Goal: Information Seeking & Learning: Learn about a topic

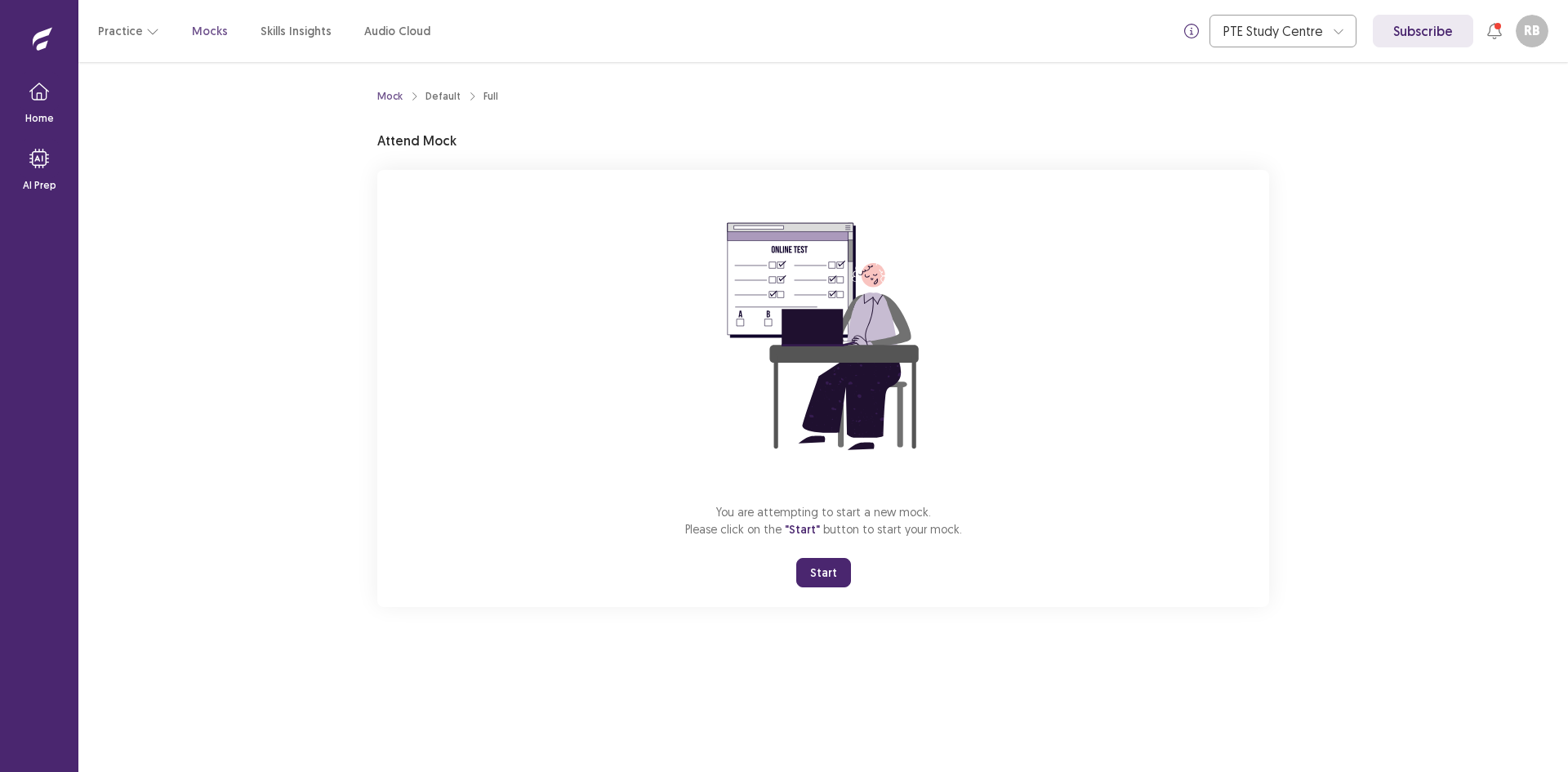
click at [814, 574] on button "Start" at bounding box center [824, 572] width 55 height 29
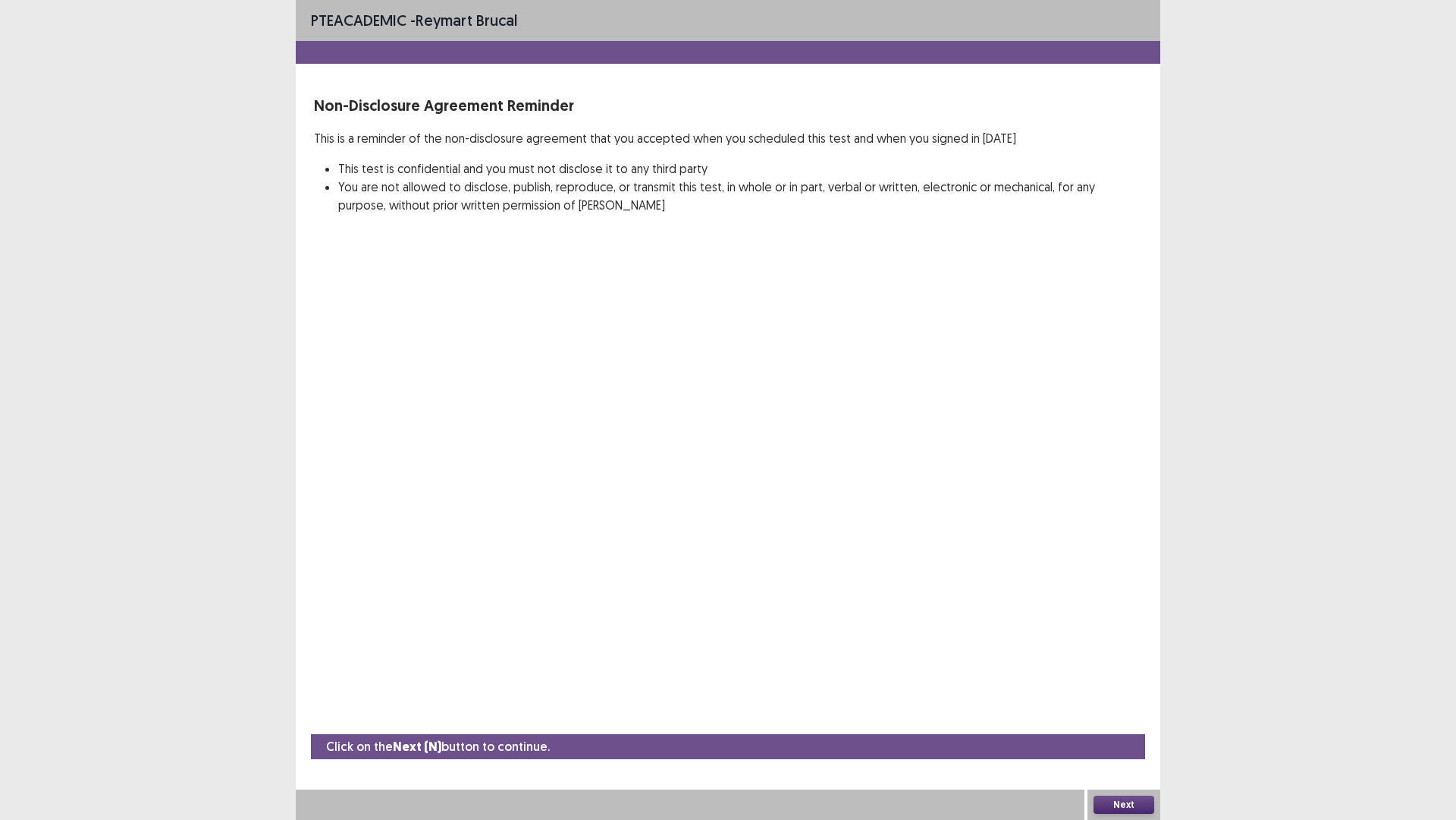
click at [1117, 717] on button "Next" at bounding box center [1124, 805] width 61 height 18
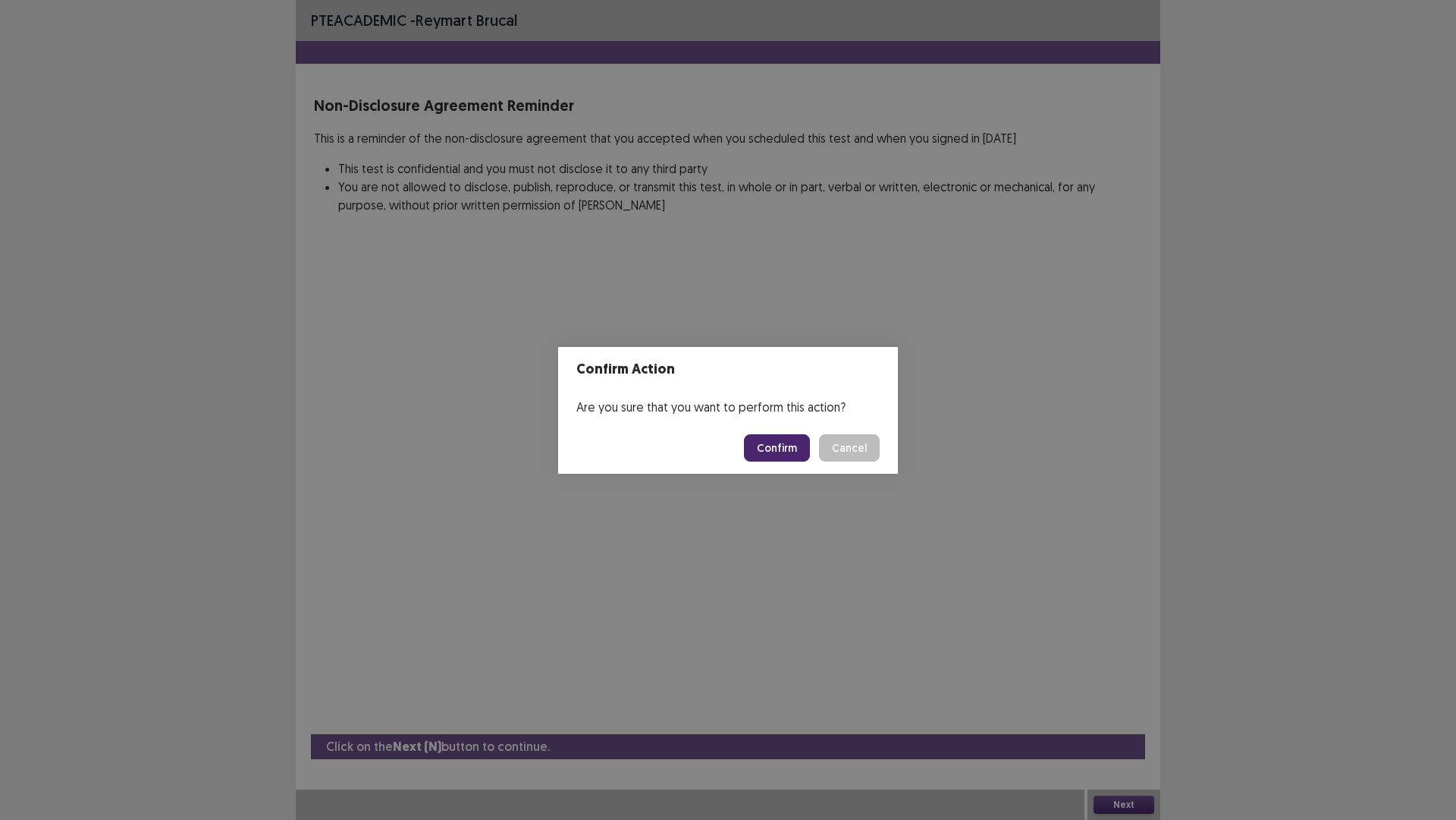
click at [786, 441] on button "Confirm" at bounding box center [777, 448] width 66 height 27
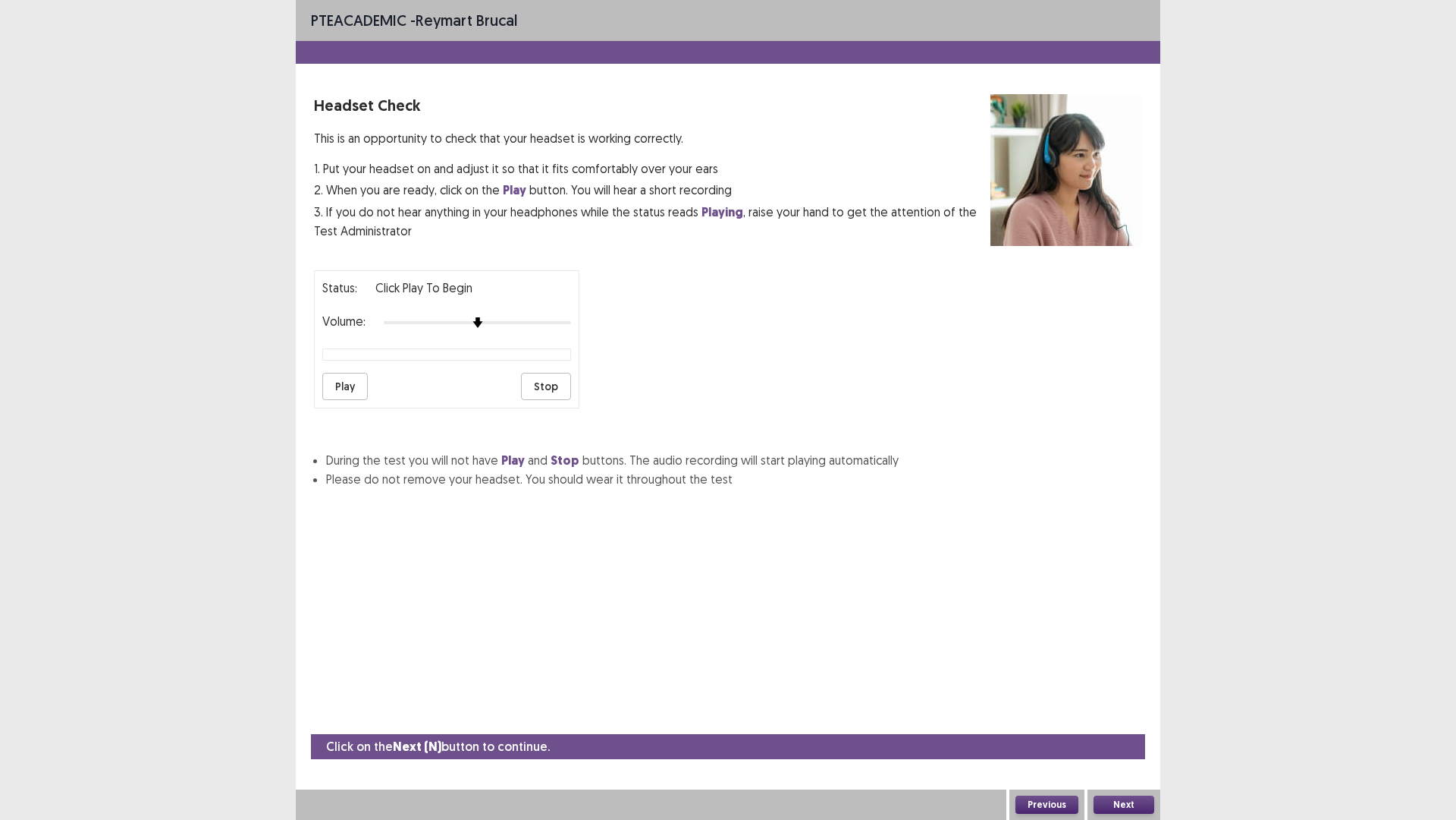
click at [334, 384] on button "Play" at bounding box center [345, 386] width 46 height 27
click at [519, 325] on img at bounding box center [515, 323] width 13 height 13
click at [358, 378] on button "Play" at bounding box center [345, 386] width 46 height 27
click at [1136, 717] on button "Next" at bounding box center [1124, 805] width 61 height 18
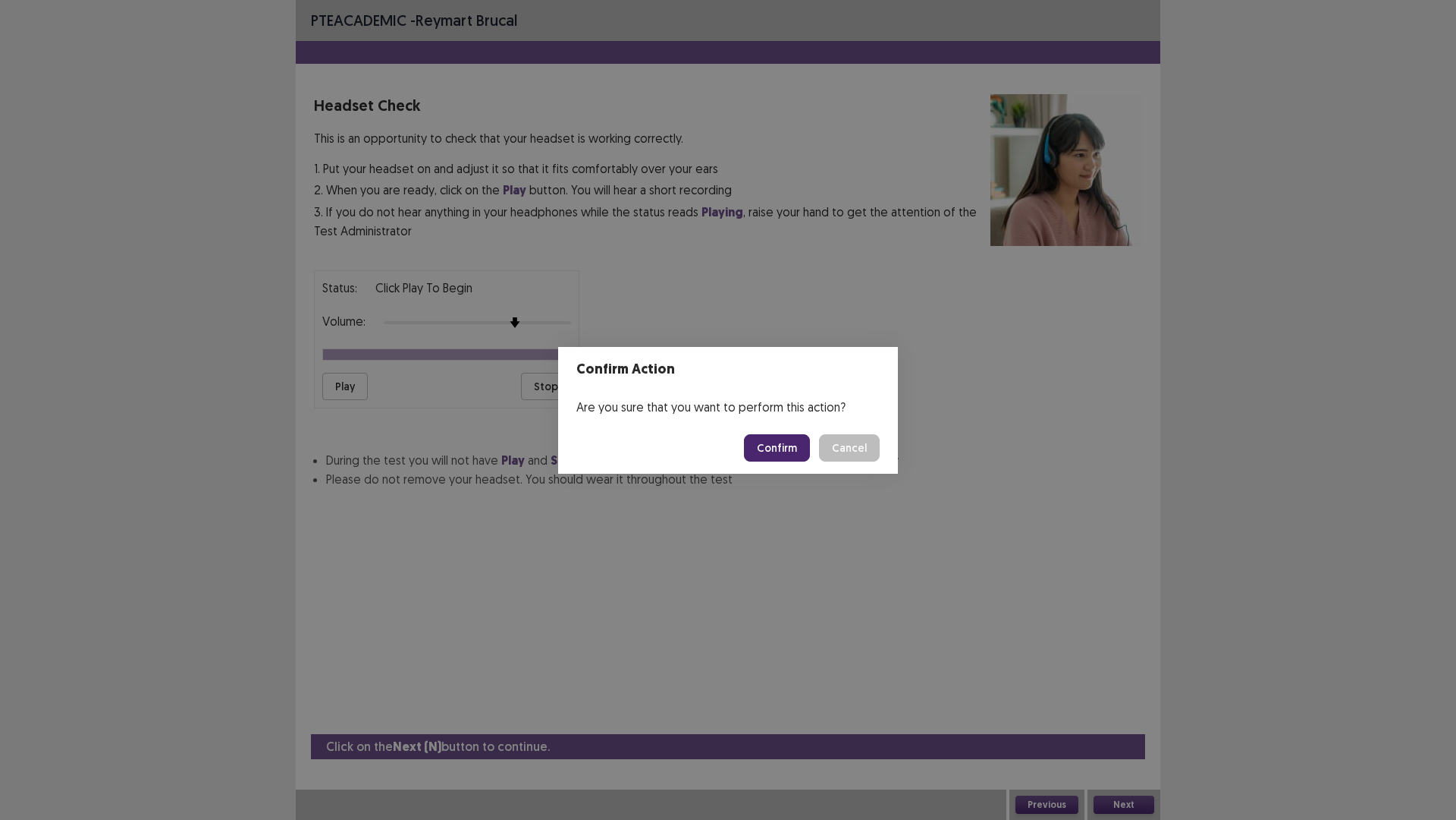
click at [795, 447] on button "Confirm" at bounding box center [777, 448] width 66 height 27
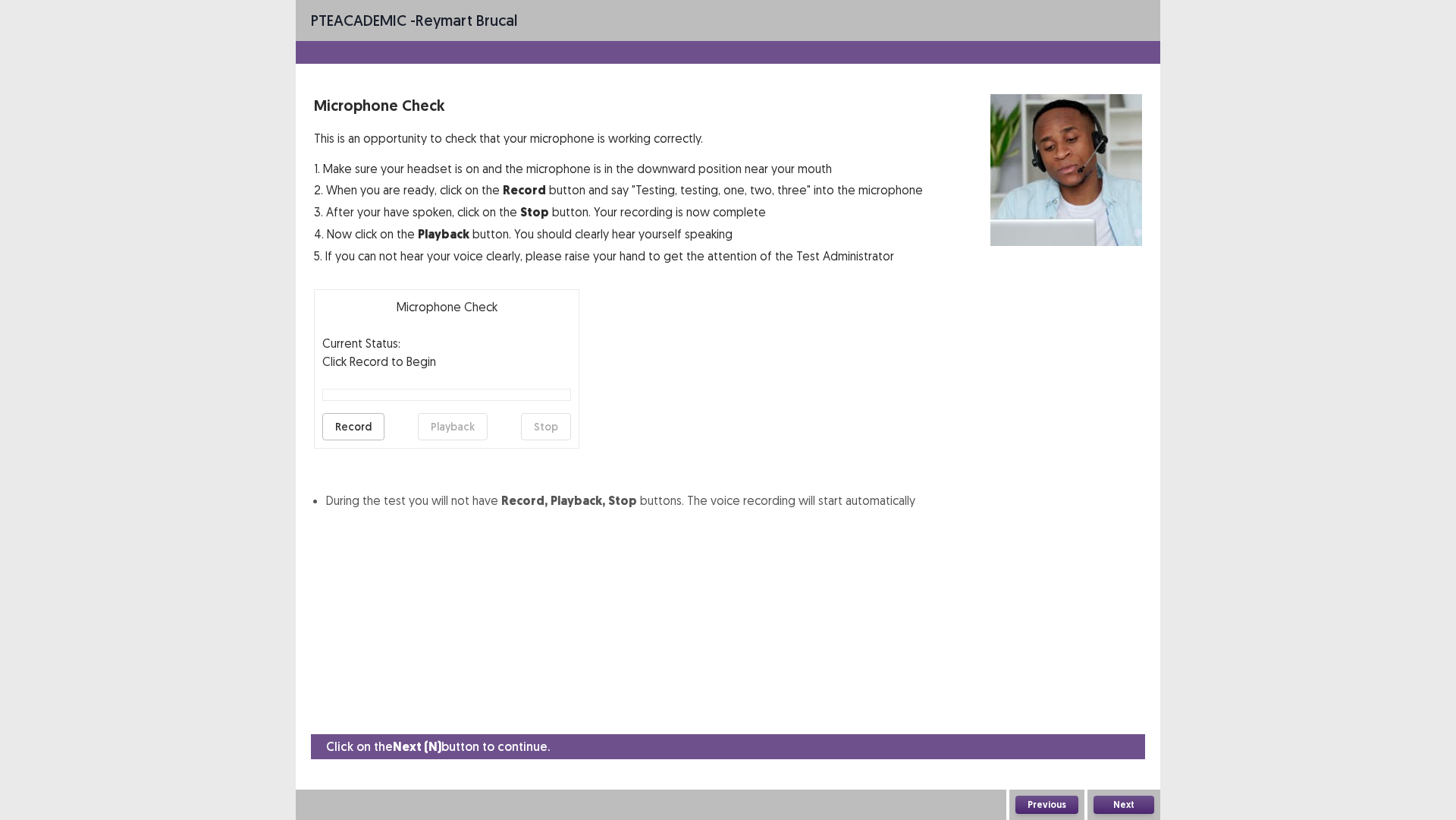
click at [344, 429] on button "Record" at bounding box center [353, 426] width 62 height 27
click at [538, 433] on button "Stop" at bounding box center [546, 426] width 50 height 27
click at [478, 430] on button "Playback" at bounding box center [453, 426] width 70 height 27
click at [1134, 717] on button "Next" at bounding box center [1124, 805] width 61 height 18
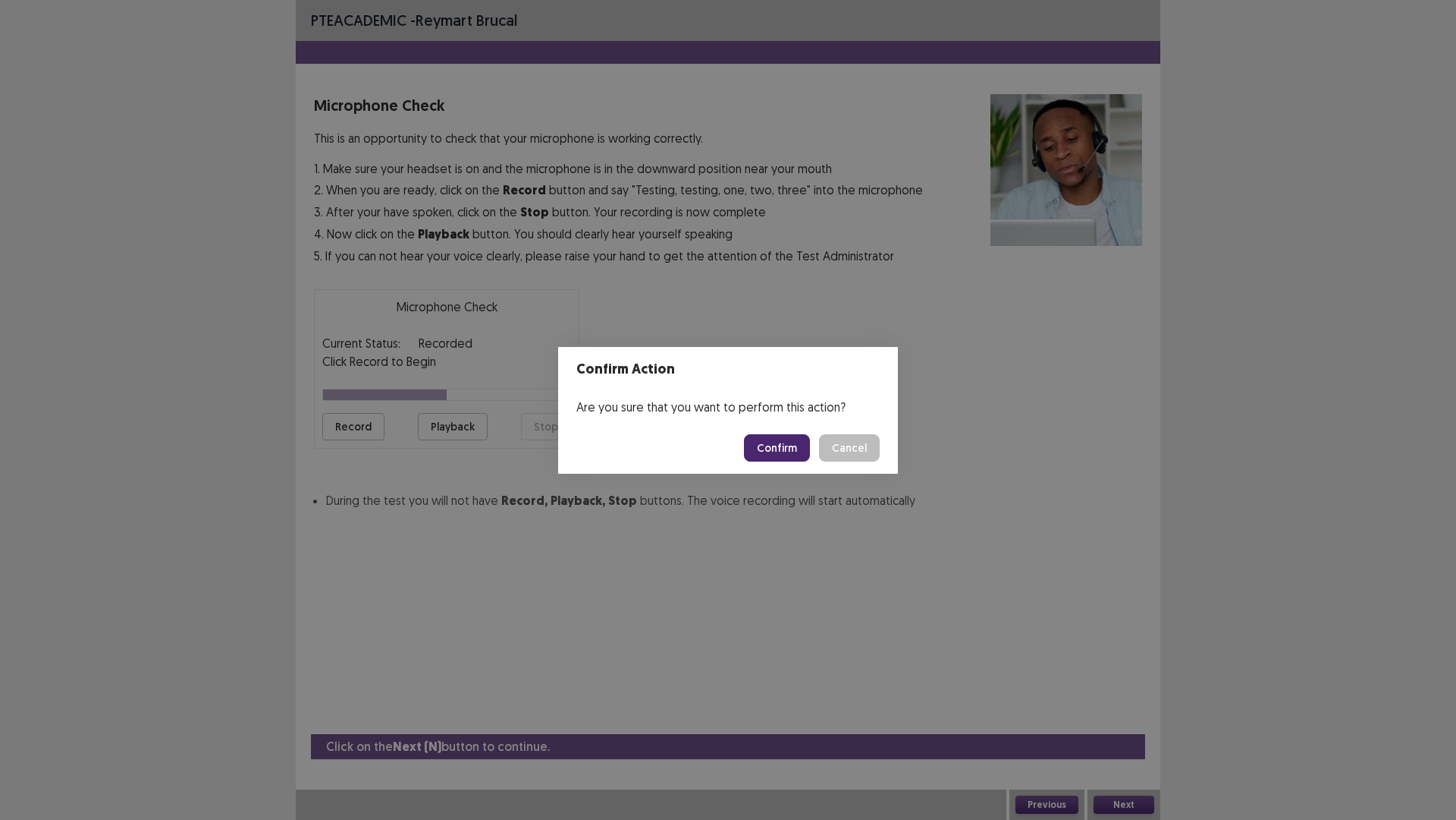
click at [775, 446] on button "Confirm" at bounding box center [777, 448] width 66 height 27
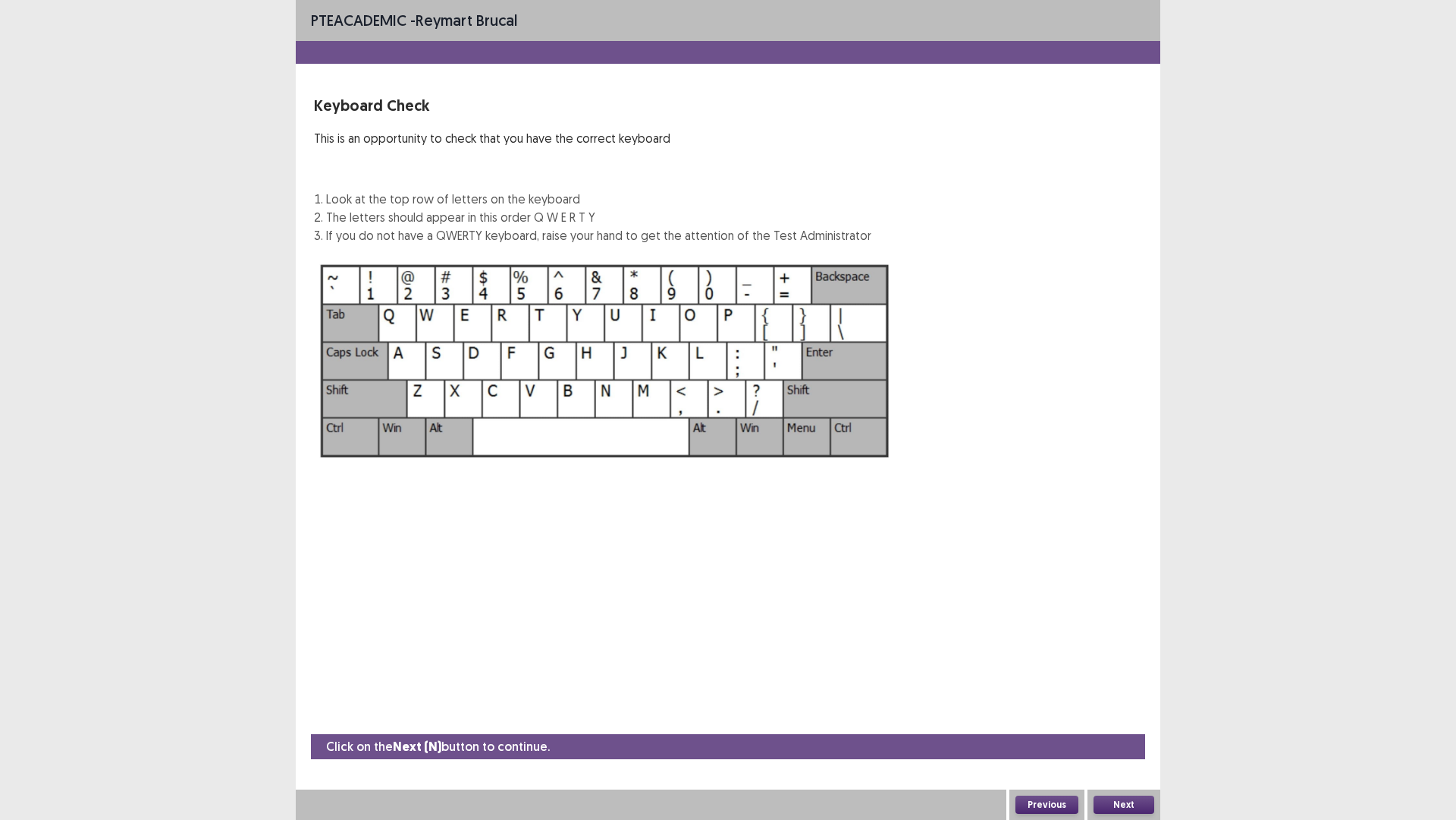
click at [1112, 717] on button "Next" at bounding box center [1124, 805] width 61 height 18
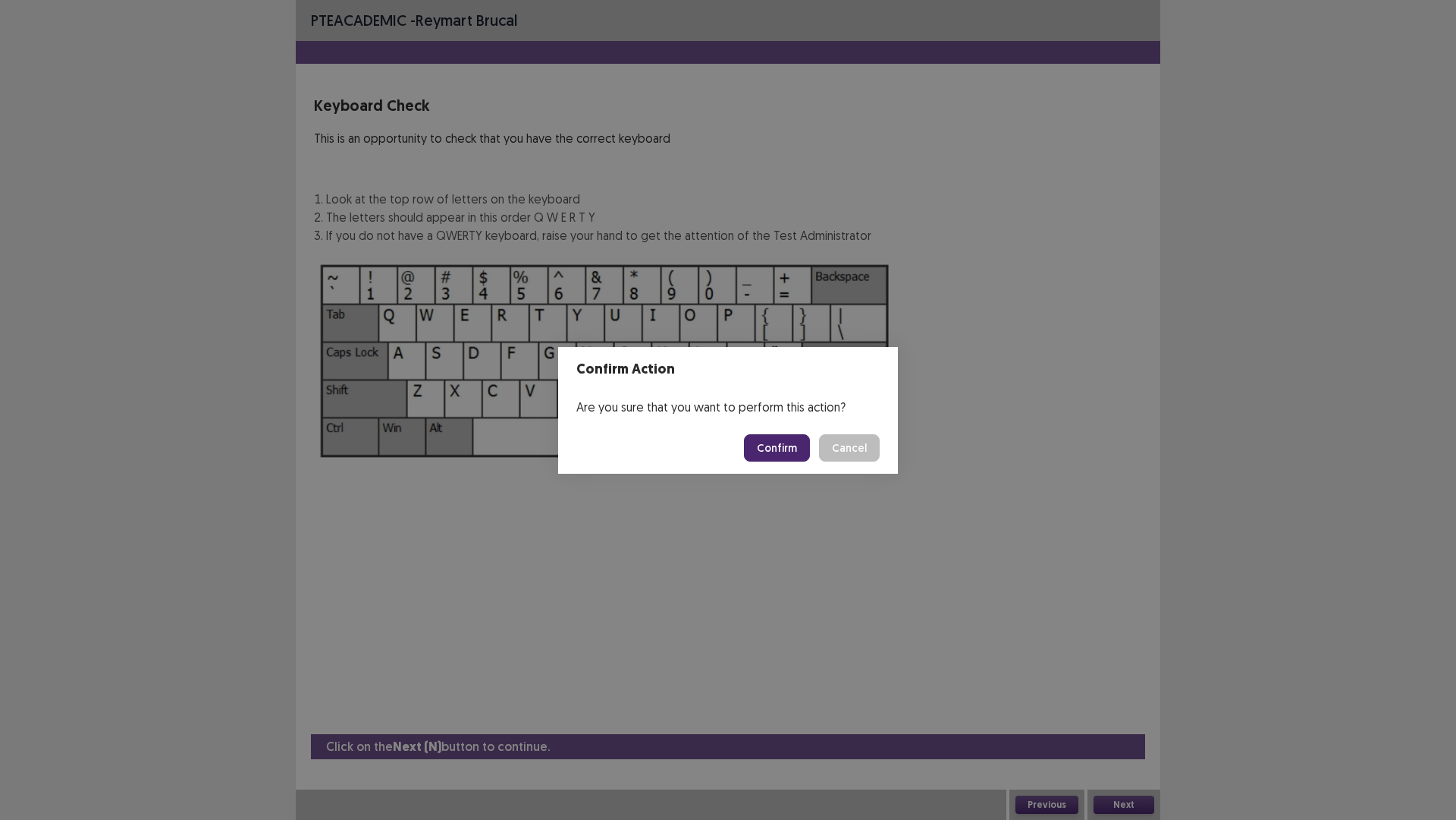
click at [806, 443] on button "Confirm" at bounding box center [777, 448] width 66 height 27
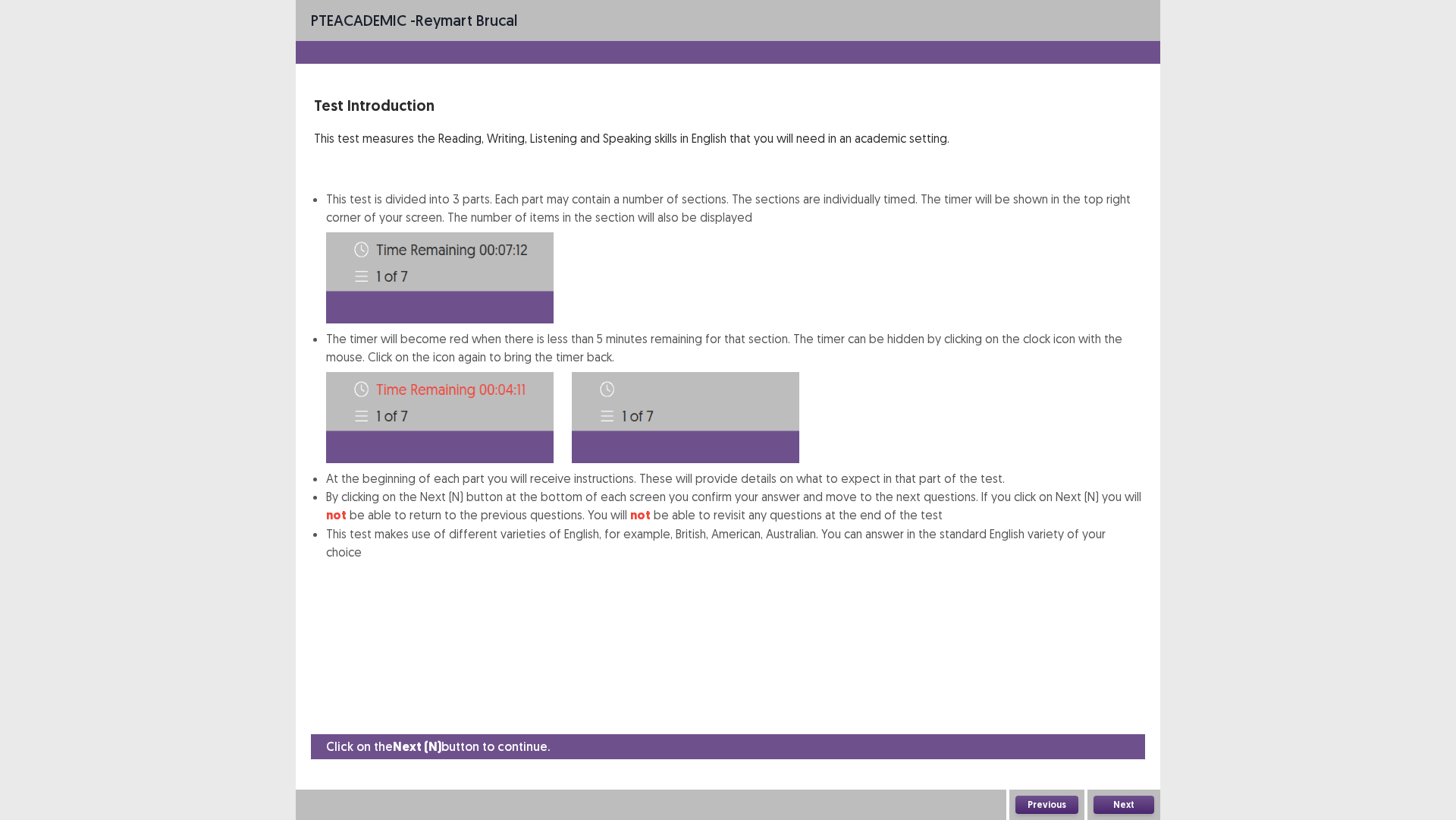
click at [1113, 717] on button "Next" at bounding box center [1124, 805] width 61 height 18
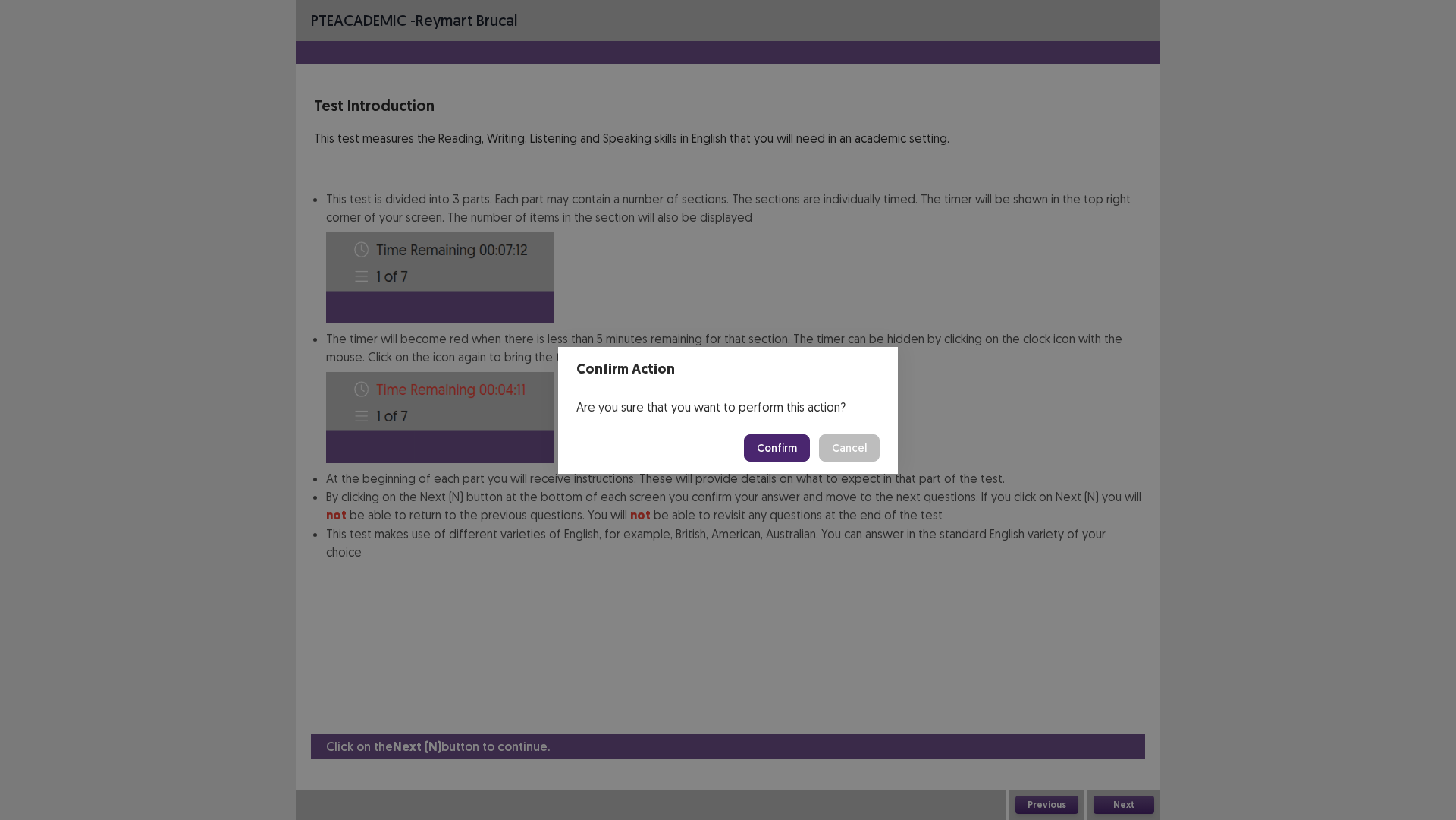
click at [786, 450] on button "Confirm" at bounding box center [777, 448] width 66 height 27
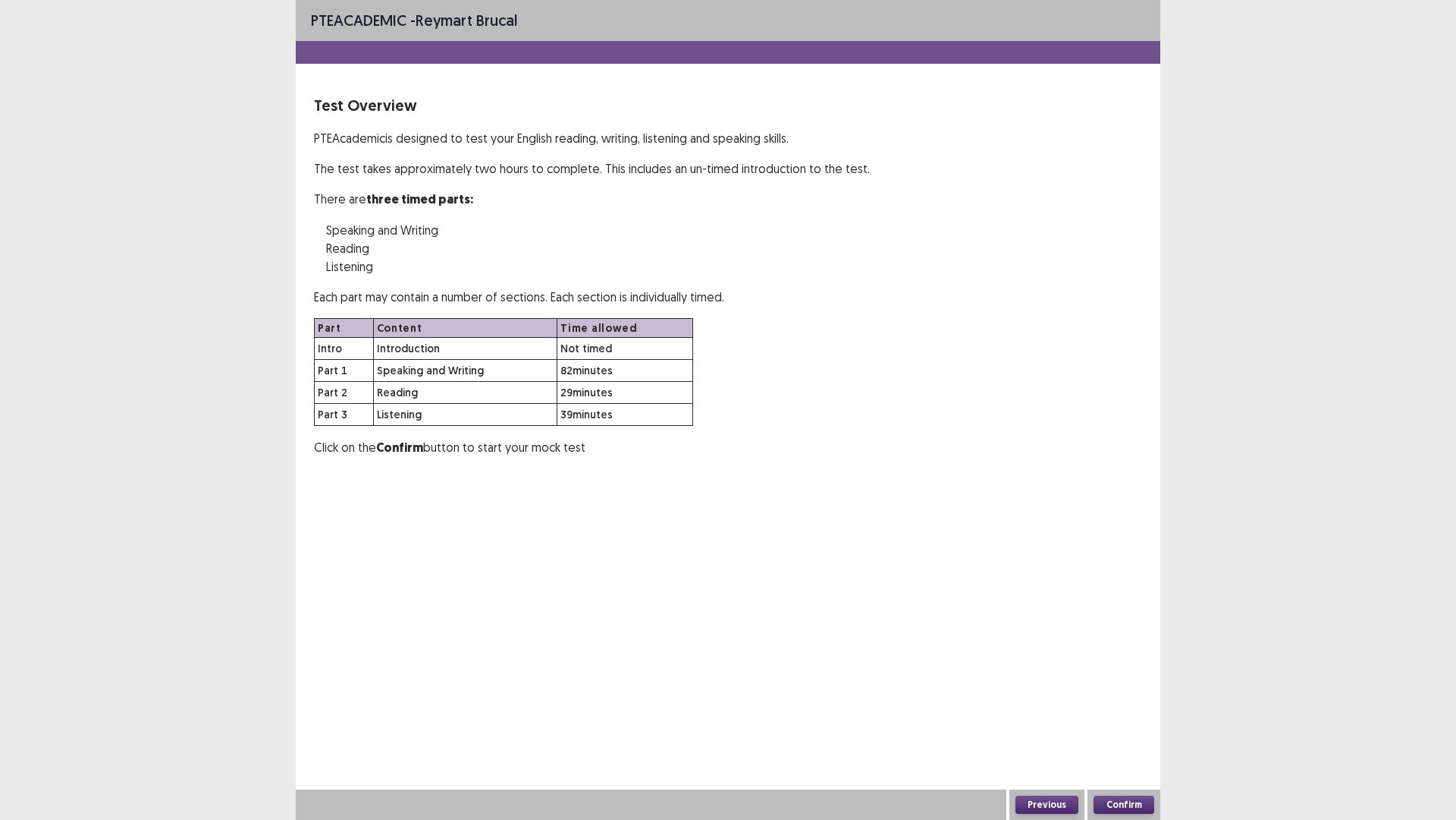
click at [1131, 717] on button "Confirm" at bounding box center [1124, 805] width 61 height 18
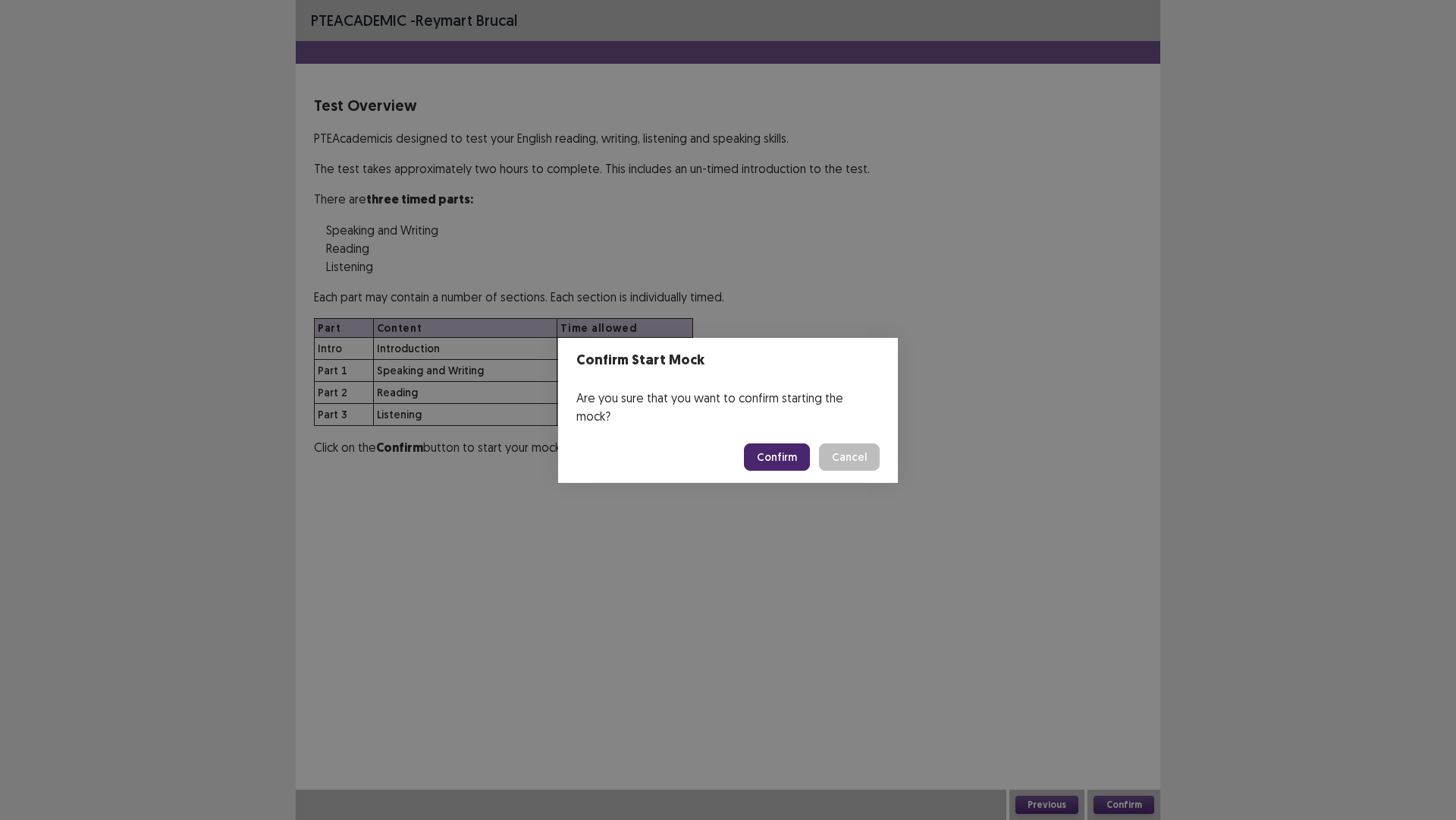
click at [767, 445] on button "Confirm" at bounding box center [777, 457] width 66 height 27
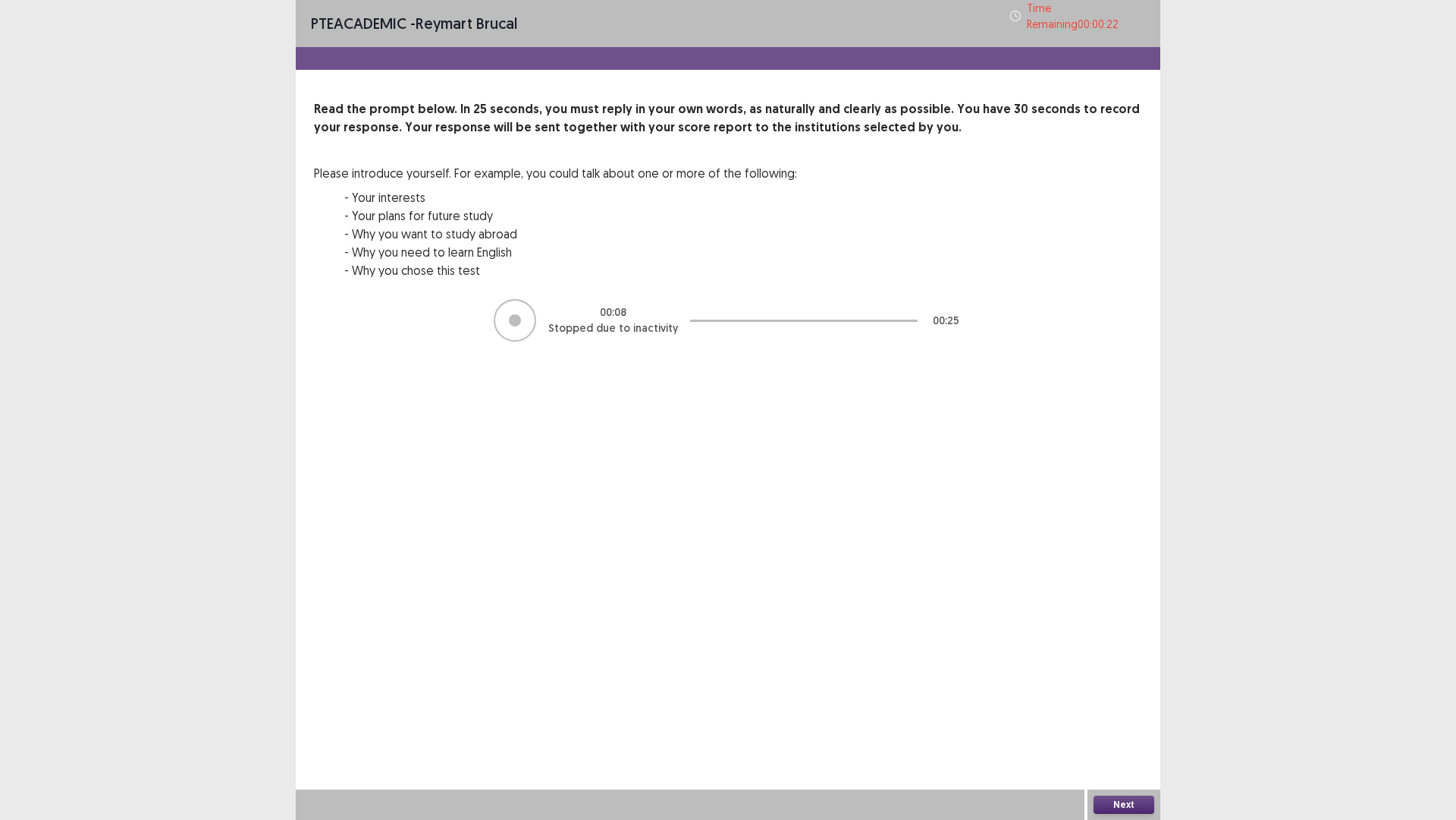
click at [1114, 717] on button "Next" at bounding box center [1124, 805] width 61 height 18
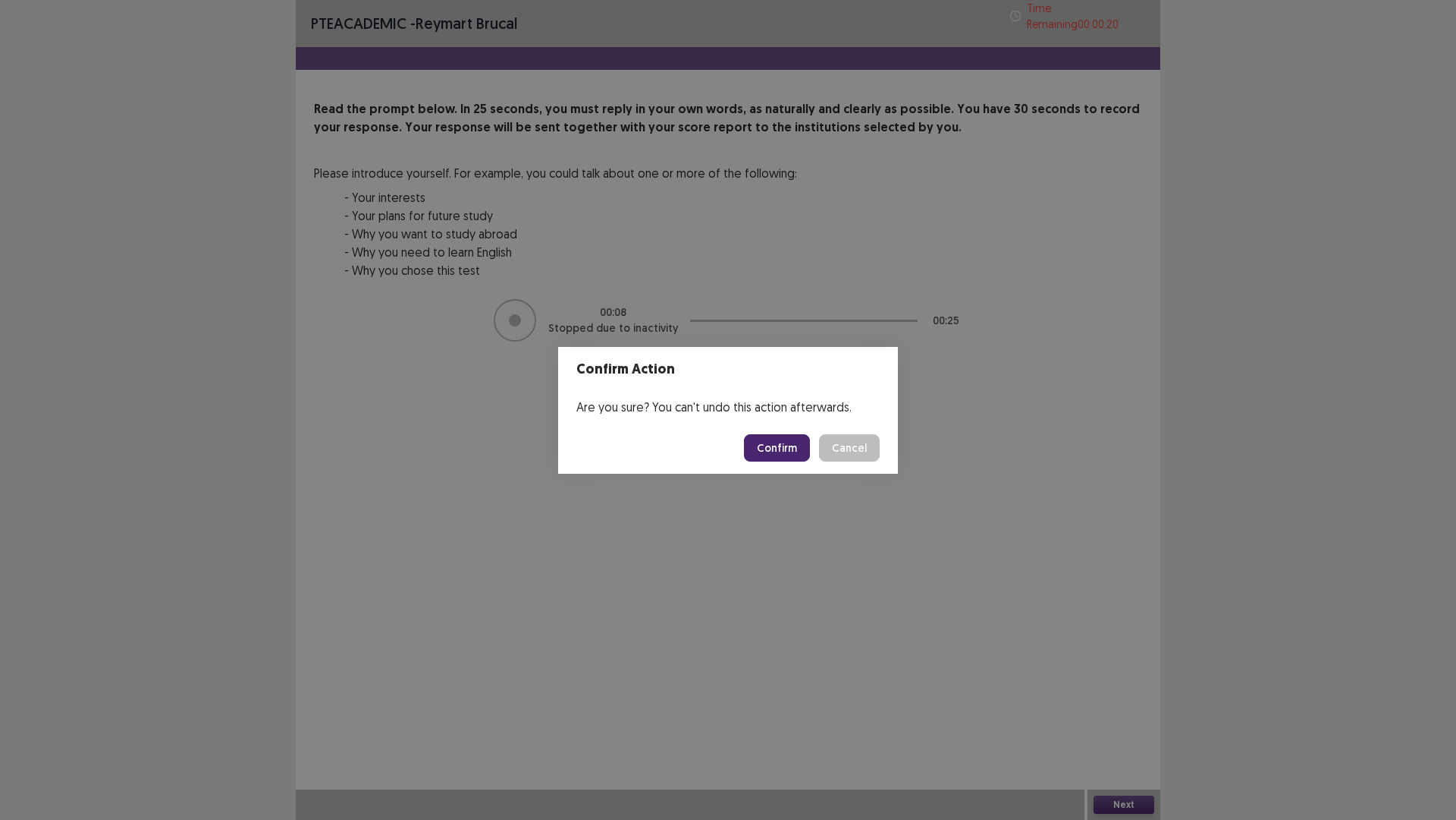
click at [779, 448] on button "Confirm" at bounding box center [777, 448] width 66 height 27
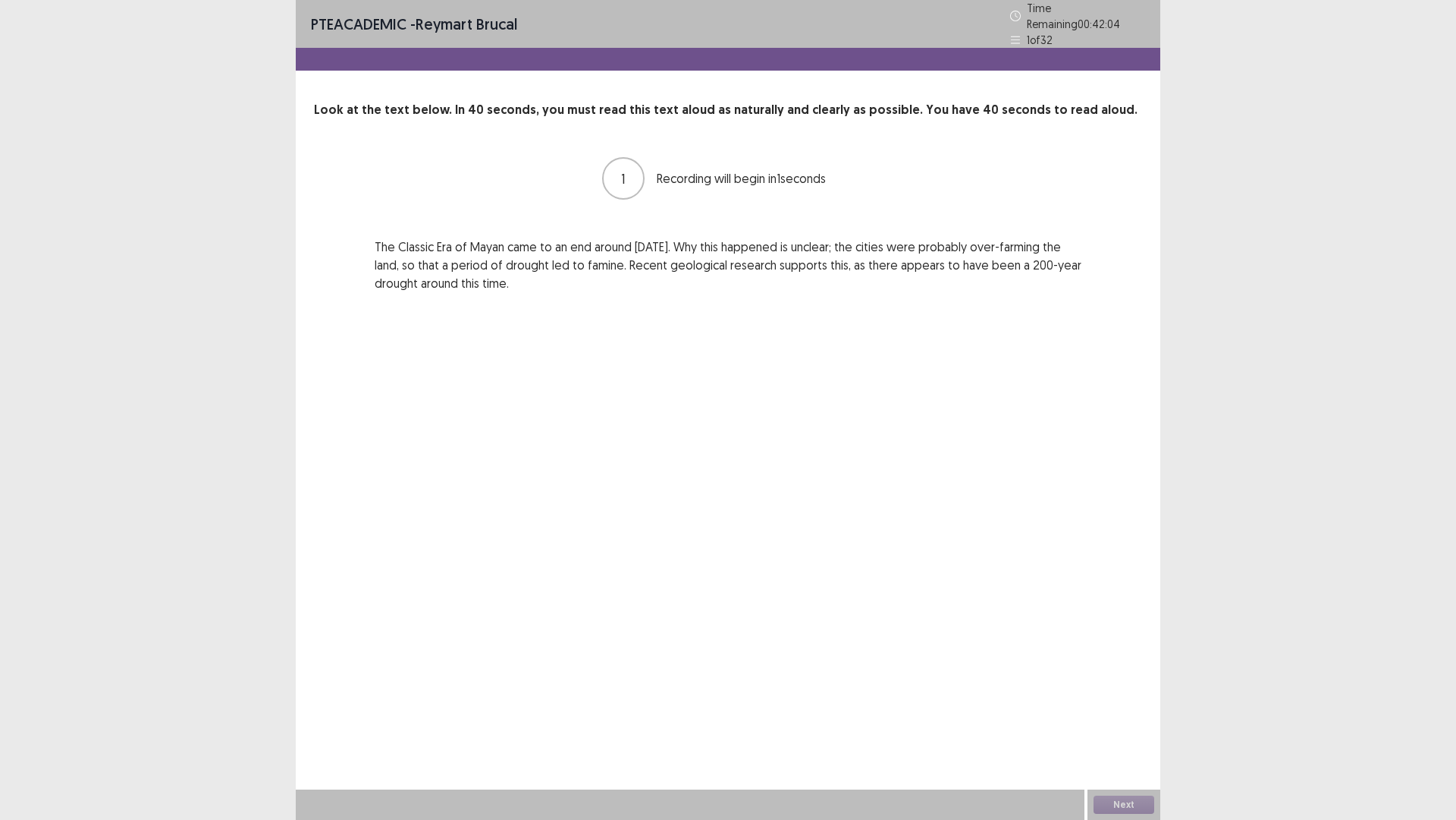
drag, startPoint x: 38, startPoint y: 602, endPoint x: 496, endPoint y: 646, distance: 460.1
click at [496, 646] on div "PTE academic - Reymart Brucal Time Remaining 00 : 42 : 04 1 of 32 Look at the t…" at bounding box center [728, 410] width 865 height 820
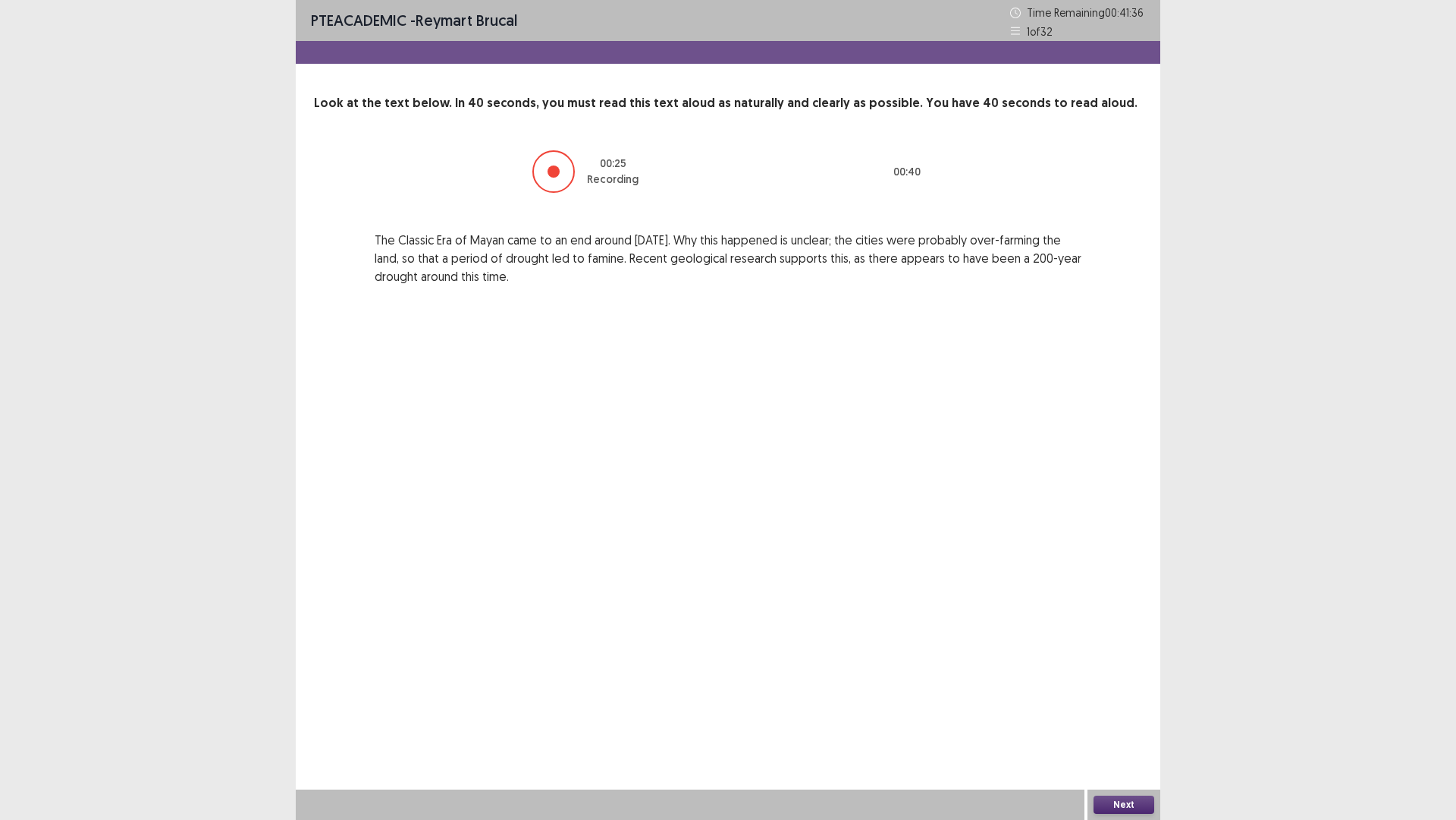
click at [1106, 717] on button "Next" at bounding box center [1124, 805] width 61 height 18
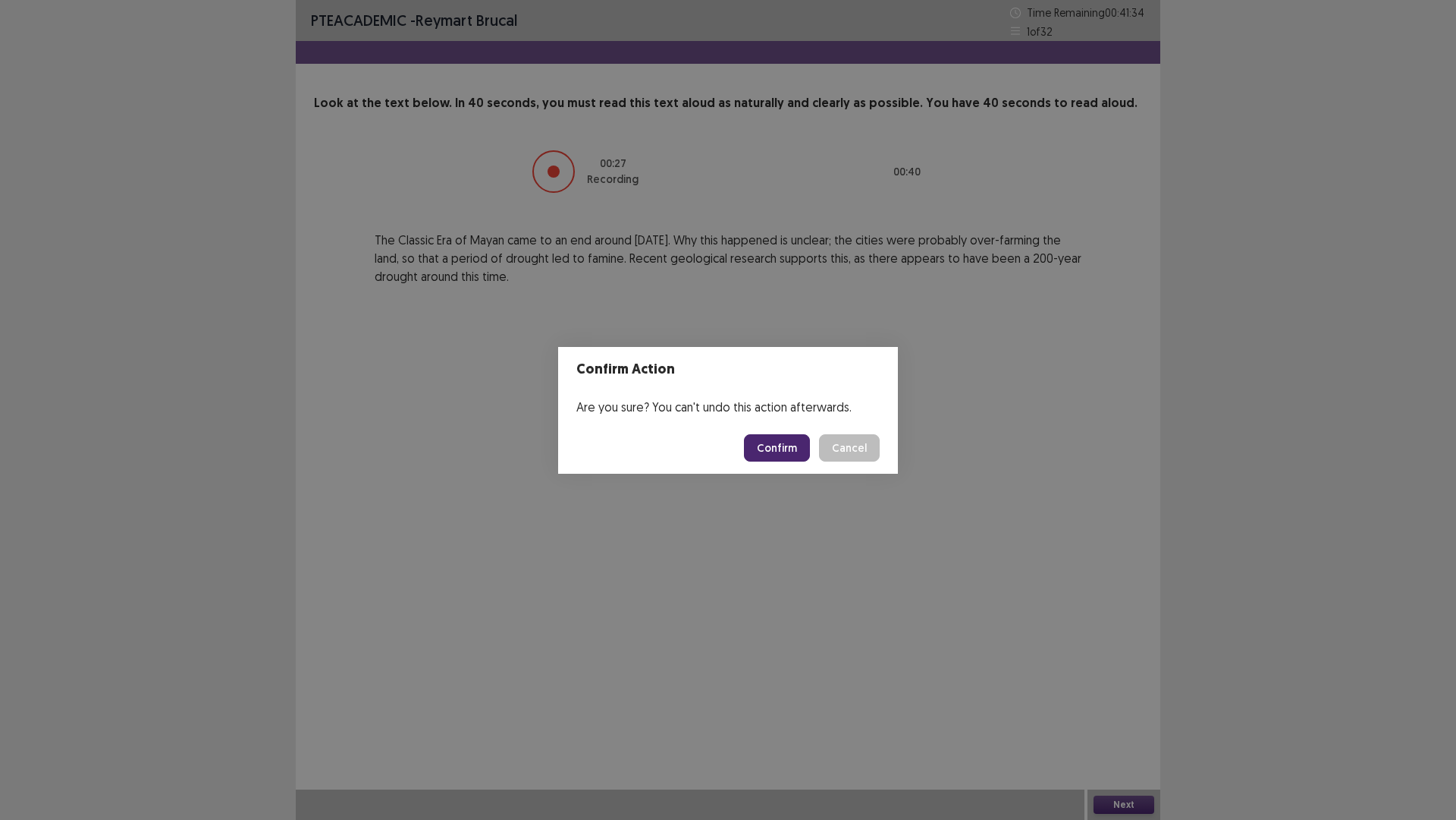
click at [773, 449] on button "Confirm" at bounding box center [777, 448] width 66 height 27
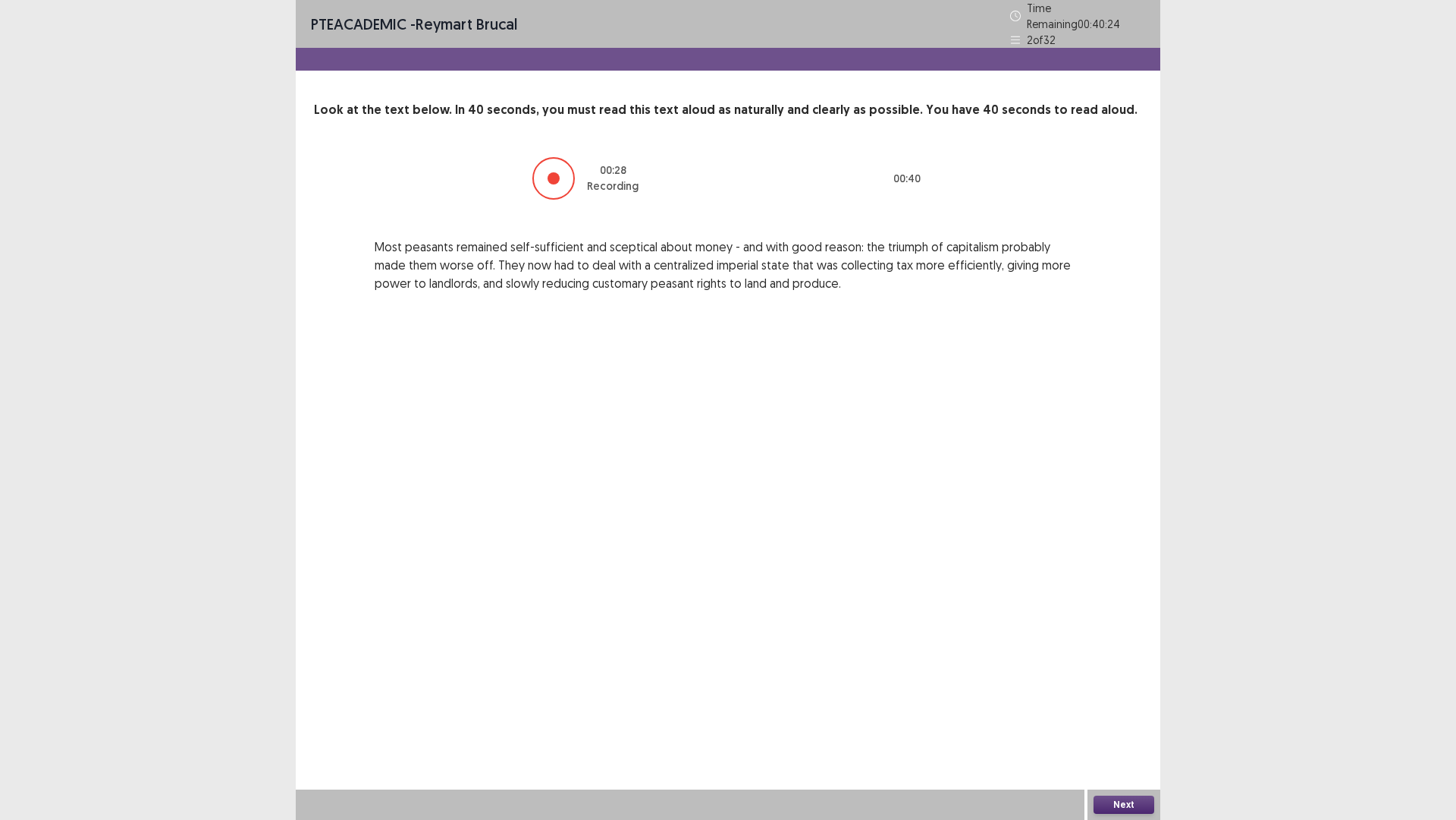
click at [1135, 717] on button "Next" at bounding box center [1124, 805] width 61 height 18
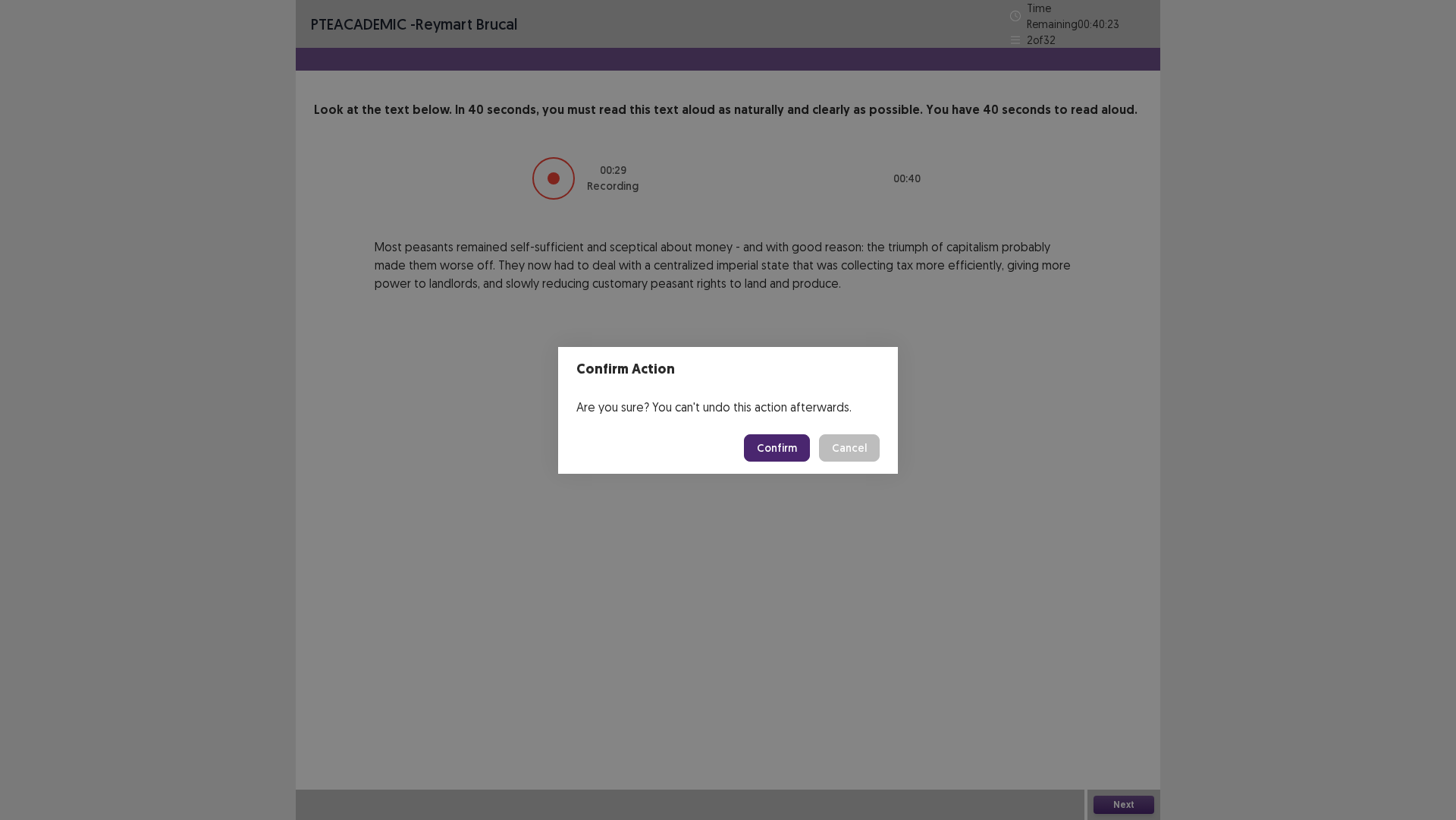
click at [761, 443] on button "Confirm" at bounding box center [777, 448] width 66 height 27
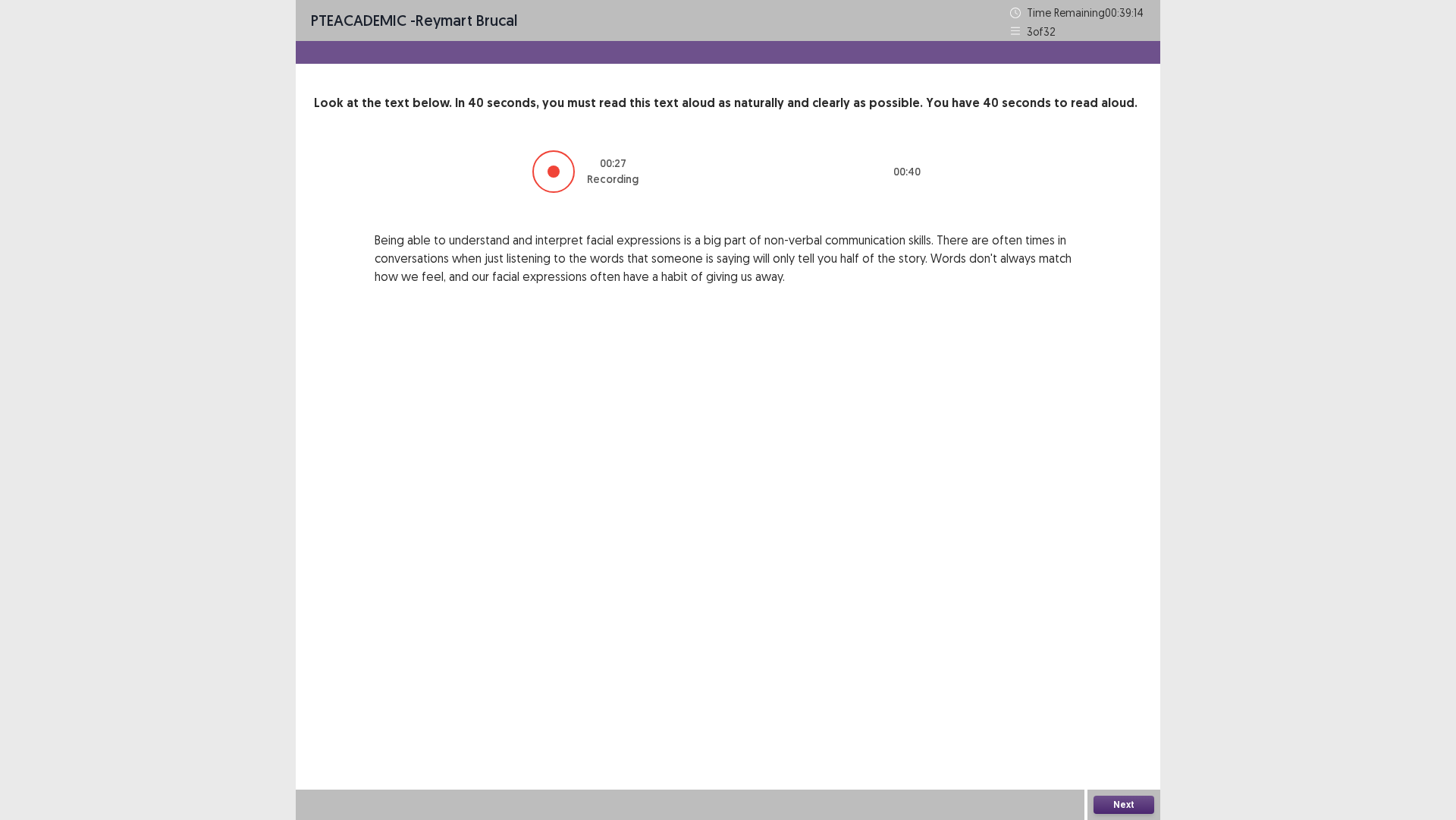
click at [1121, 717] on button "Next" at bounding box center [1124, 805] width 61 height 18
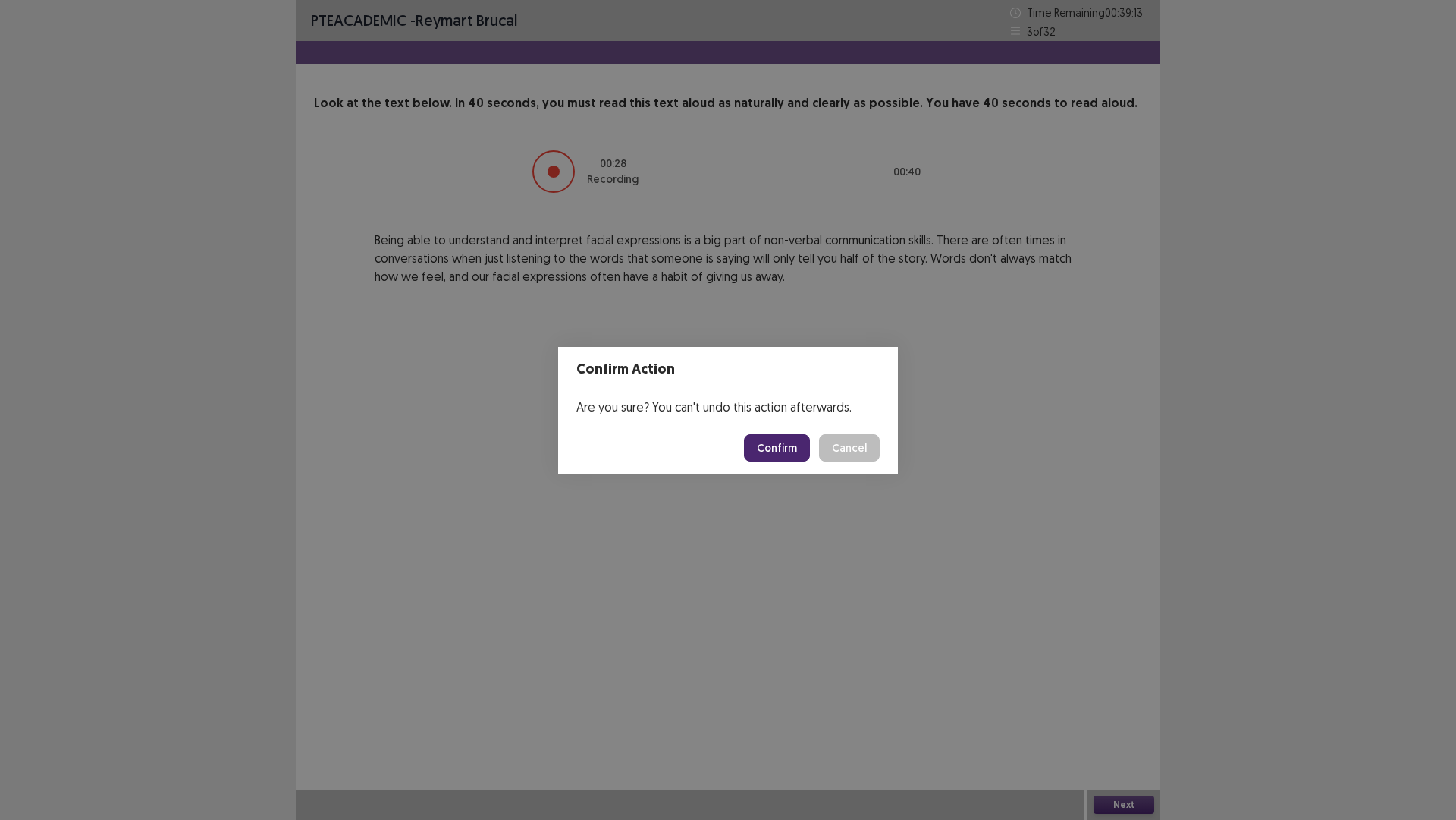
click at [767, 452] on button "Confirm" at bounding box center [777, 448] width 66 height 27
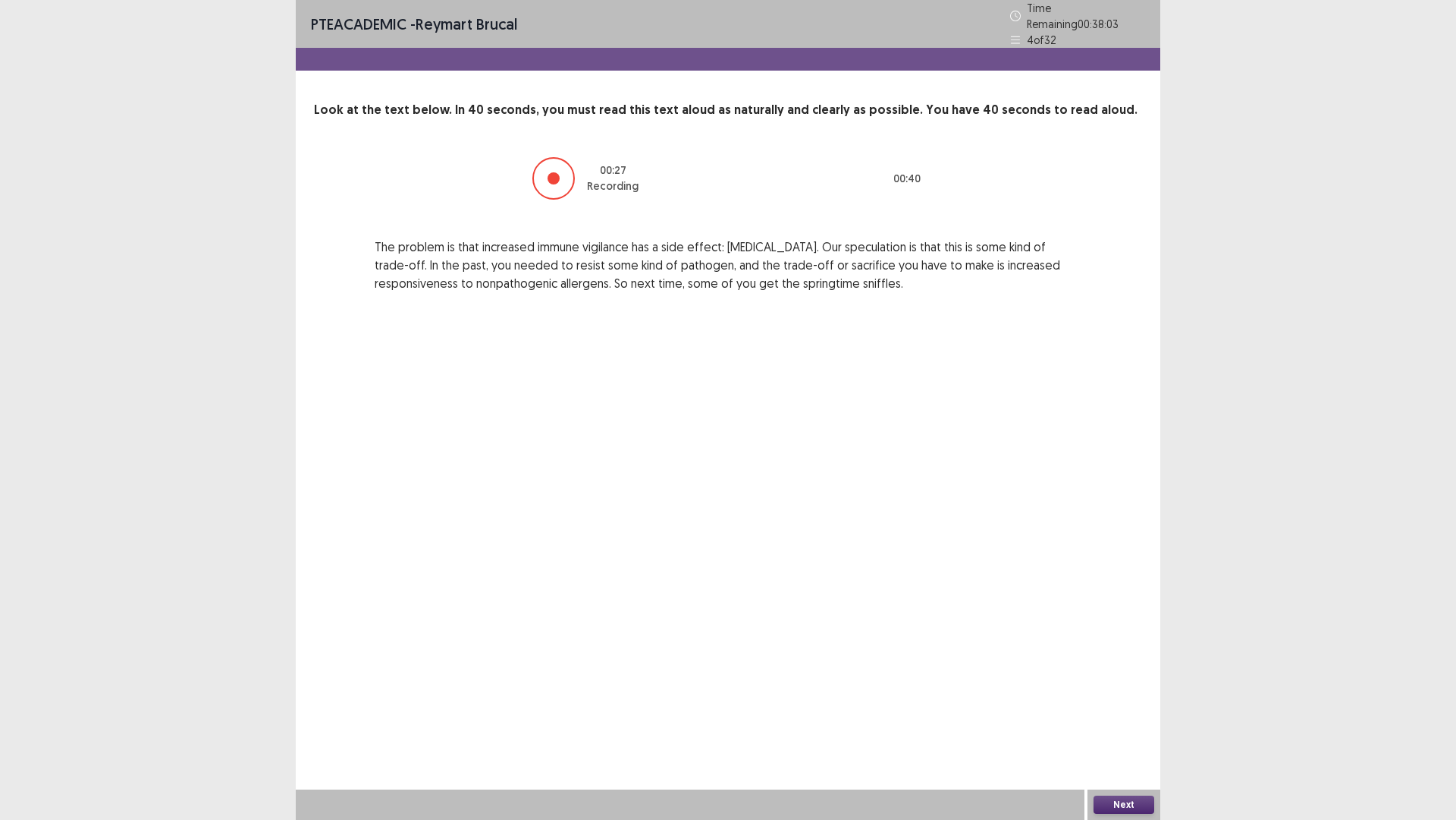
click at [1108, 717] on button "Next" at bounding box center [1124, 805] width 61 height 18
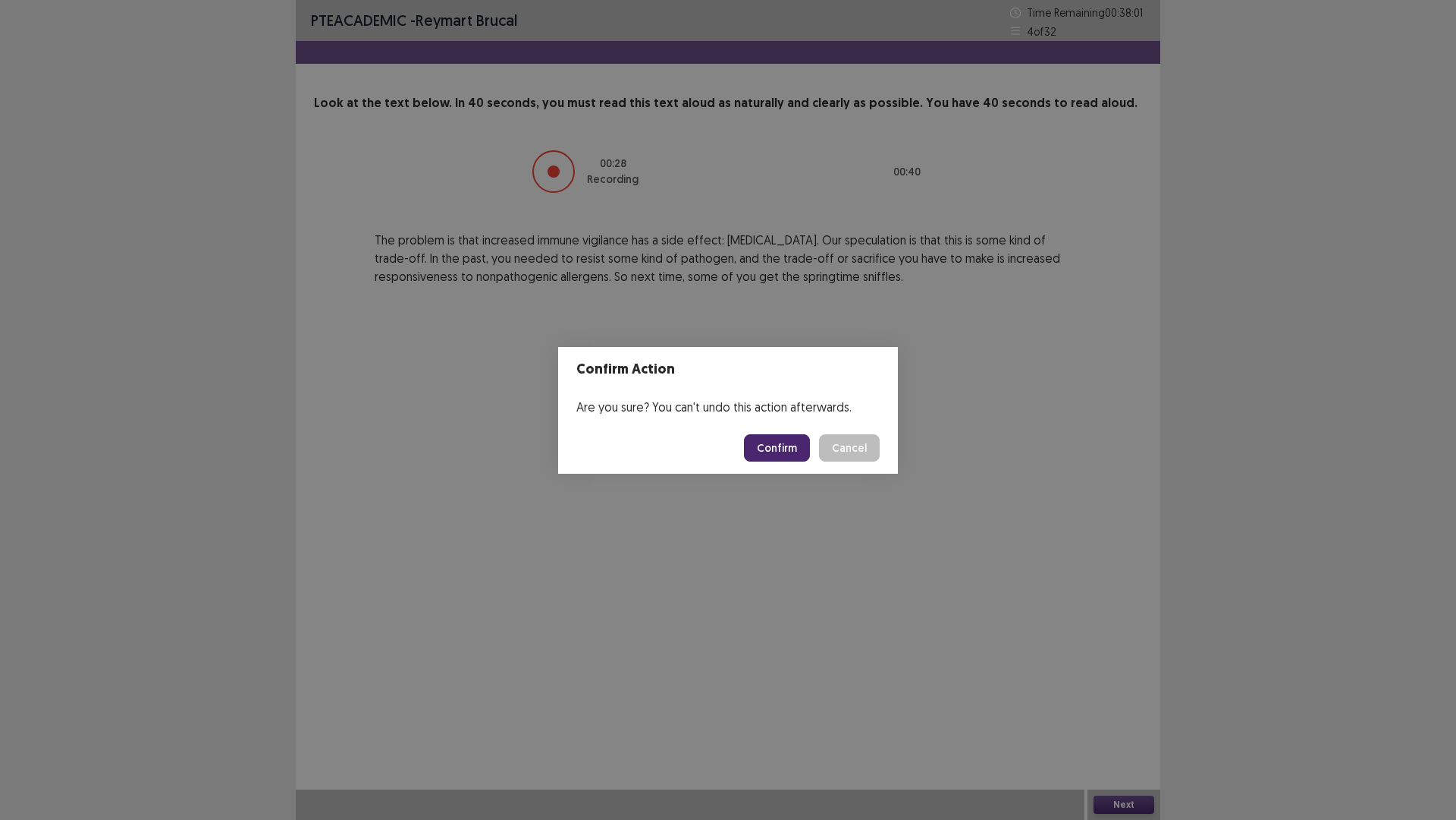
click at [756, 441] on button "Confirm" at bounding box center [777, 448] width 66 height 27
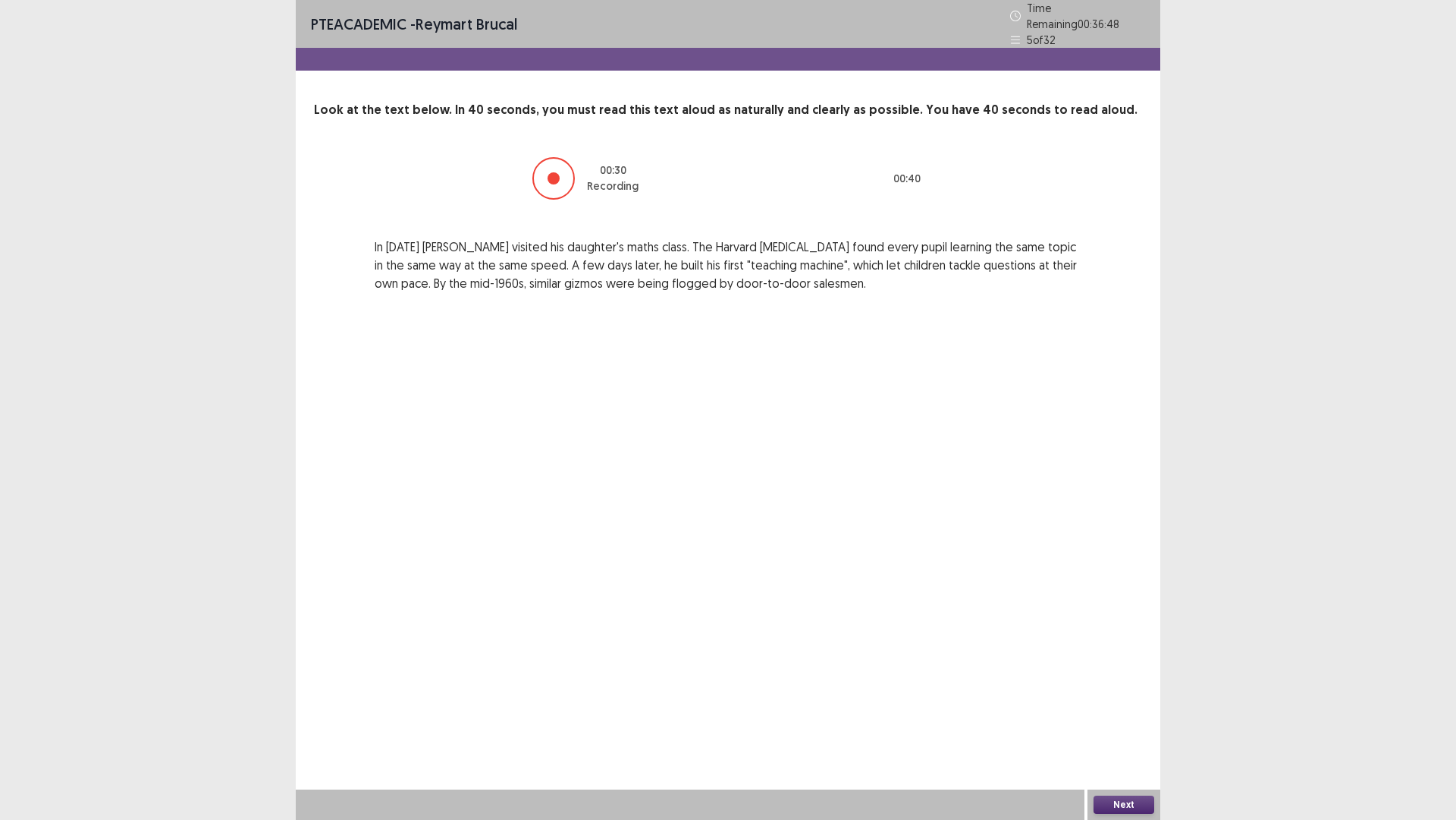
click at [1114, 717] on button "Next" at bounding box center [1124, 805] width 61 height 18
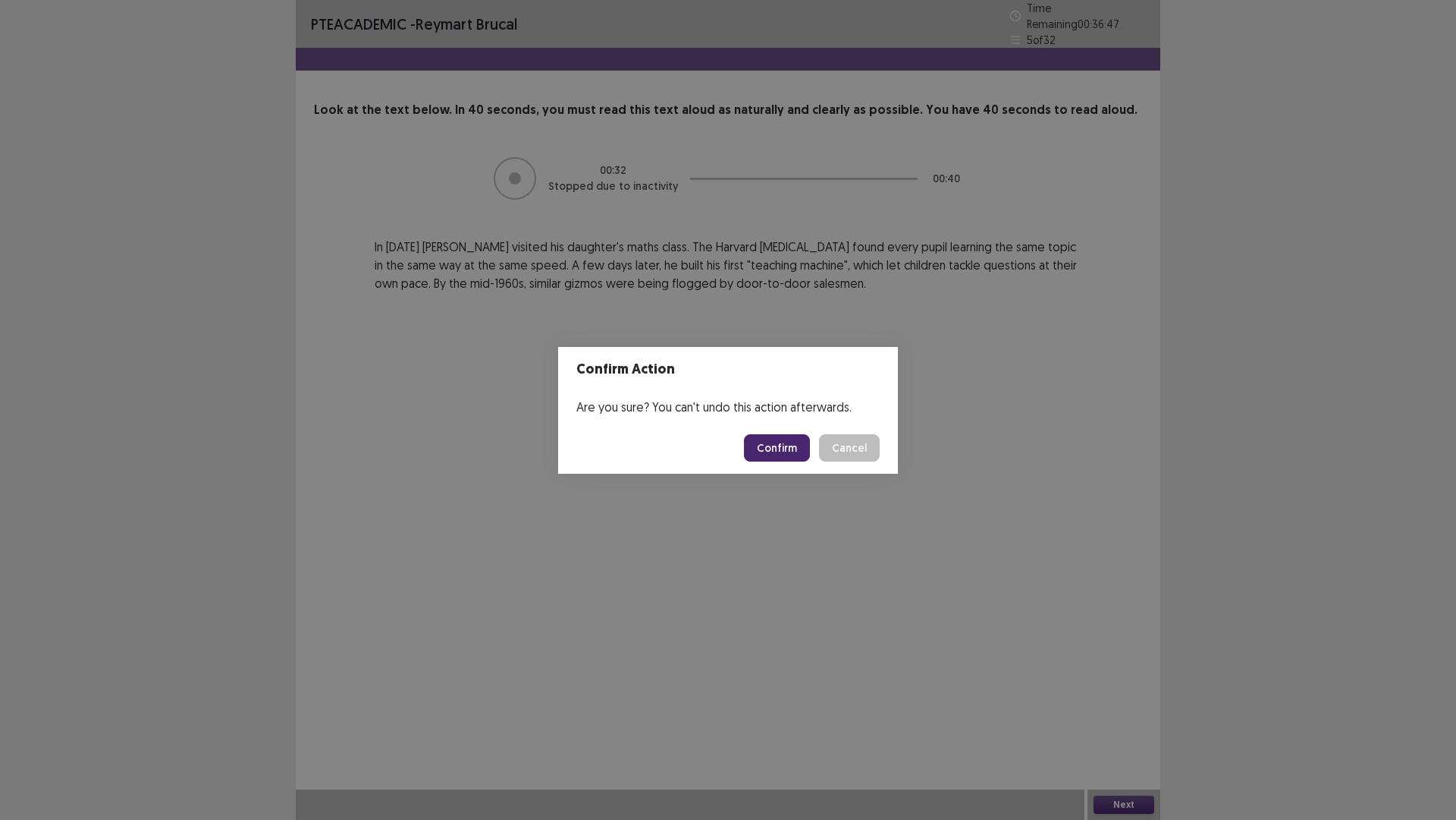
click at [770, 442] on button "Confirm" at bounding box center [777, 448] width 66 height 27
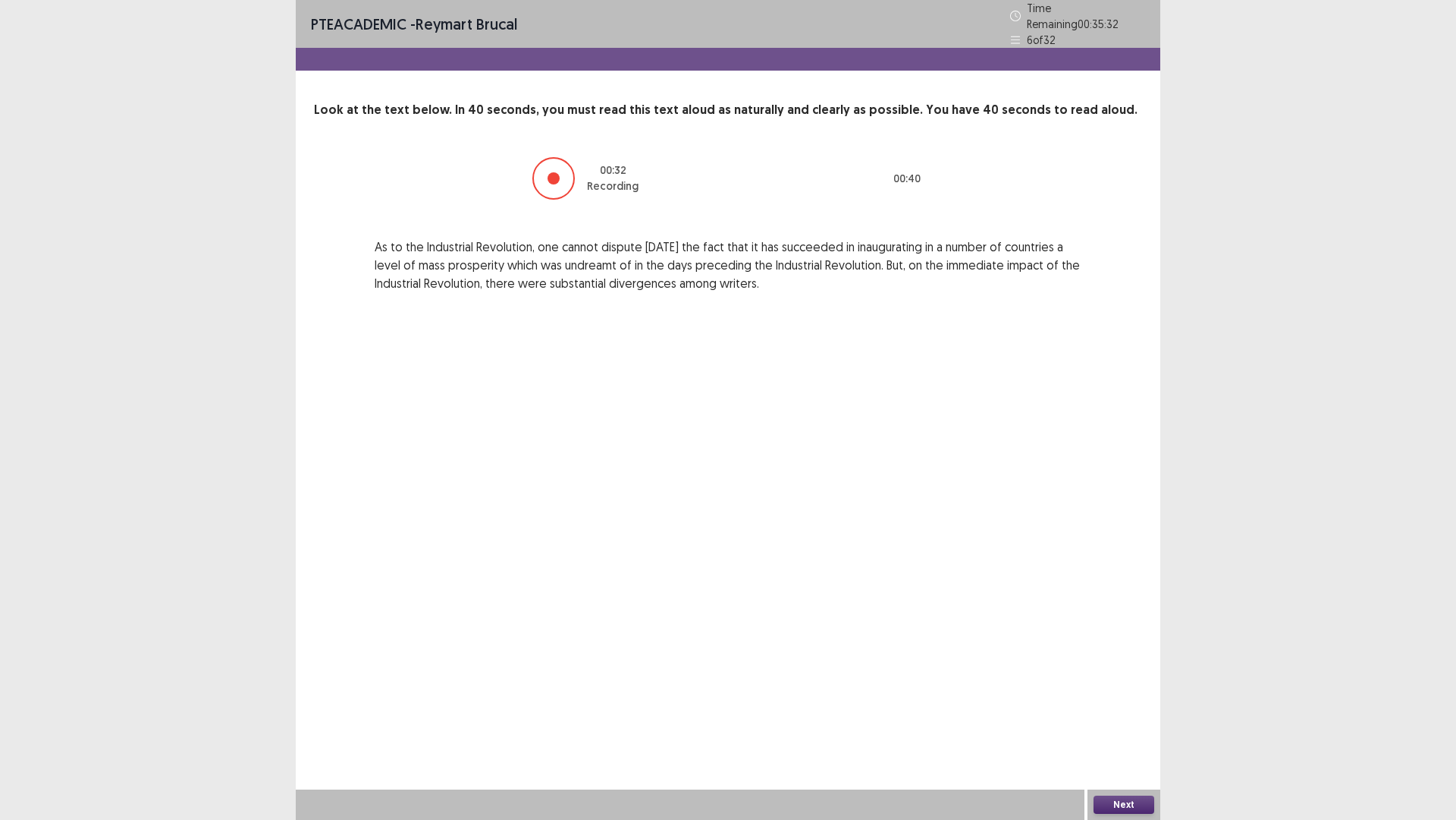
click at [1132, 717] on button "Next" at bounding box center [1124, 805] width 61 height 18
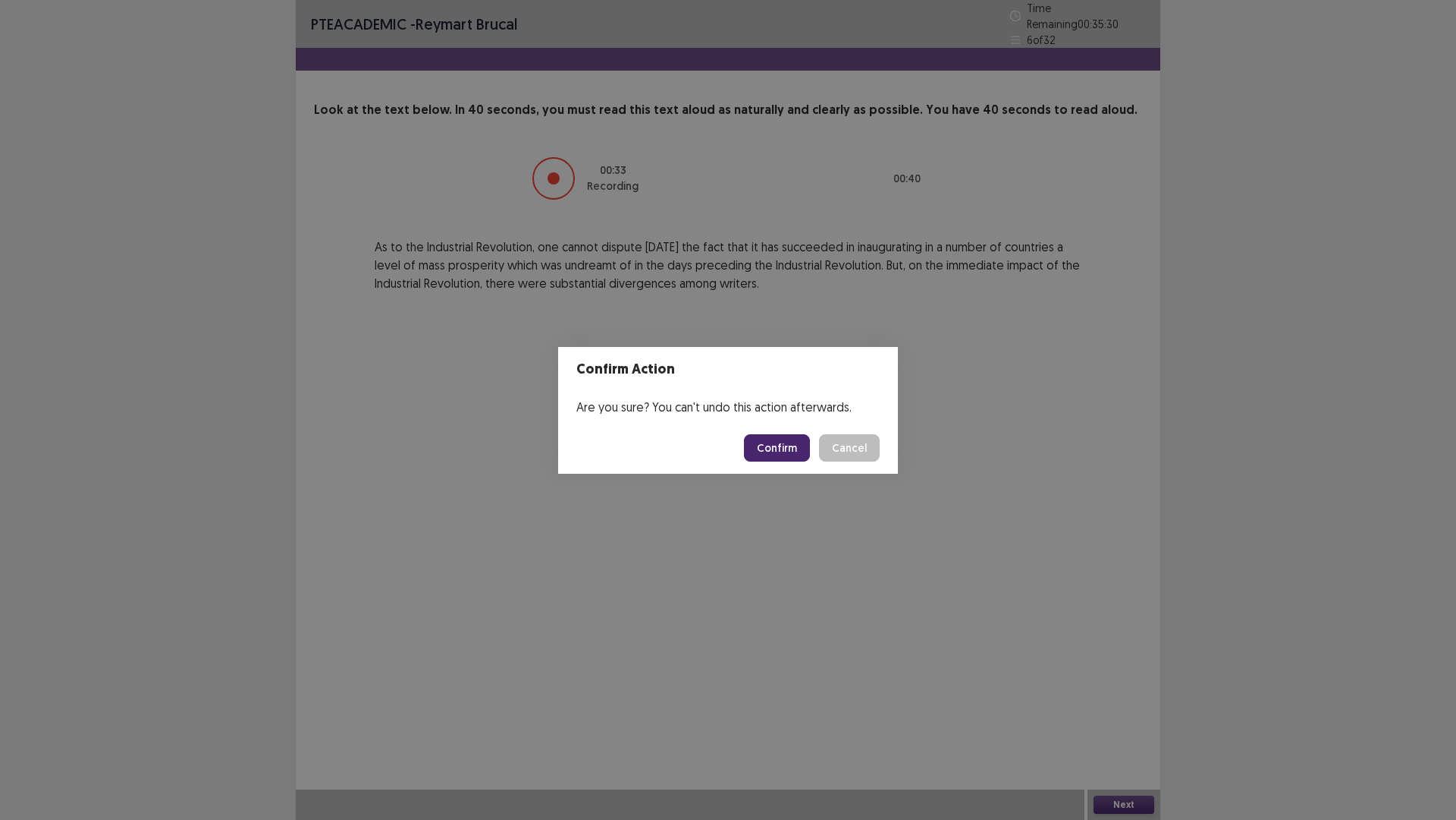
click at [795, 452] on button "Confirm" at bounding box center [777, 448] width 66 height 27
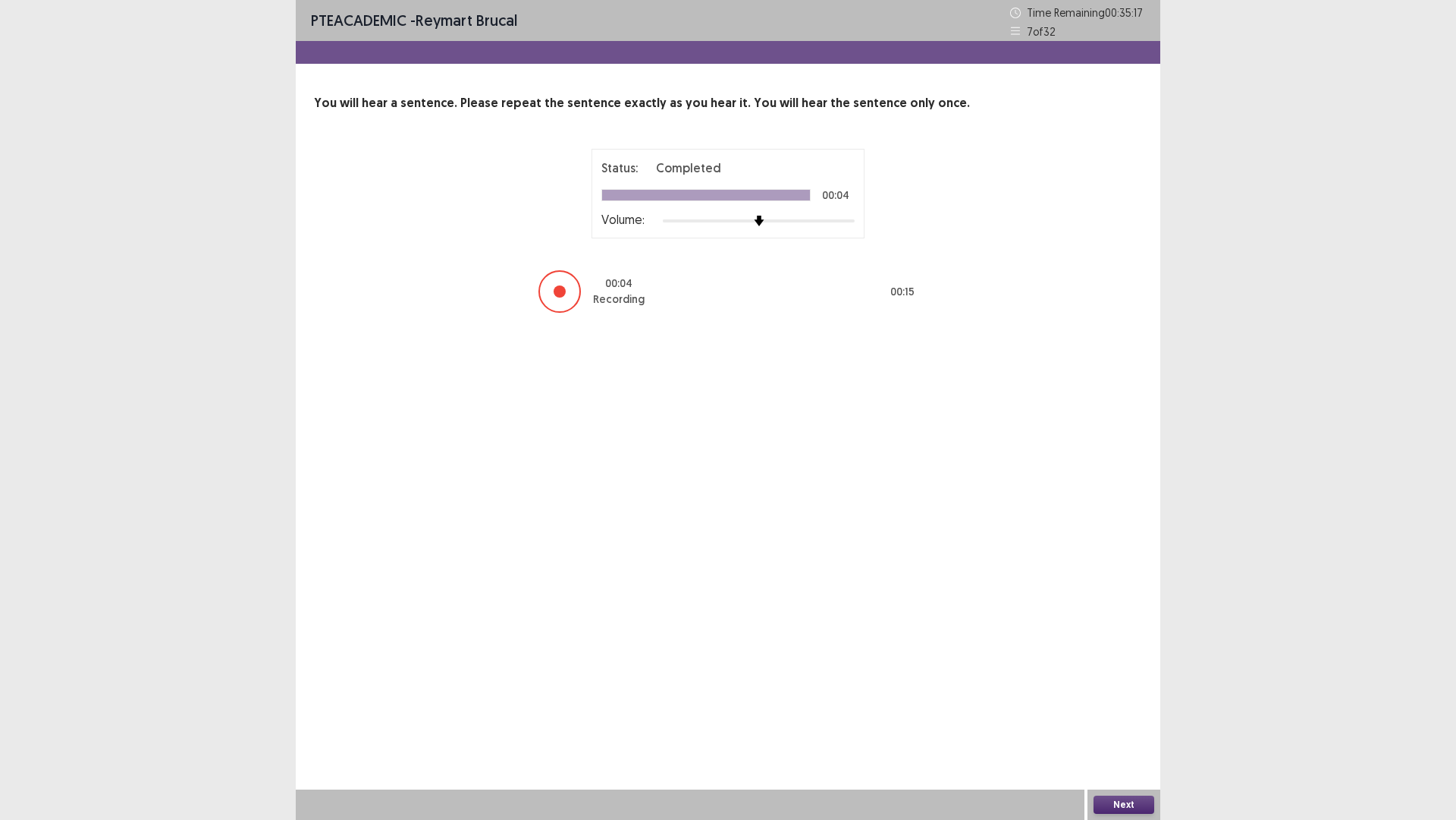
click at [1135, 717] on button "Next" at bounding box center [1124, 805] width 61 height 18
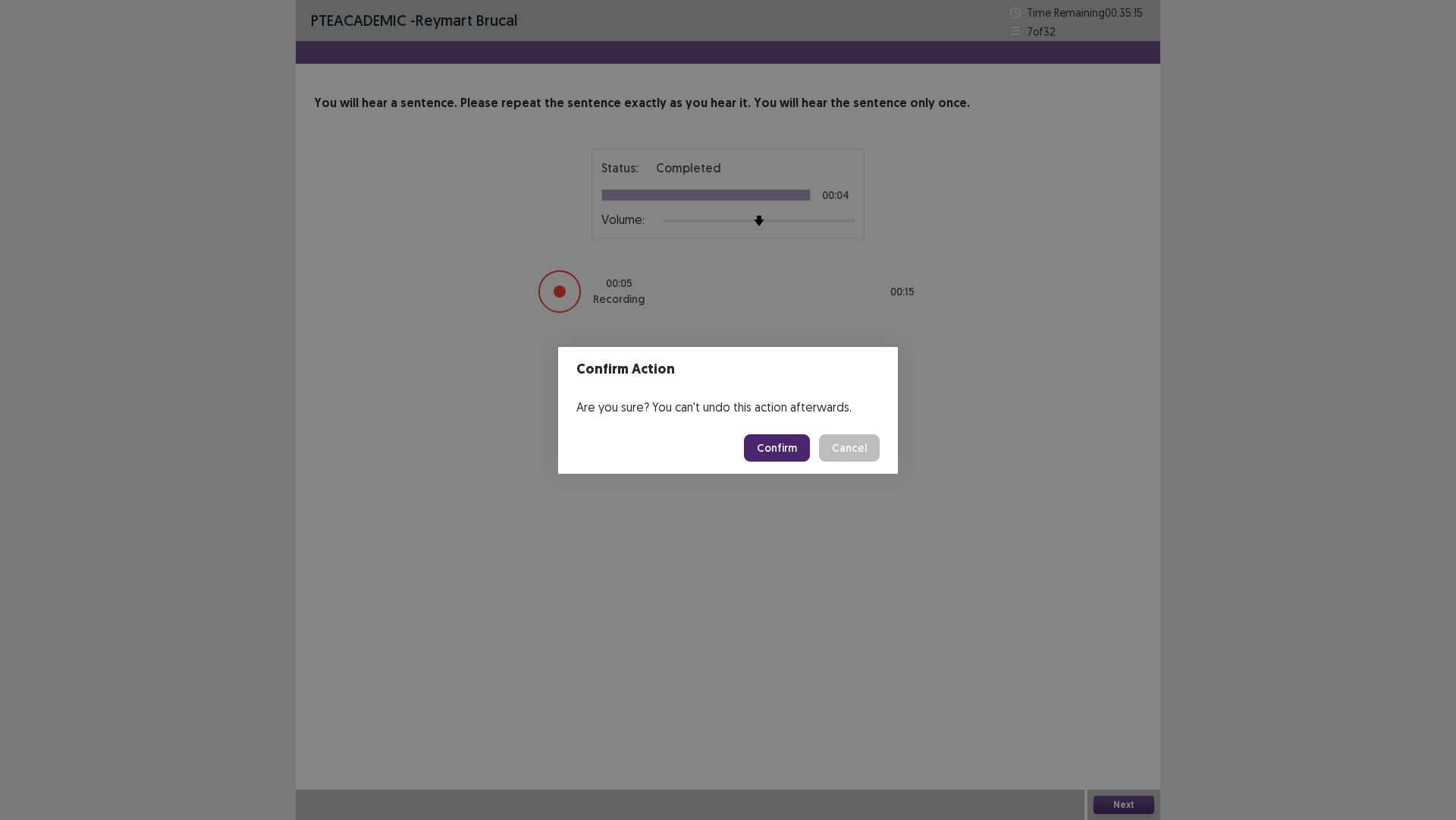
click at [757, 447] on button "Confirm" at bounding box center [777, 448] width 66 height 27
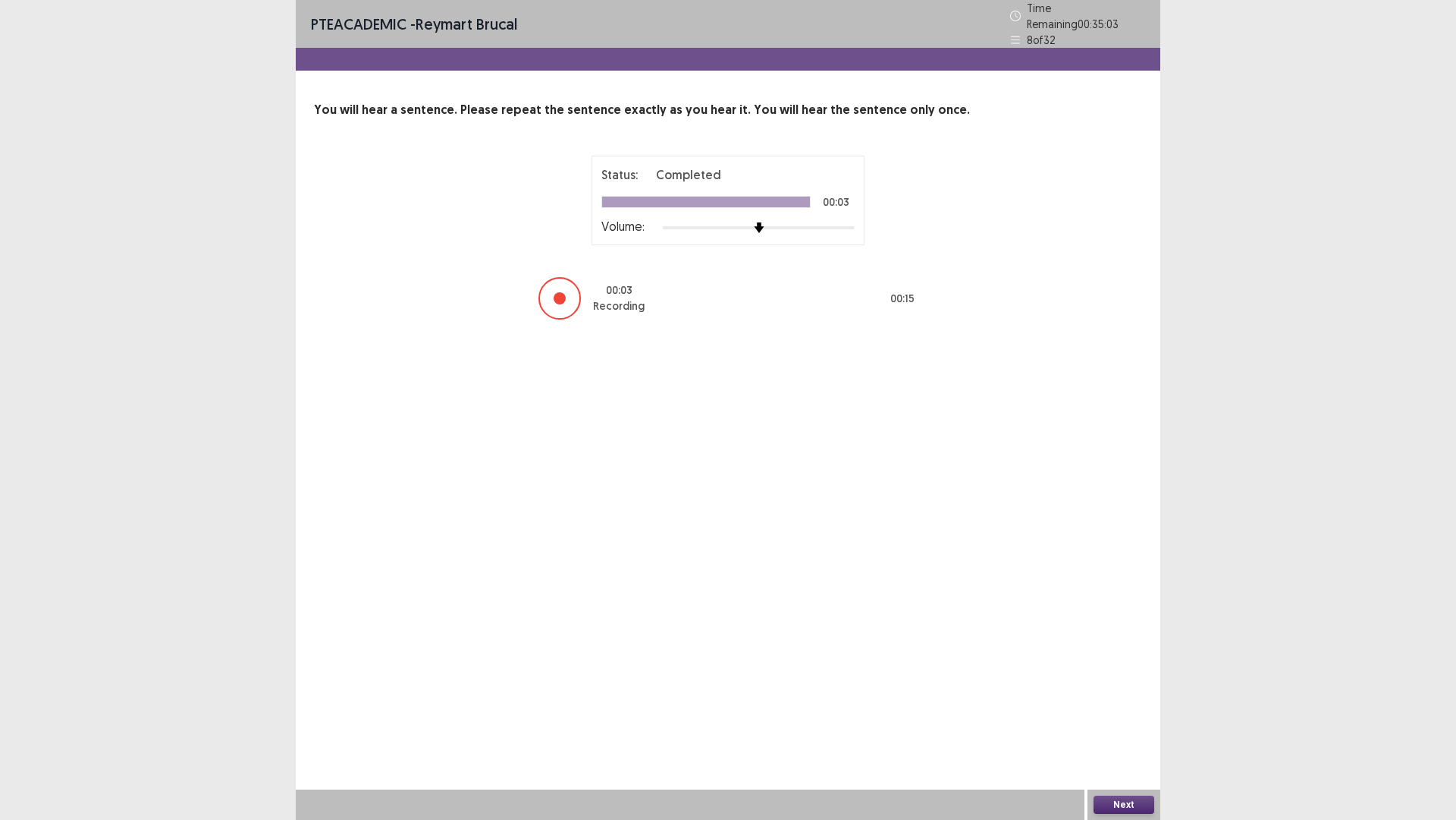
click at [1150, 717] on button "Next" at bounding box center [1124, 805] width 61 height 18
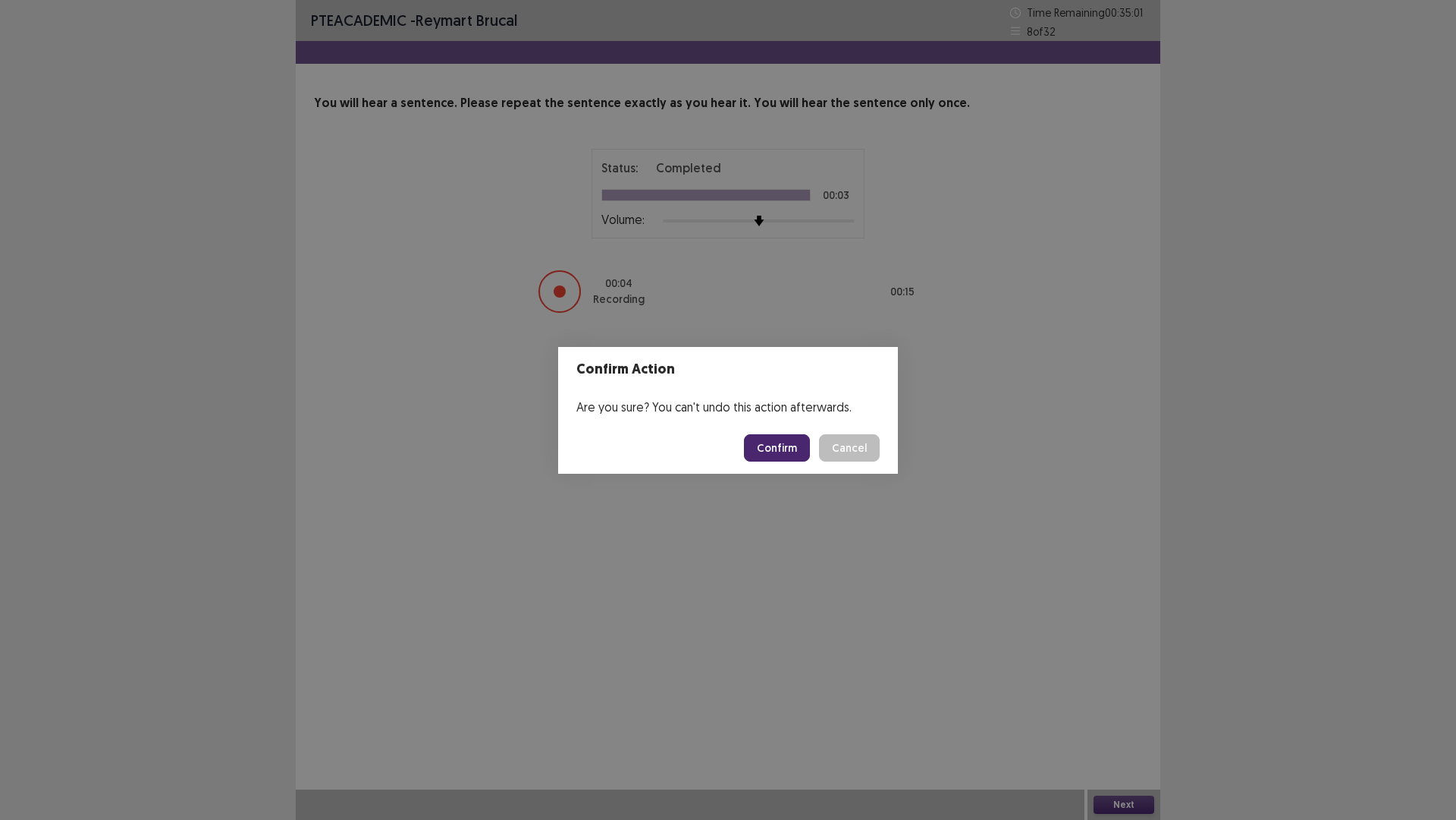
click at [786, 441] on button "Confirm" at bounding box center [777, 448] width 66 height 27
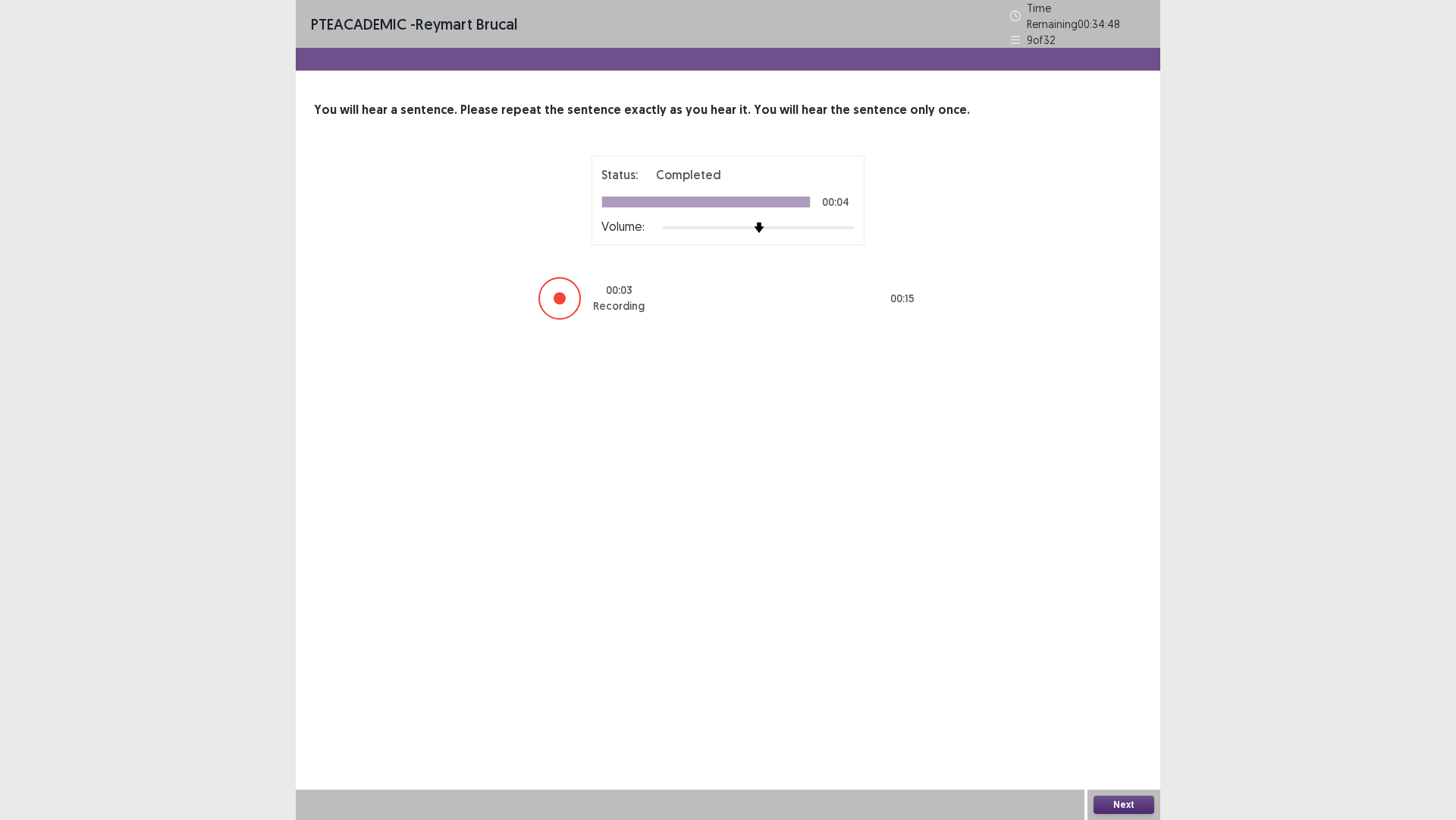
click at [1105, 717] on button "Next" at bounding box center [1124, 805] width 61 height 18
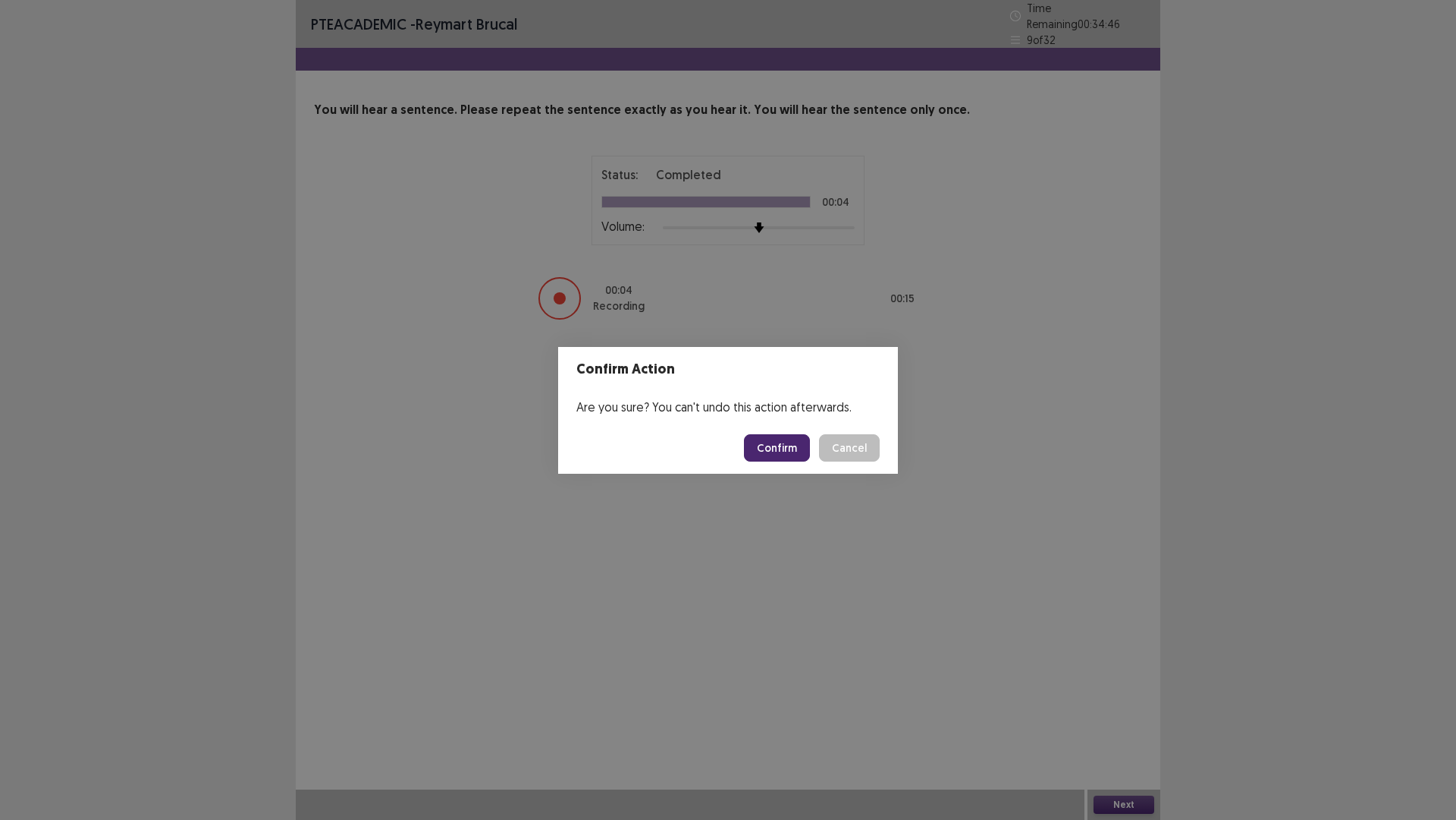
click at [775, 441] on button "Confirm" at bounding box center [777, 448] width 66 height 27
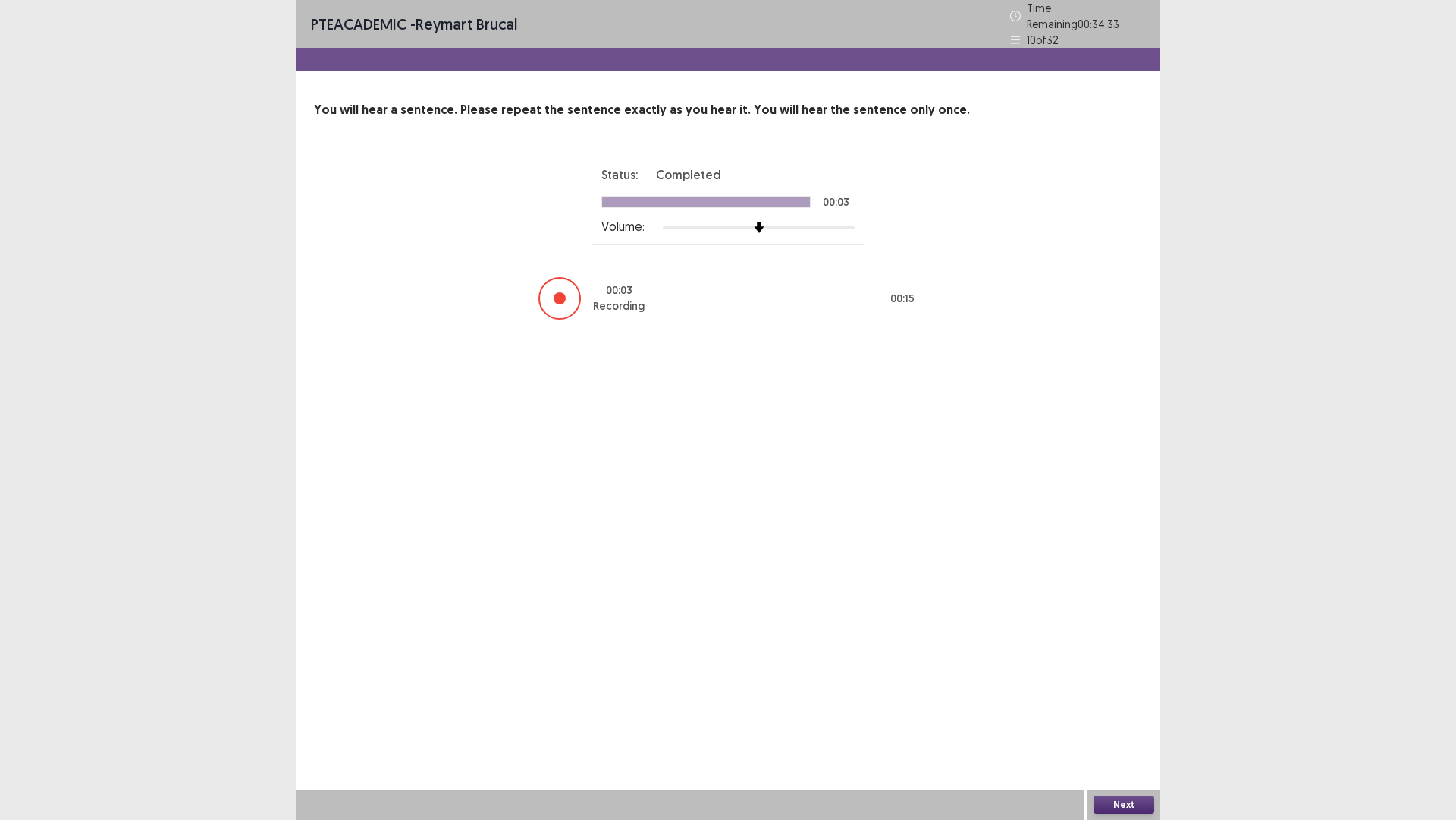
click at [1115, 717] on button "Next" at bounding box center [1124, 805] width 61 height 18
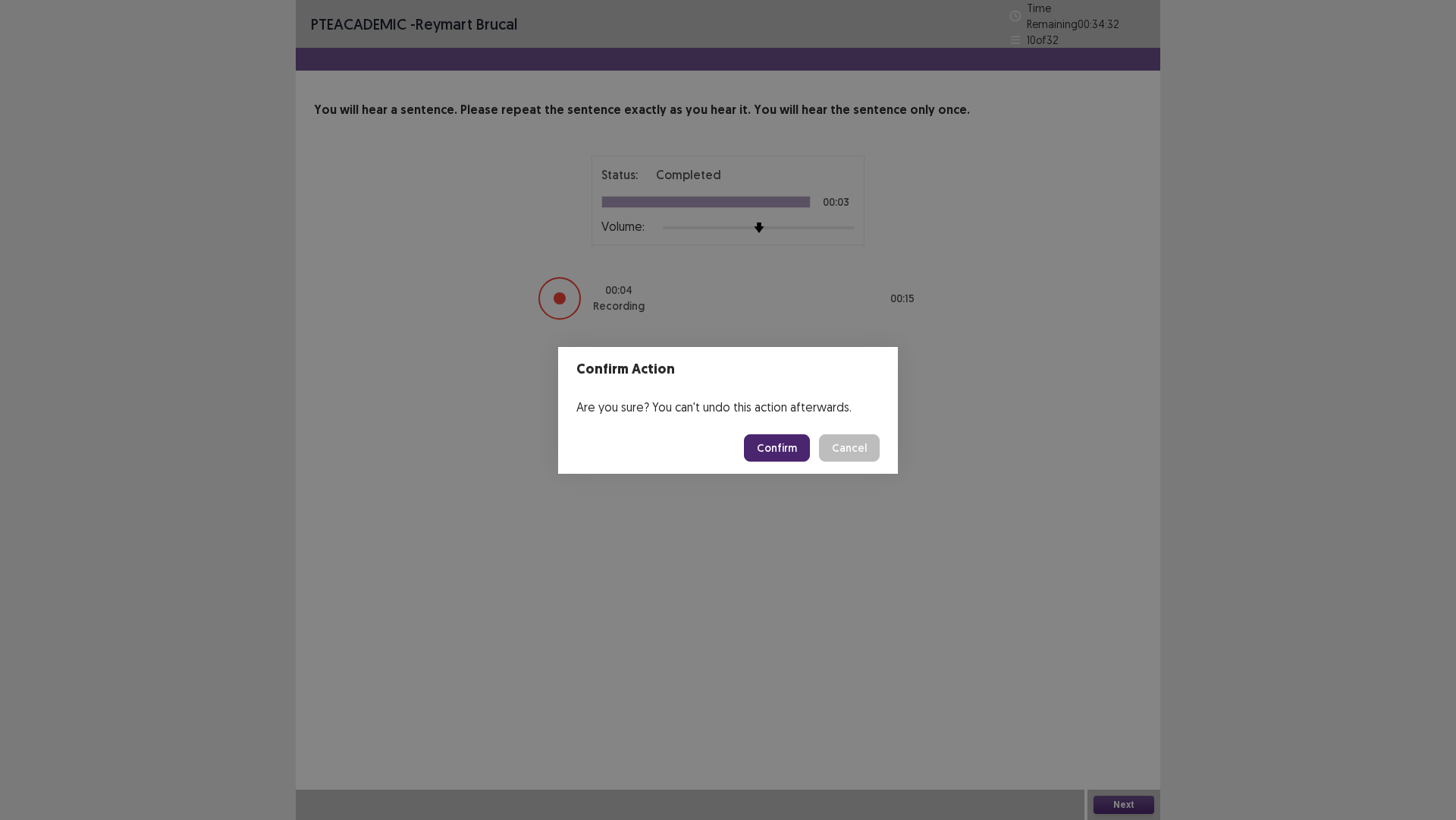
click at [788, 443] on button "Confirm" at bounding box center [777, 448] width 66 height 27
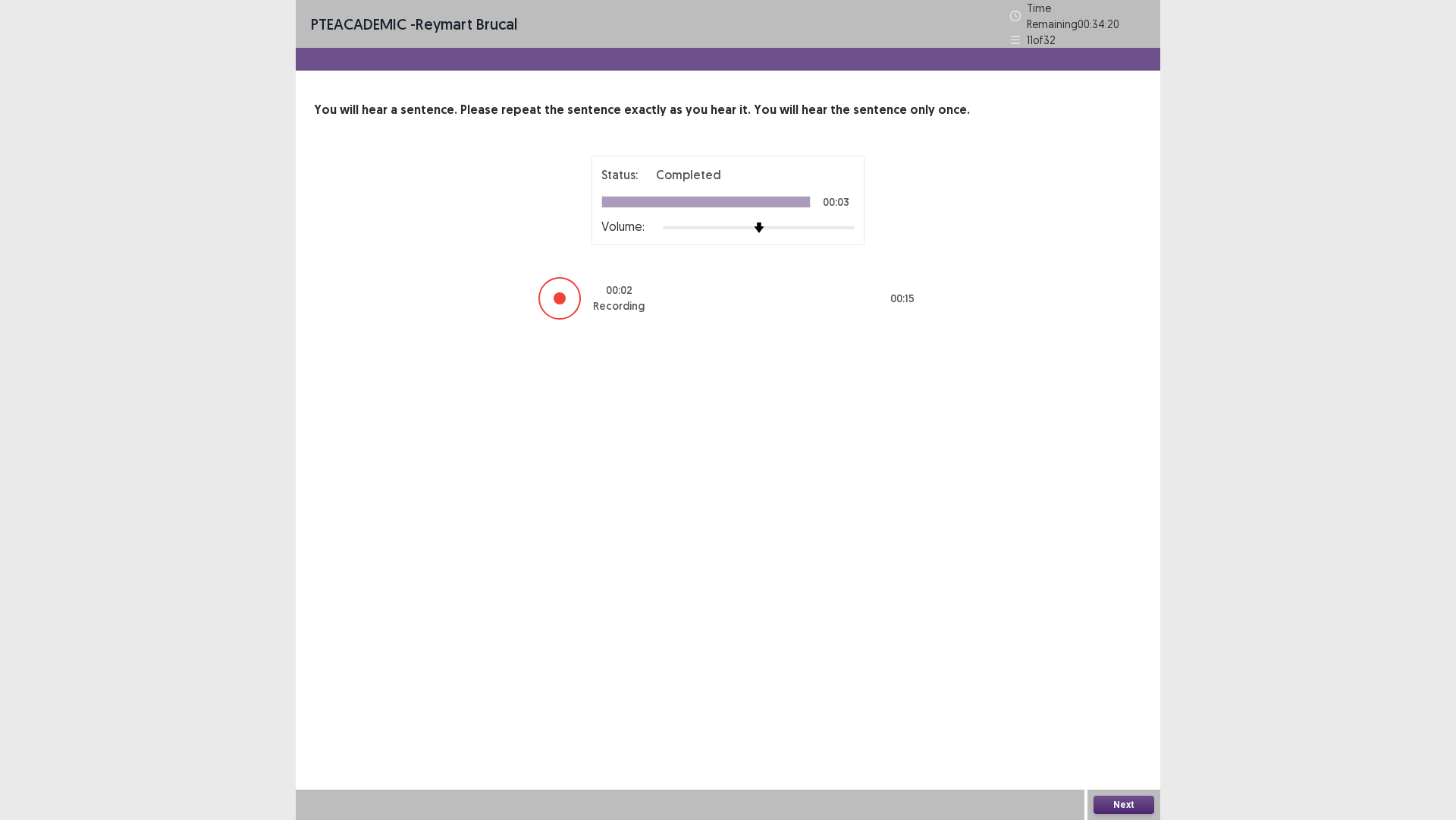
click at [1122, 717] on button "Next" at bounding box center [1124, 805] width 61 height 18
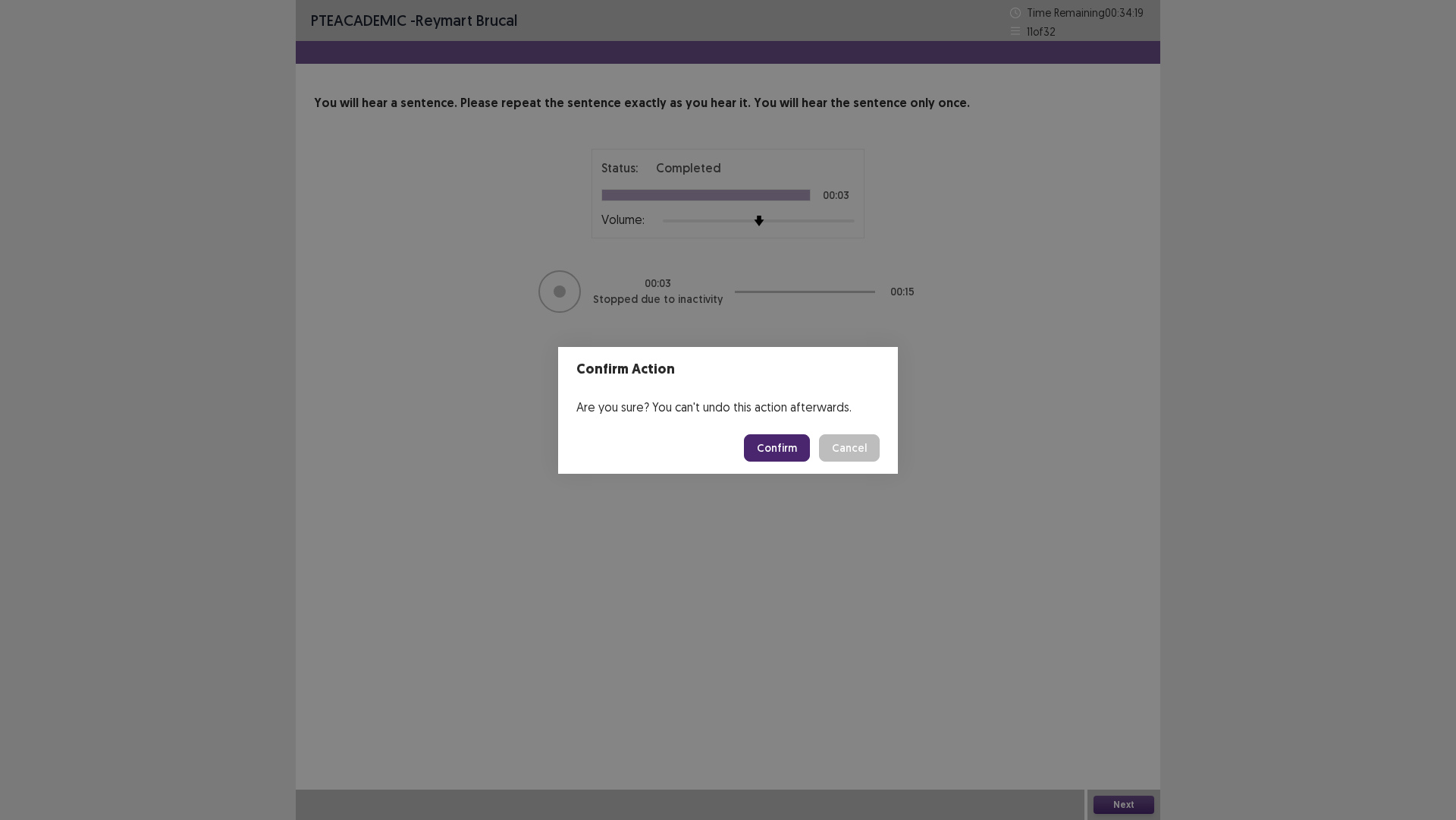
click at [771, 442] on button "Confirm" at bounding box center [777, 448] width 66 height 27
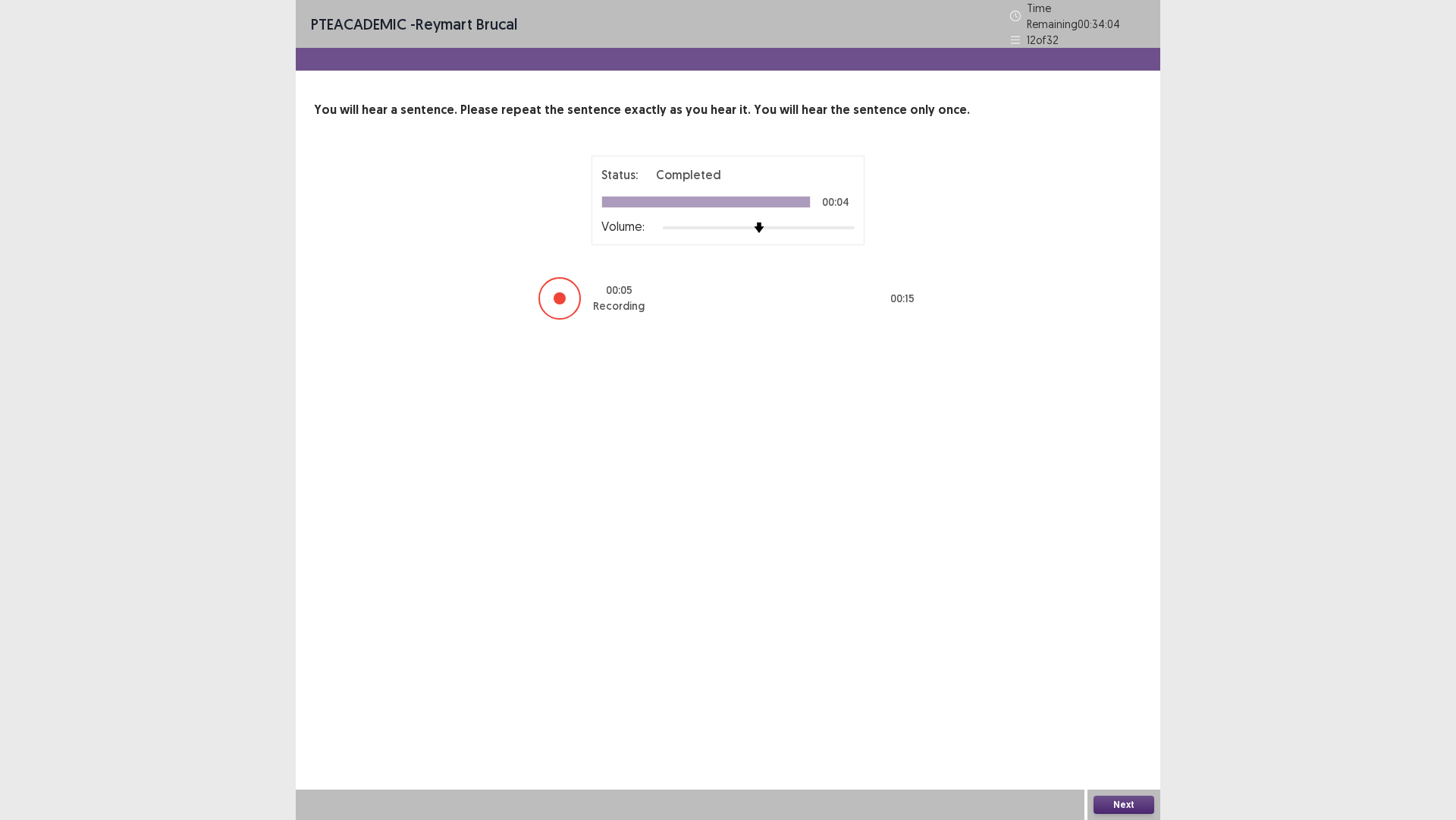
click at [1149, 717] on button "Next" at bounding box center [1124, 805] width 61 height 18
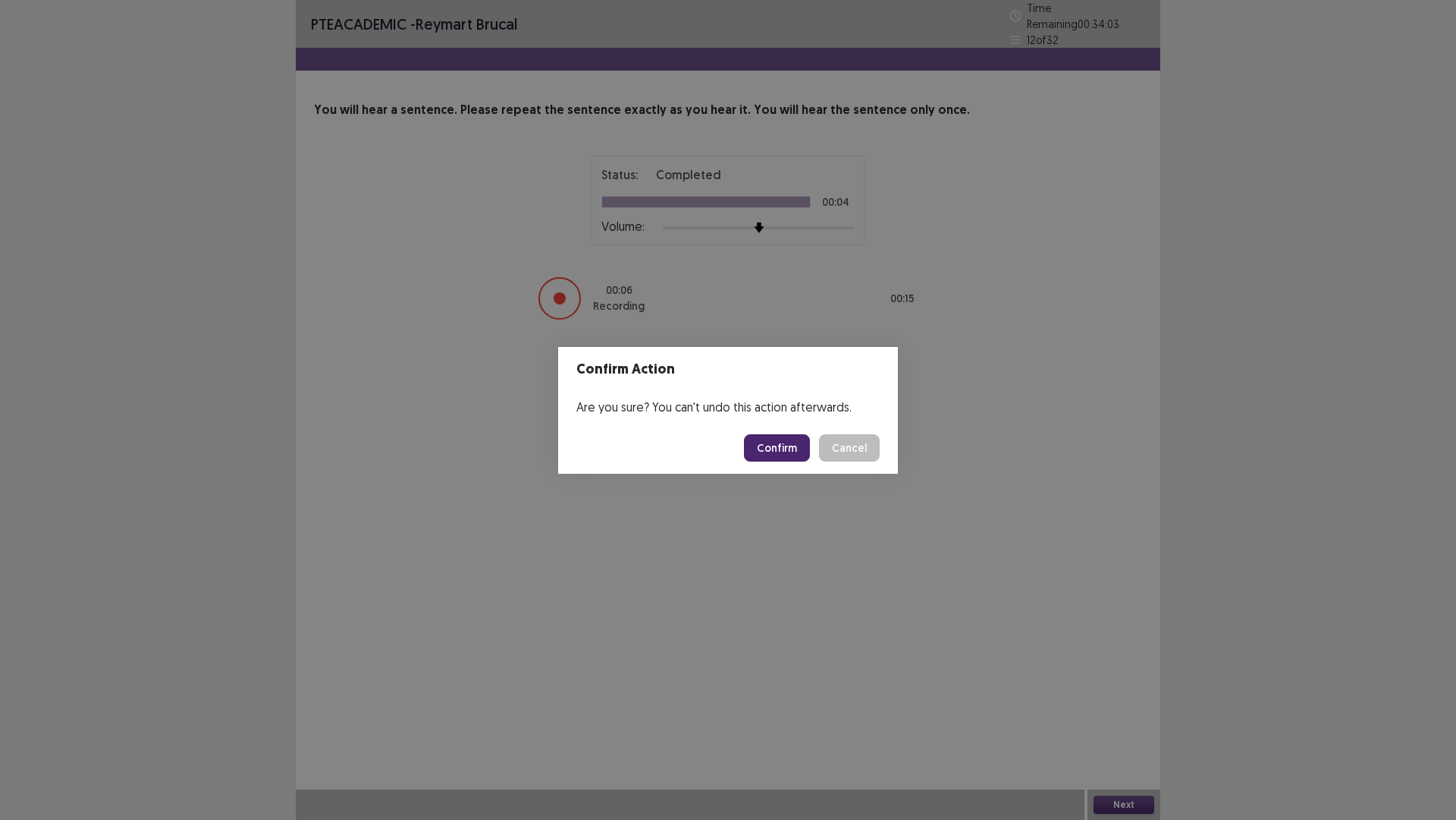
click at [780, 441] on button "Confirm" at bounding box center [777, 448] width 66 height 27
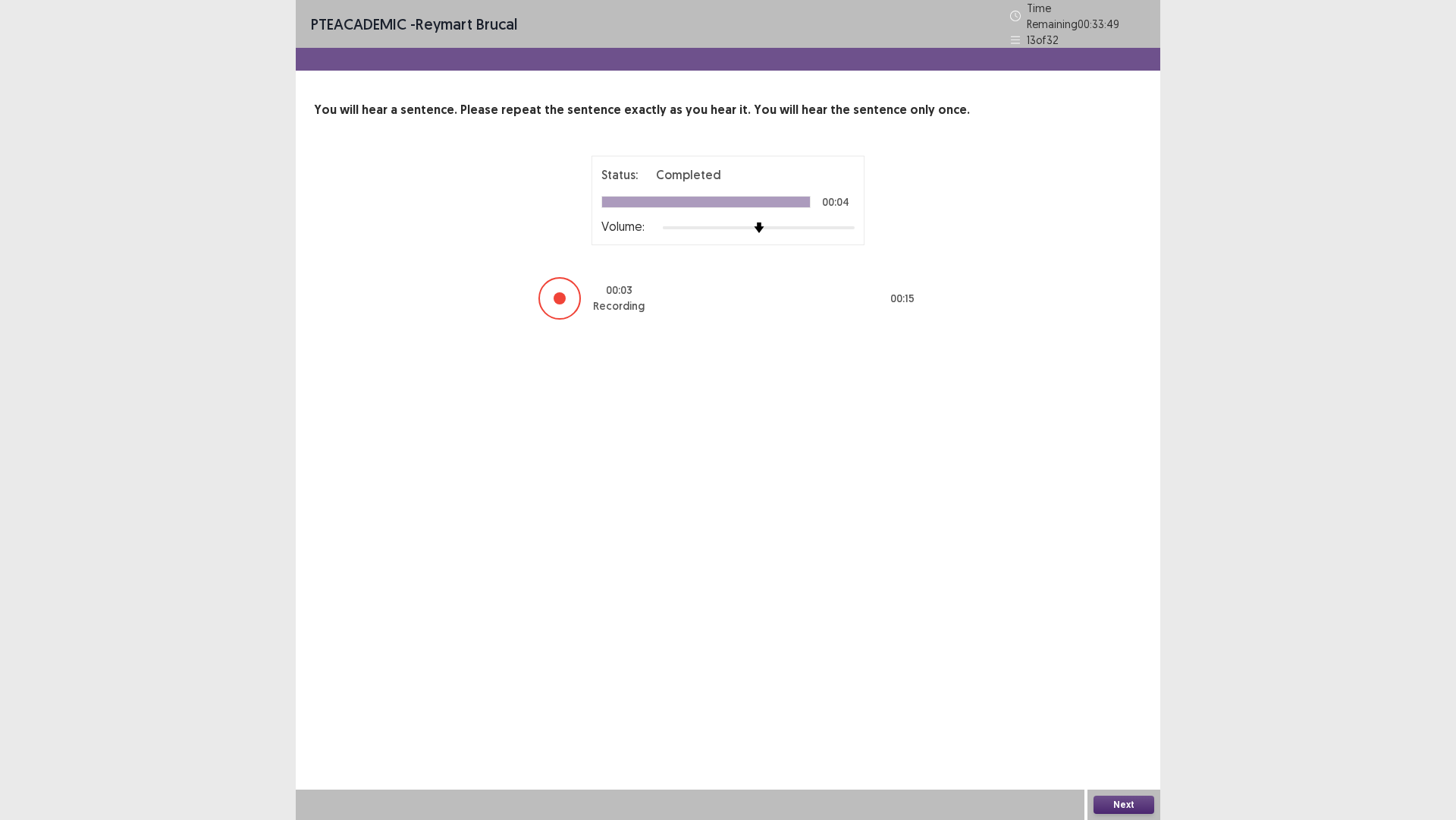
click at [1131, 717] on button "Next" at bounding box center [1124, 805] width 61 height 18
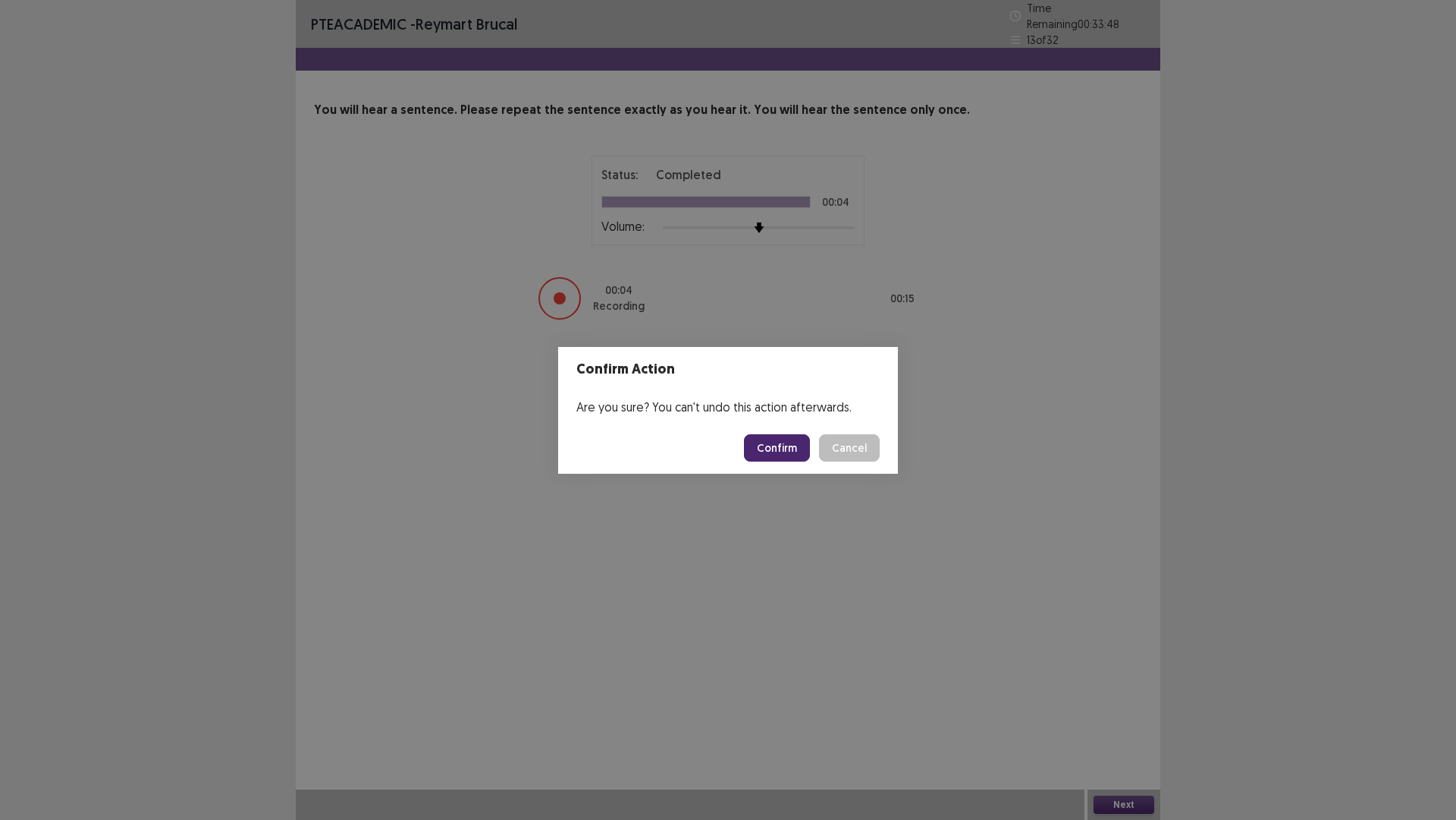
click at [805, 444] on button "Confirm" at bounding box center [777, 448] width 66 height 27
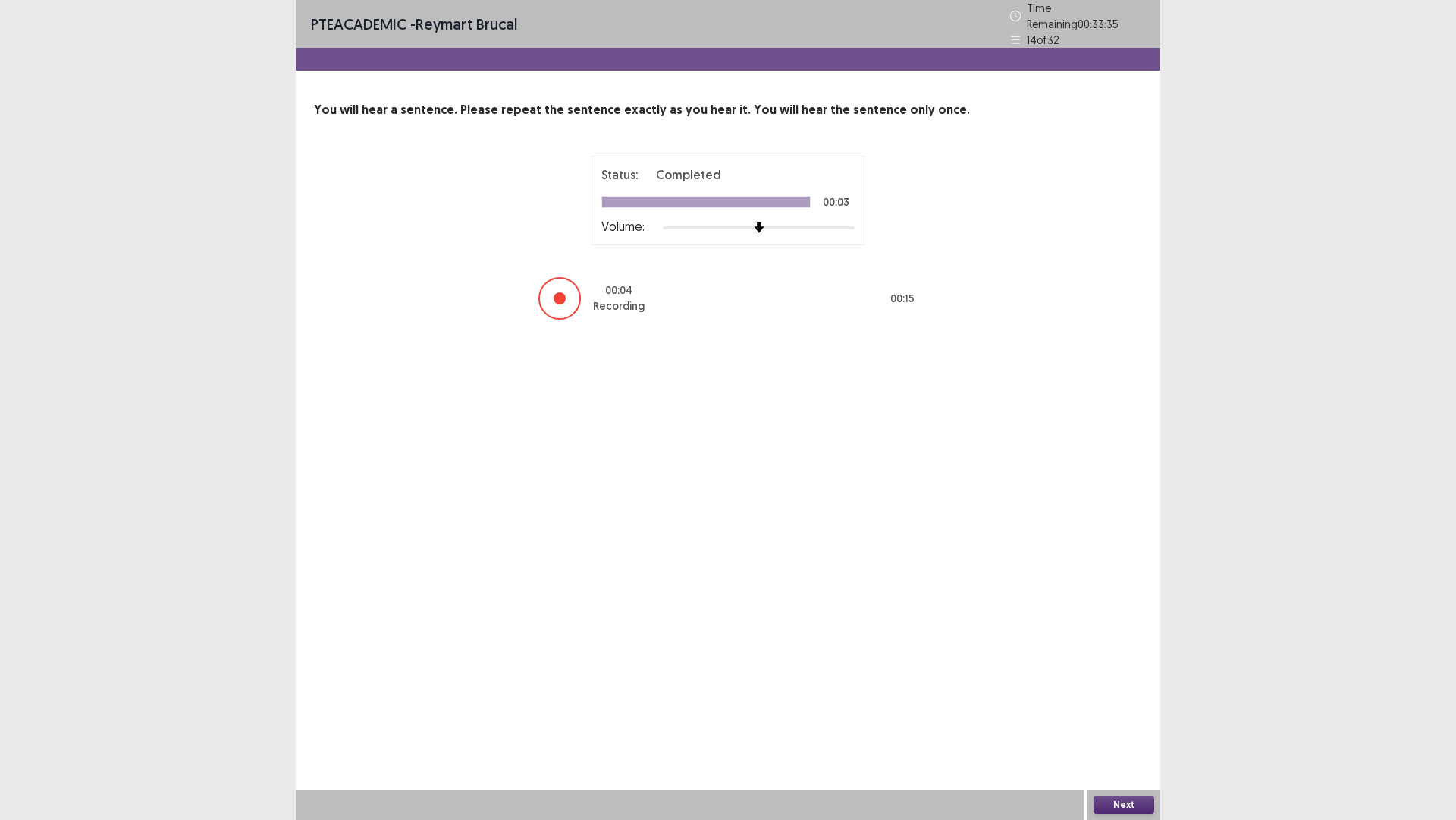
click at [1131, 717] on button "Next" at bounding box center [1124, 805] width 61 height 18
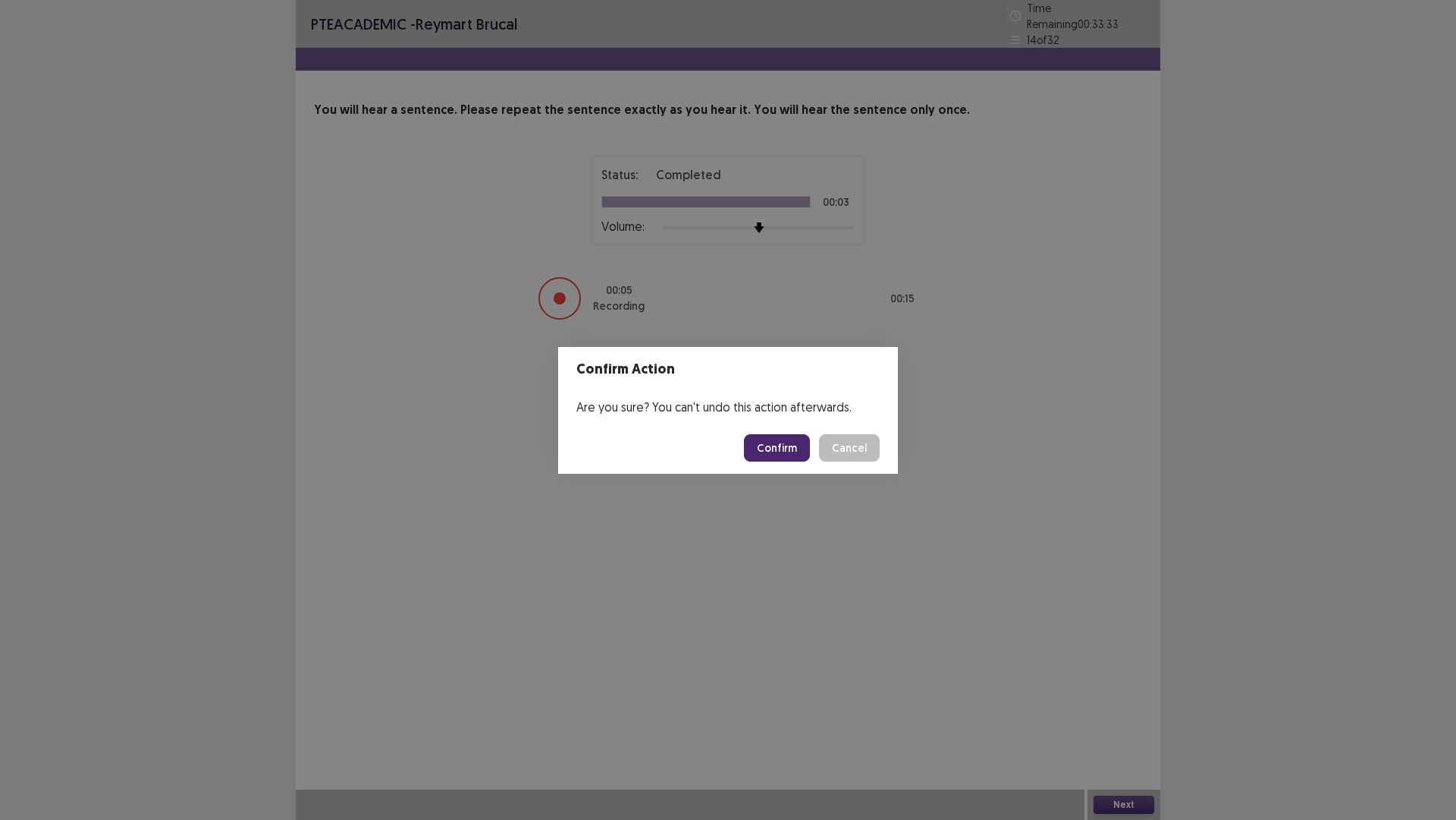
click at [768, 446] on button "Confirm" at bounding box center [777, 448] width 66 height 27
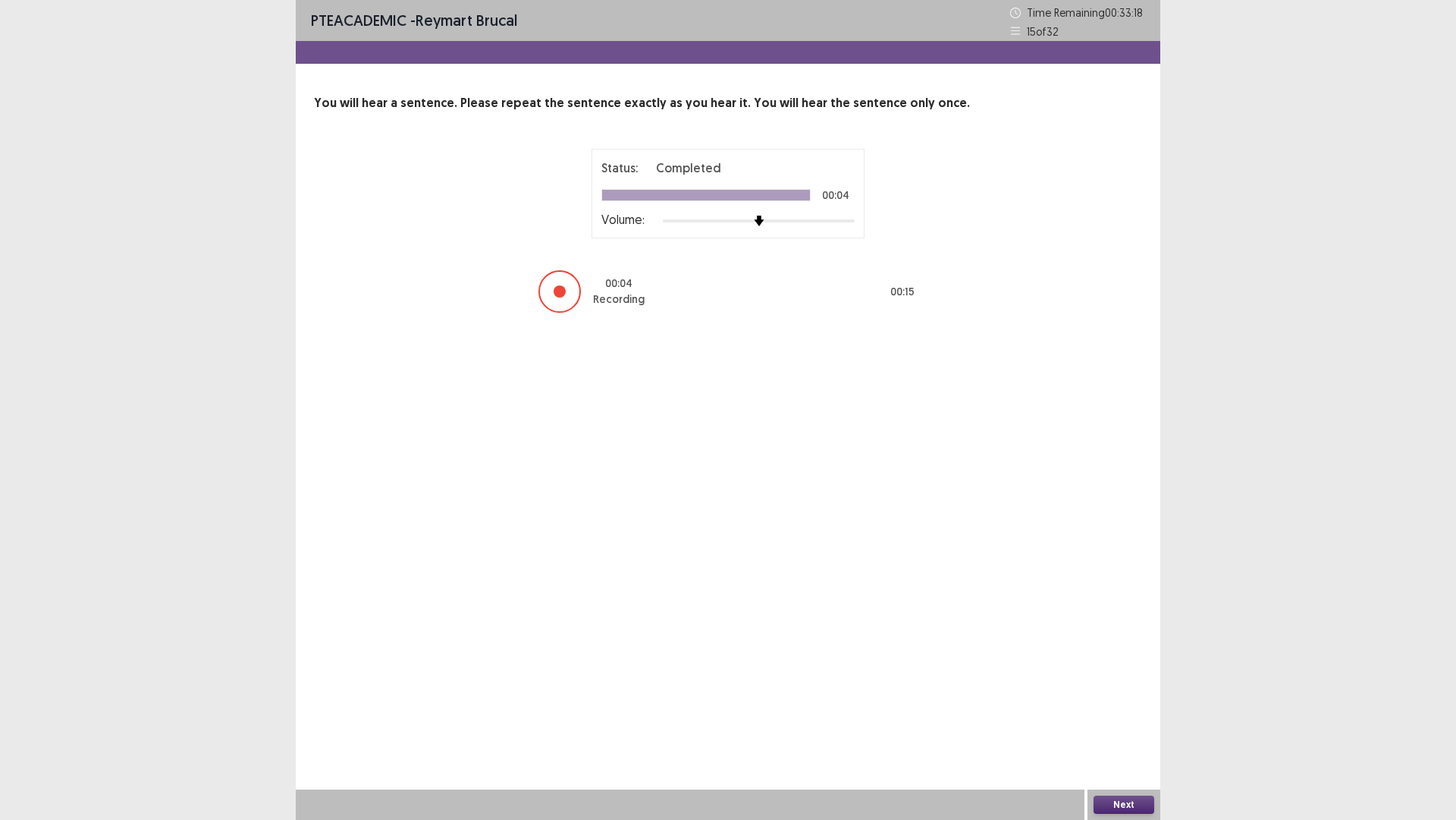
click at [1131, 717] on button "Next" at bounding box center [1124, 805] width 61 height 18
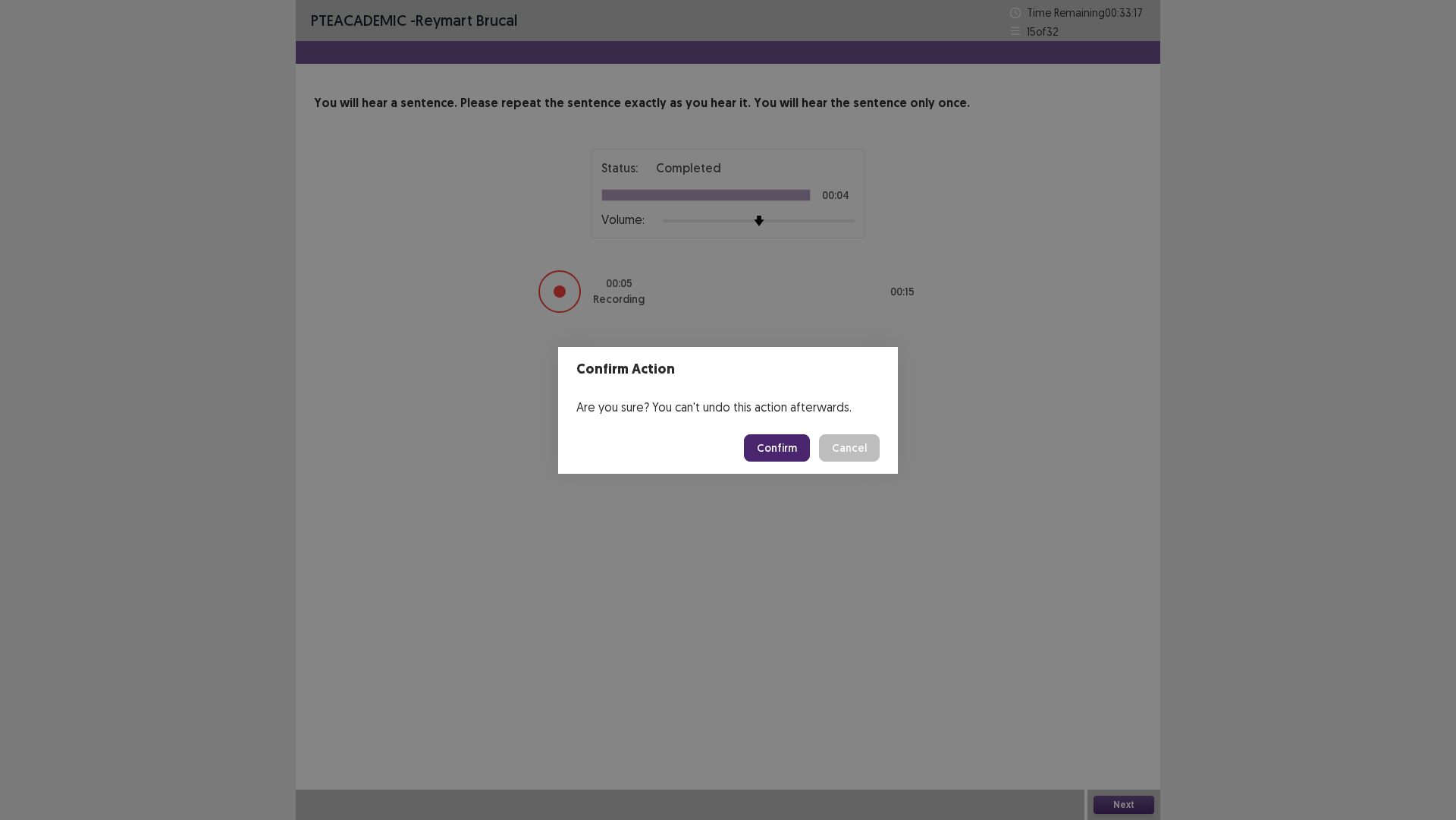
click at [789, 455] on button "Confirm" at bounding box center [777, 448] width 66 height 27
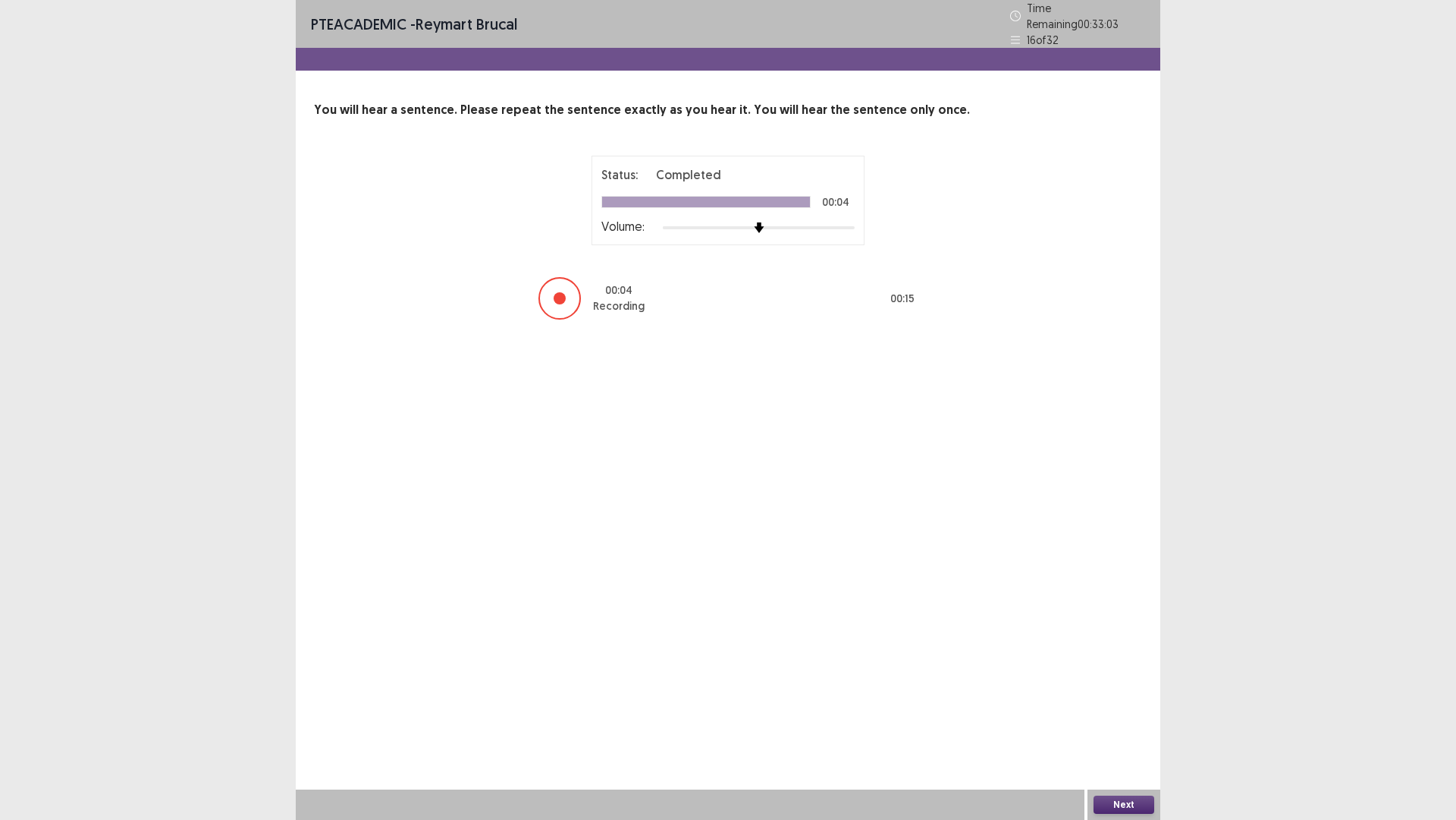
click at [1142, 717] on button "Next" at bounding box center [1124, 805] width 61 height 18
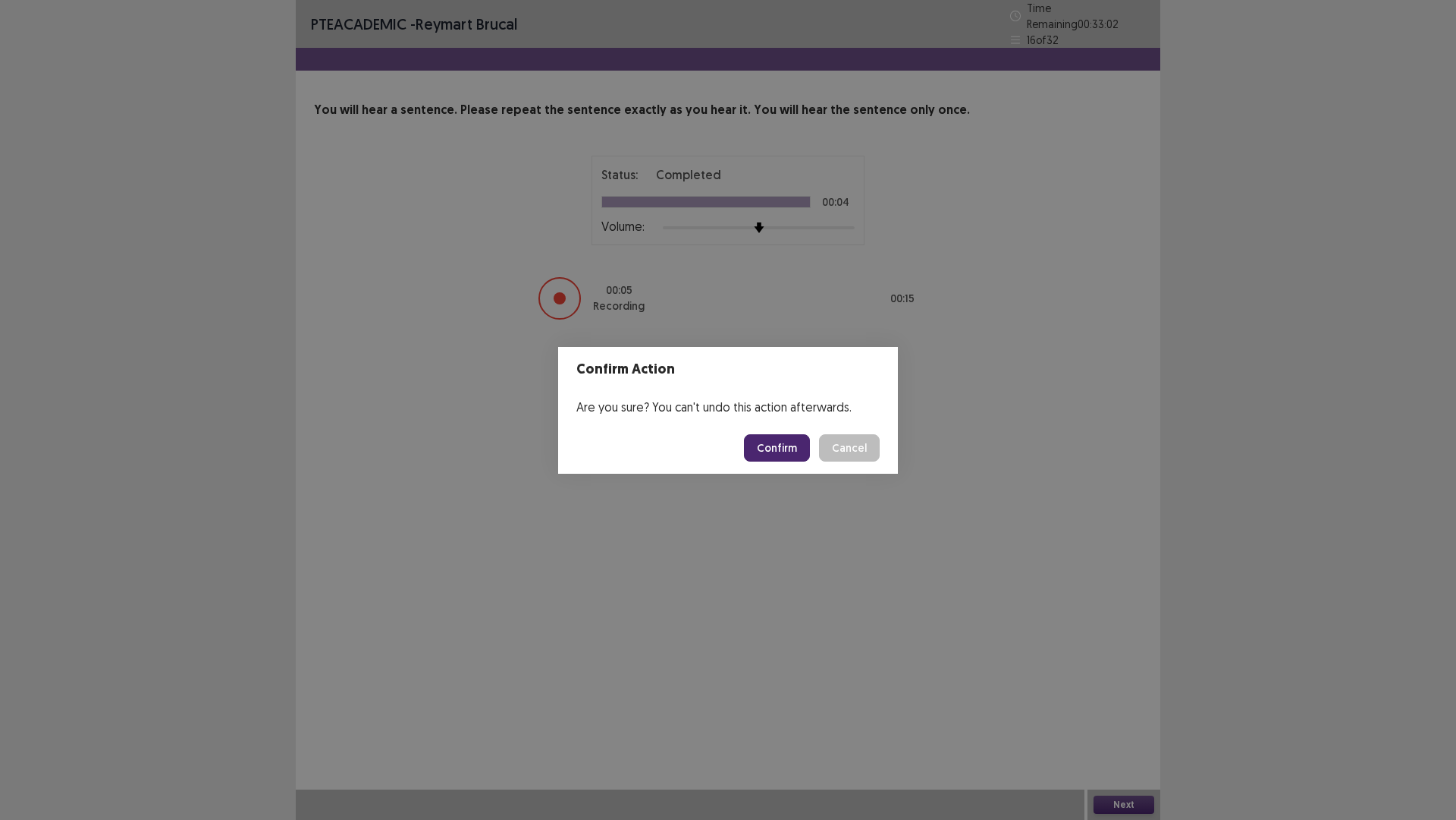
click at [780, 449] on button "Confirm" at bounding box center [777, 448] width 66 height 27
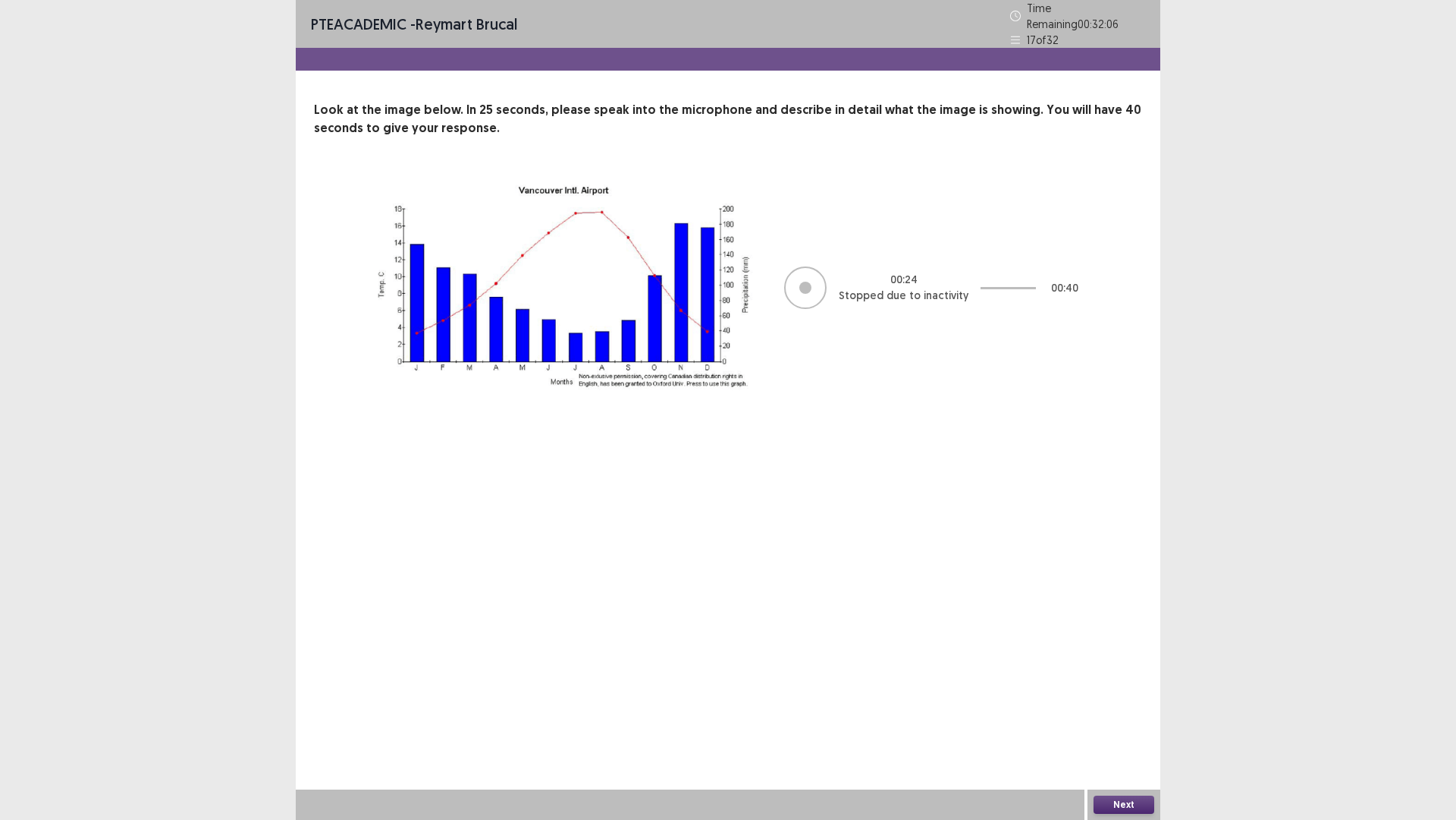
click at [1109, 717] on button "Next" at bounding box center [1124, 805] width 61 height 18
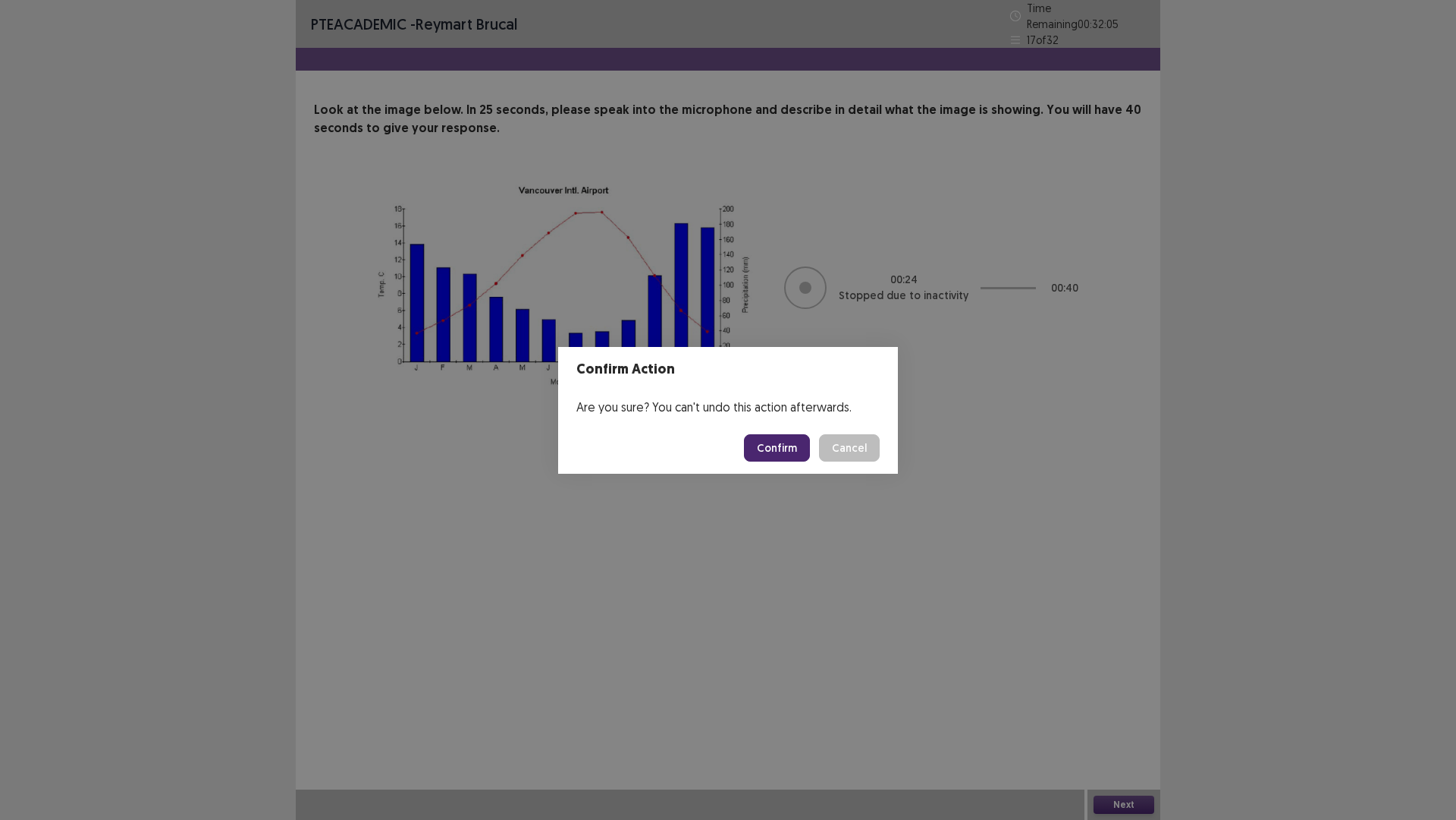
click at [787, 453] on button "Confirm" at bounding box center [777, 448] width 66 height 27
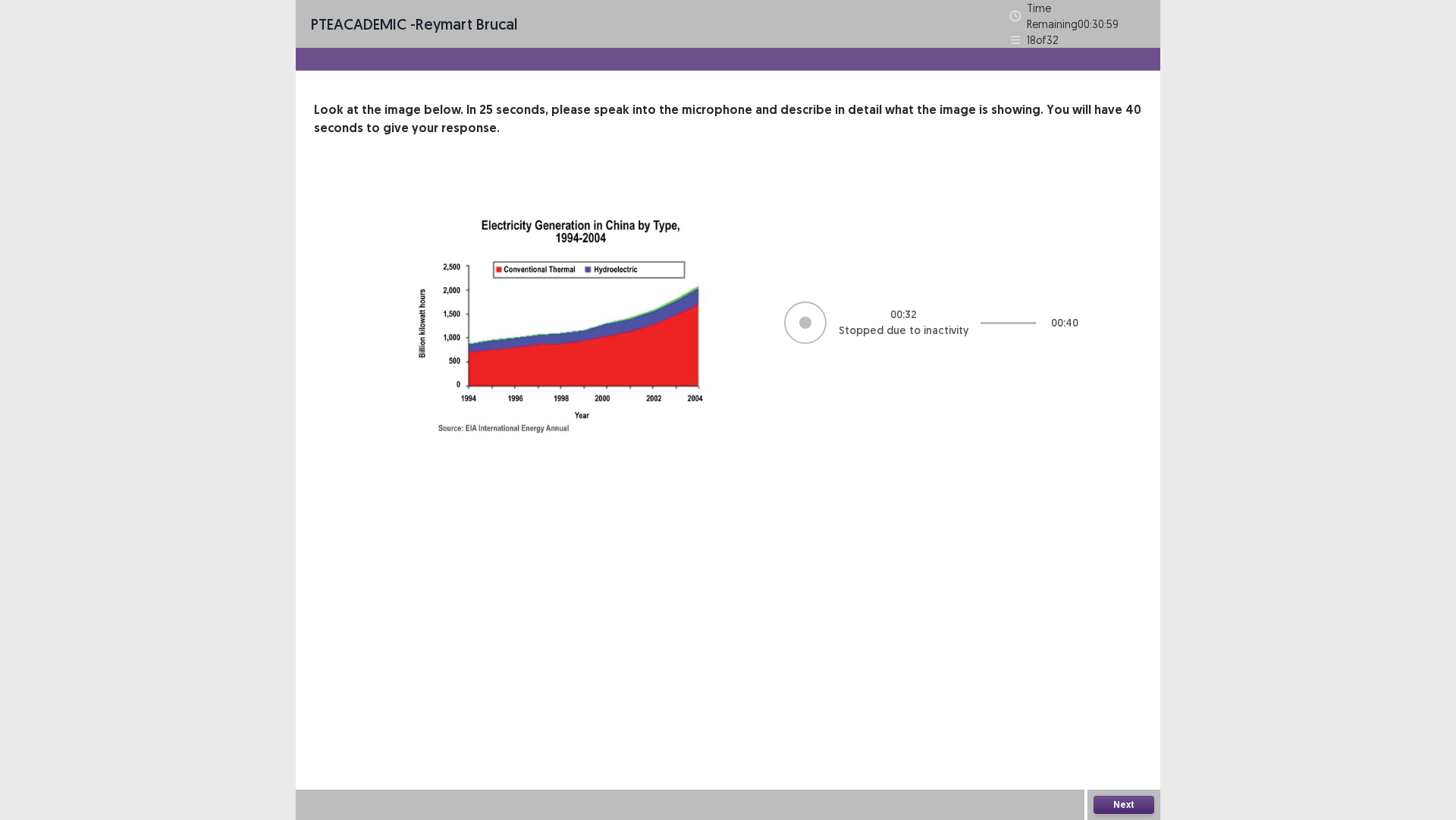
click at [1118, 717] on button "Next" at bounding box center [1124, 805] width 61 height 18
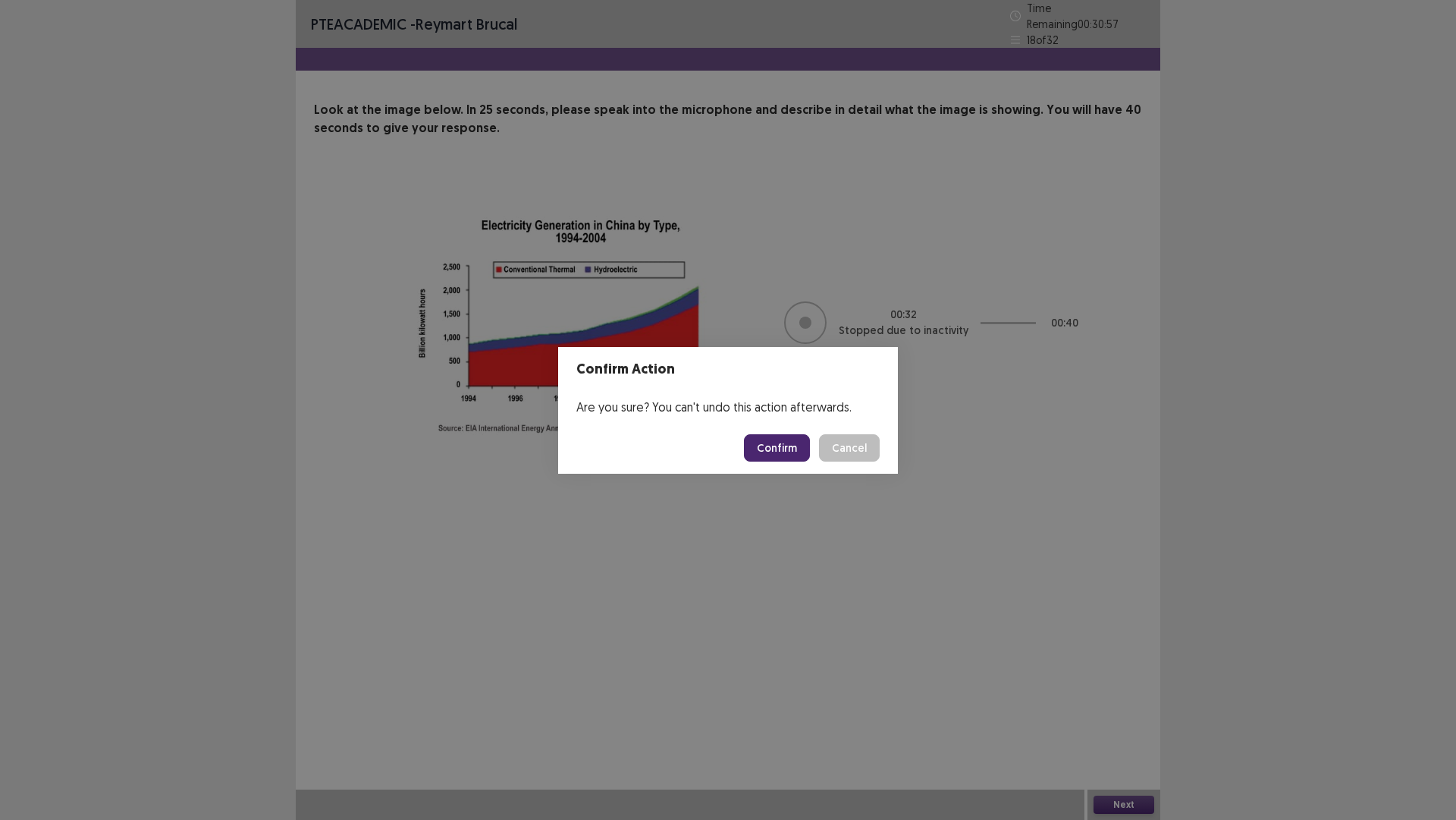
click at [756, 447] on button "Confirm" at bounding box center [777, 448] width 66 height 27
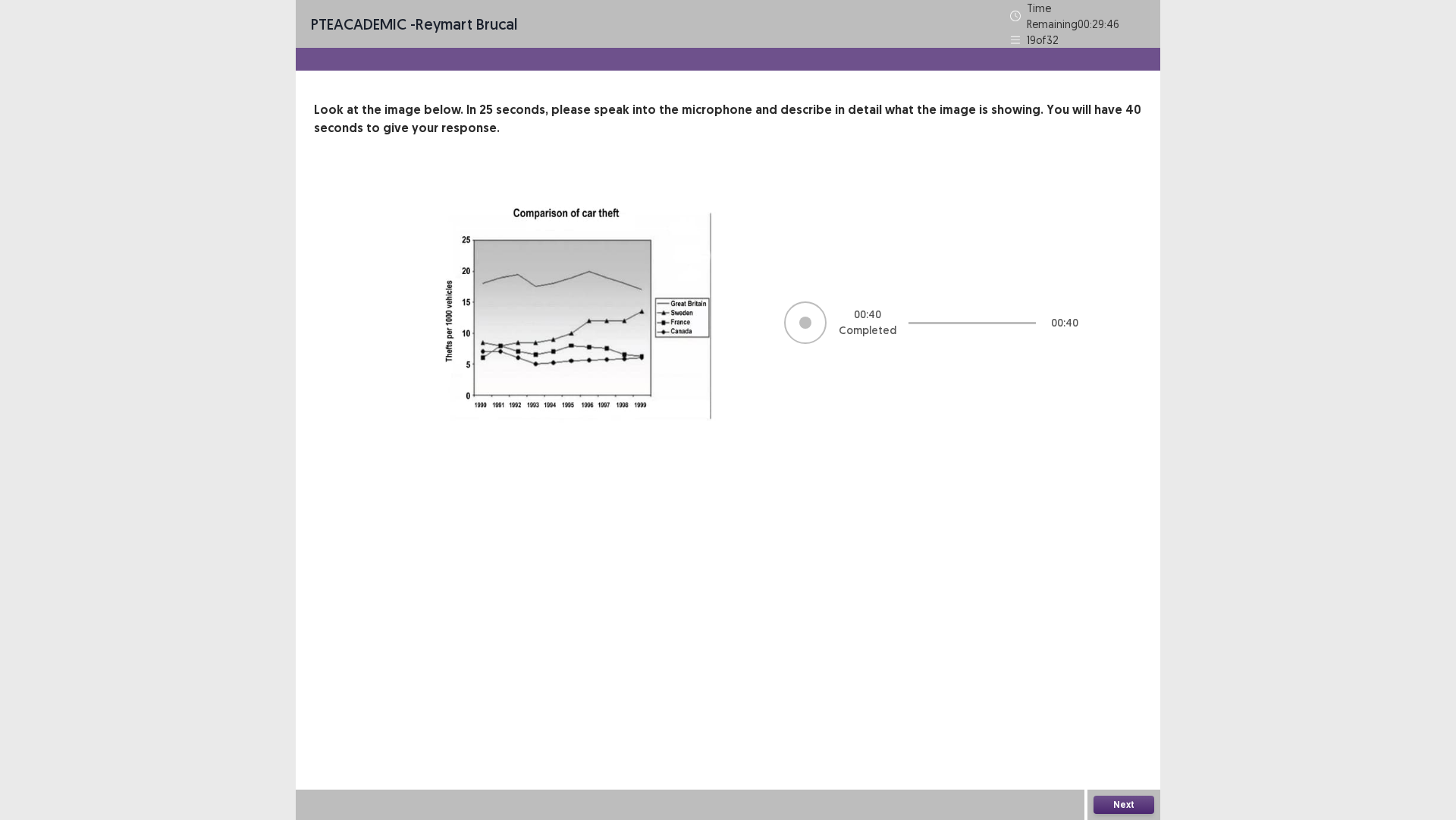
click at [1138, 717] on button "Next" at bounding box center [1124, 805] width 61 height 18
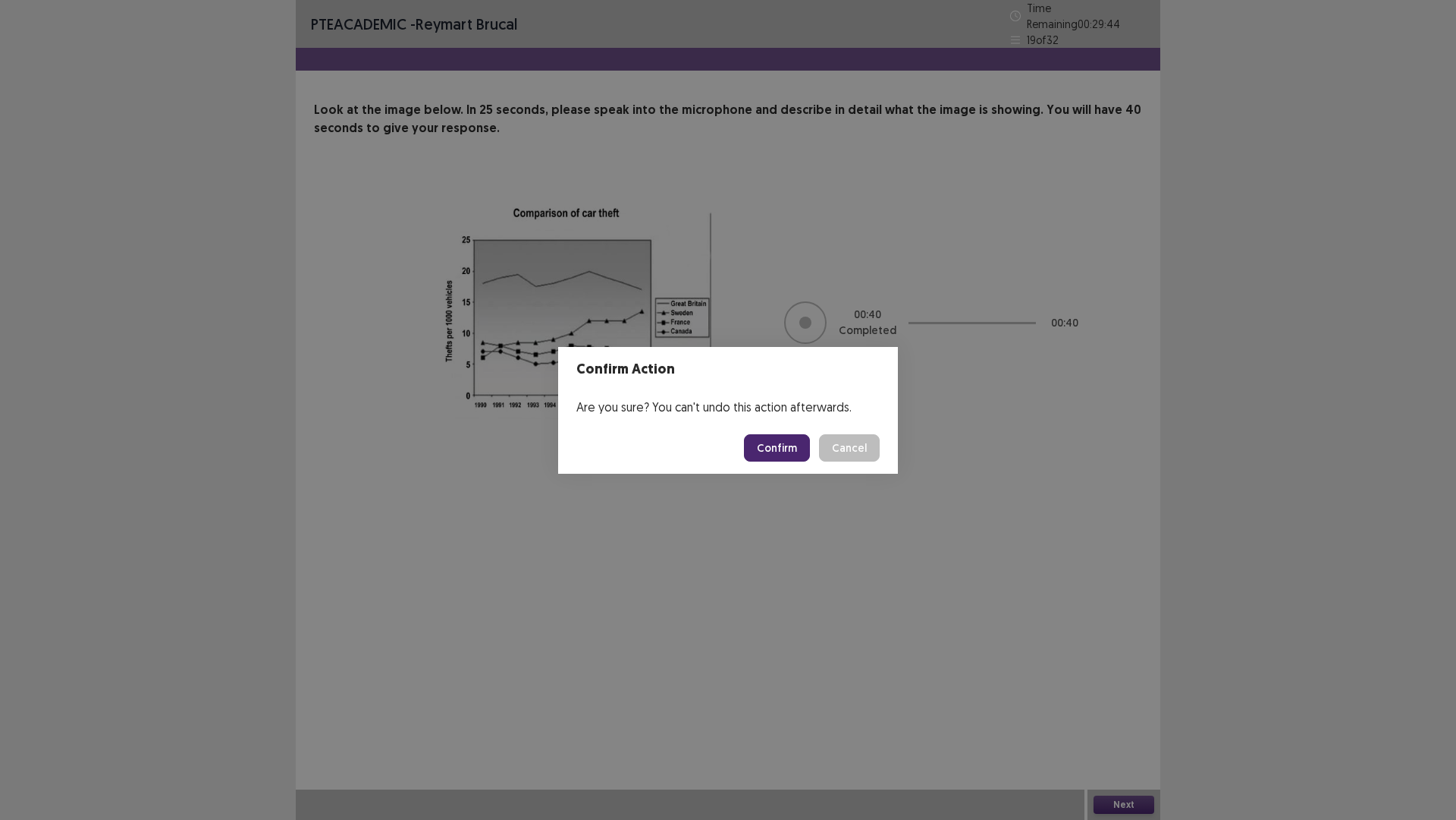
click at [775, 445] on button "Confirm" at bounding box center [777, 448] width 66 height 27
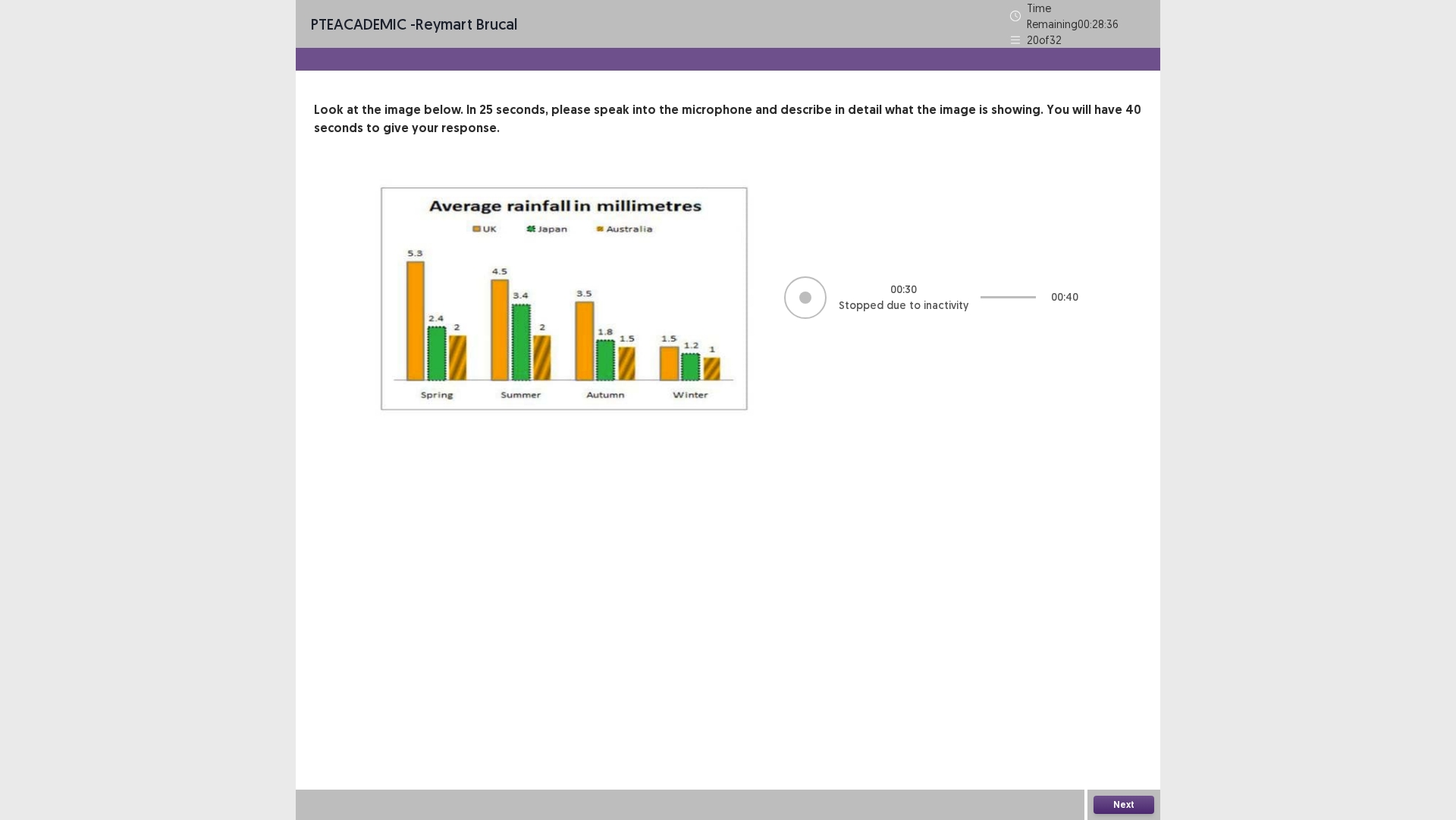
click at [1102, 717] on div "Next" at bounding box center [1123, 805] width 73 height 31
click at [1105, 717] on button "Next" at bounding box center [1124, 805] width 61 height 18
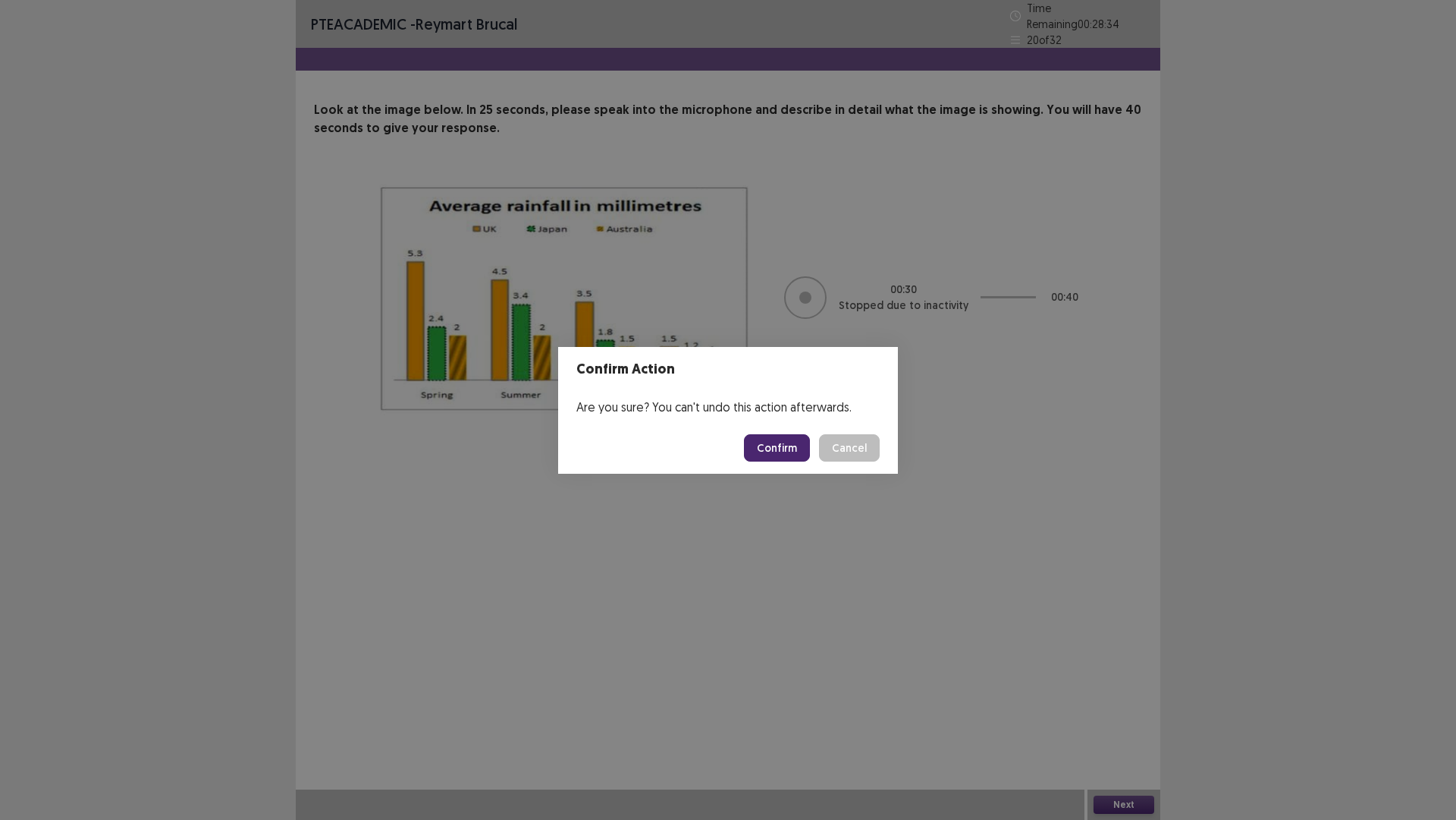
click at [786, 446] on button "Confirm" at bounding box center [777, 448] width 66 height 27
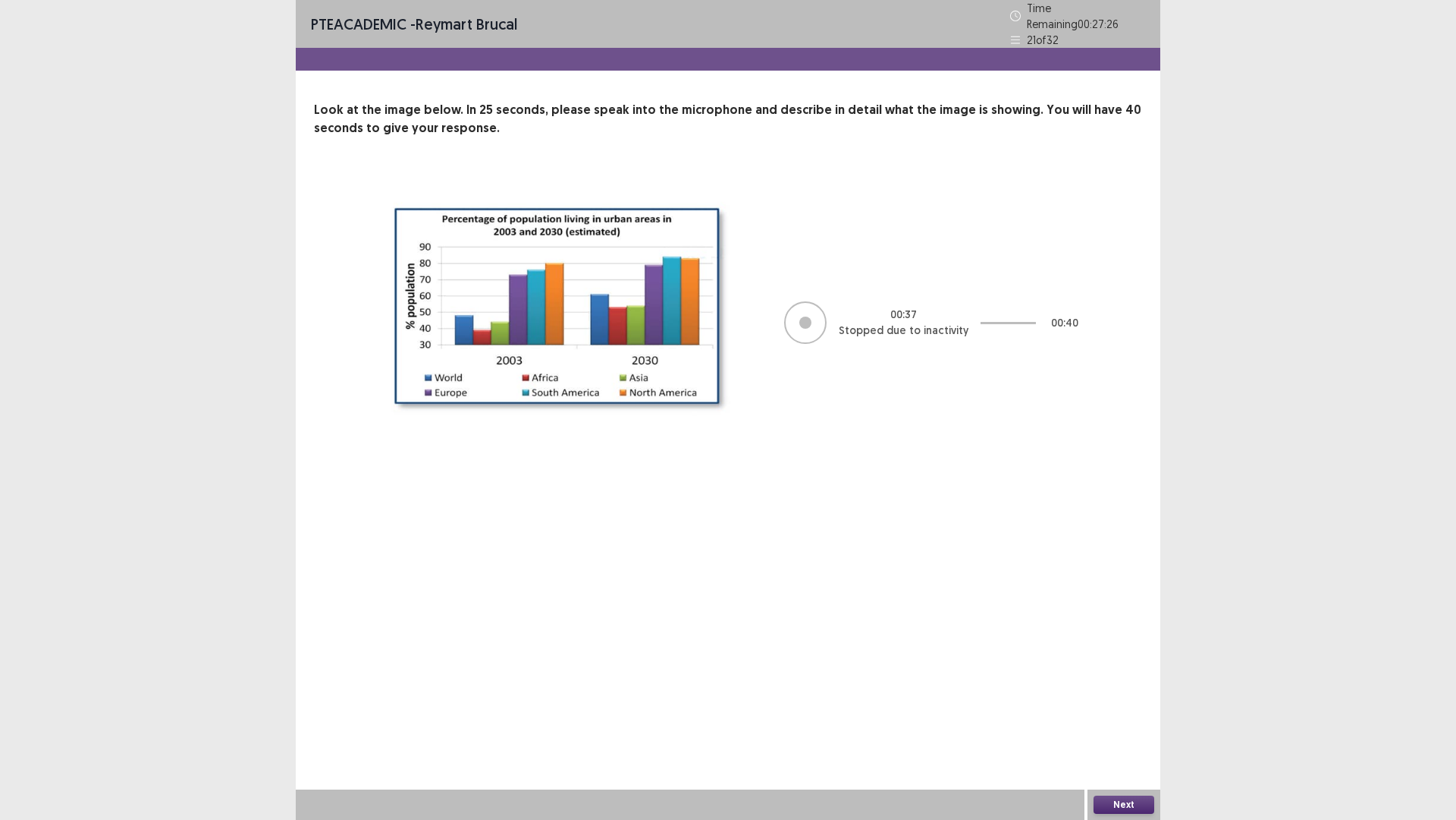
click at [1107, 717] on button "Next" at bounding box center [1124, 805] width 61 height 18
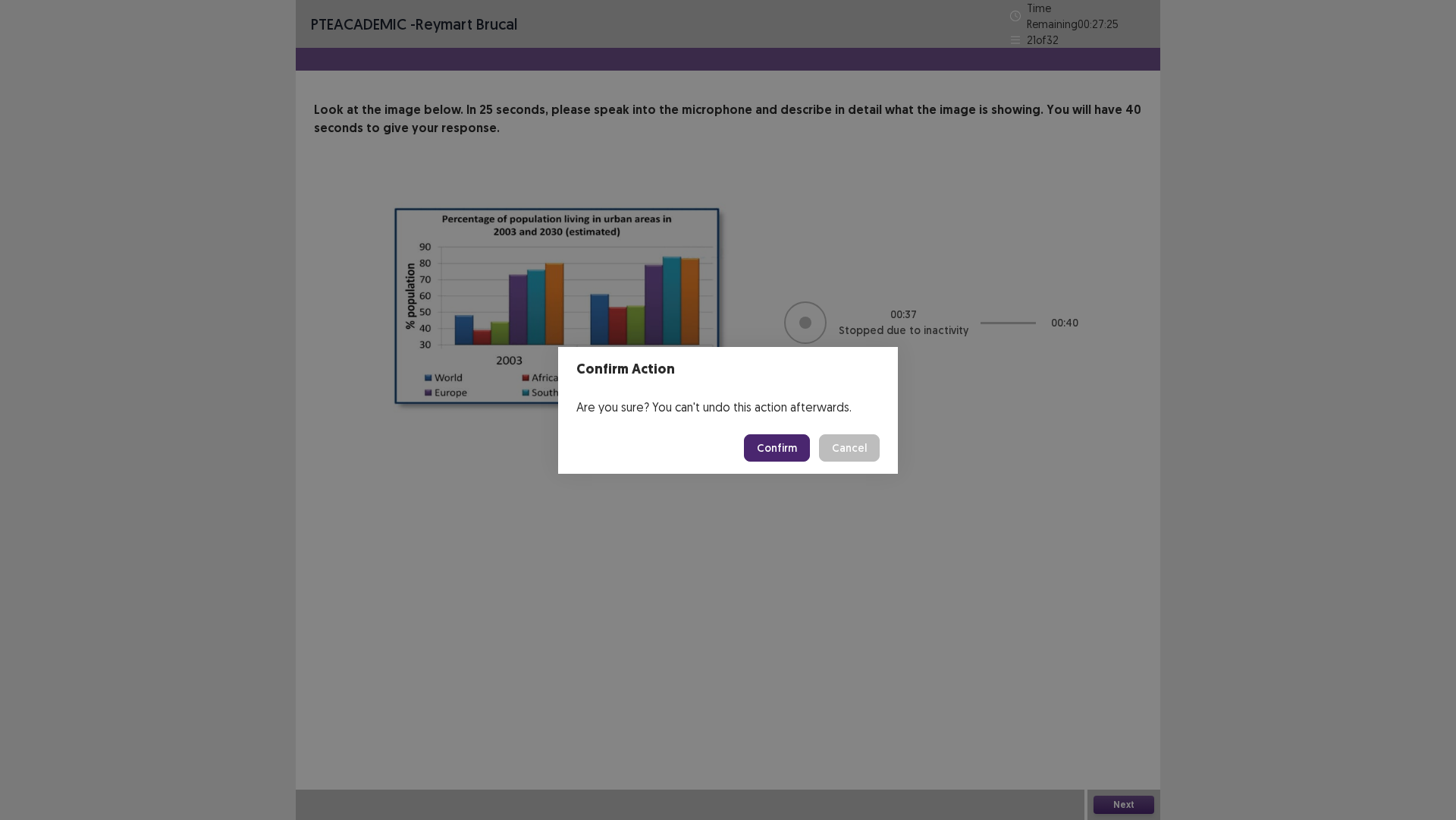
click at [786, 441] on button "Confirm" at bounding box center [777, 448] width 66 height 27
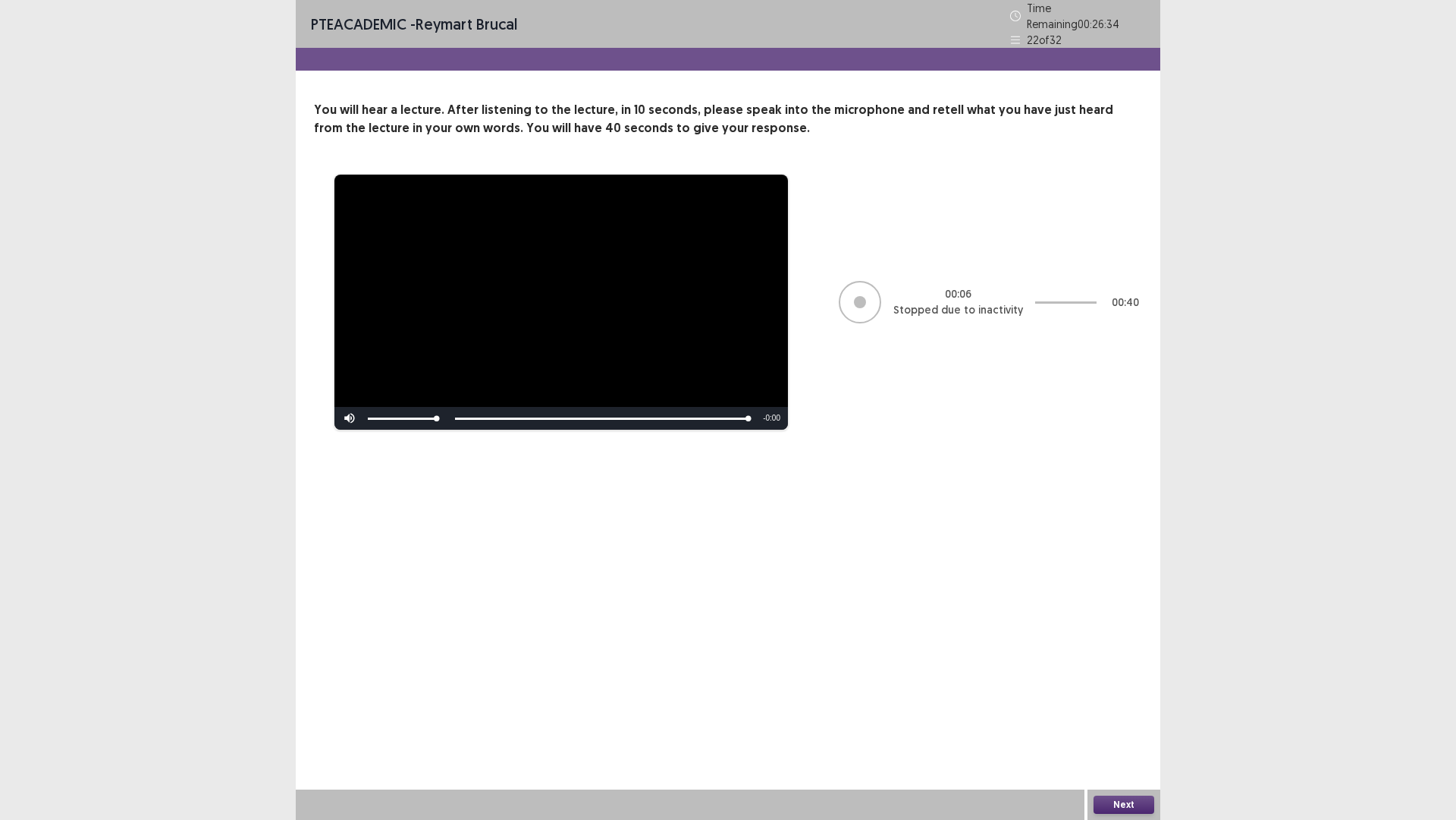
click at [1112, 717] on button "Next" at bounding box center [1124, 805] width 61 height 18
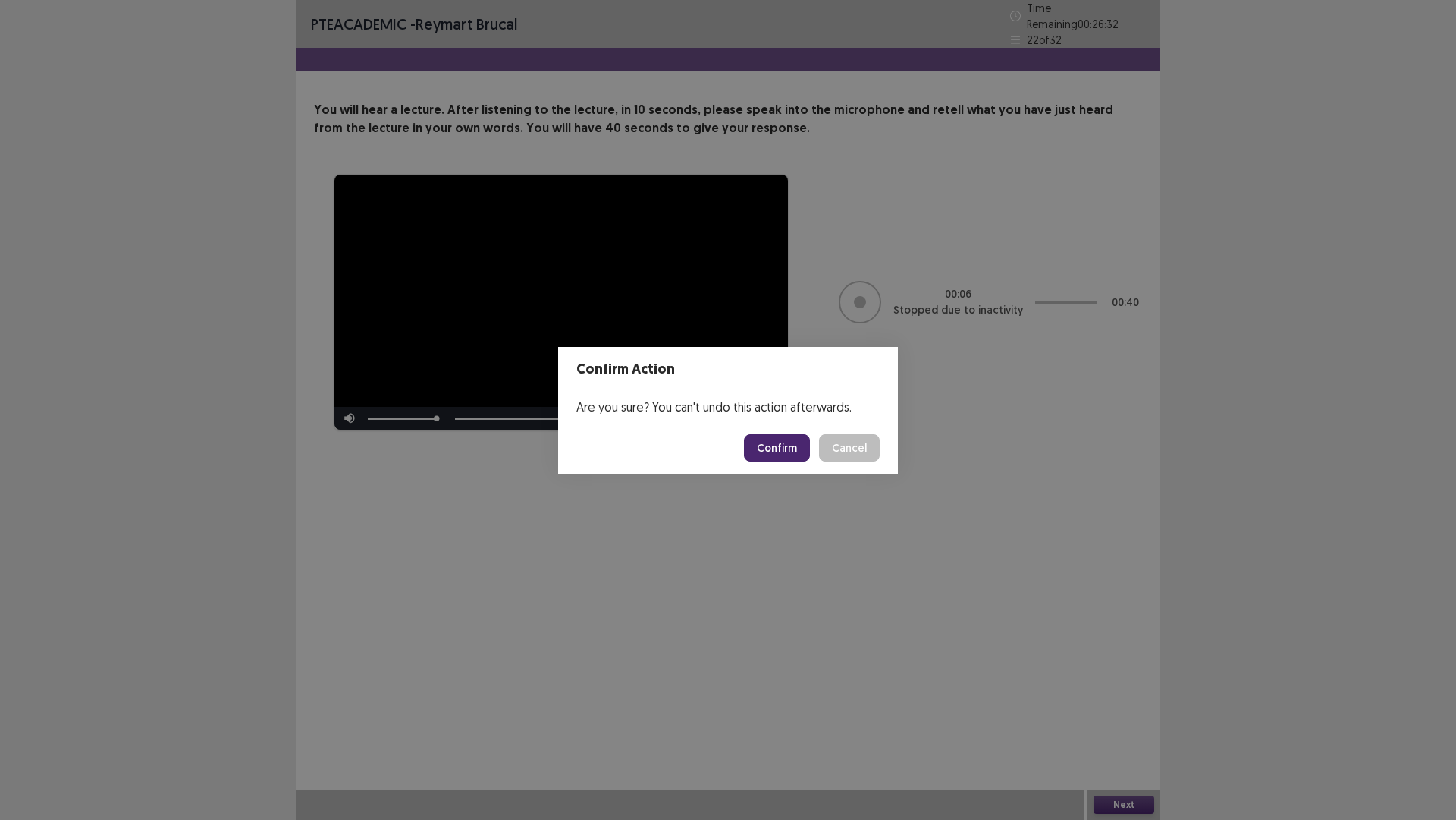
click at [773, 441] on button "Confirm" at bounding box center [777, 448] width 66 height 27
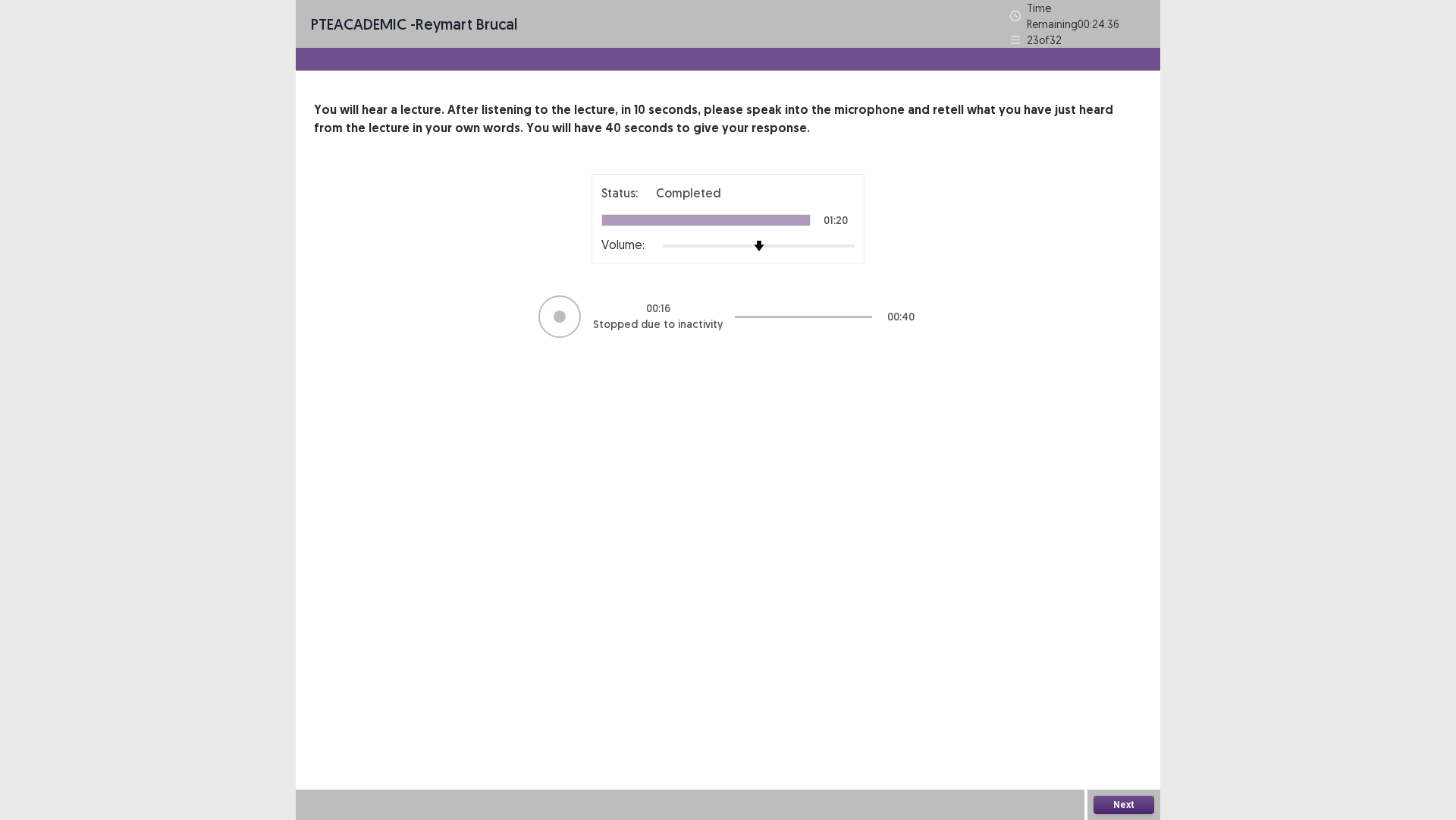
click at [1125, 717] on div "Next" at bounding box center [1123, 805] width 73 height 31
click at [1126, 717] on button "Next" at bounding box center [1124, 805] width 61 height 18
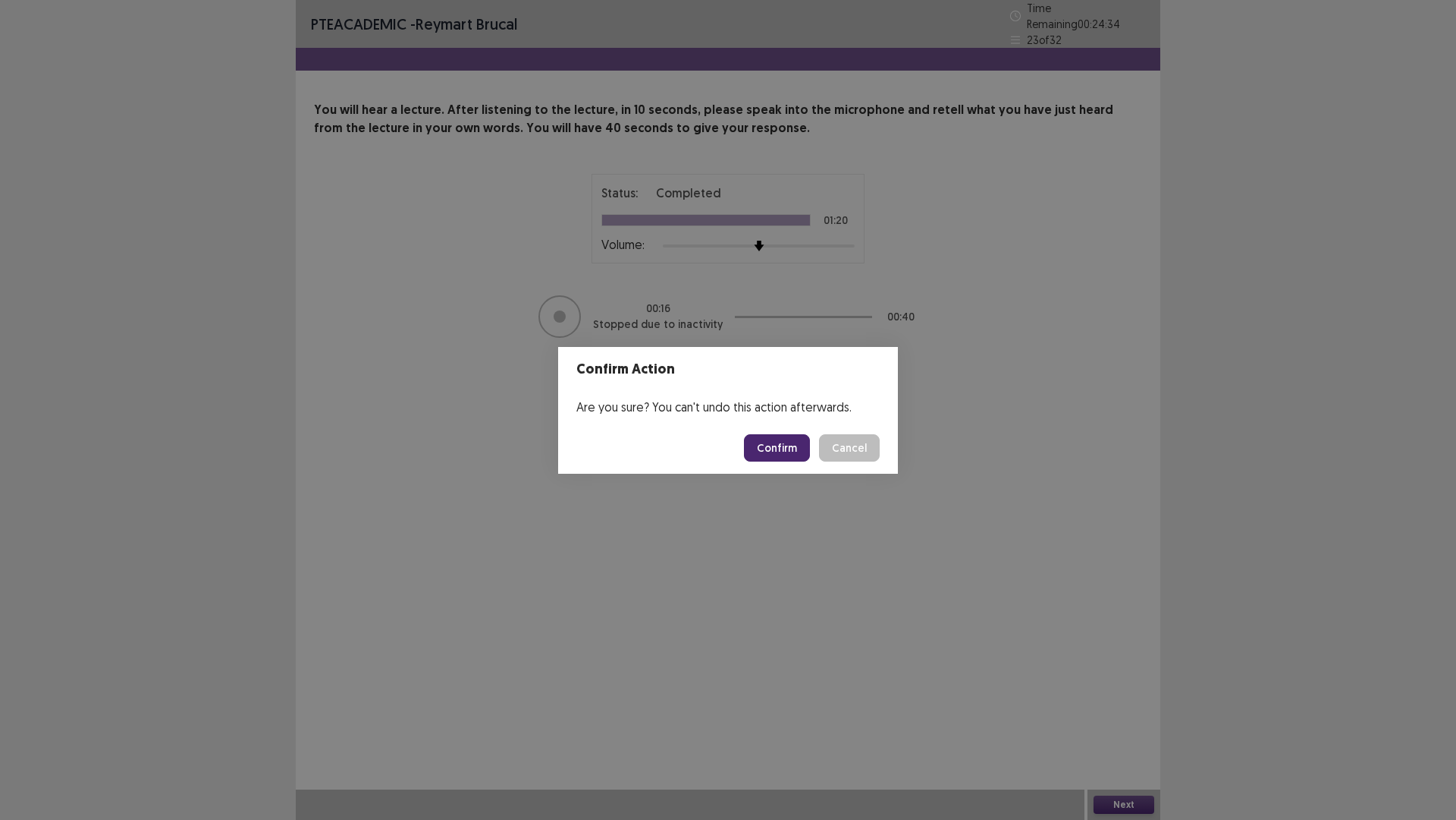
click at [767, 435] on button "Confirm" at bounding box center [777, 448] width 66 height 27
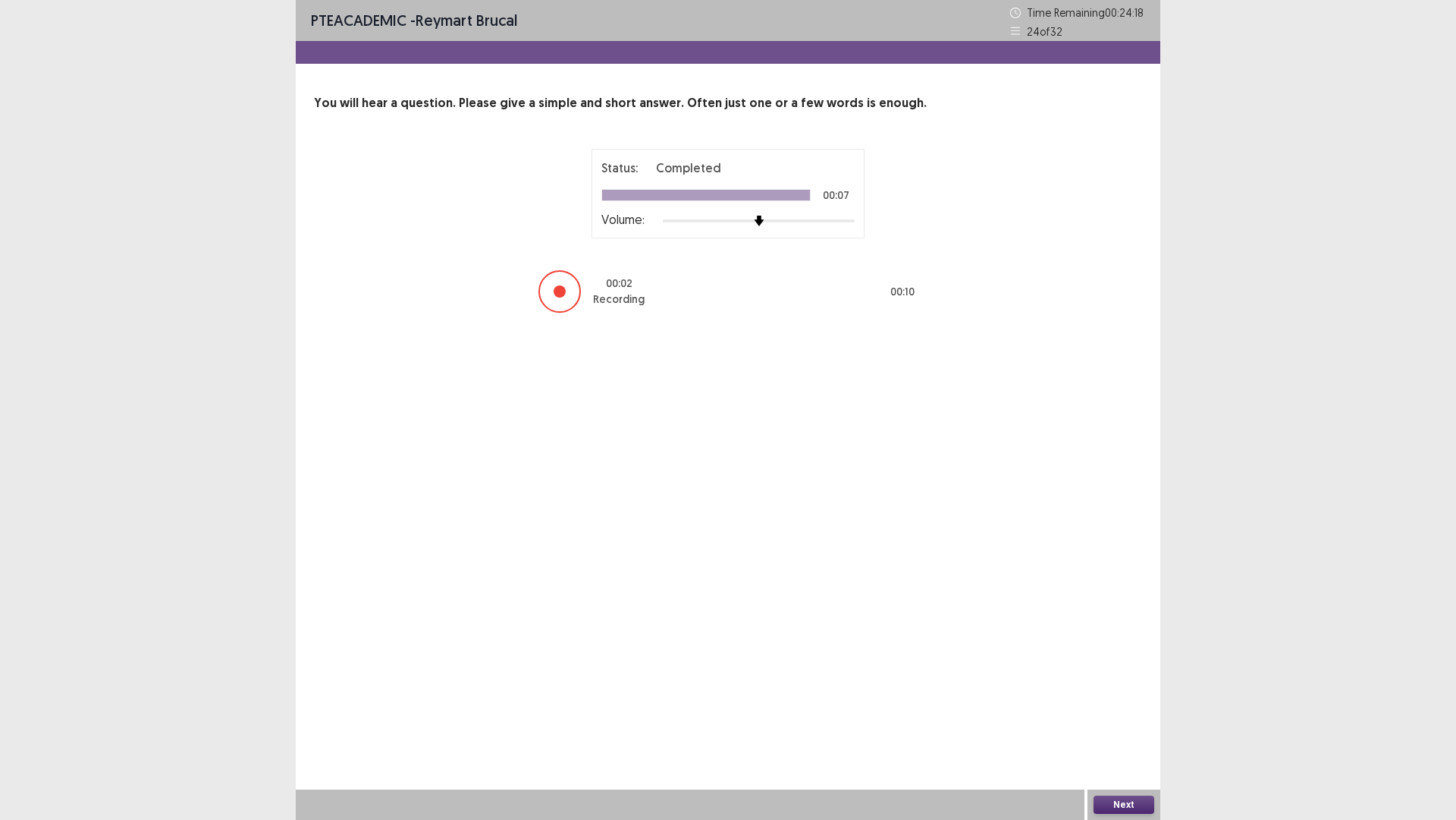
click at [1141, 717] on button "Next" at bounding box center [1124, 805] width 61 height 18
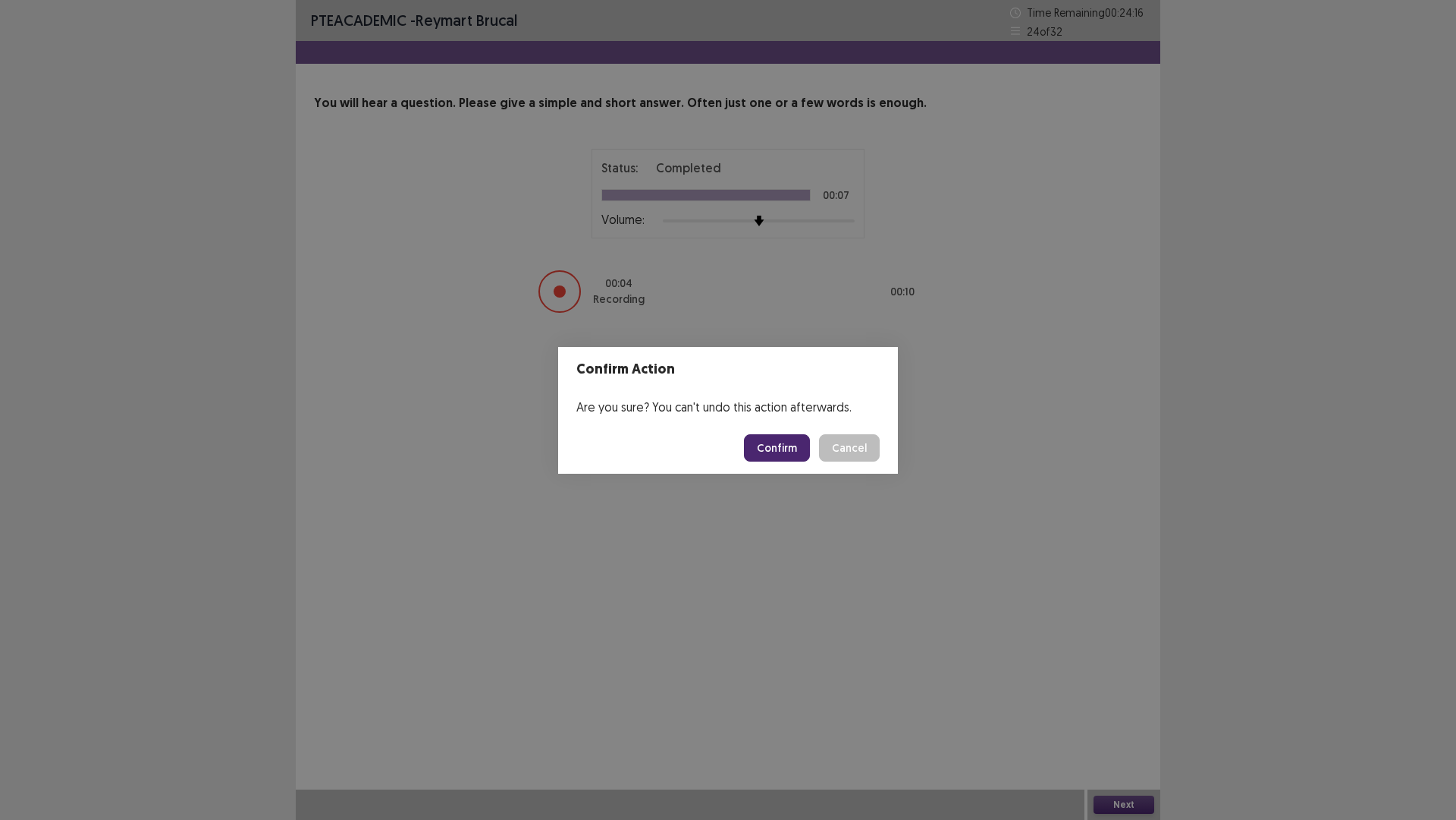
click at [785, 453] on button "Confirm" at bounding box center [777, 448] width 66 height 27
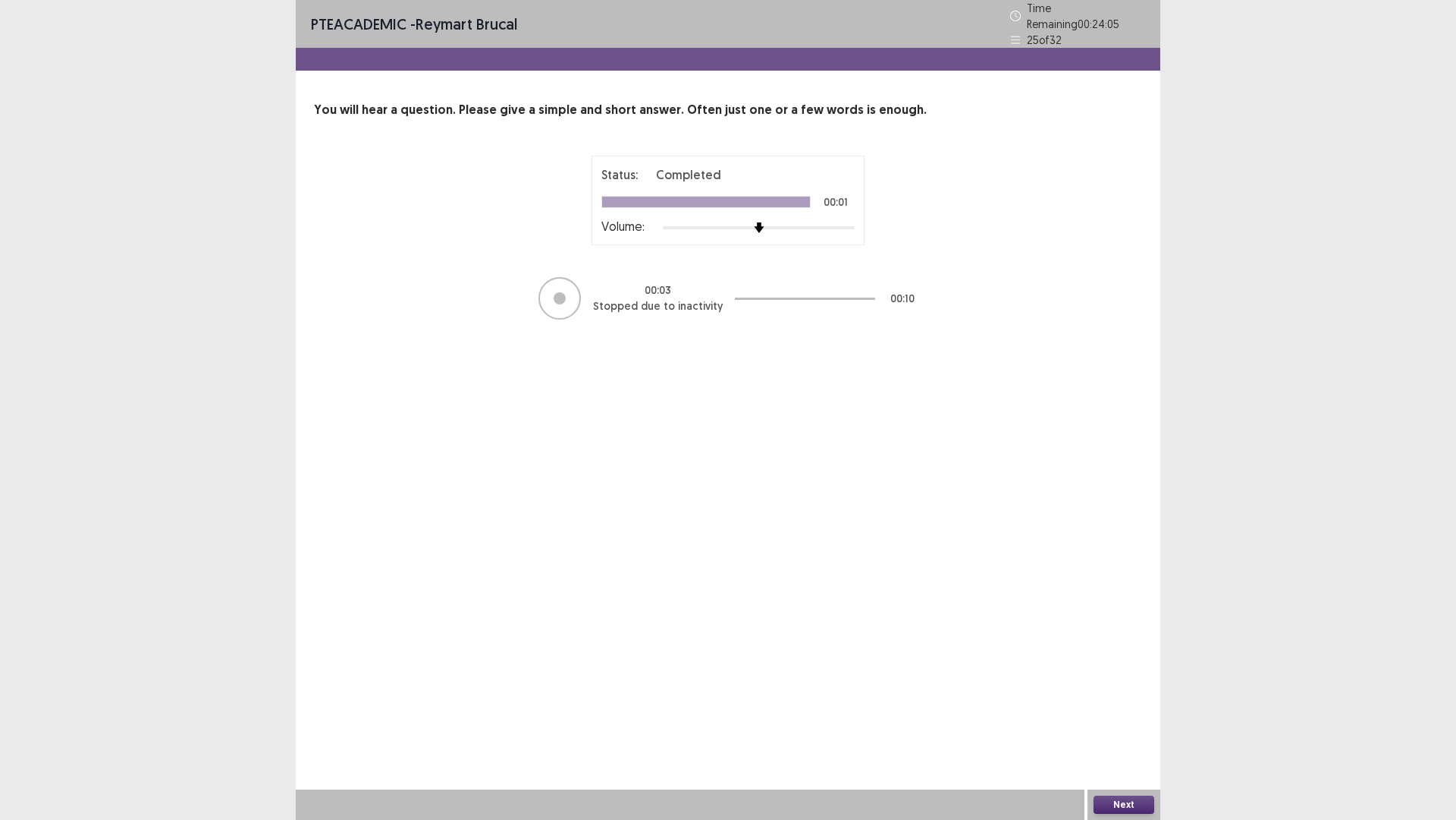
click at [1136, 717] on button "Next" at bounding box center [1124, 805] width 61 height 18
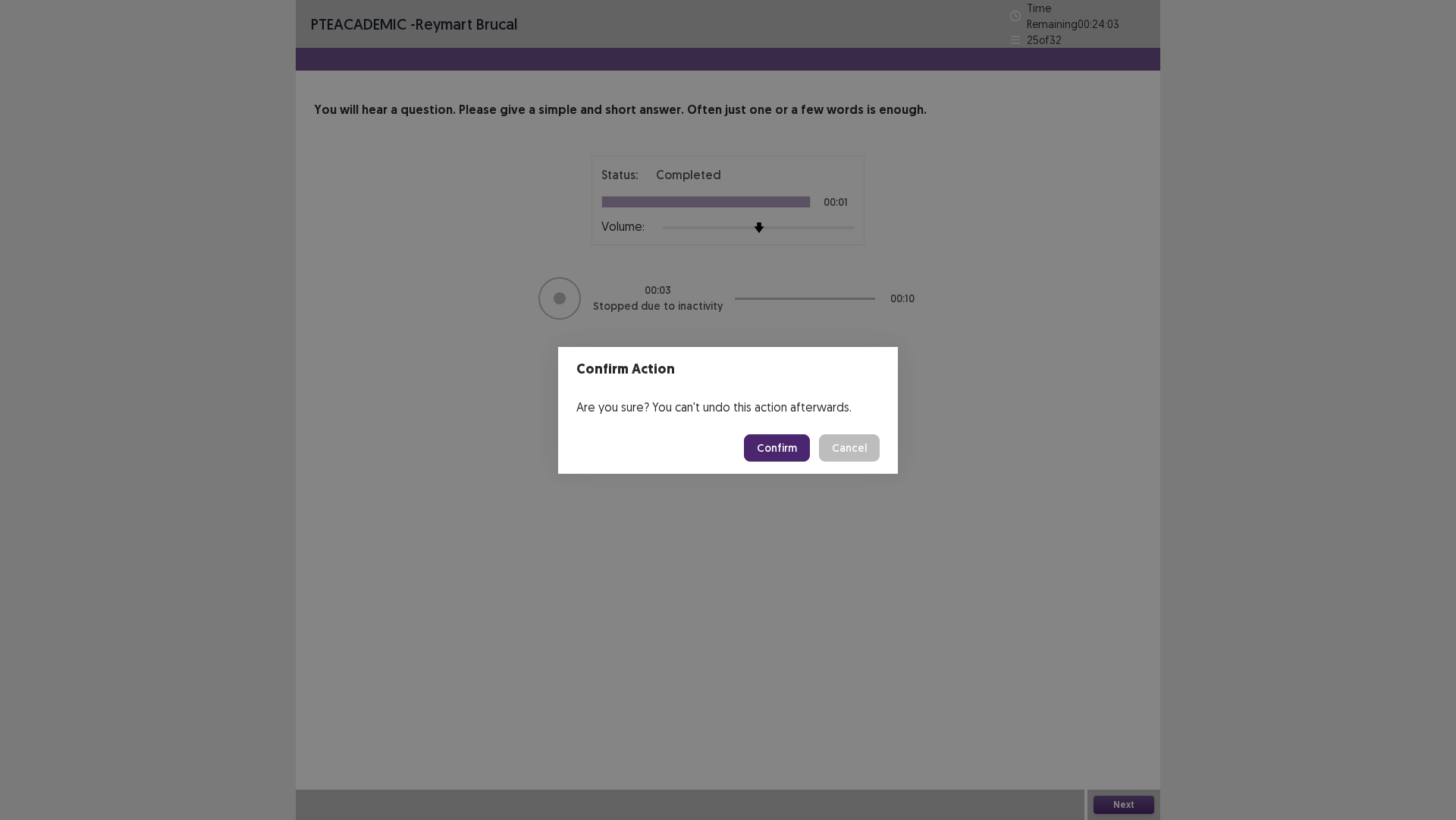
click at [804, 452] on button "Confirm" at bounding box center [777, 448] width 66 height 27
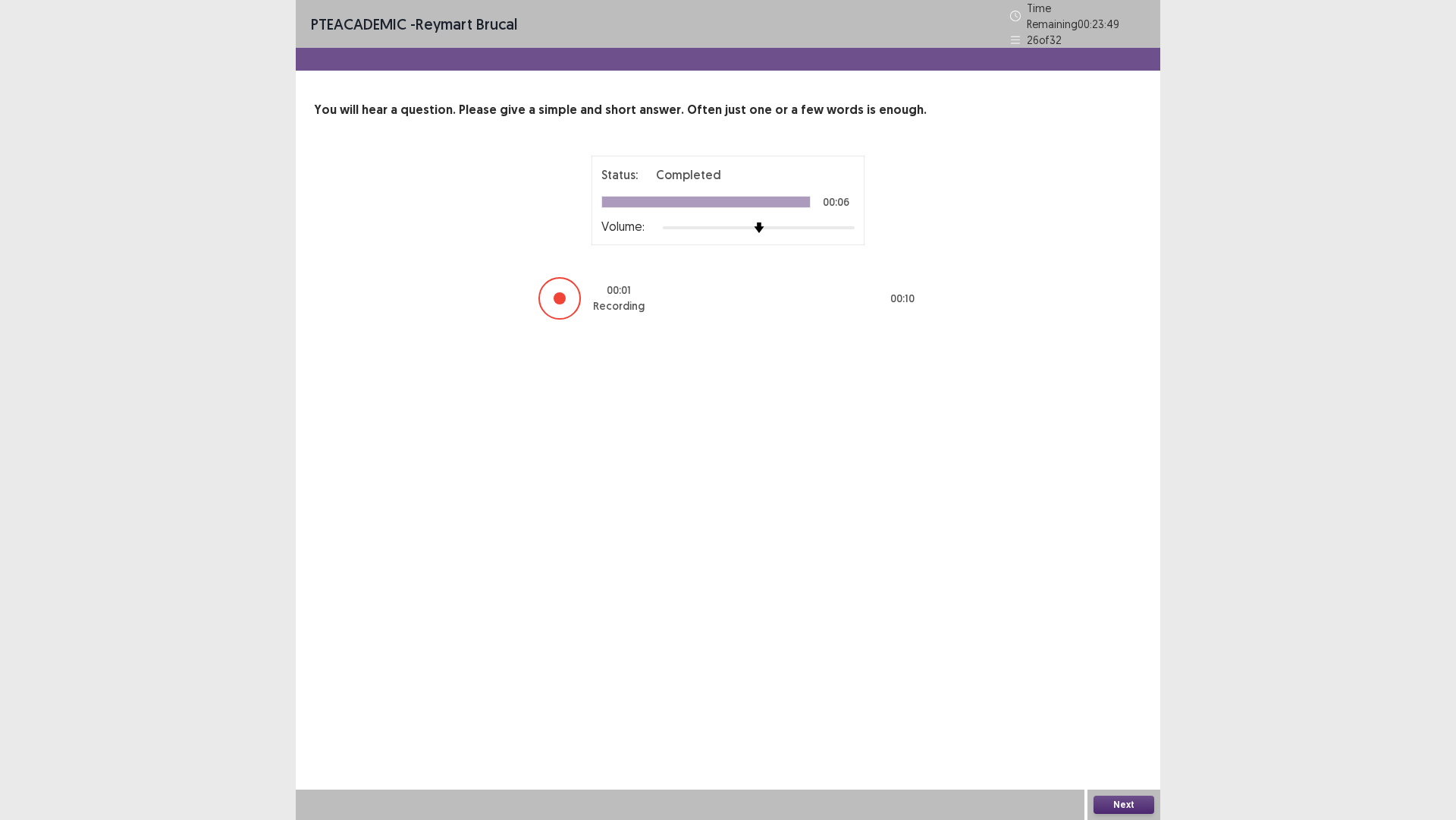
click at [1118, 717] on button "Next" at bounding box center [1124, 805] width 61 height 18
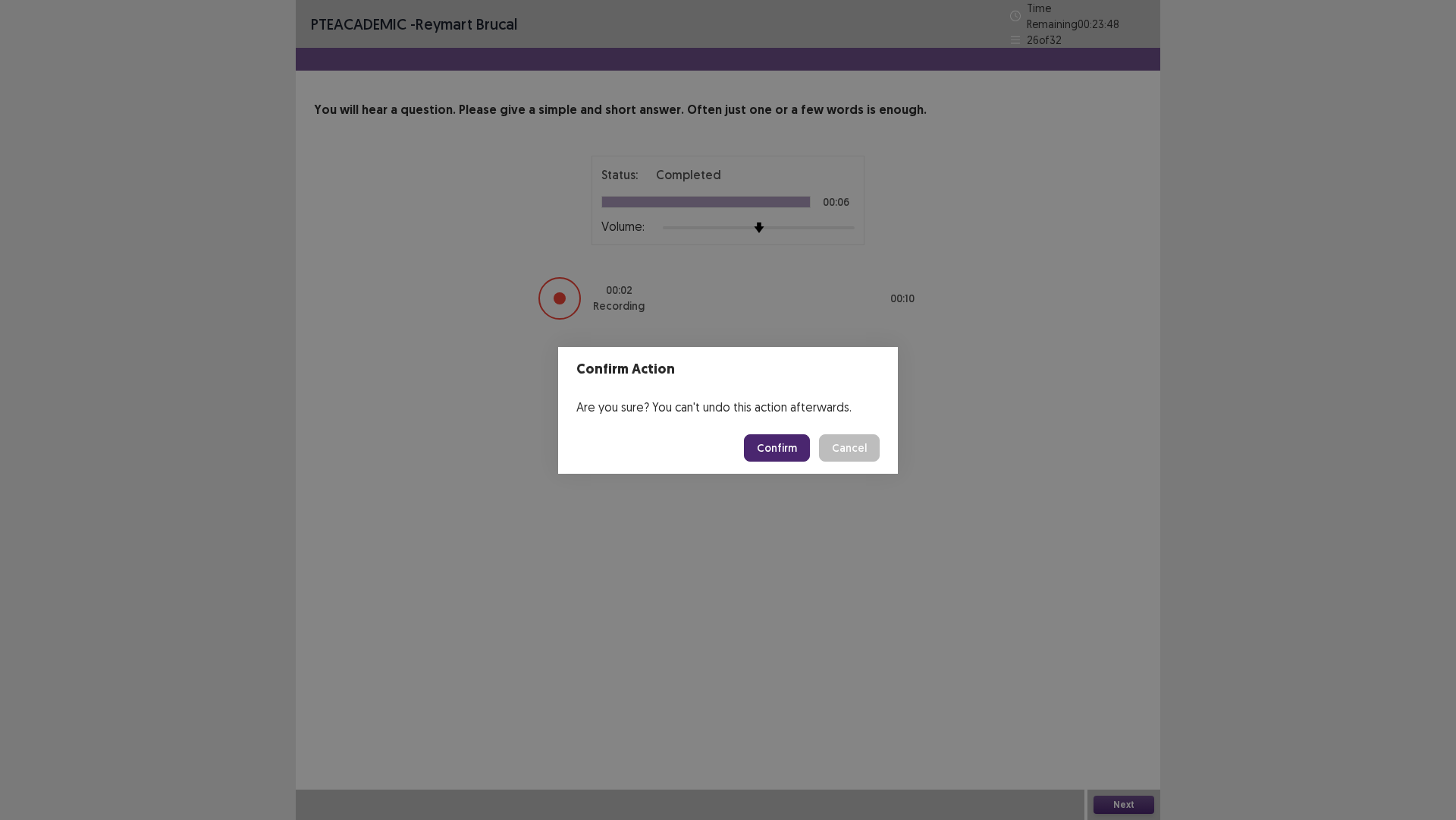
click at [784, 445] on button "Confirm" at bounding box center [777, 448] width 66 height 27
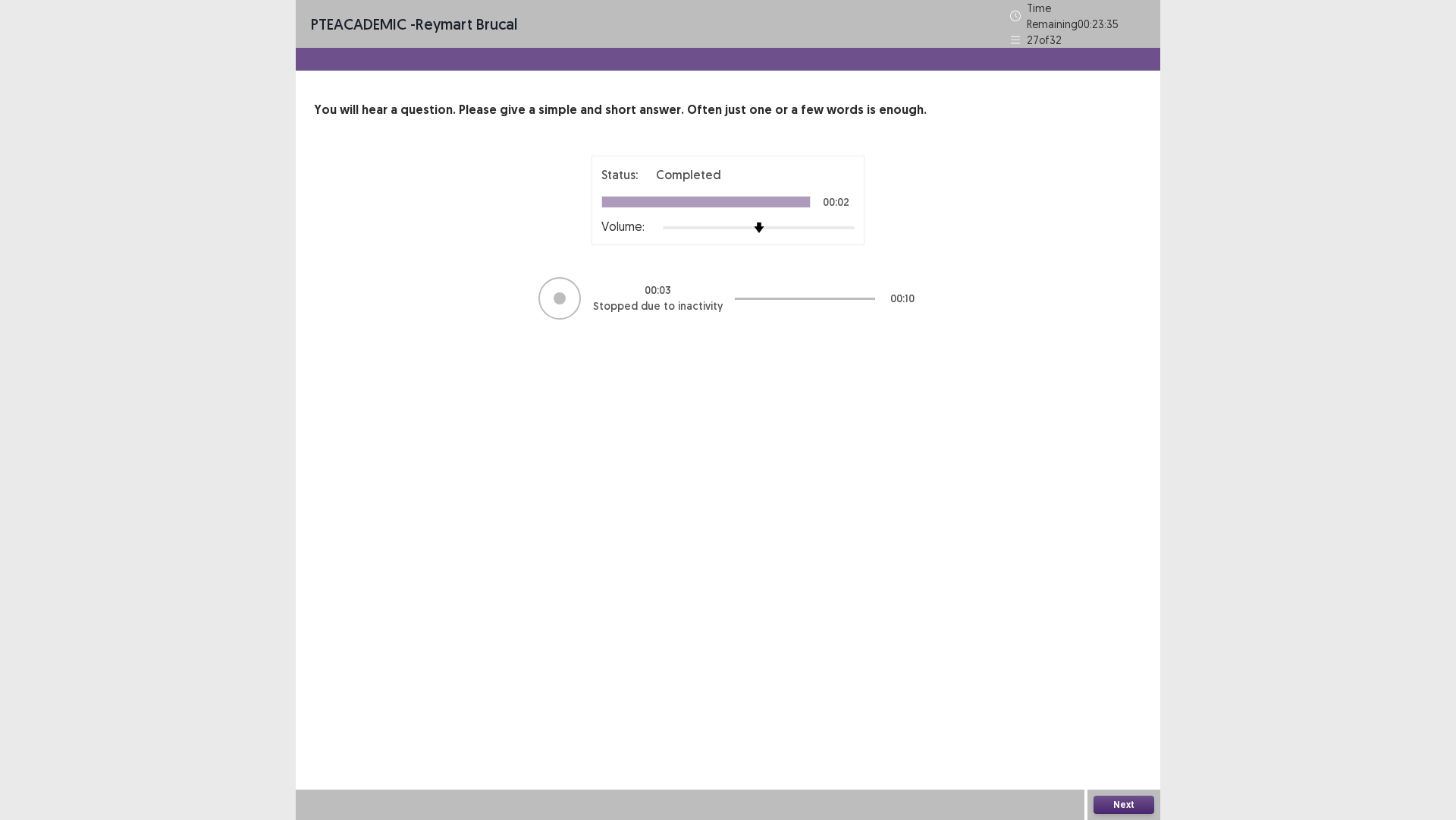
click at [1121, 717] on button "Next" at bounding box center [1124, 805] width 61 height 18
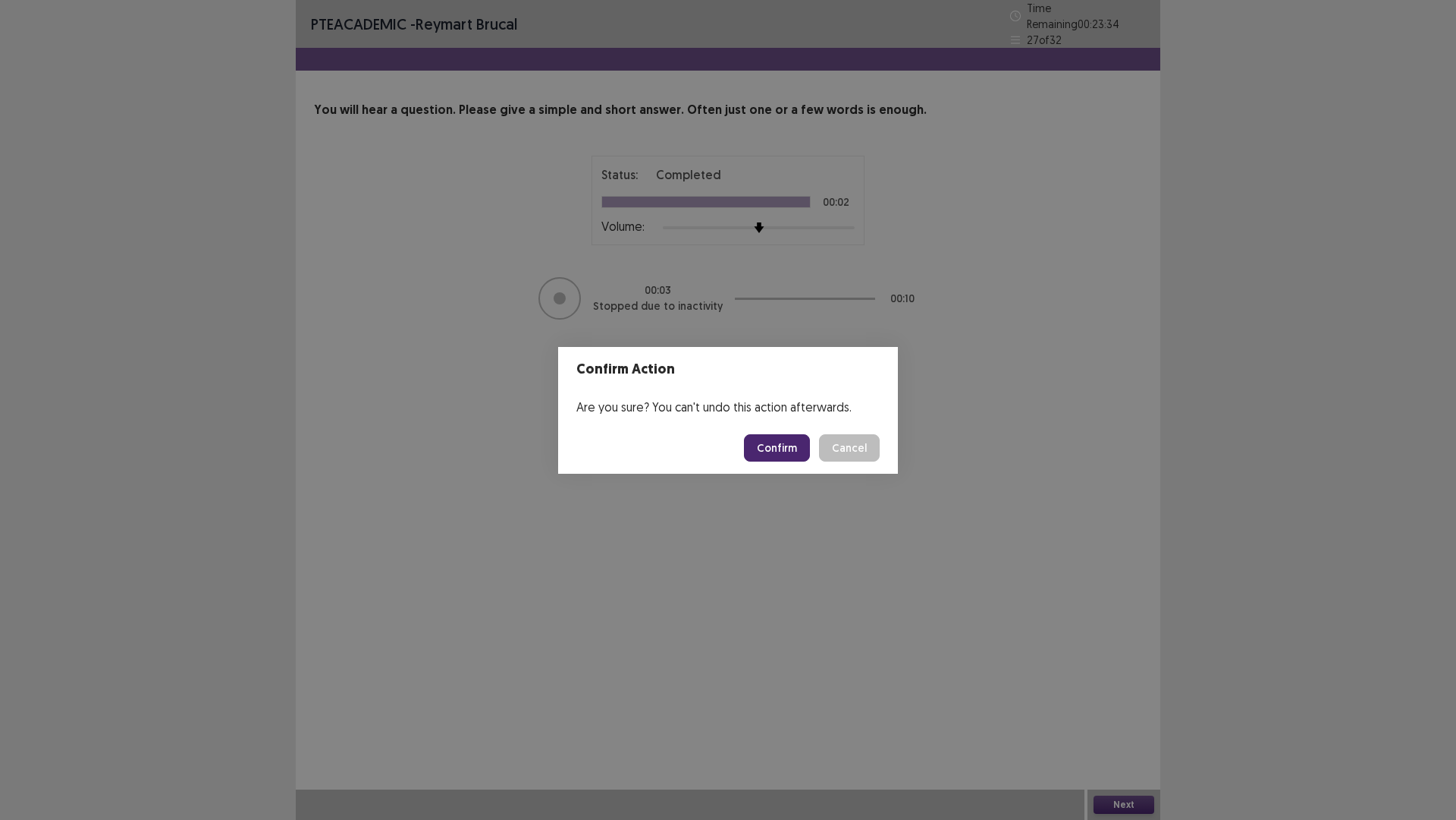
click at [801, 455] on button "Confirm" at bounding box center [777, 448] width 66 height 27
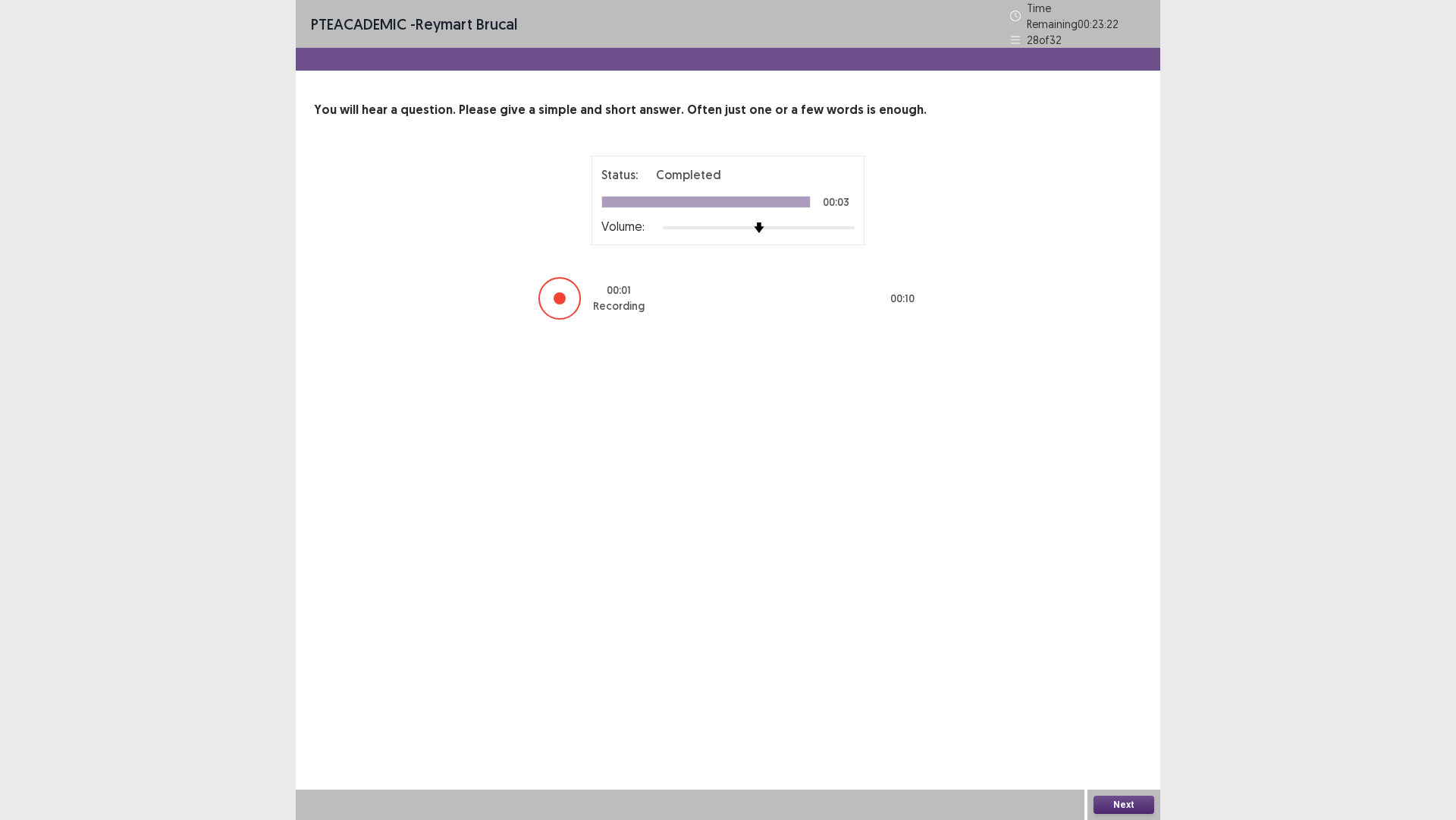
click at [1141, 717] on button "Next" at bounding box center [1124, 805] width 61 height 18
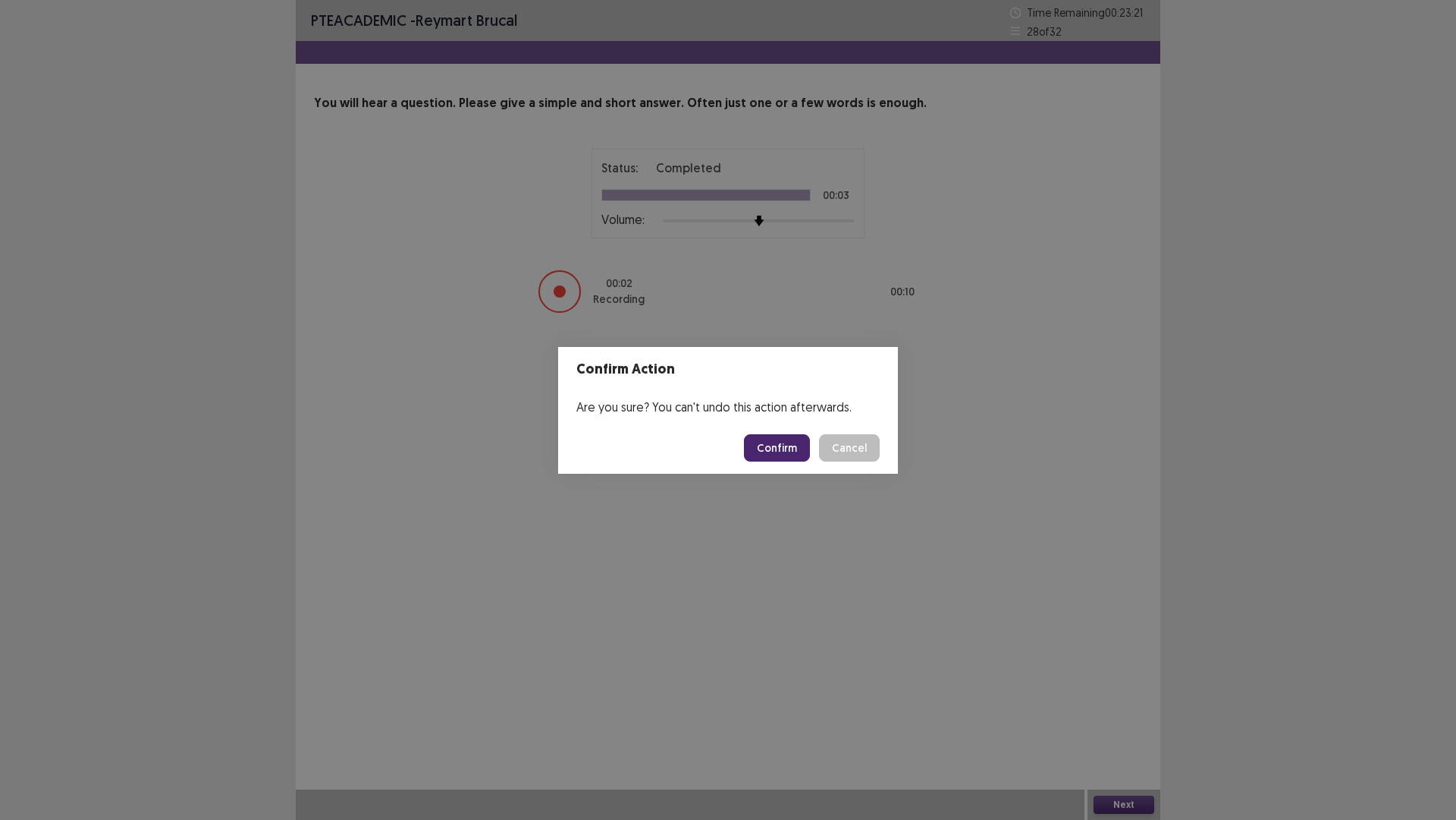
click at [764, 441] on button "Confirm" at bounding box center [777, 448] width 66 height 27
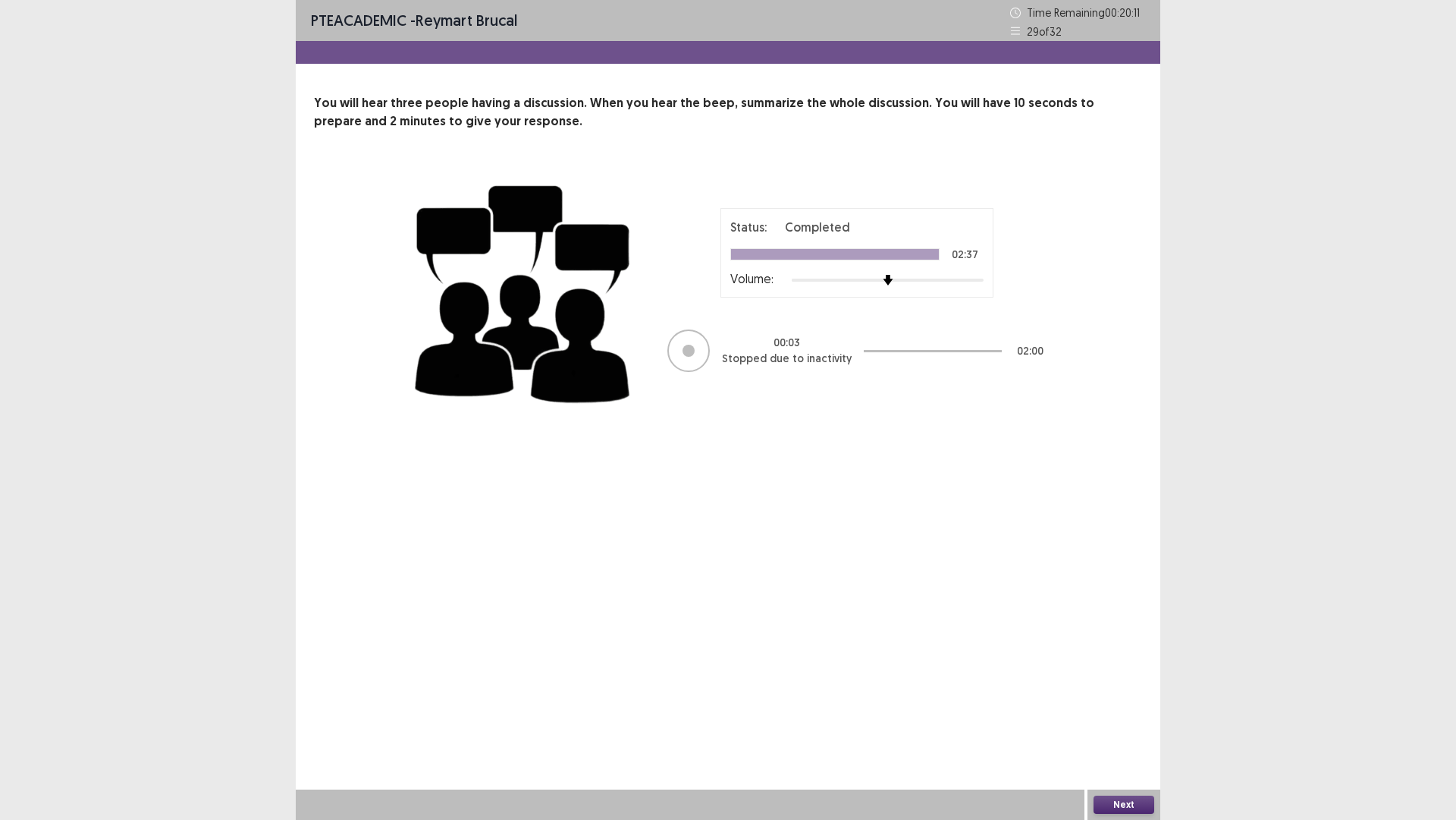
click at [680, 346] on div at bounding box center [688, 350] width 42 height 42
click at [880, 361] on div at bounding box center [933, 351] width 138 height 46
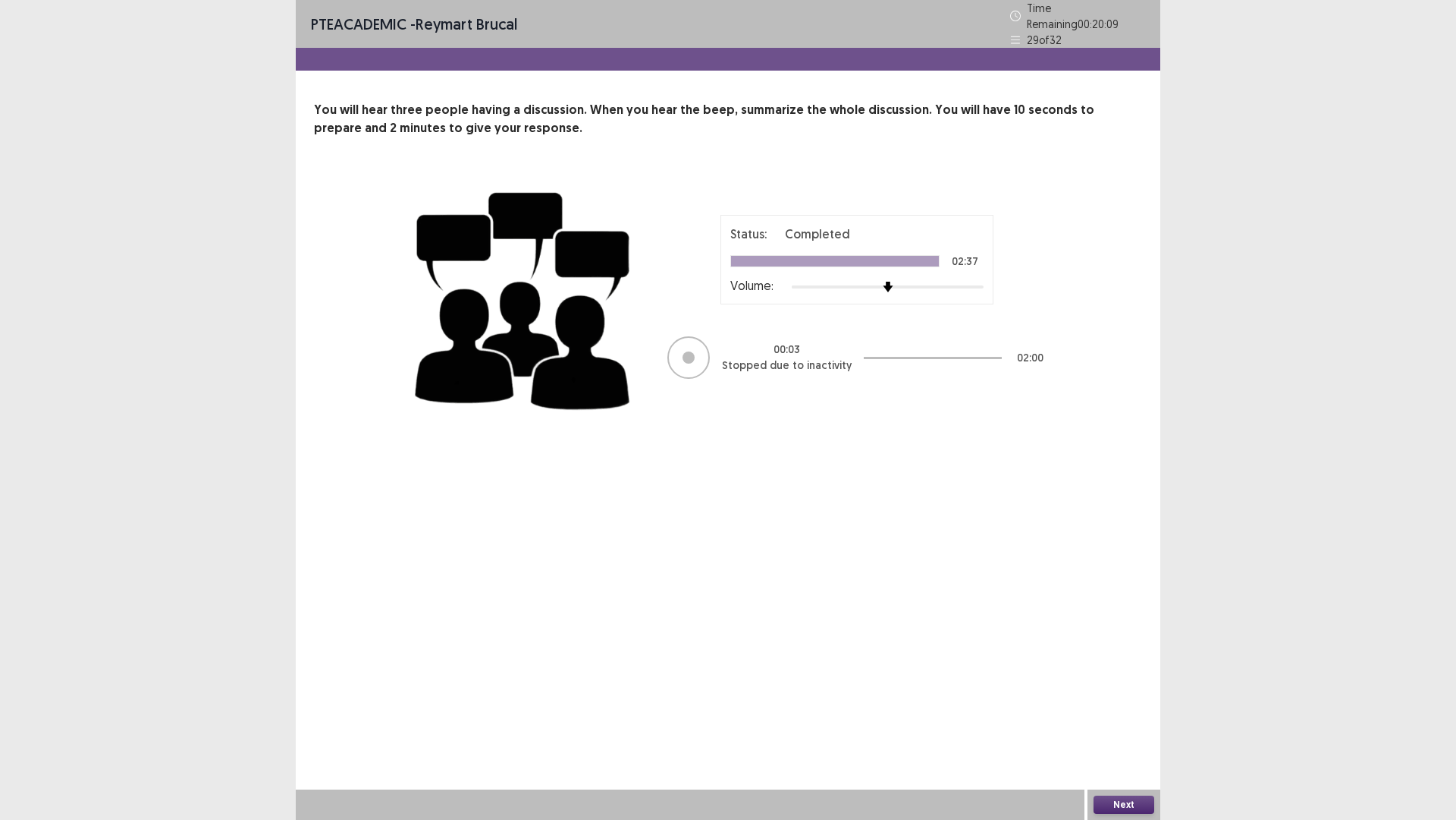
click at [883, 352] on div at bounding box center [933, 357] width 138 height 46
click at [1105, 717] on button "Next" at bounding box center [1124, 805] width 61 height 18
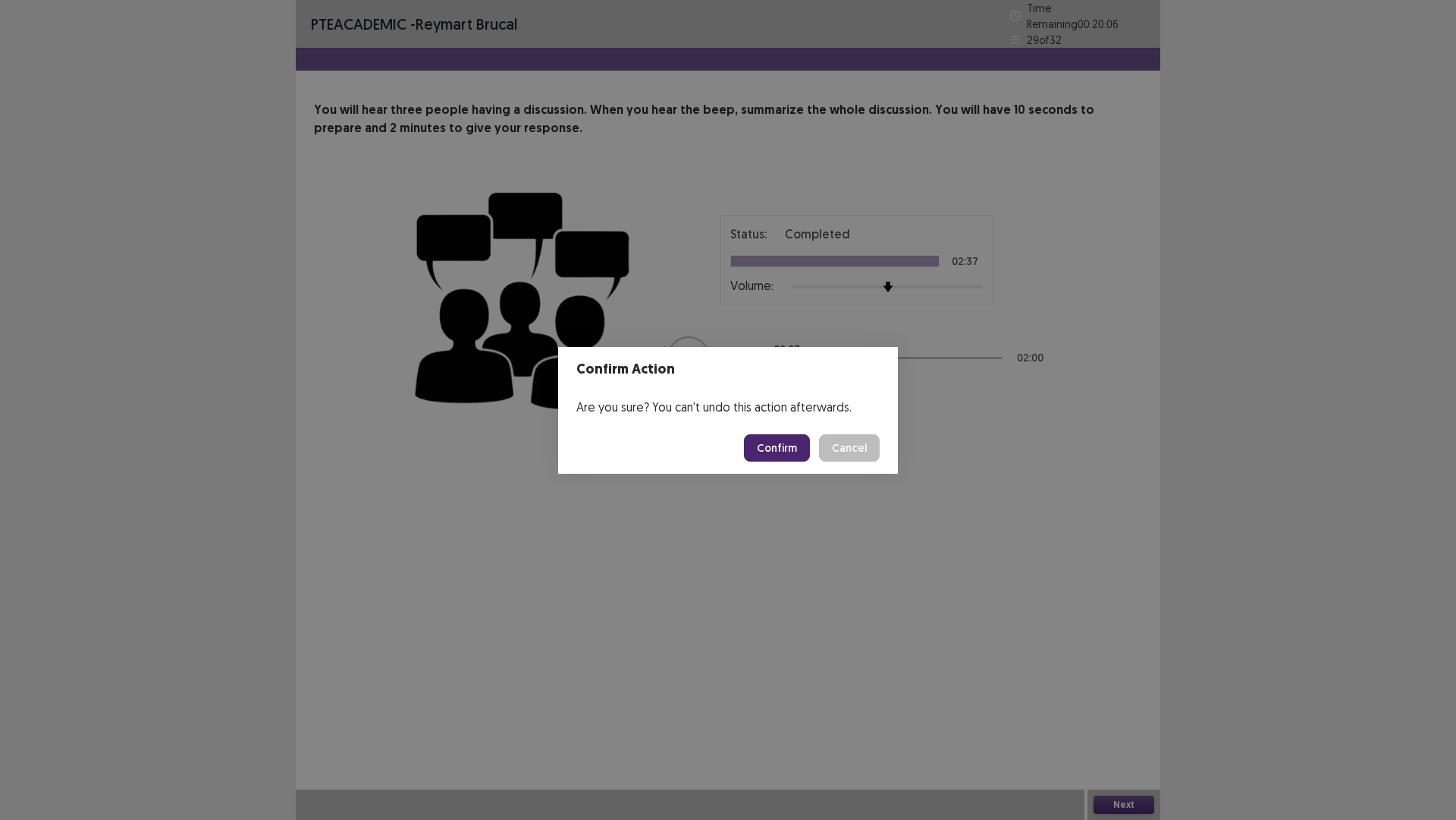
click at [783, 449] on button "Confirm" at bounding box center [777, 448] width 66 height 27
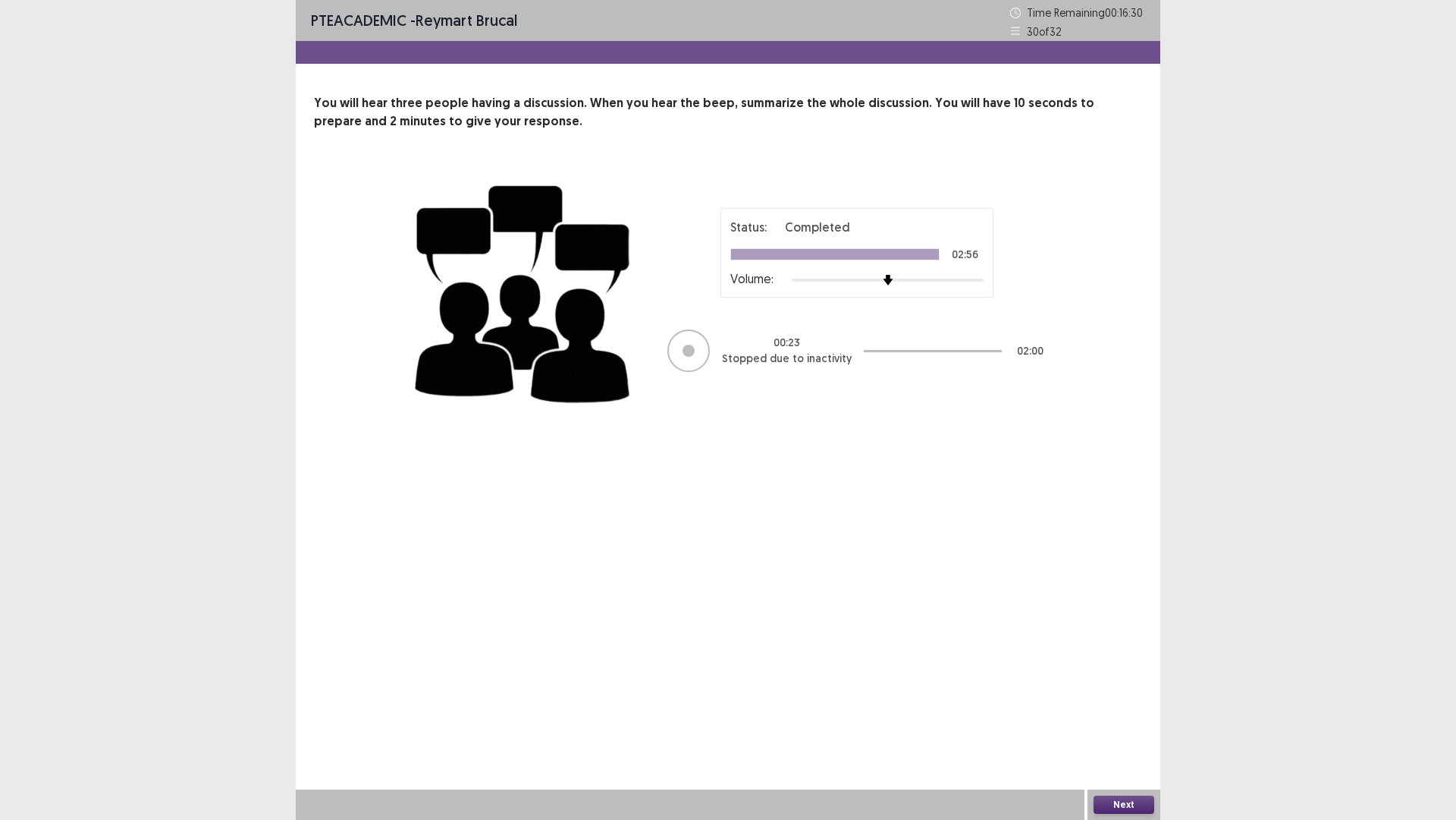
click at [1090, 717] on div "Next" at bounding box center [1123, 805] width 73 height 31
click at [1145, 717] on button "Next" at bounding box center [1124, 805] width 61 height 18
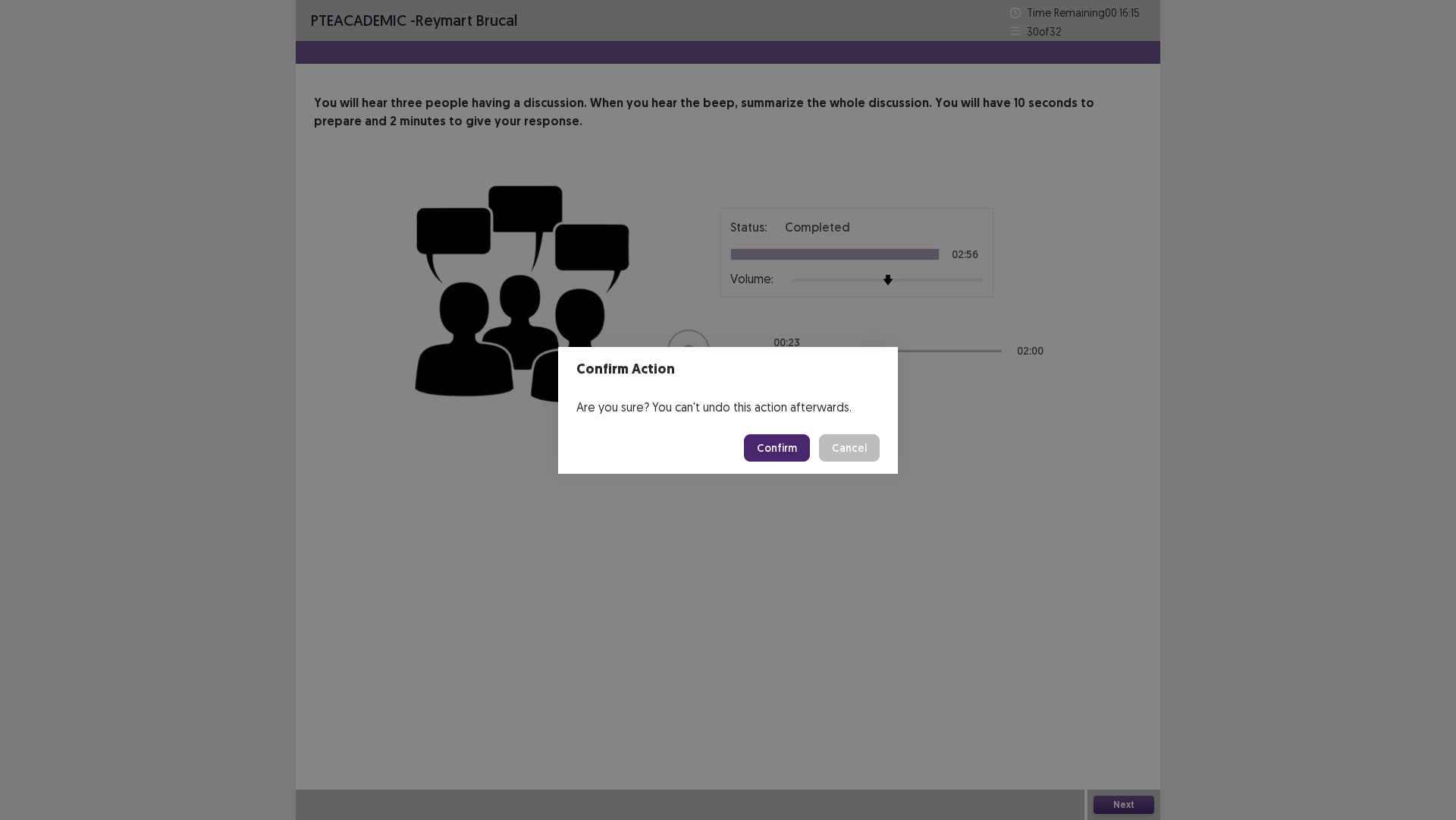
click at [756, 453] on button "Confirm" at bounding box center [777, 448] width 66 height 27
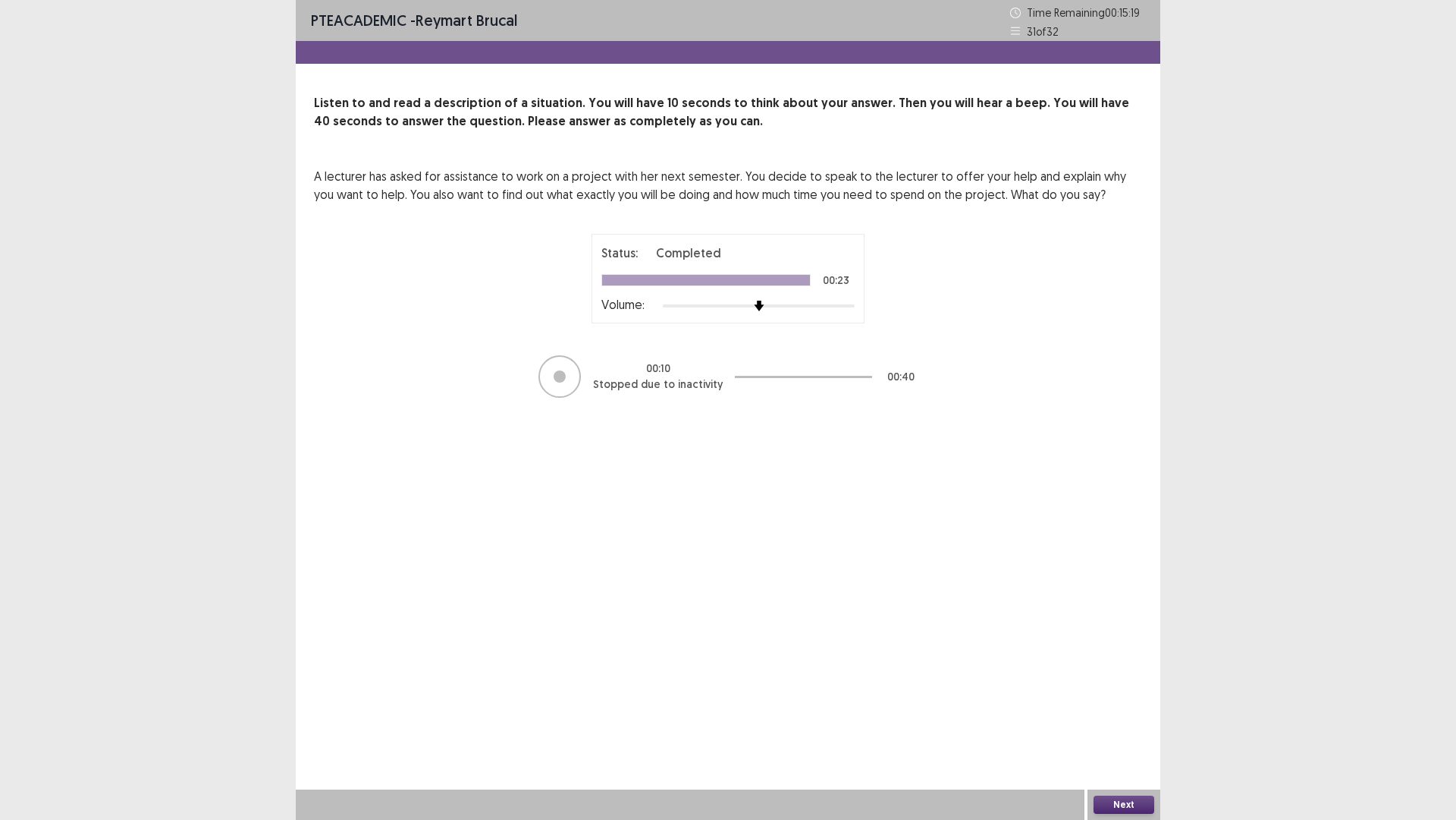
click at [1139, 717] on button "Next" at bounding box center [1124, 805] width 61 height 18
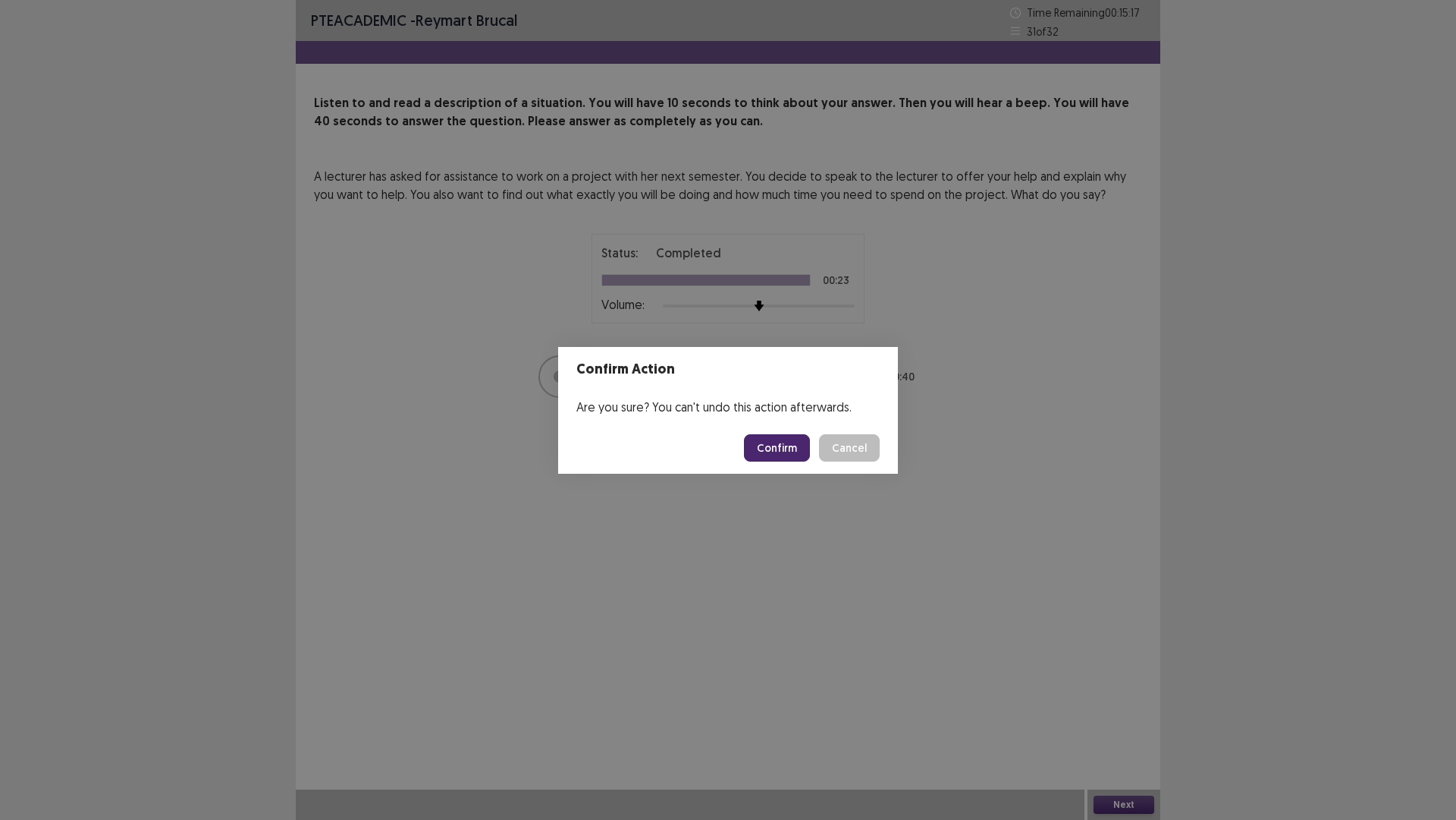
click at [777, 441] on button "Confirm" at bounding box center [777, 448] width 66 height 27
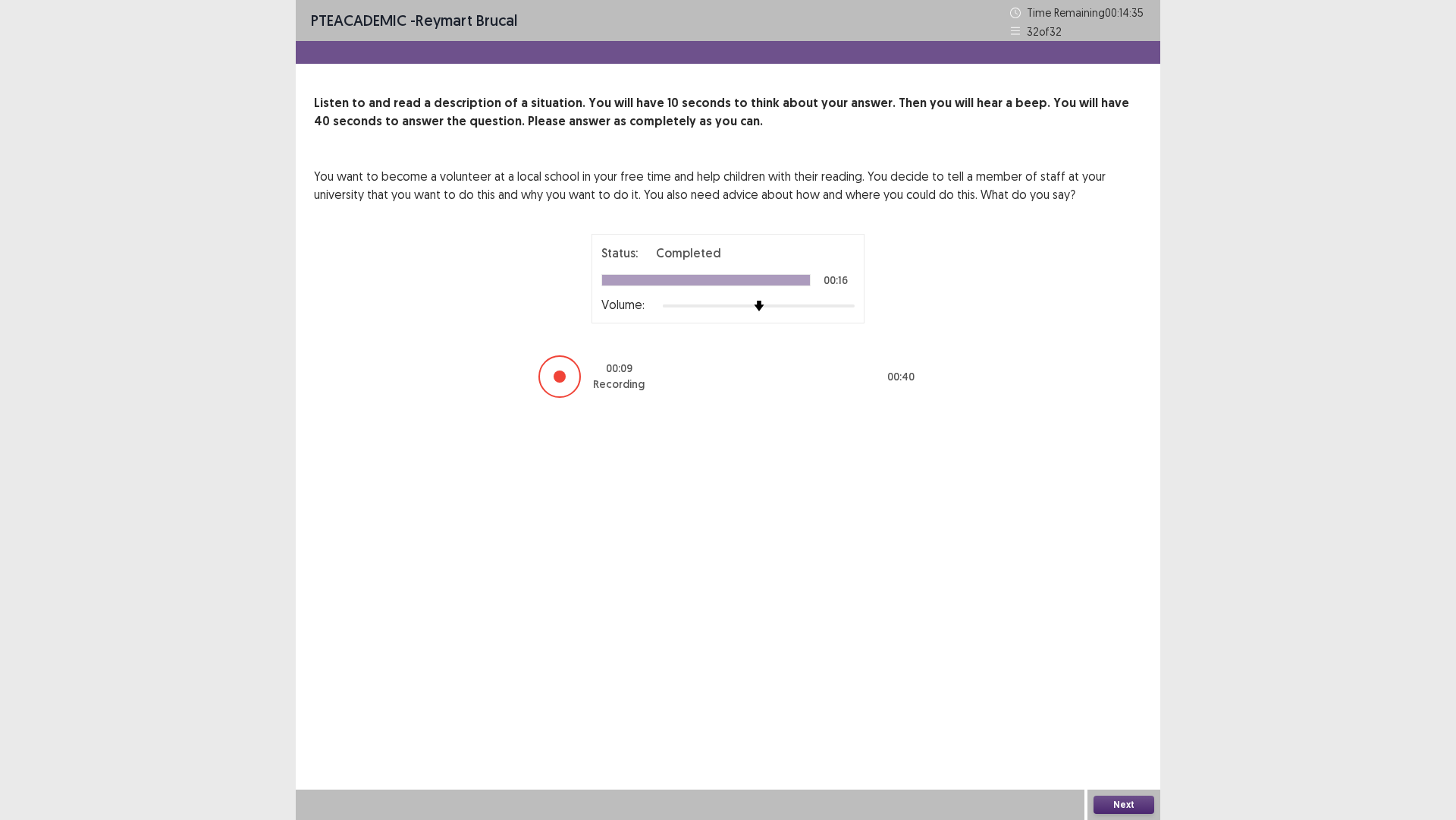
click at [1109, 717] on button "Next" at bounding box center [1124, 805] width 61 height 18
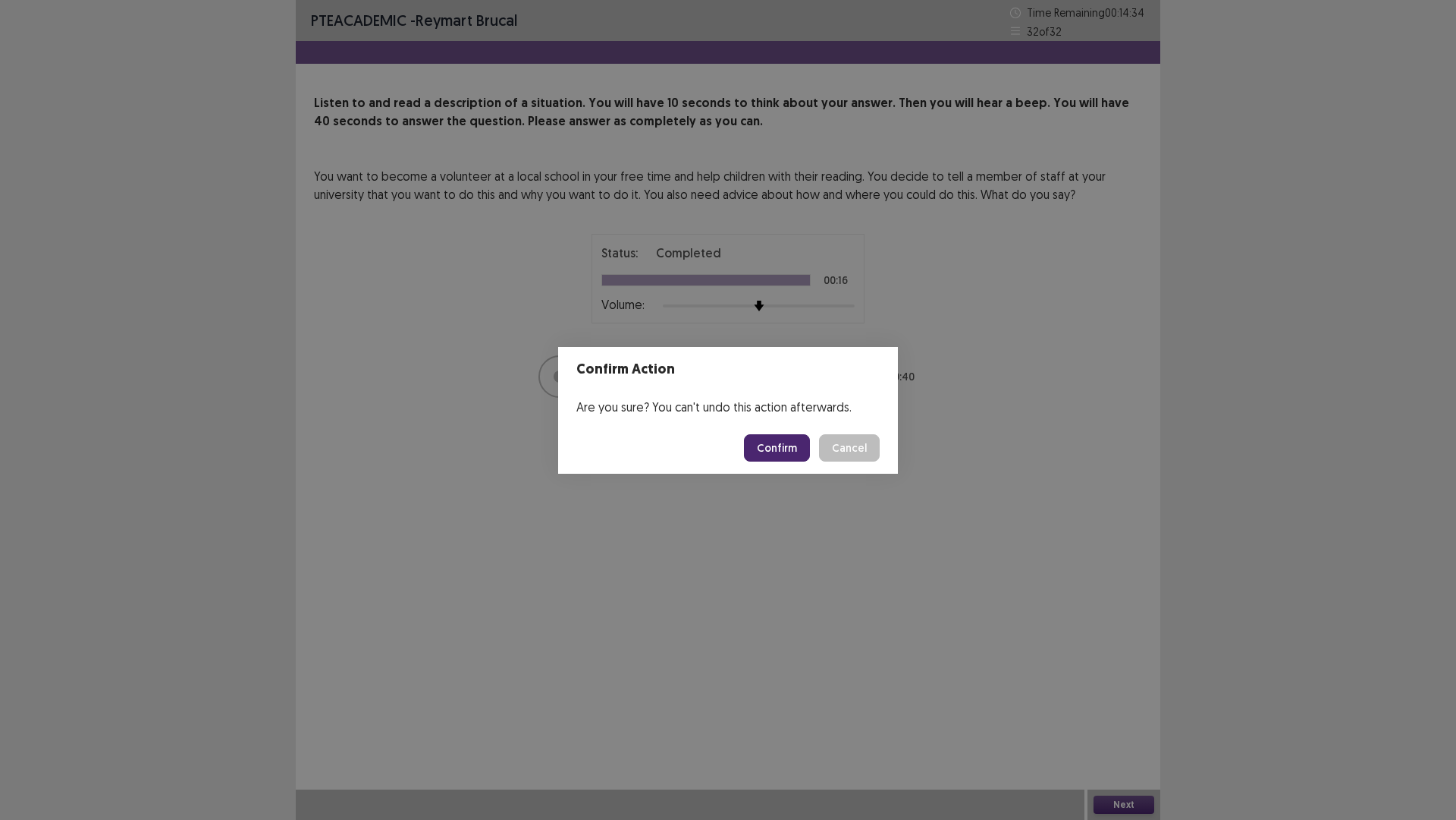
click at [782, 441] on button "Confirm" at bounding box center [777, 448] width 66 height 27
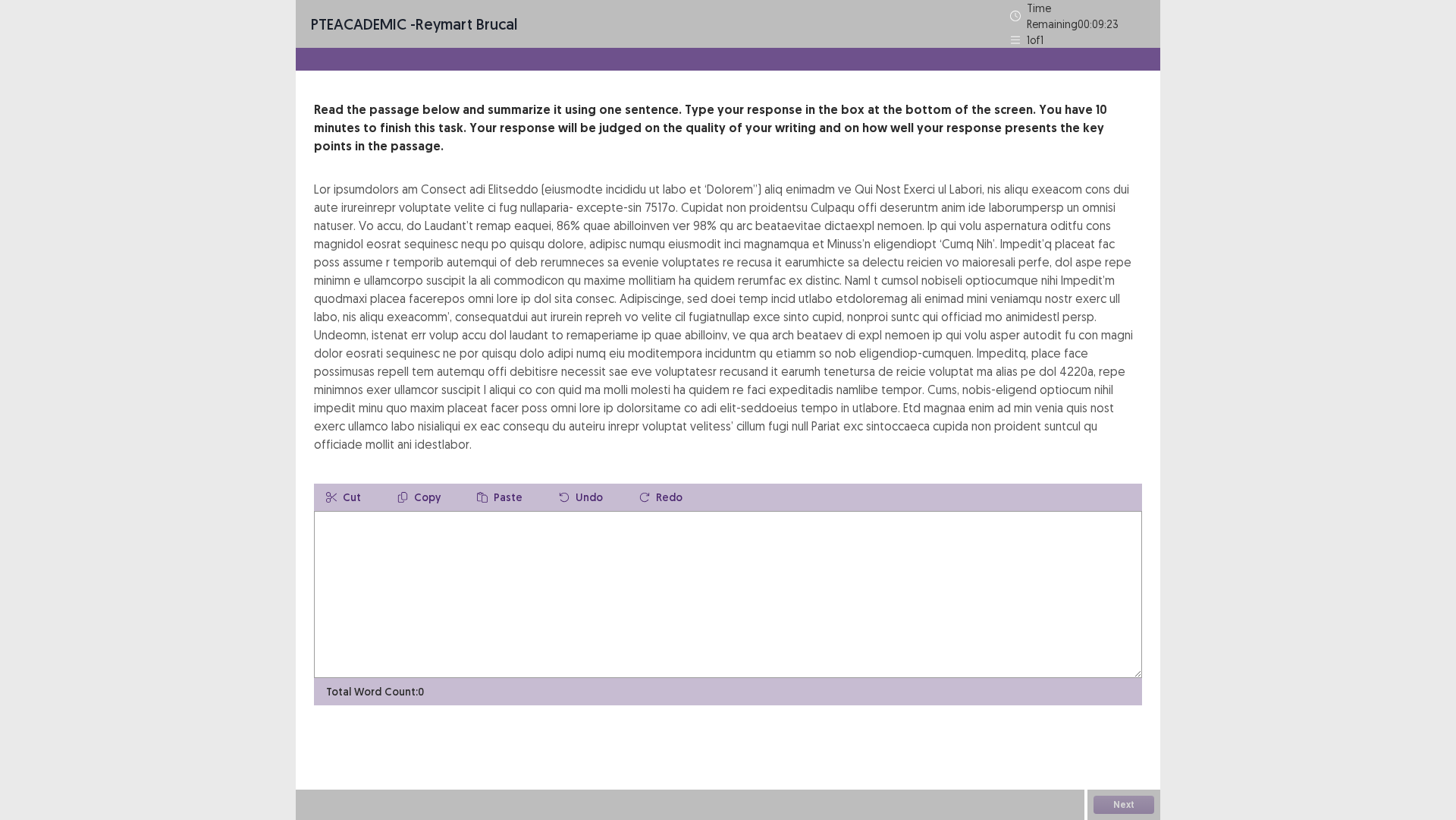
click at [378, 529] on textarea at bounding box center [728, 594] width 829 height 167
type textarea "*"
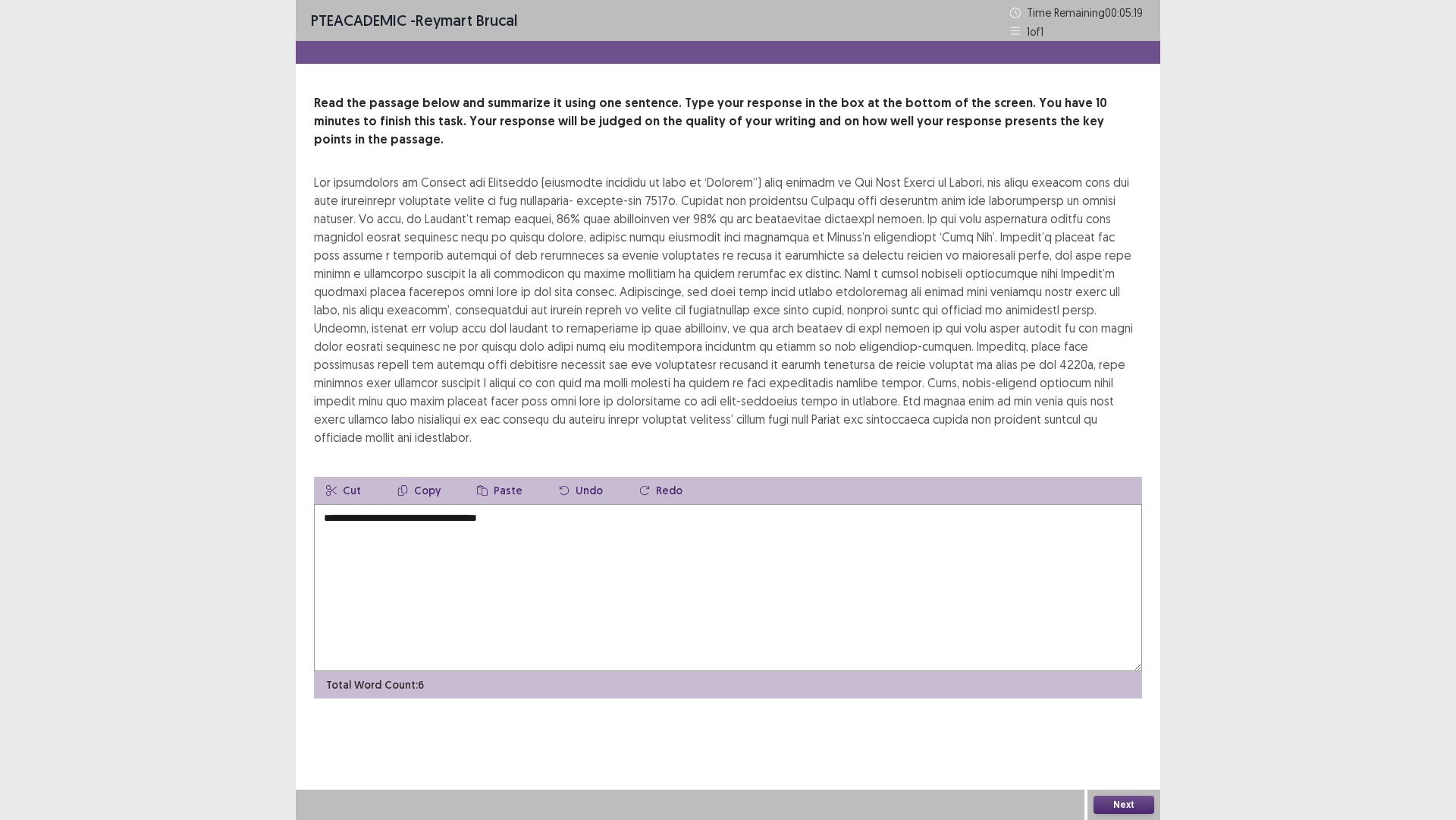
click at [503, 504] on textarea "**********" at bounding box center [728, 587] width 829 height 167
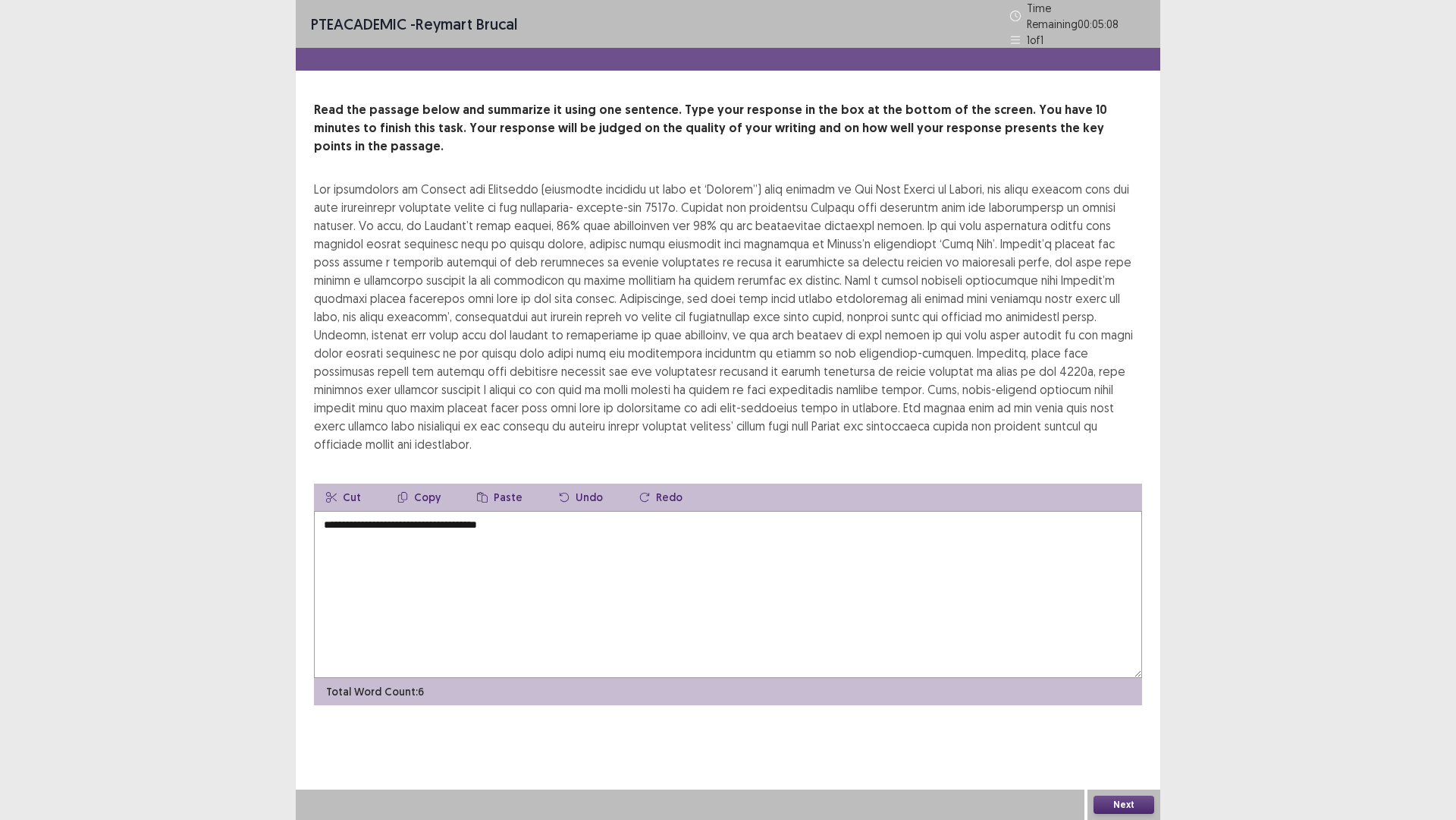
click at [581, 511] on textarea "**********" at bounding box center [728, 594] width 829 height 167
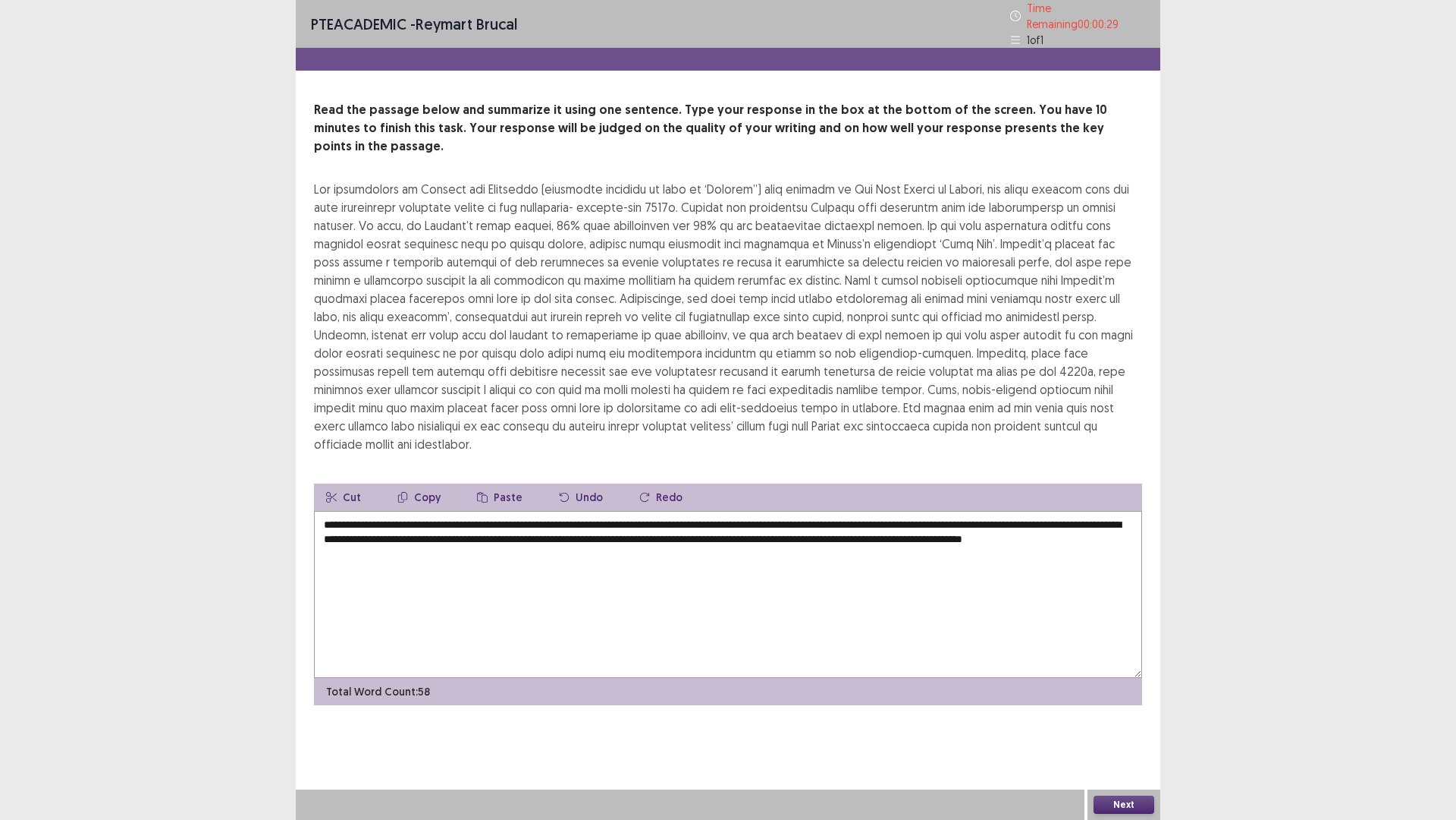
click at [683, 511] on textarea "**********" at bounding box center [728, 594] width 829 height 167
click at [684, 511] on textarea "**********" at bounding box center [728, 594] width 829 height 167
click at [685, 511] on textarea "**********" at bounding box center [728, 594] width 829 height 167
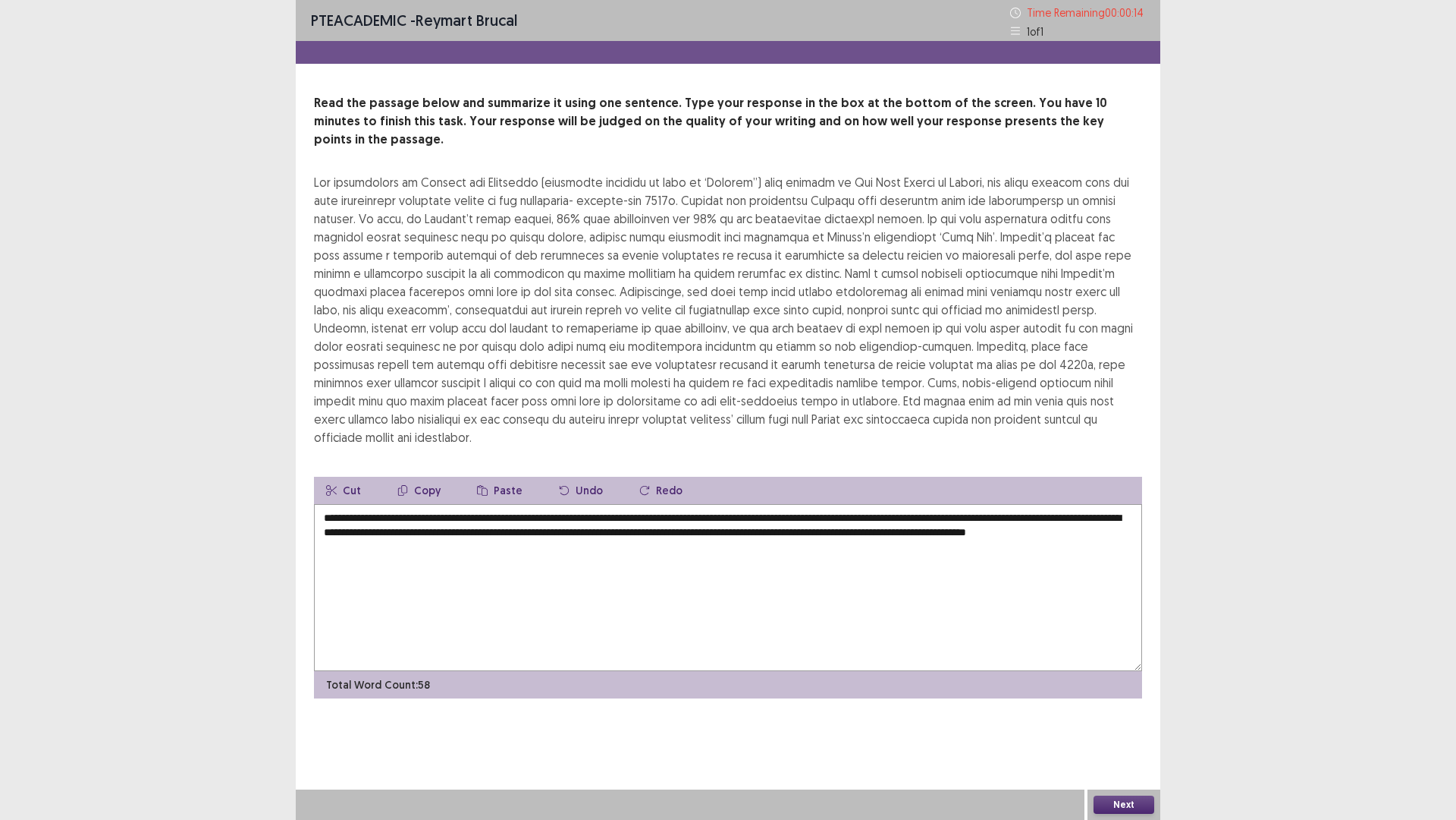
click at [693, 504] on textarea "**********" at bounding box center [728, 587] width 829 height 167
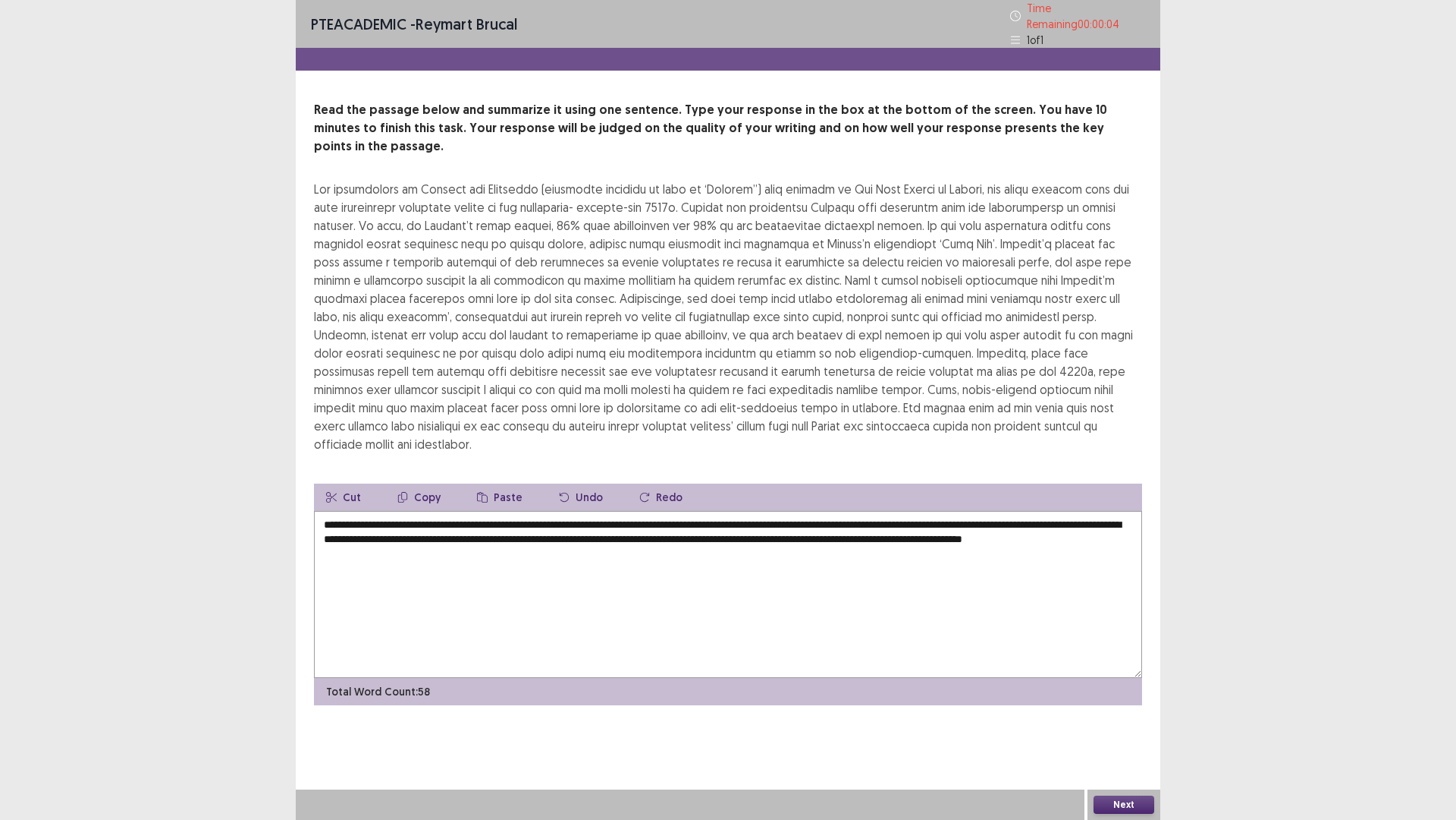
type textarea "**********"
click at [1124, 717] on button "Next" at bounding box center [1124, 805] width 61 height 18
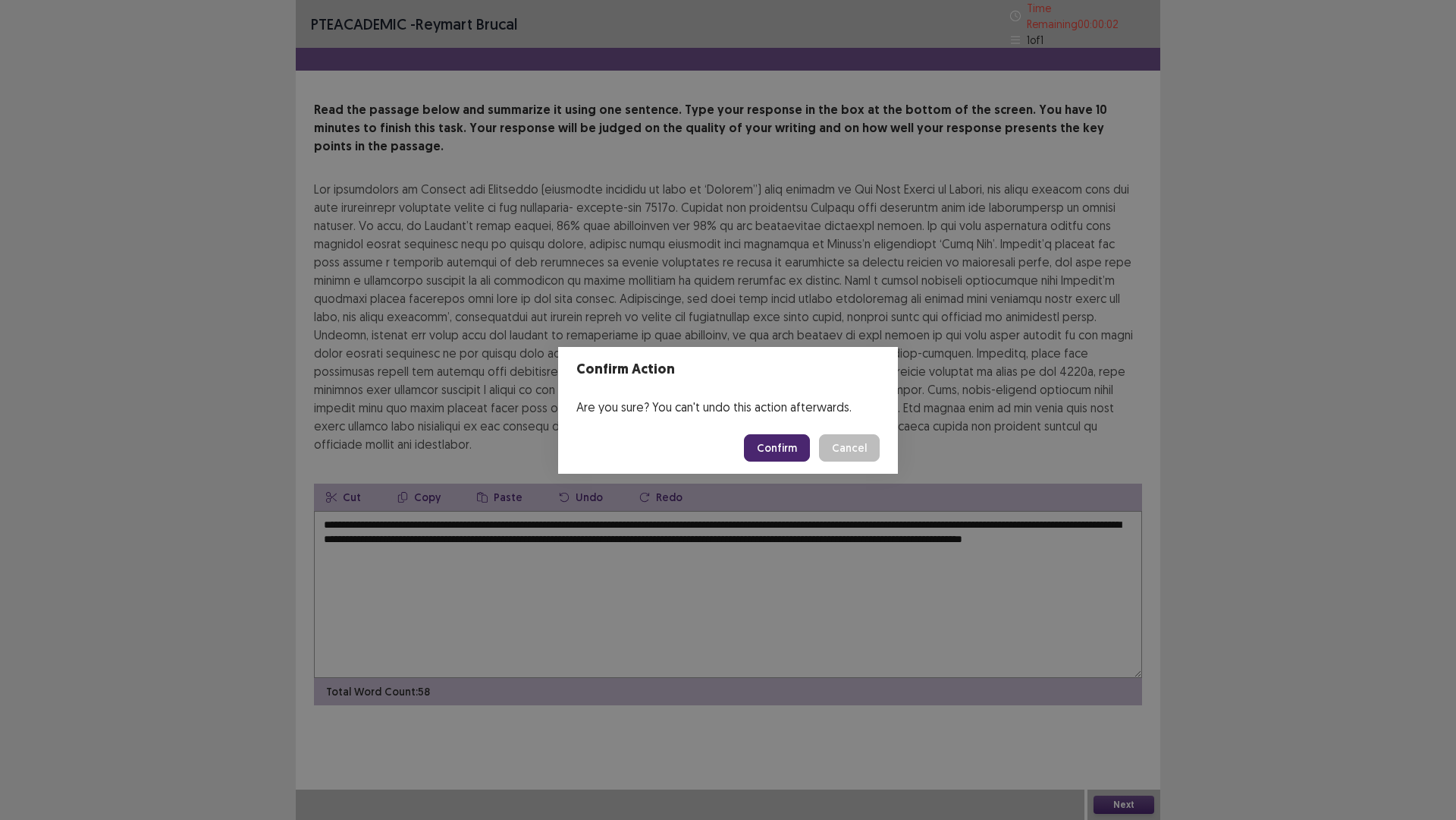
click at [784, 441] on button "Confirm" at bounding box center [777, 448] width 66 height 27
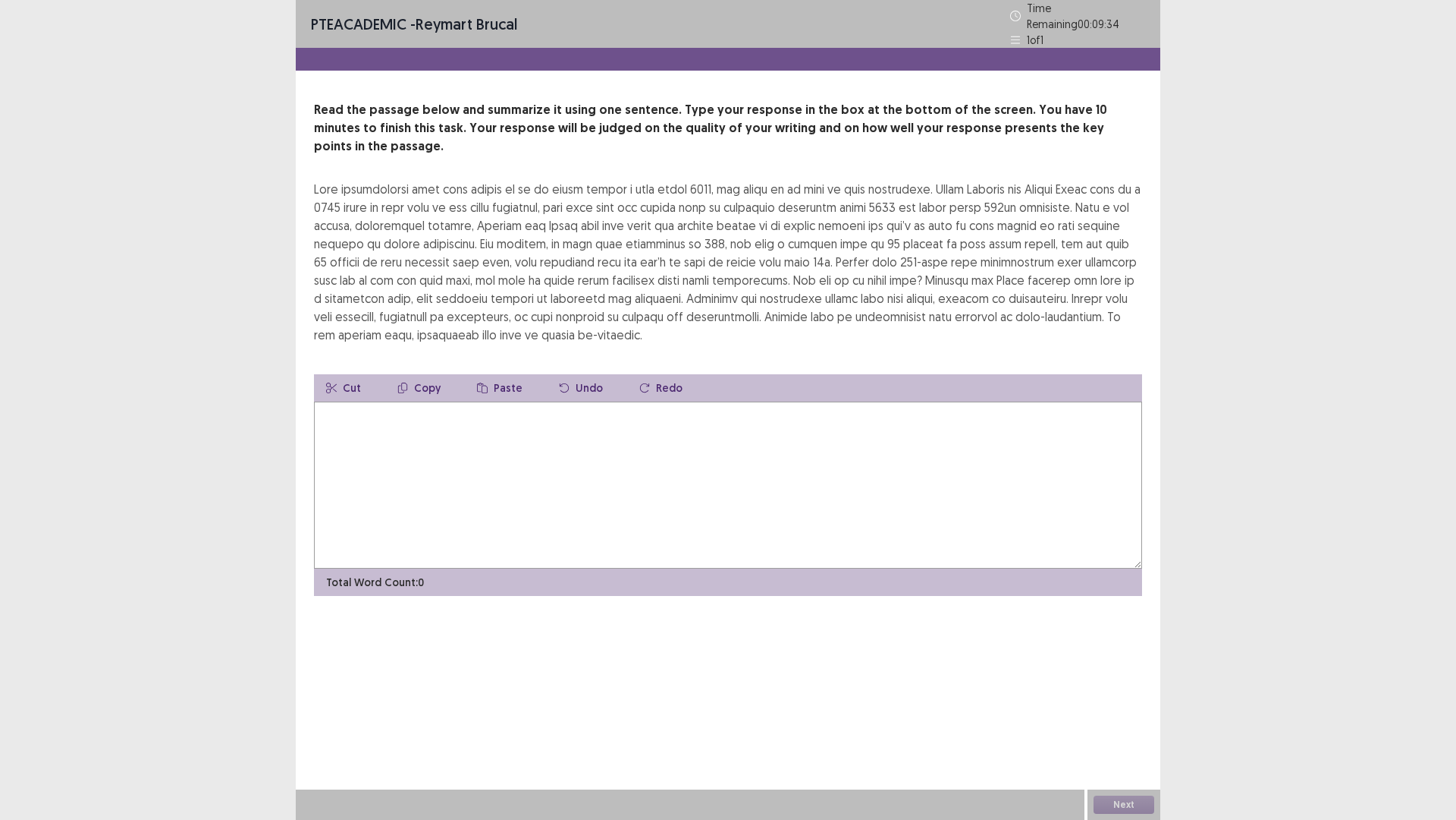
click at [399, 416] on textarea at bounding box center [728, 485] width 829 height 167
type textarea "*"
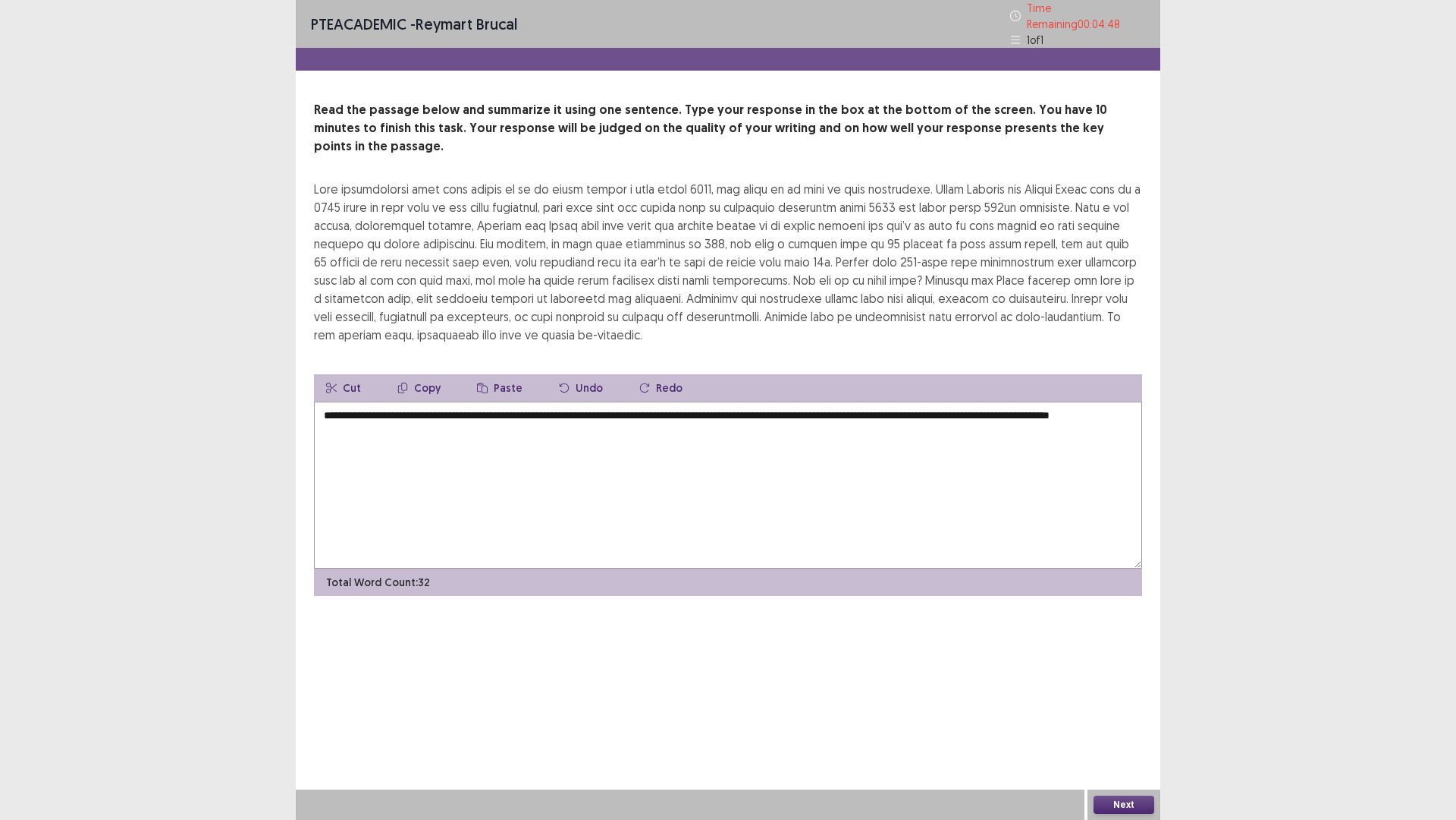
type textarea "**********"
click at [1146, 717] on button "Next" at bounding box center [1124, 805] width 61 height 18
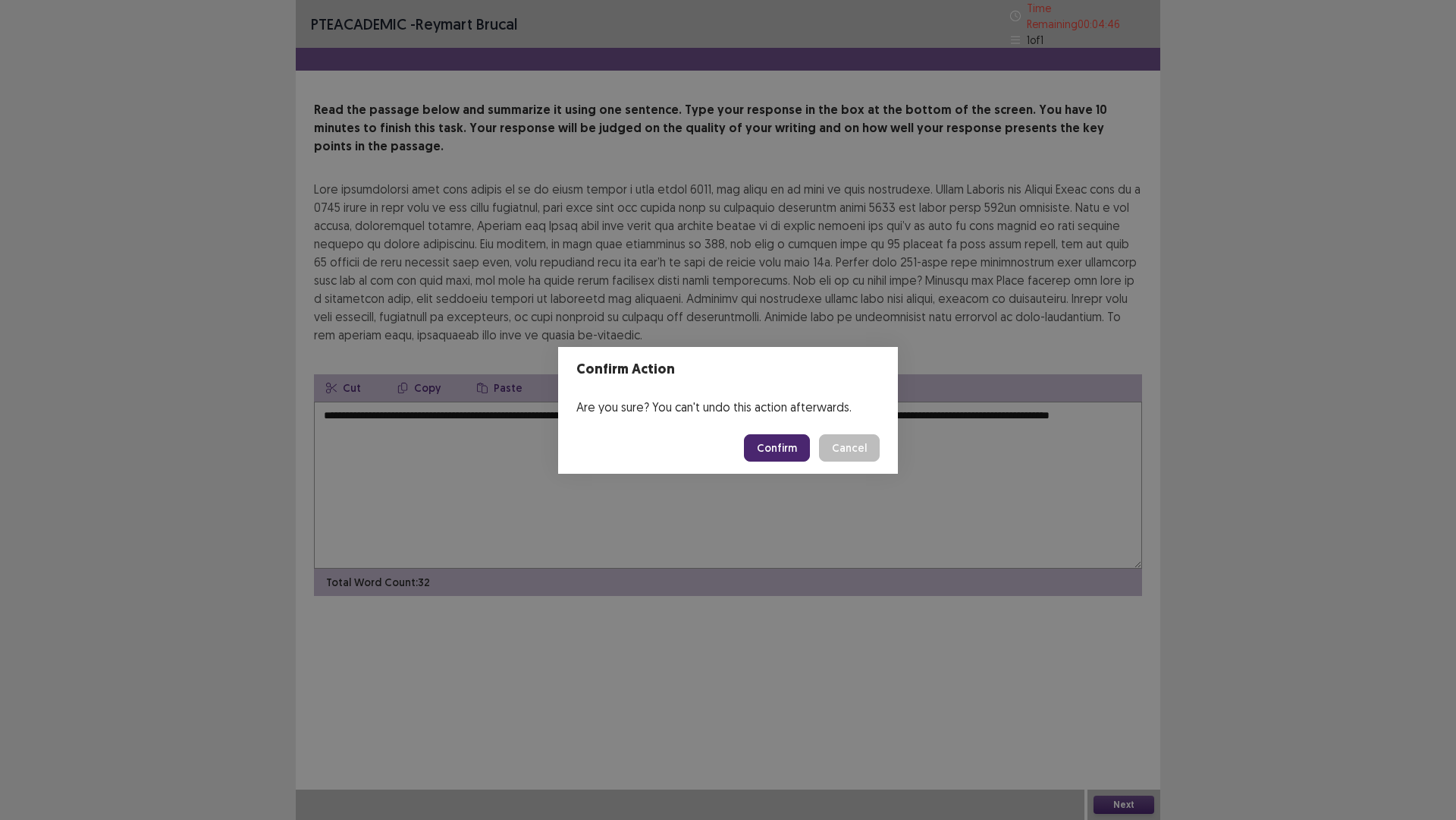
click at [783, 452] on button "Confirm" at bounding box center [777, 448] width 66 height 27
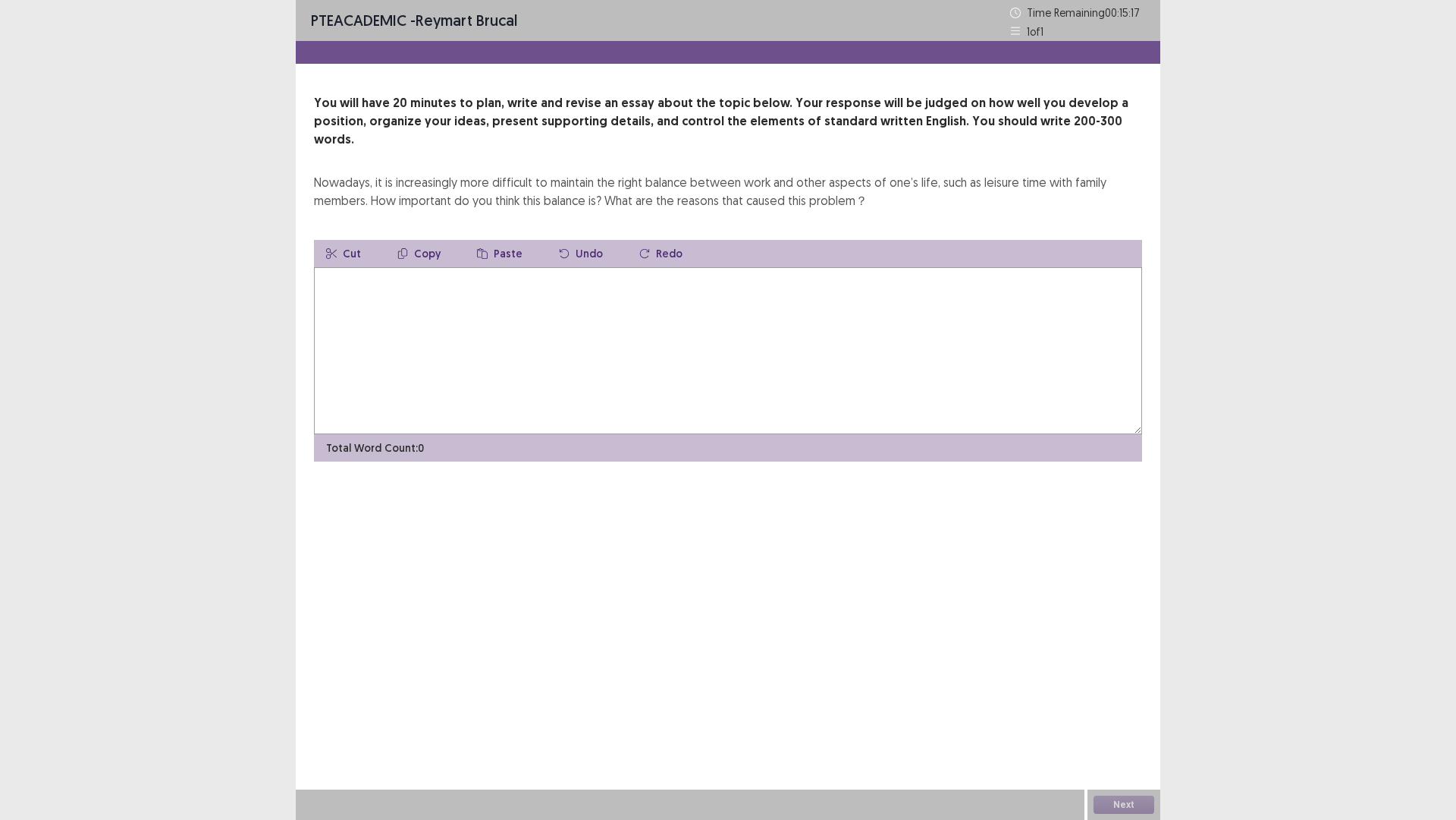
click at [386, 271] on textarea at bounding box center [728, 351] width 829 height 167
type textarea "*"
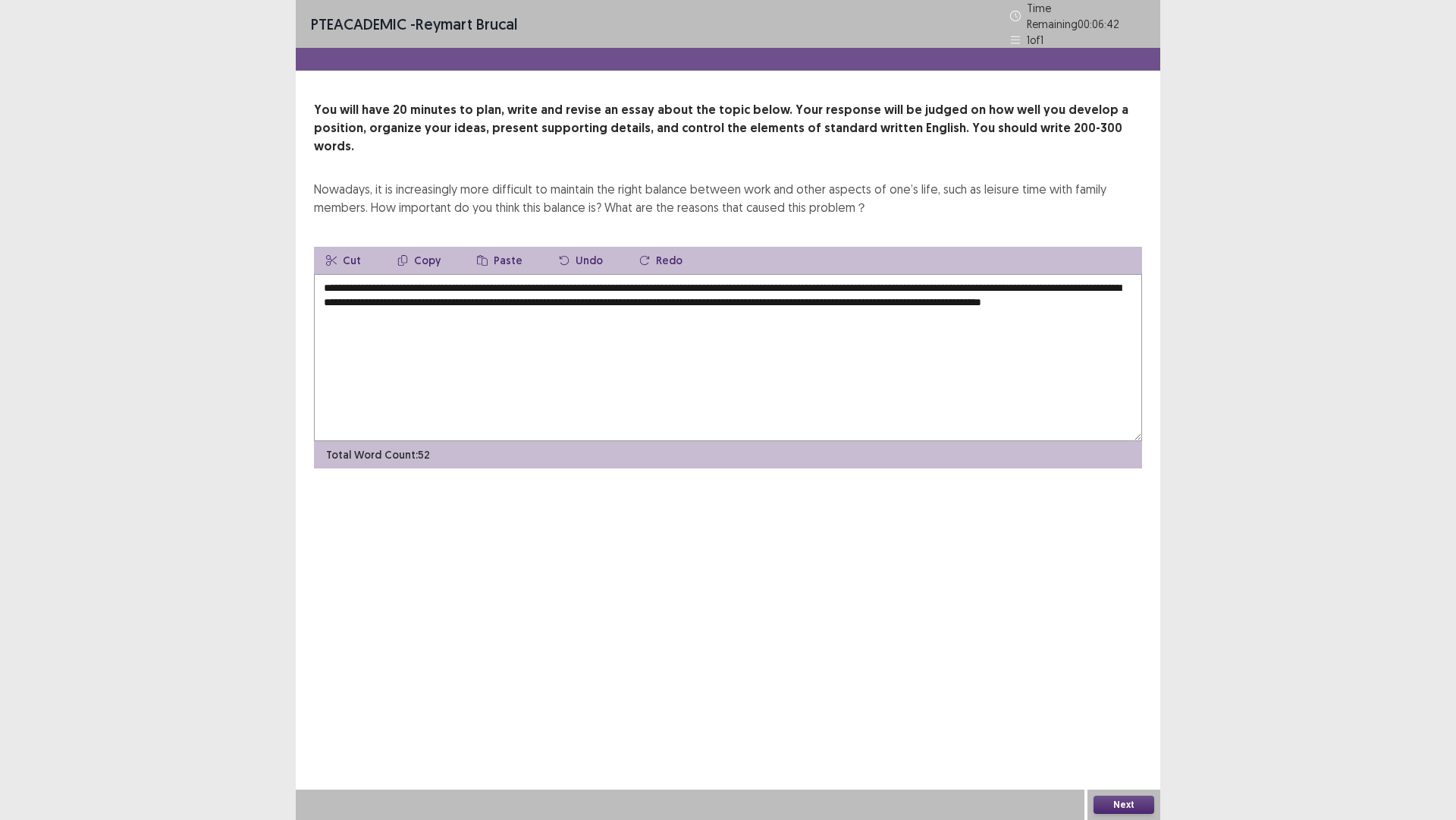
click at [620, 281] on textarea "**********" at bounding box center [728, 358] width 829 height 167
click at [824, 279] on textarea "**********" at bounding box center [728, 358] width 829 height 167
click at [824, 278] on textarea "**********" at bounding box center [728, 358] width 829 height 167
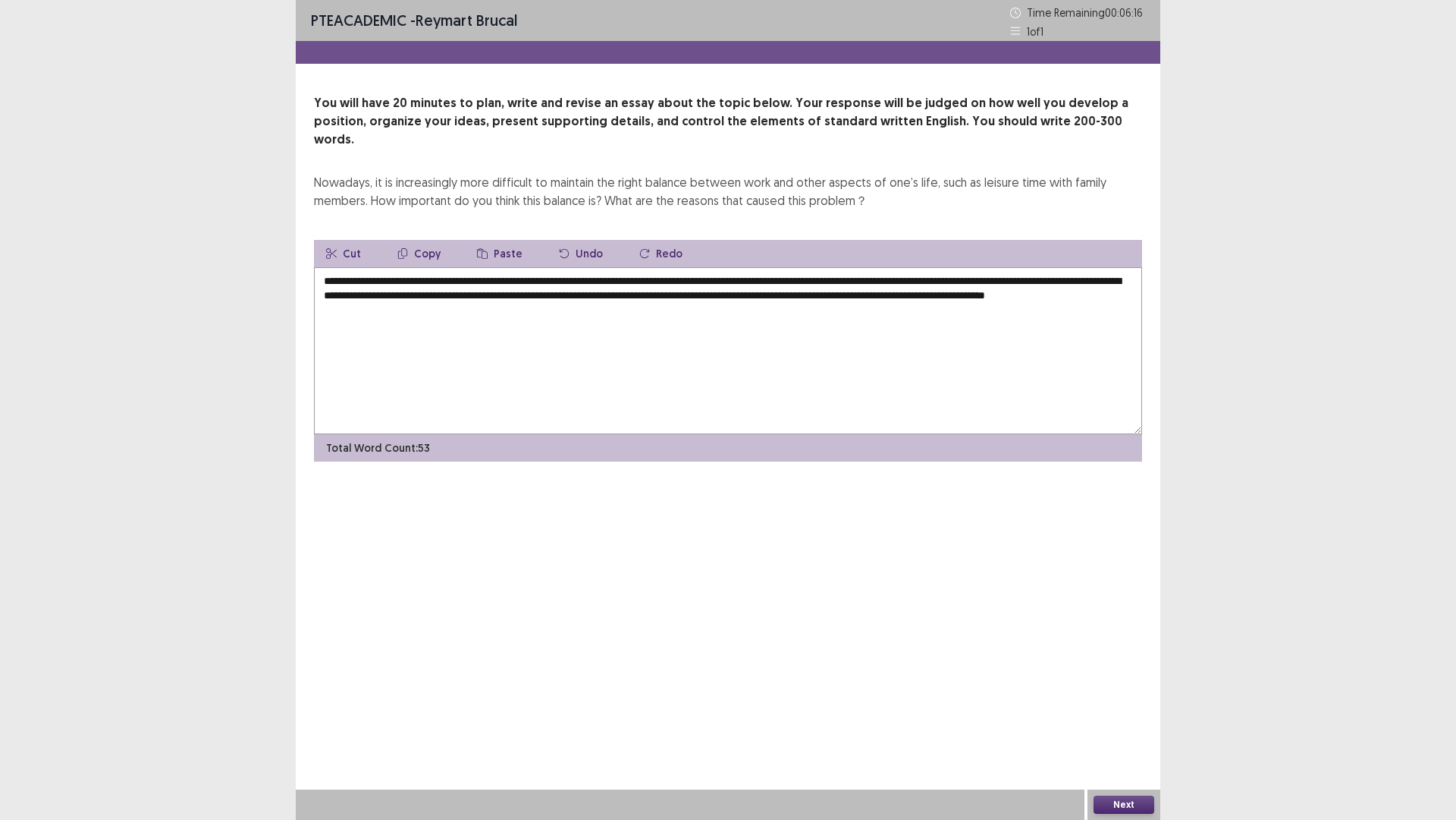
click at [1058, 280] on textarea "**********" at bounding box center [728, 351] width 829 height 167
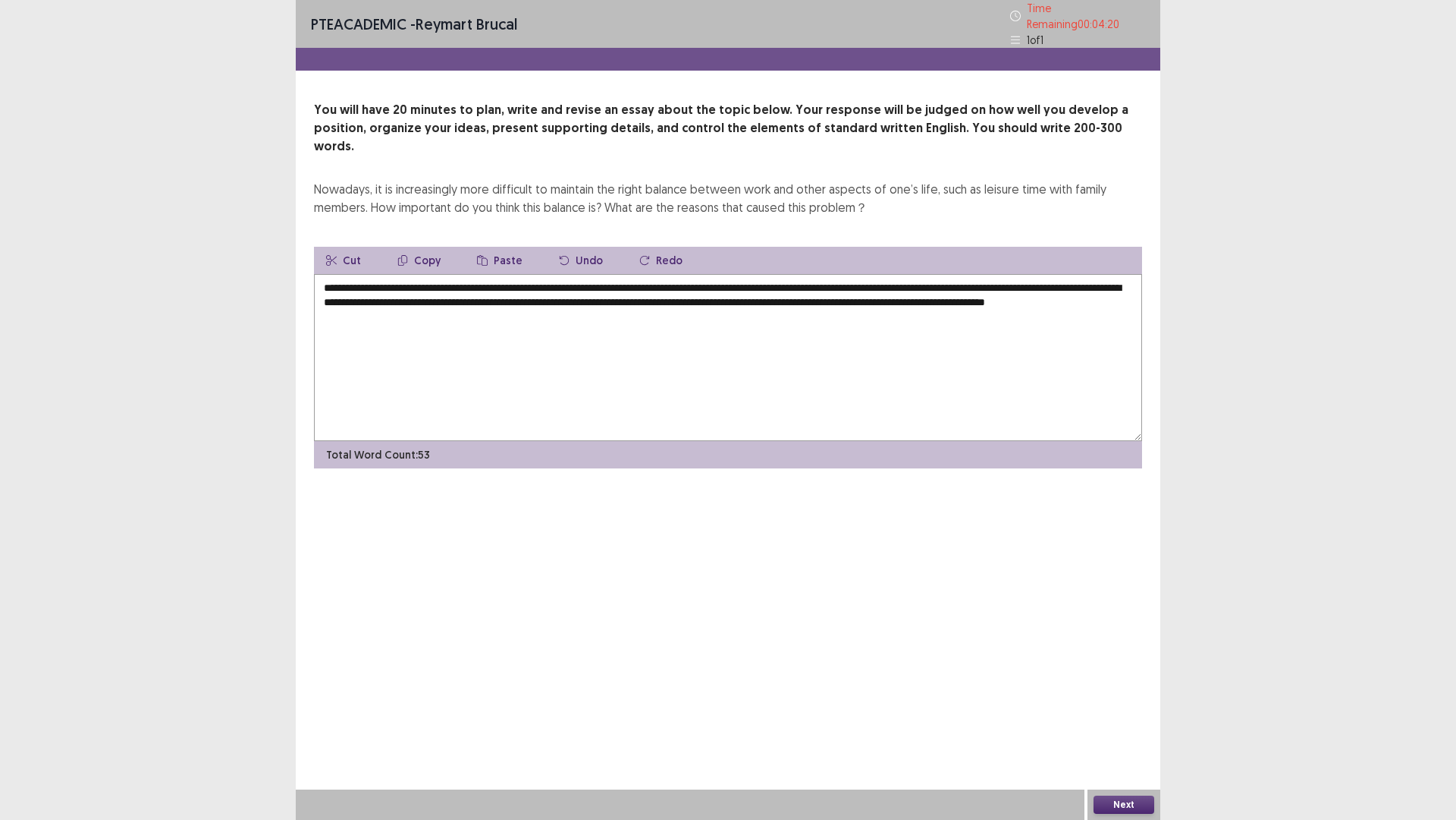
click at [573, 301] on textarea "**********" at bounding box center [728, 358] width 829 height 167
click at [656, 294] on textarea "**********" at bounding box center [728, 358] width 829 height 167
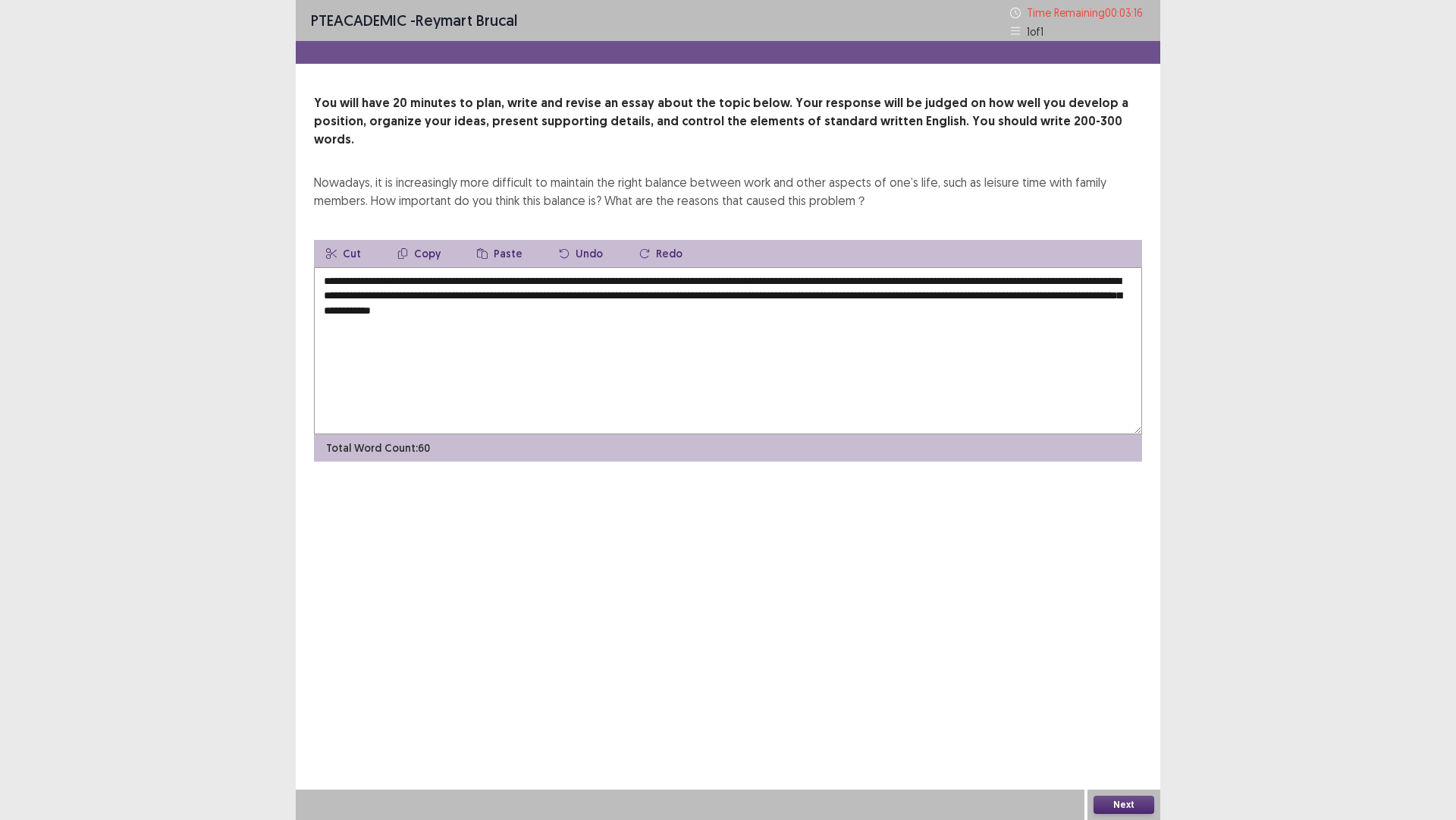
click at [736, 302] on textarea "**********" at bounding box center [728, 351] width 829 height 167
click at [377, 308] on textarea "**********" at bounding box center [728, 351] width 829 height 167
click at [381, 308] on textarea "**********" at bounding box center [728, 351] width 829 height 167
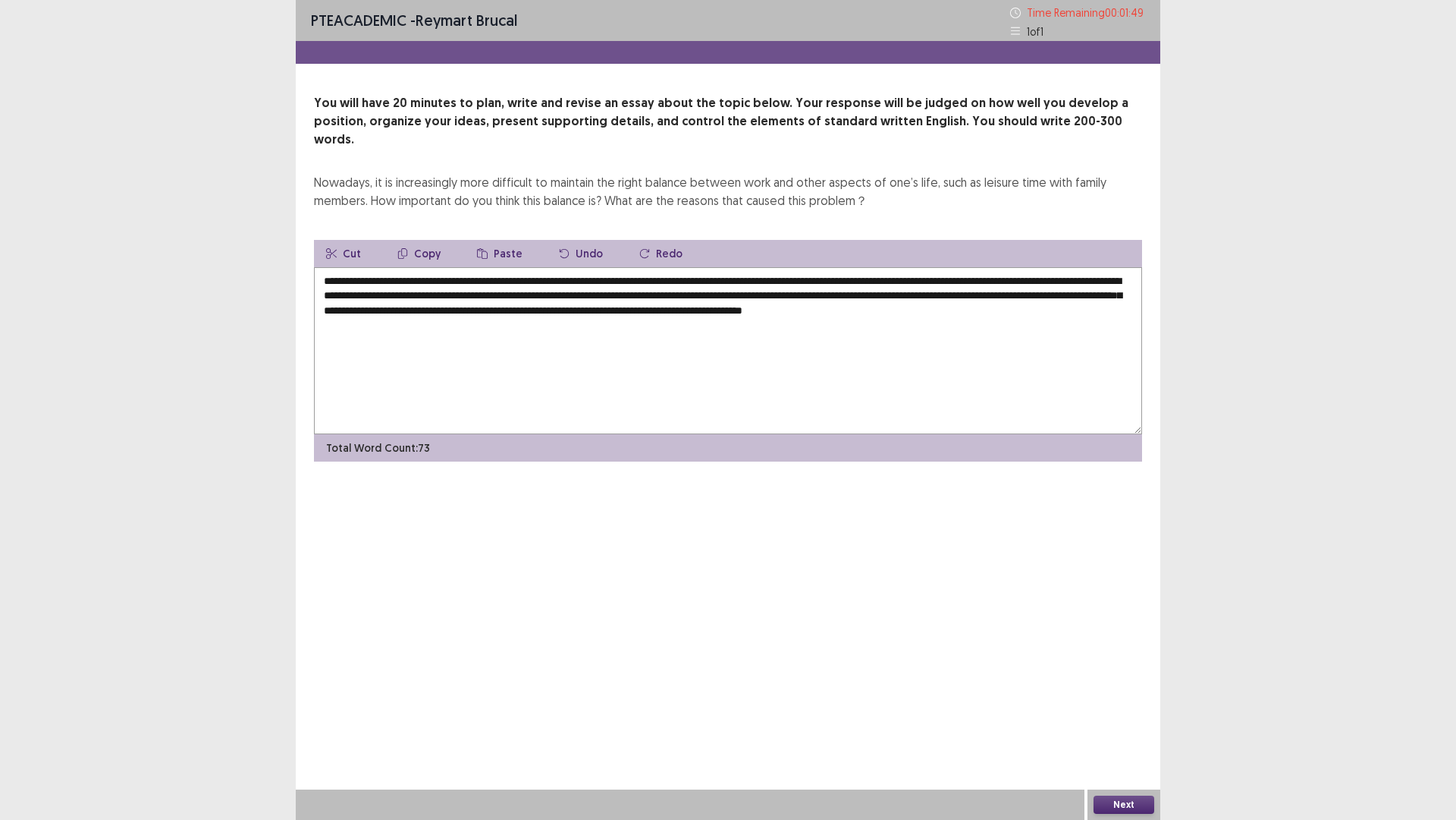
click at [382, 308] on textarea "**********" at bounding box center [728, 351] width 829 height 167
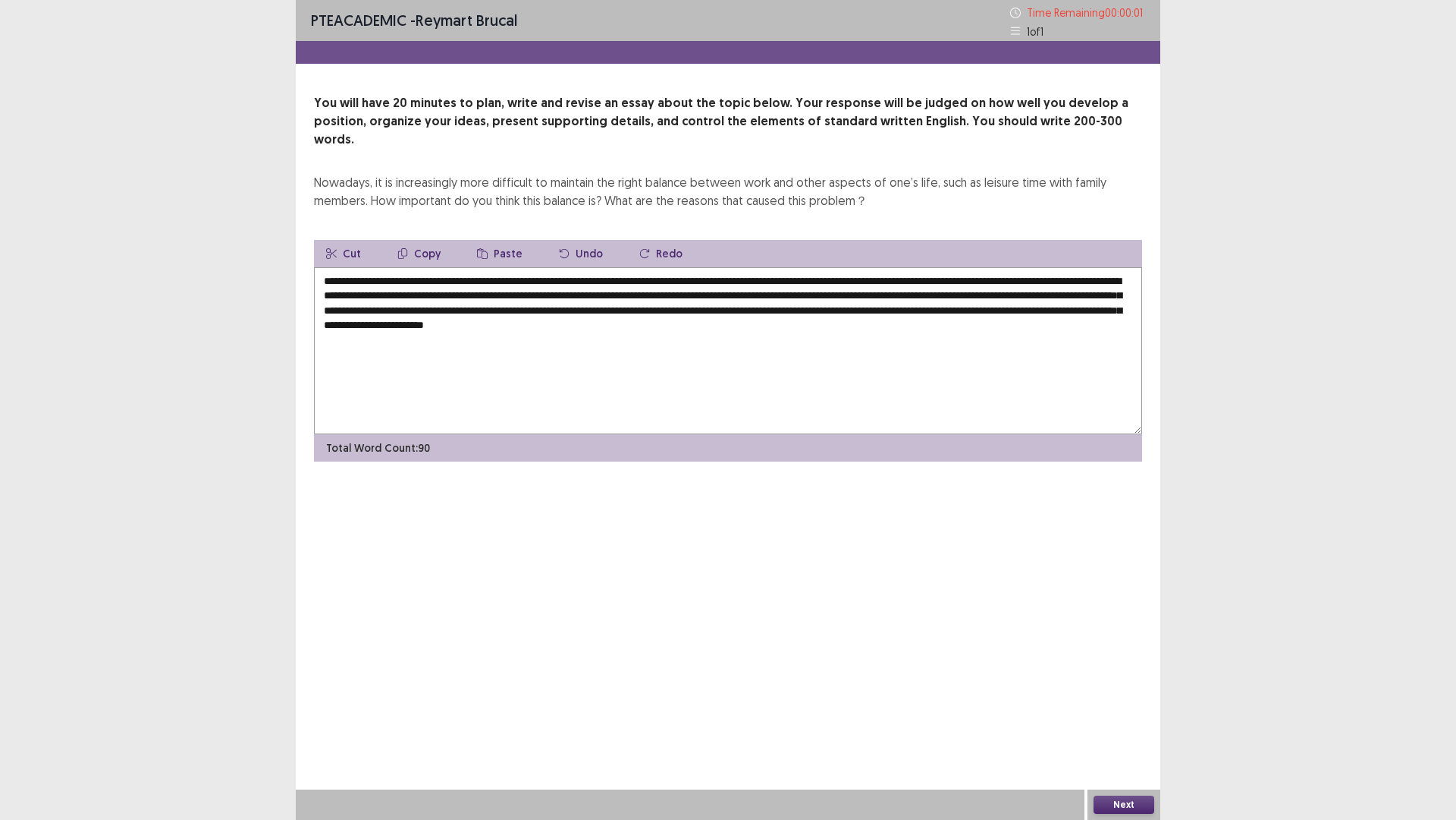
type textarea "**********"
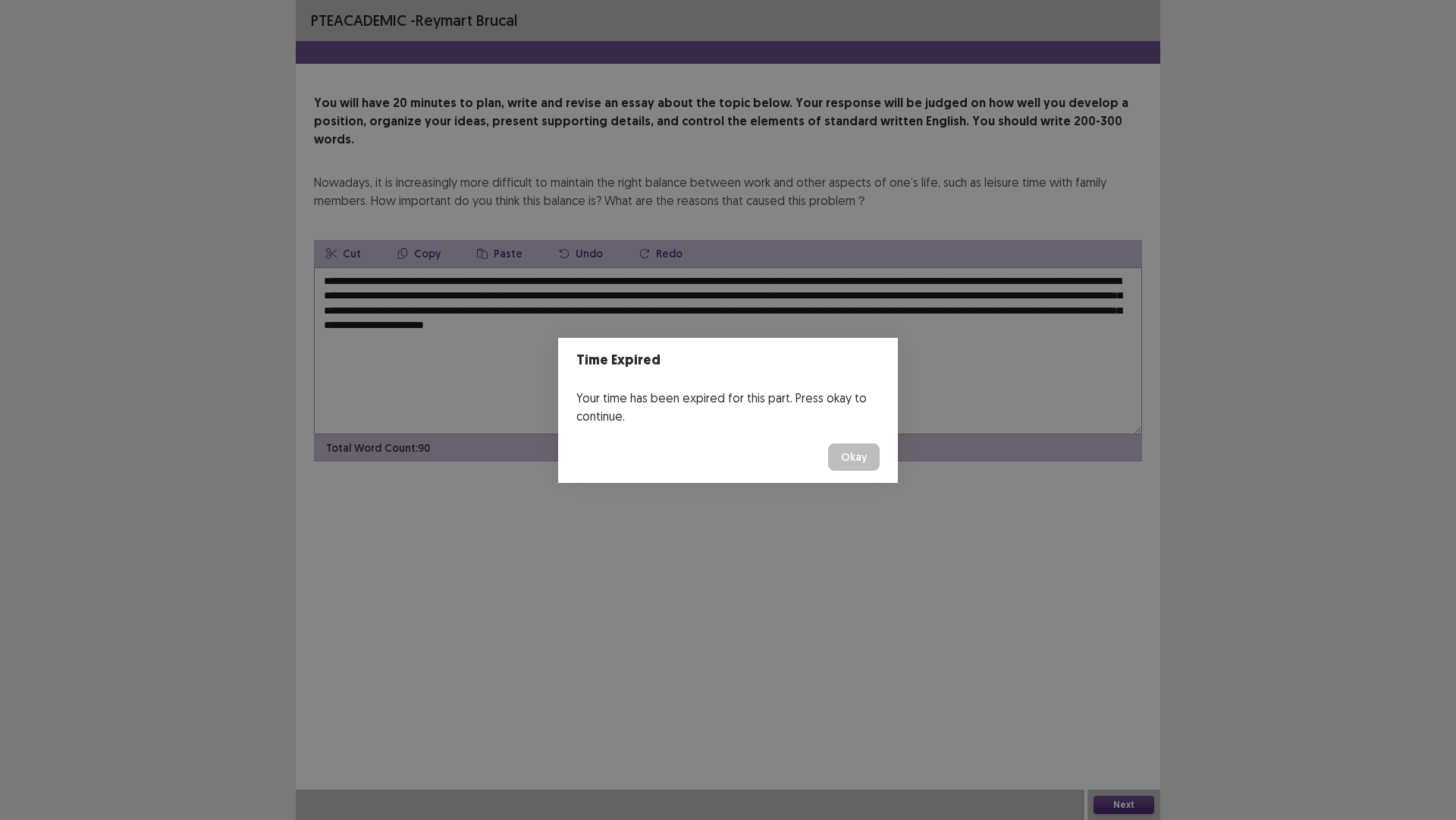
drag, startPoint x: 1119, startPoint y: 800, endPoint x: 1114, endPoint y: 806, distance: 7.8
click at [1119, 717] on div "Time Expired Your time has been expired for this part. Press okay to continue. …" at bounding box center [728, 410] width 1456 height 820
click at [1116, 717] on div "Time Expired Your time has been expired for this part. Press okay to continue. …" at bounding box center [728, 410] width 1456 height 820
click at [851, 461] on button "Okay" at bounding box center [854, 457] width 51 height 27
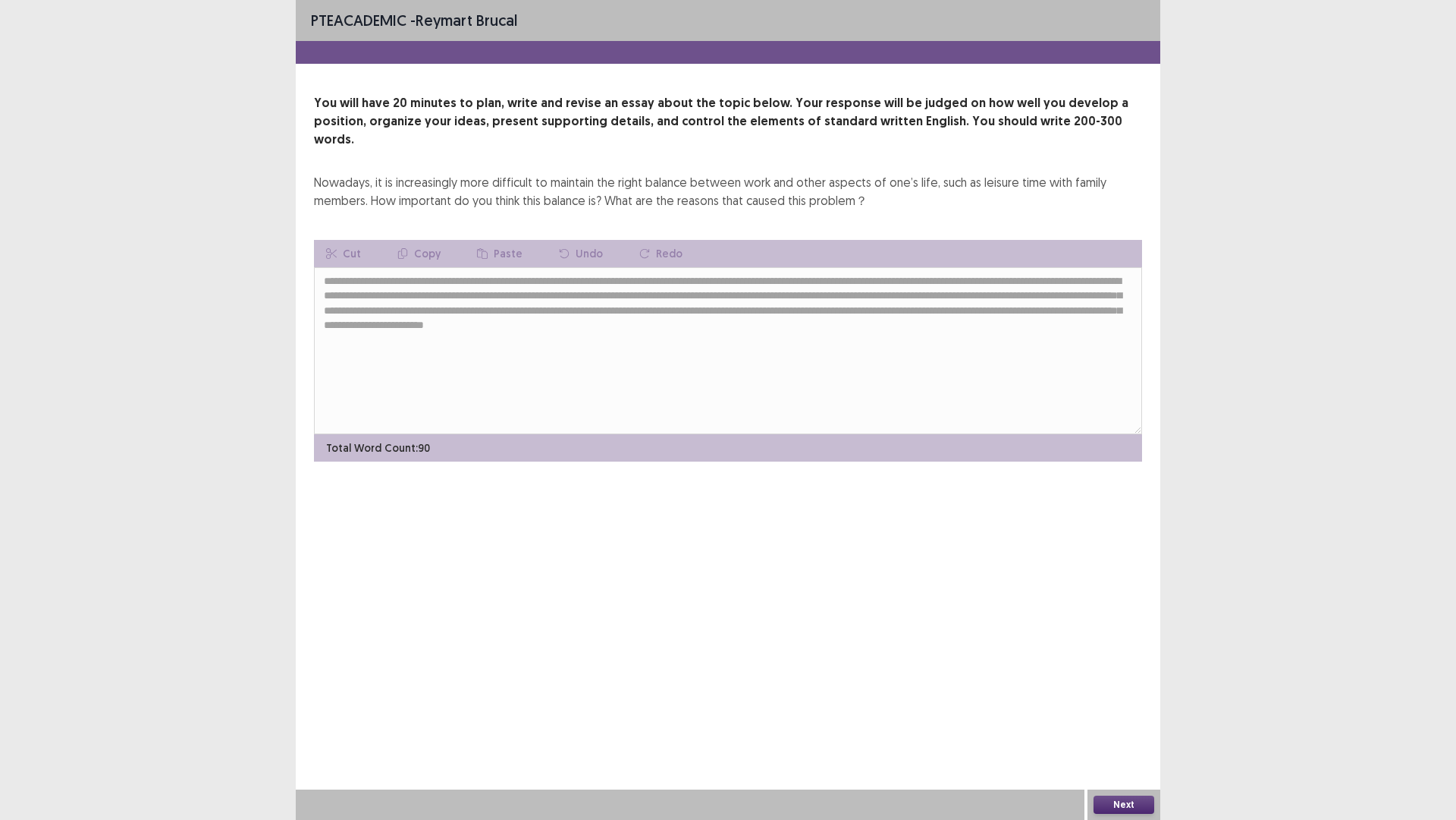
click at [1143, 717] on button "Next" at bounding box center [1124, 805] width 61 height 18
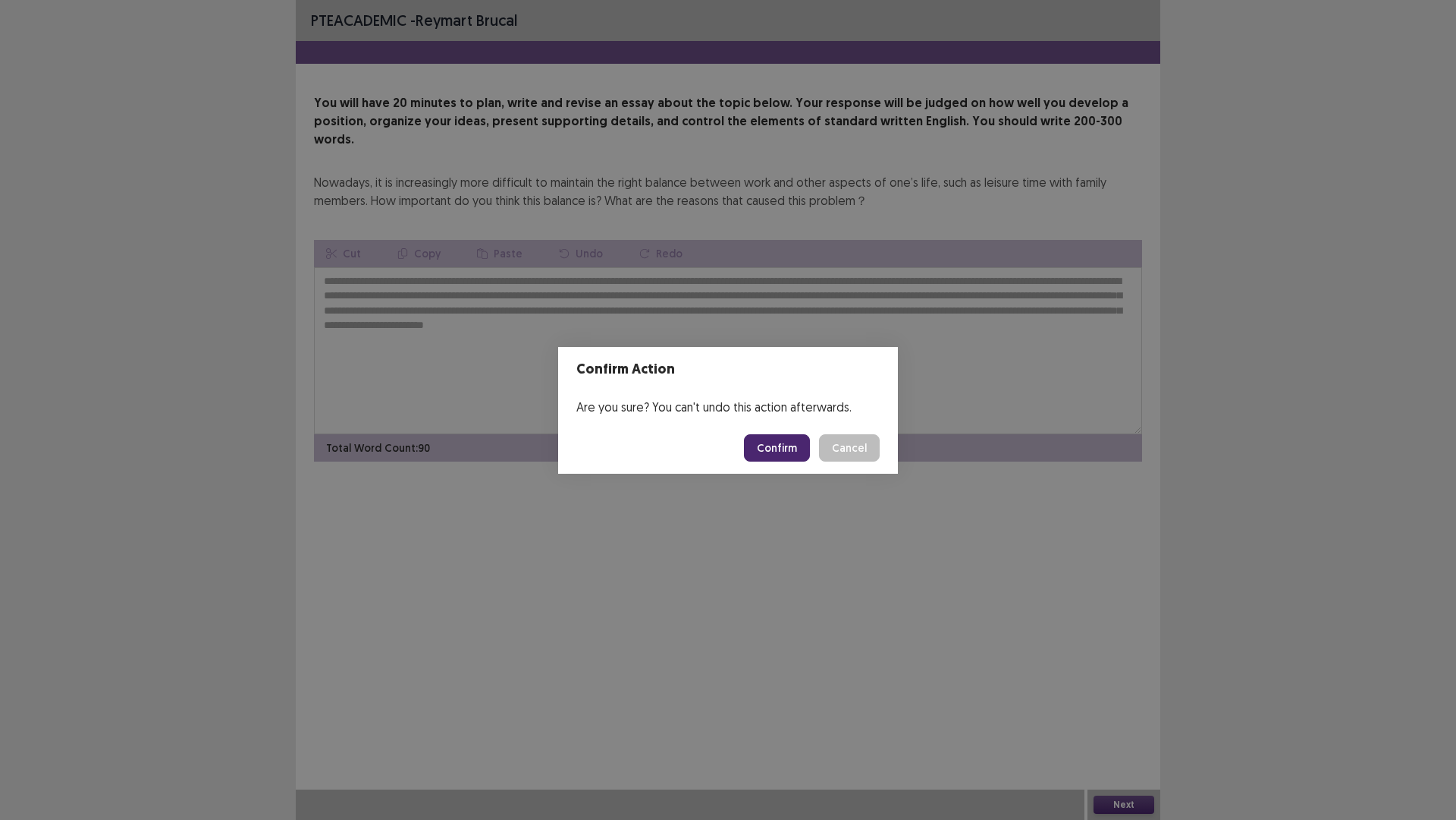
click at [803, 450] on button "Confirm" at bounding box center [777, 448] width 66 height 27
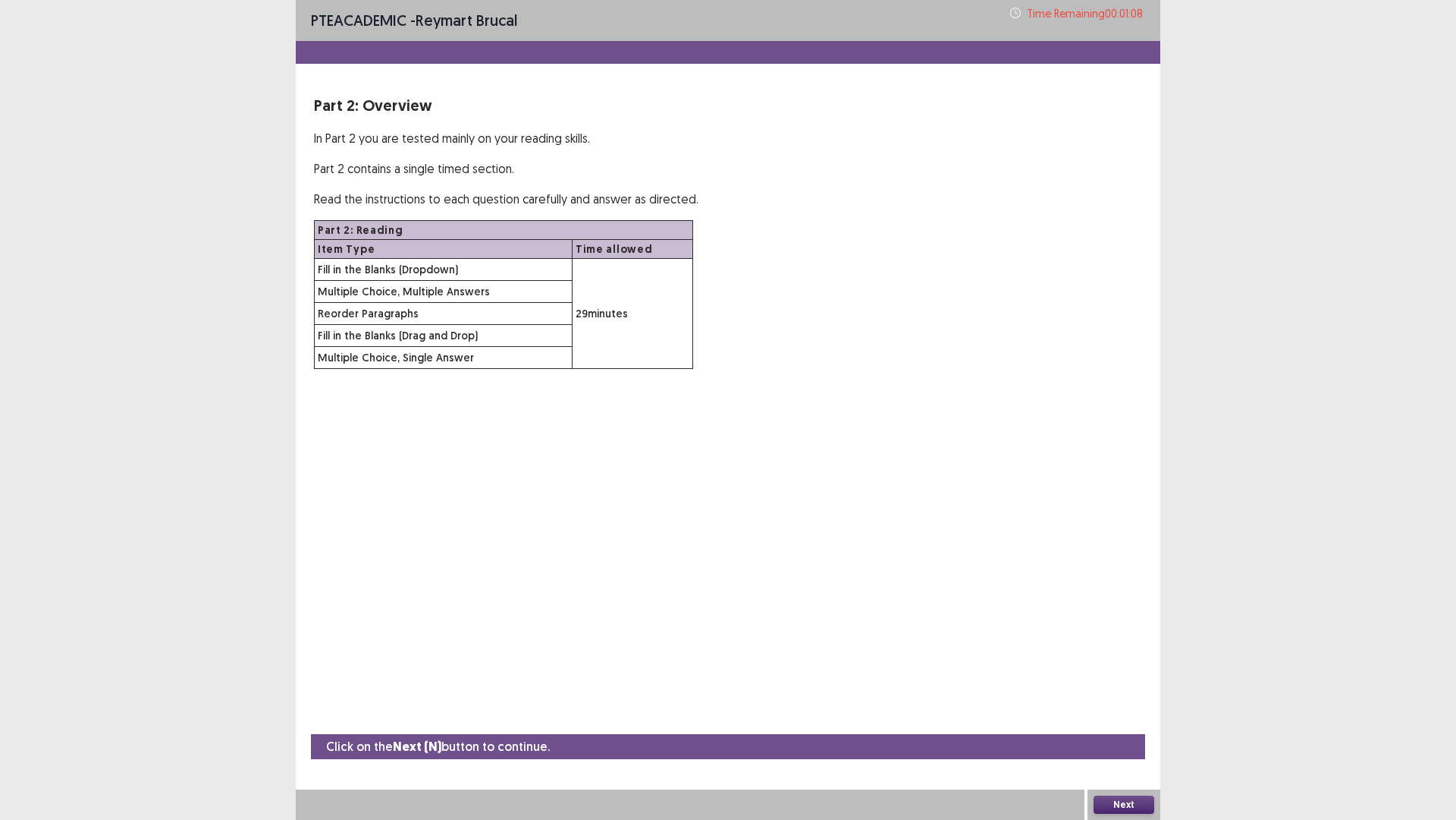
click at [1128, 717] on button "Next" at bounding box center [1124, 805] width 61 height 18
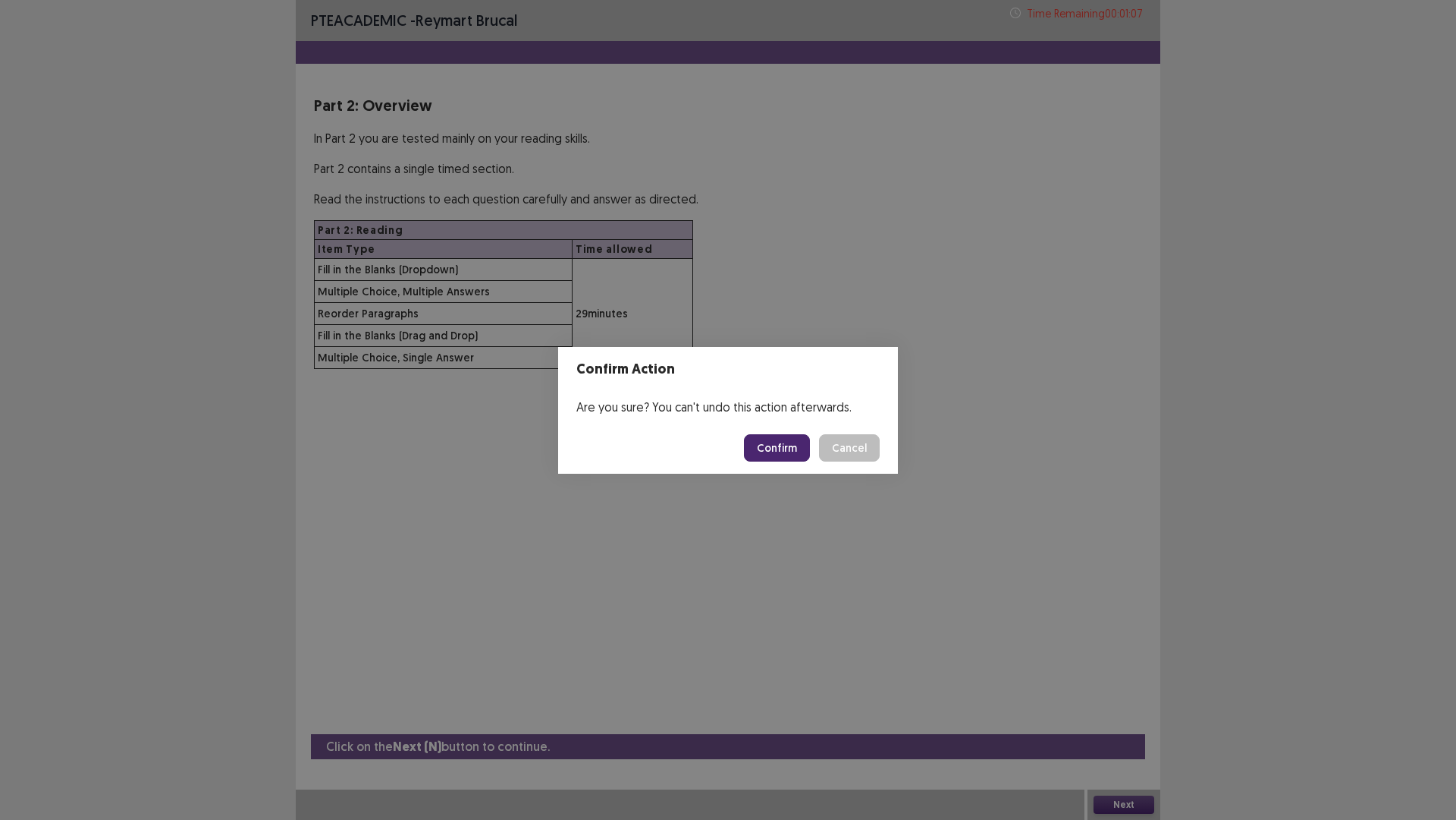
click at [792, 450] on button "Confirm" at bounding box center [777, 448] width 66 height 27
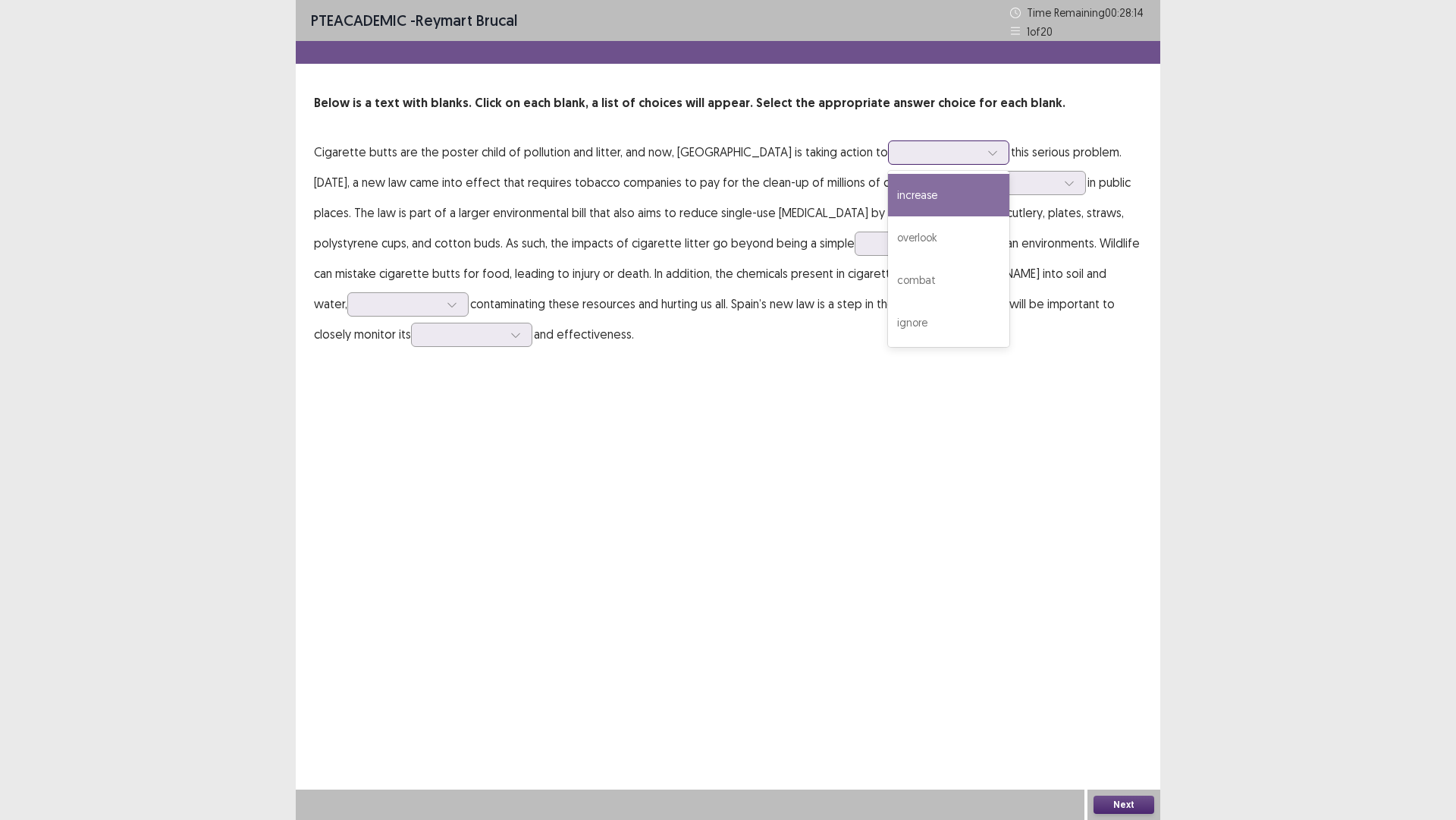
click at [981, 160] on div at bounding box center [992, 152] width 22 height 22
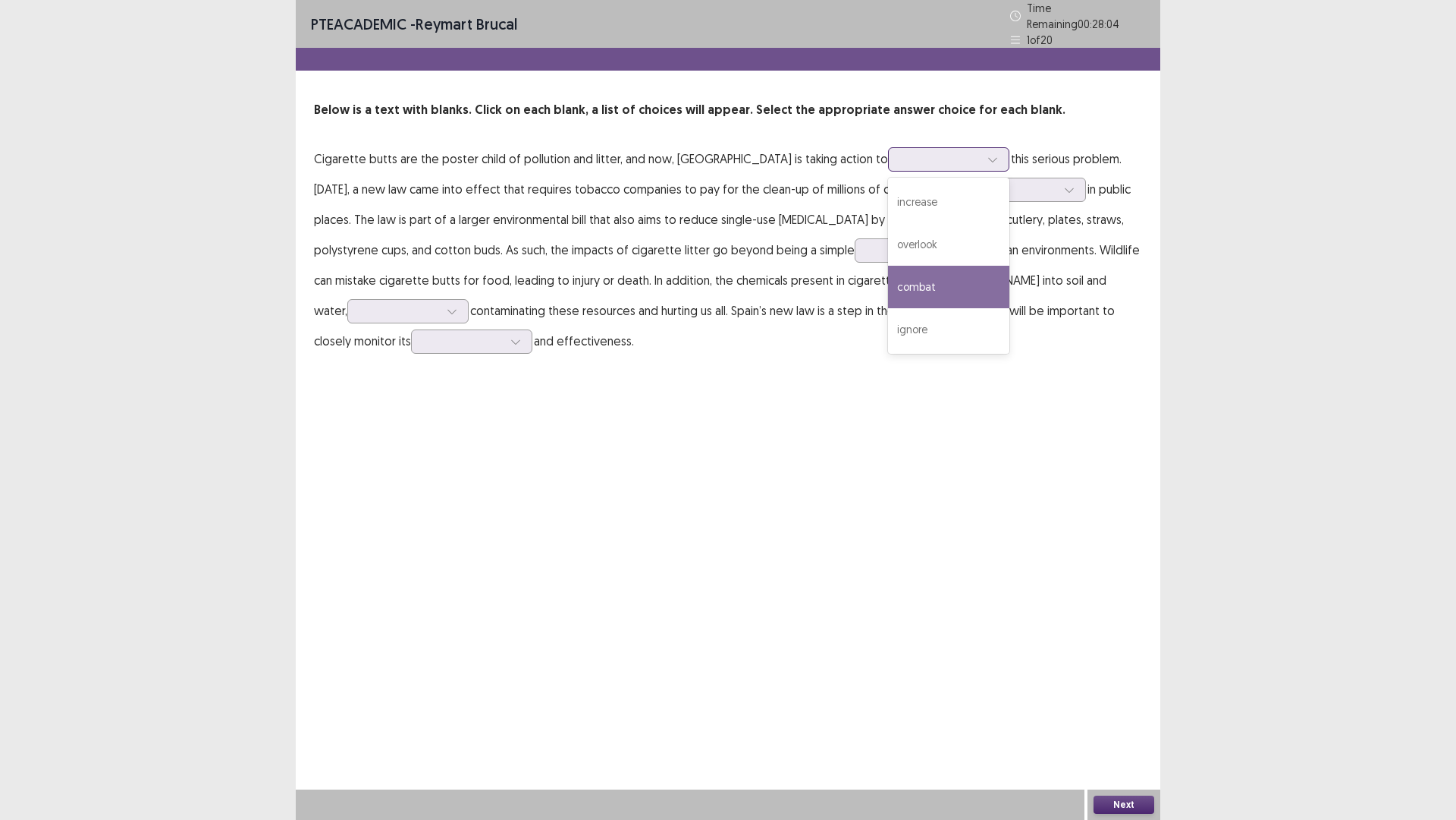
click at [888, 270] on div "combat" at bounding box center [948, 286] width 121 height 42
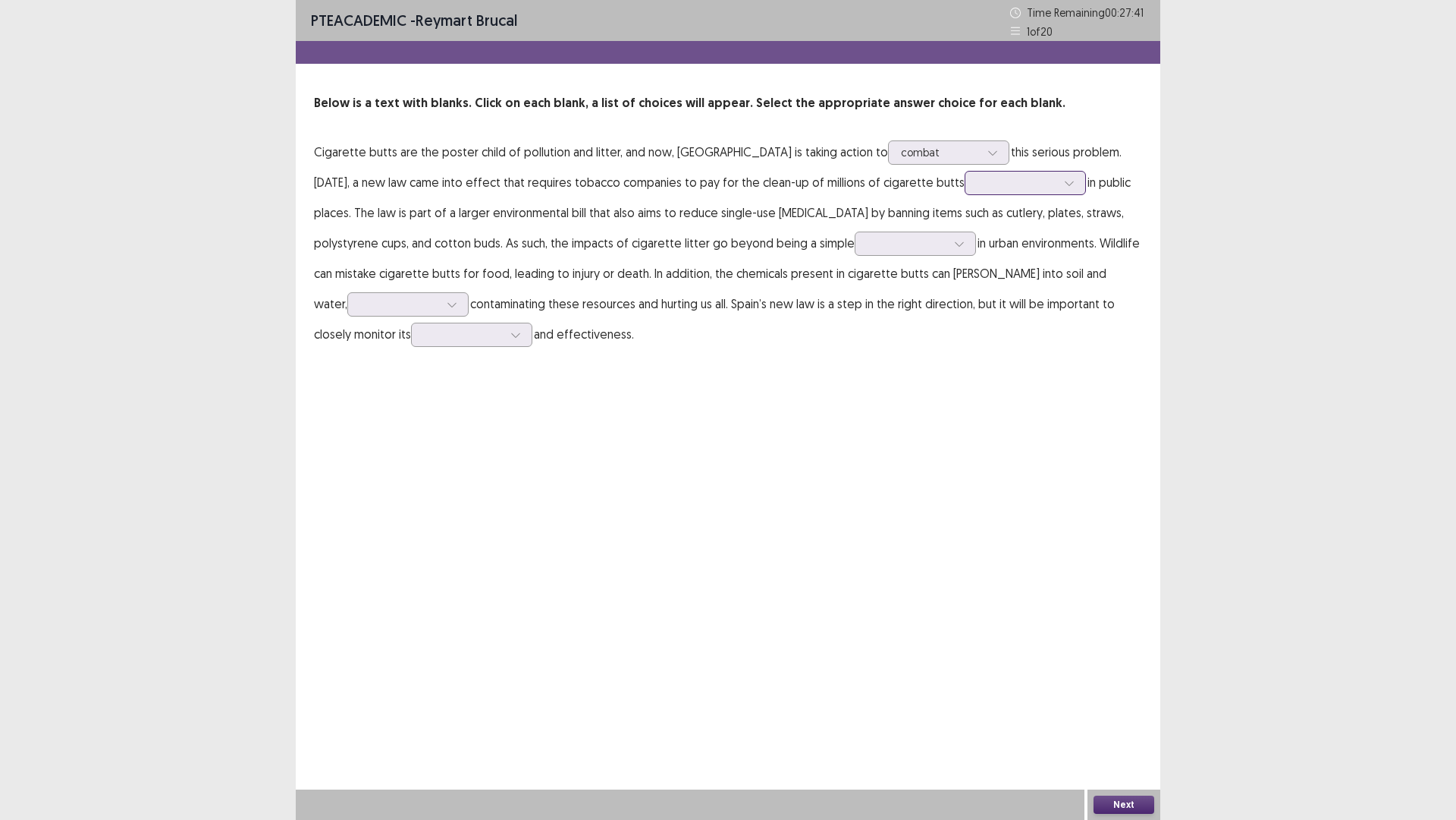
click at [1064, 182] on icon at bounding box center [1070, 183] width 11 height 11
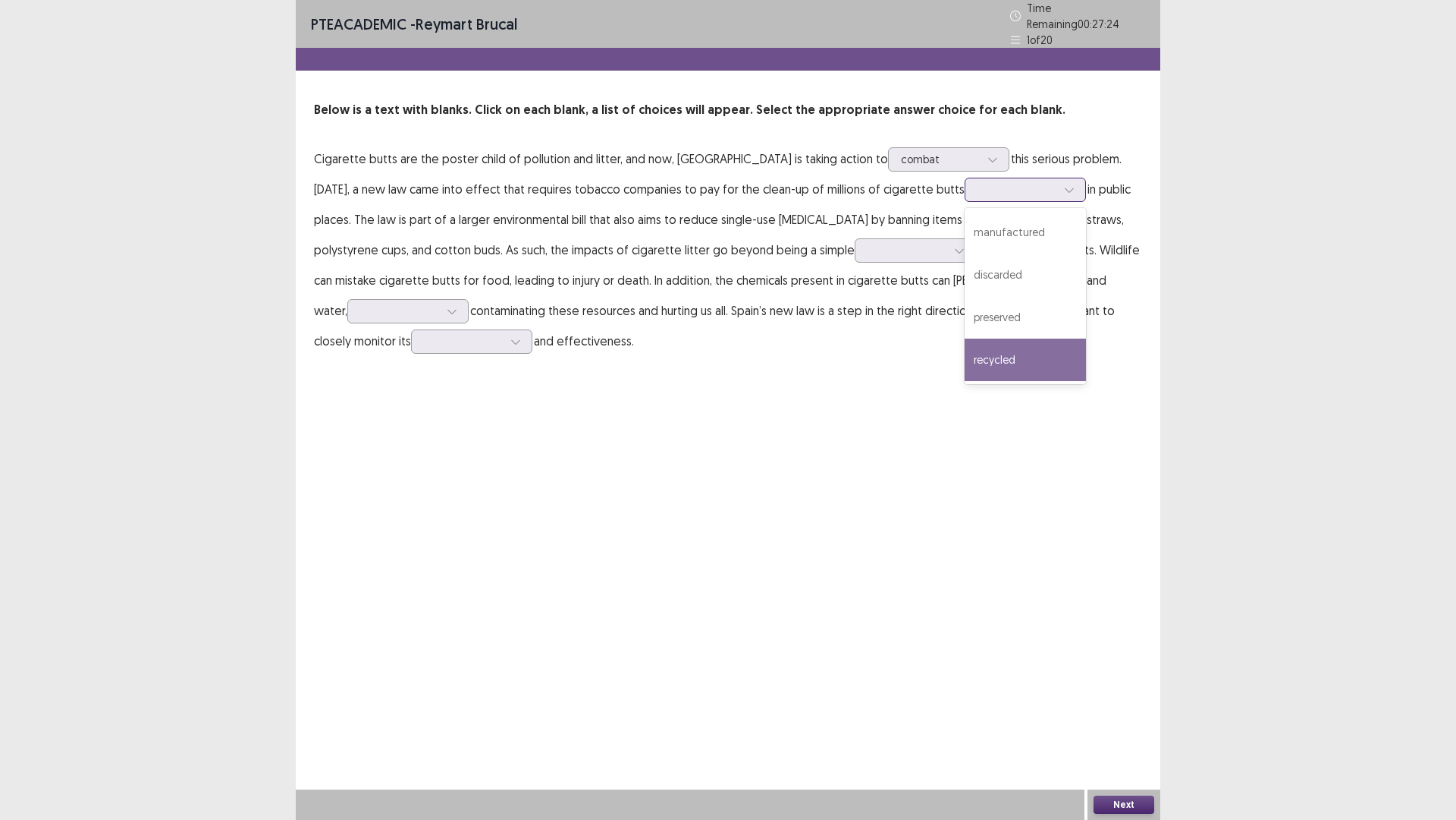
click at [965, 350] on div "recycled" at bounding box center [1025, 359] width 121 height 42
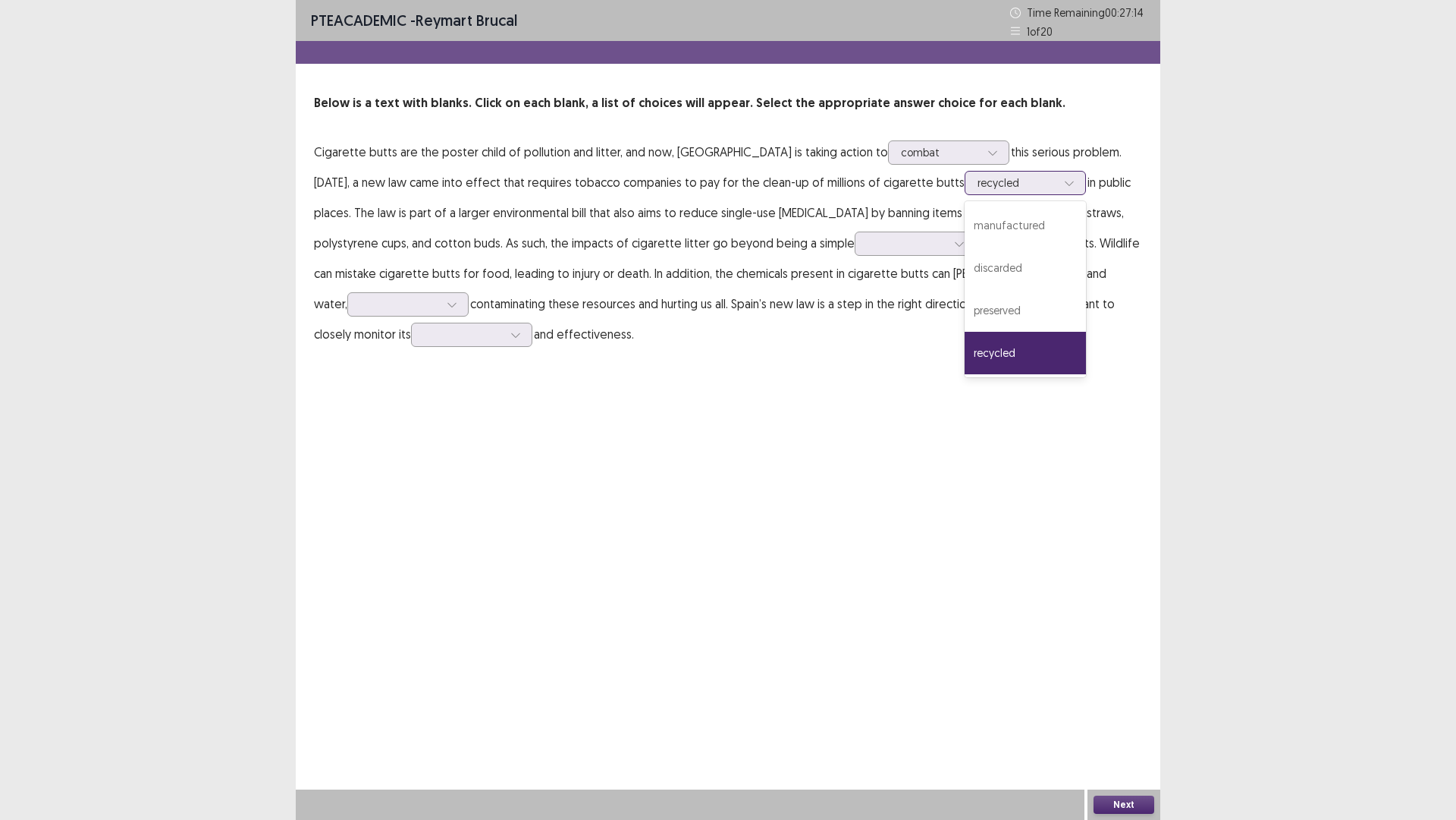
click at [1064, 184] on icon at bounding box center [1070, 183] width 11 height 11
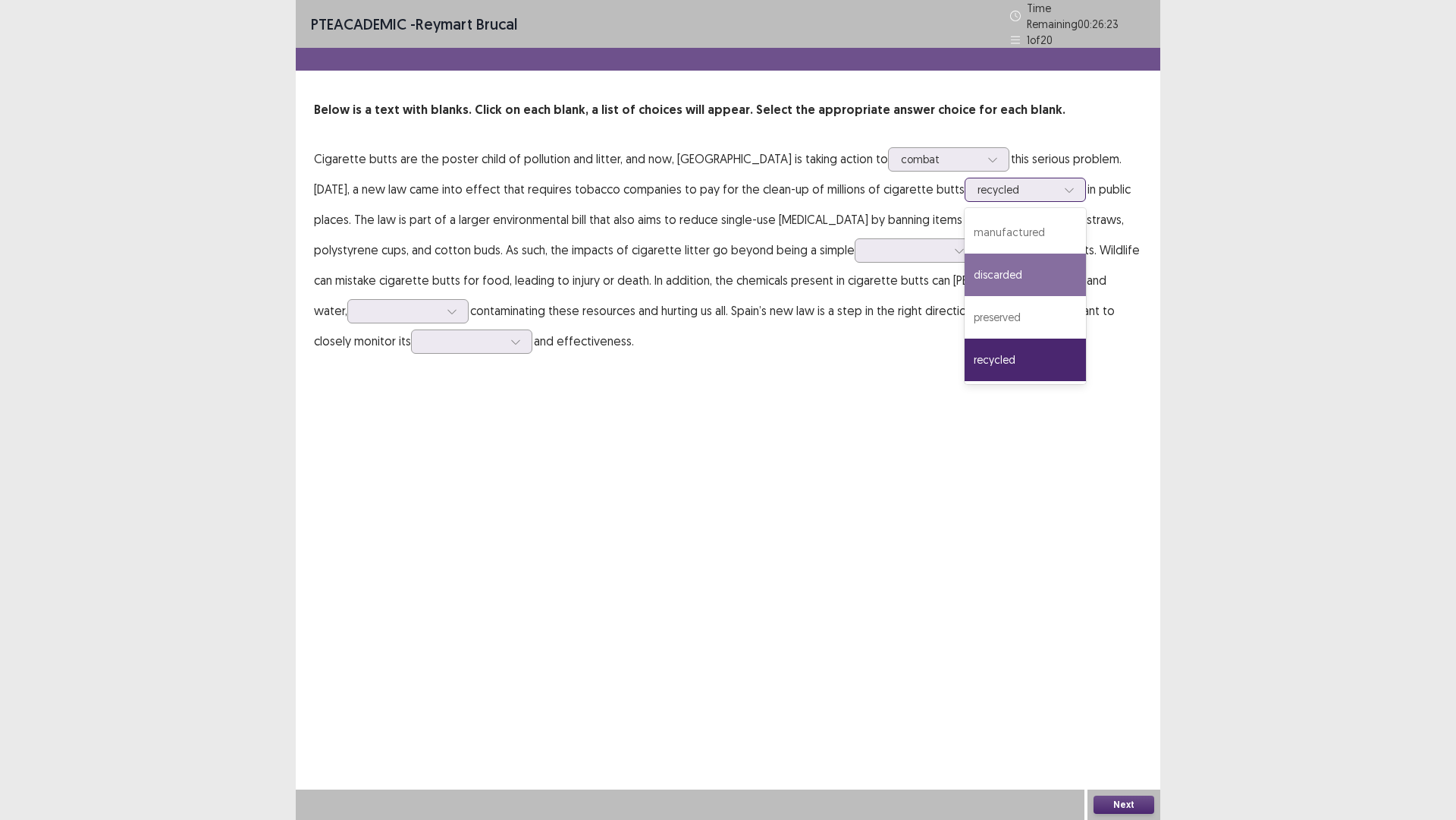
click at [965, 276] on div "discarded" at bounding box center [1025, 274] width 121 height 42
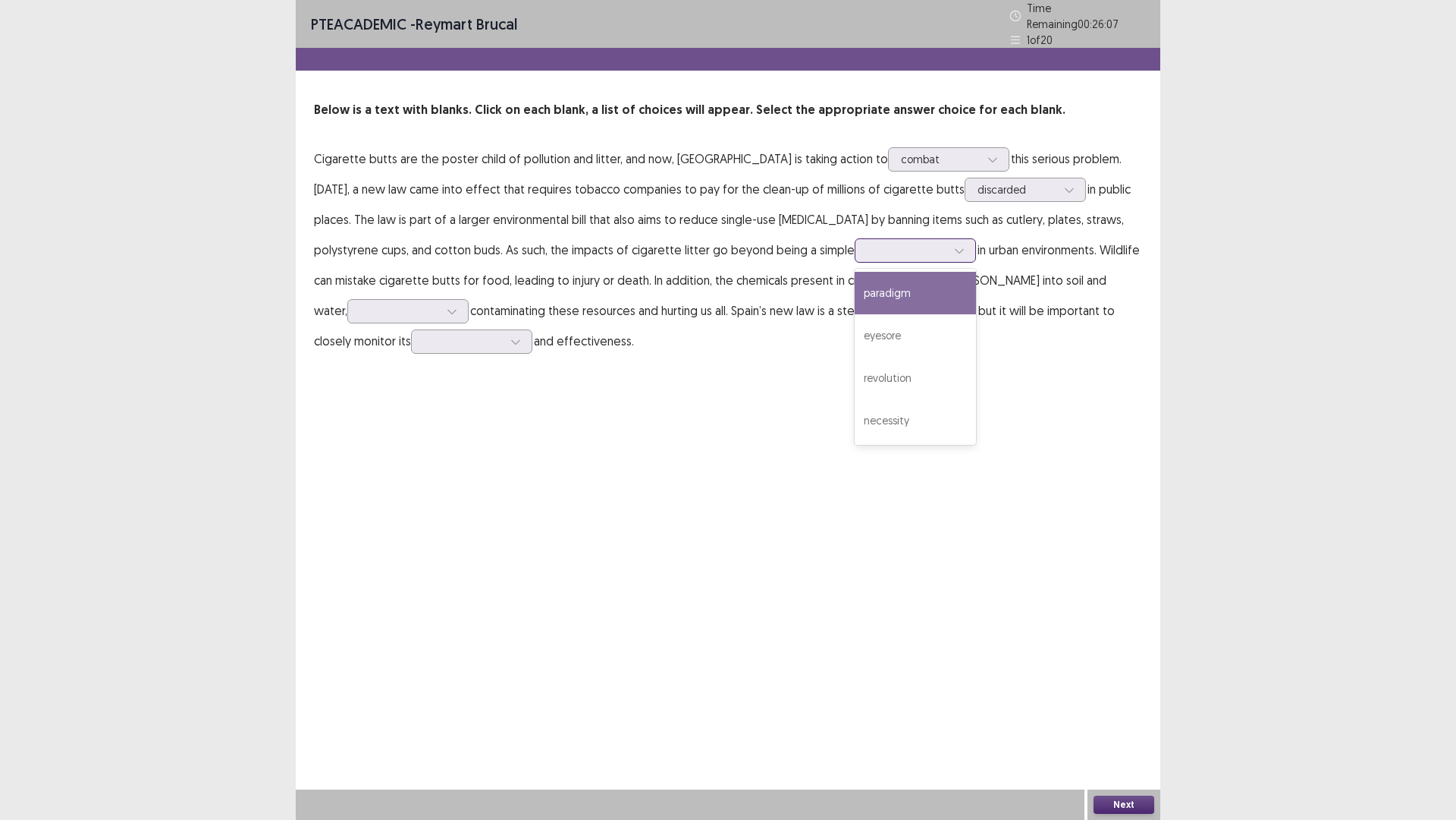
click at [954, 245] on icon at bounding box center [960, 251] width 11 height 11
click at [855, 359] on div "revolution" at bounding box center [915, 378] width 121 height 42
click at [954, 245] on icon at bounding box center [960, 251] width 11 height 11
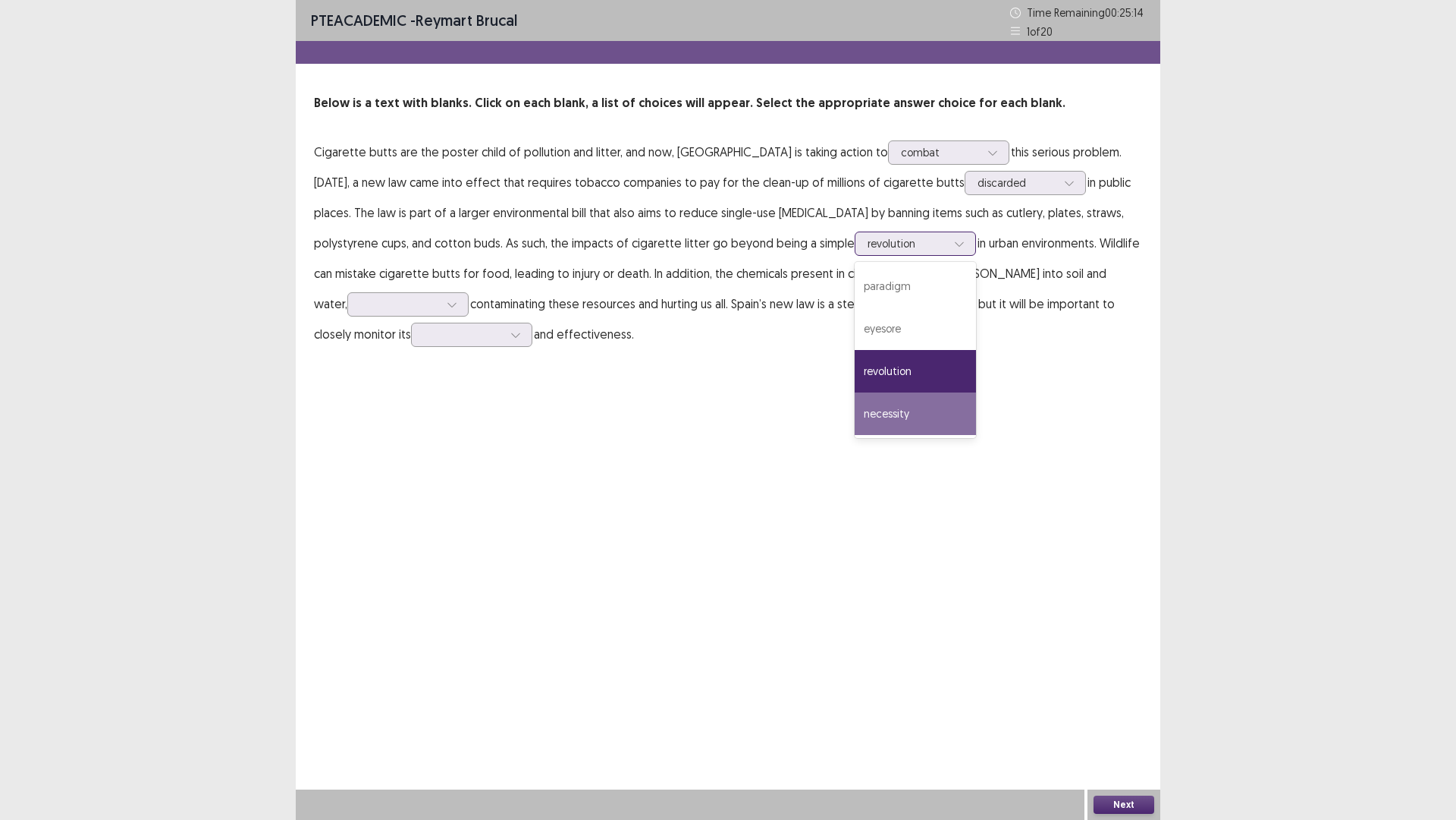
click at [855, 412] on div "necessity" at bounding box center [915, 413] width 121 height 42
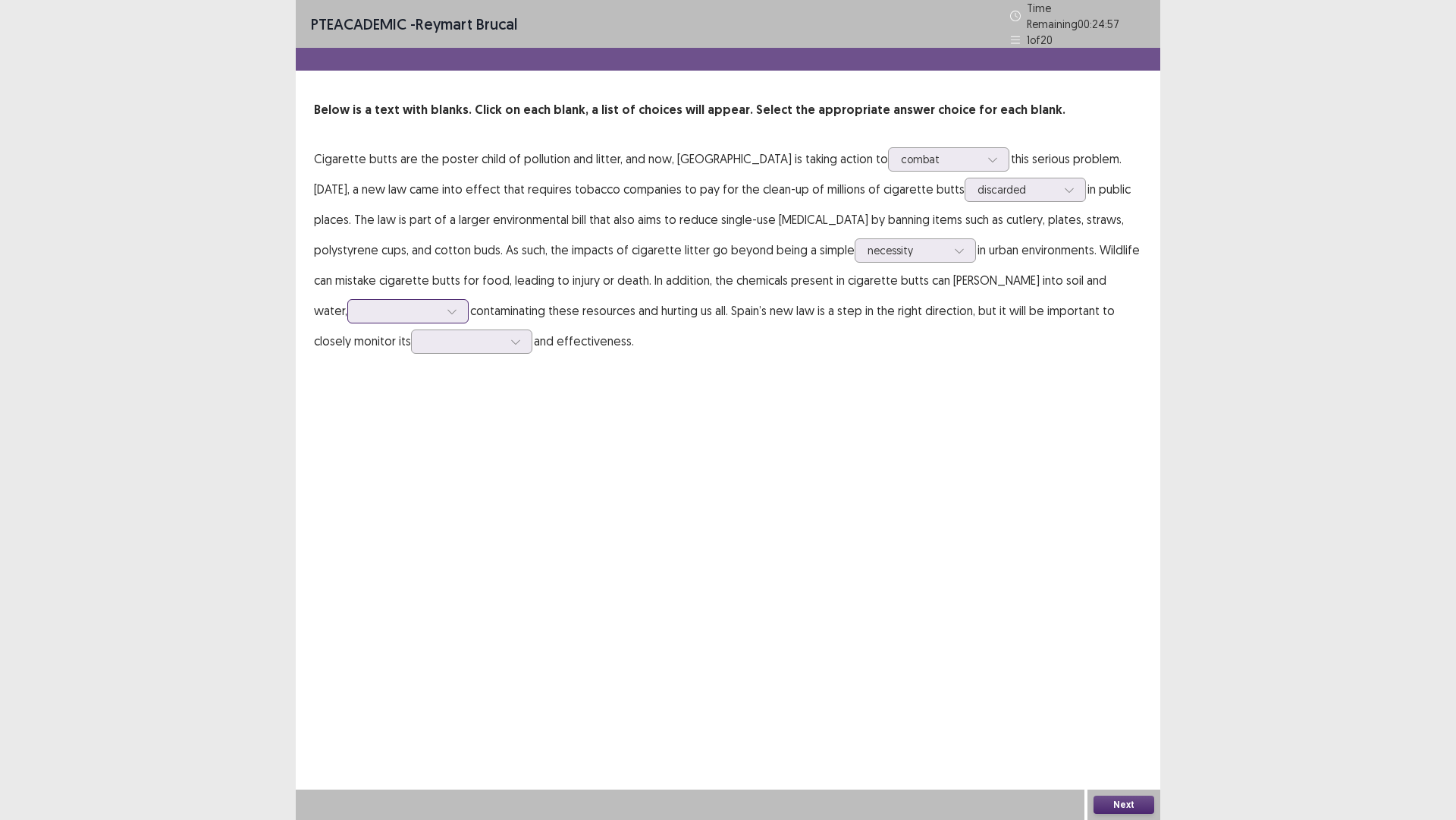
click at [457, 306] on icon at bounding box center [452, 311] width 11 height 11
click at [469, 417] on div "harmlessly" at bounding box center [408, 438] width 121 height 42
click at [510, 336] on icon at bounding box center [516, 342] width 11 height 11
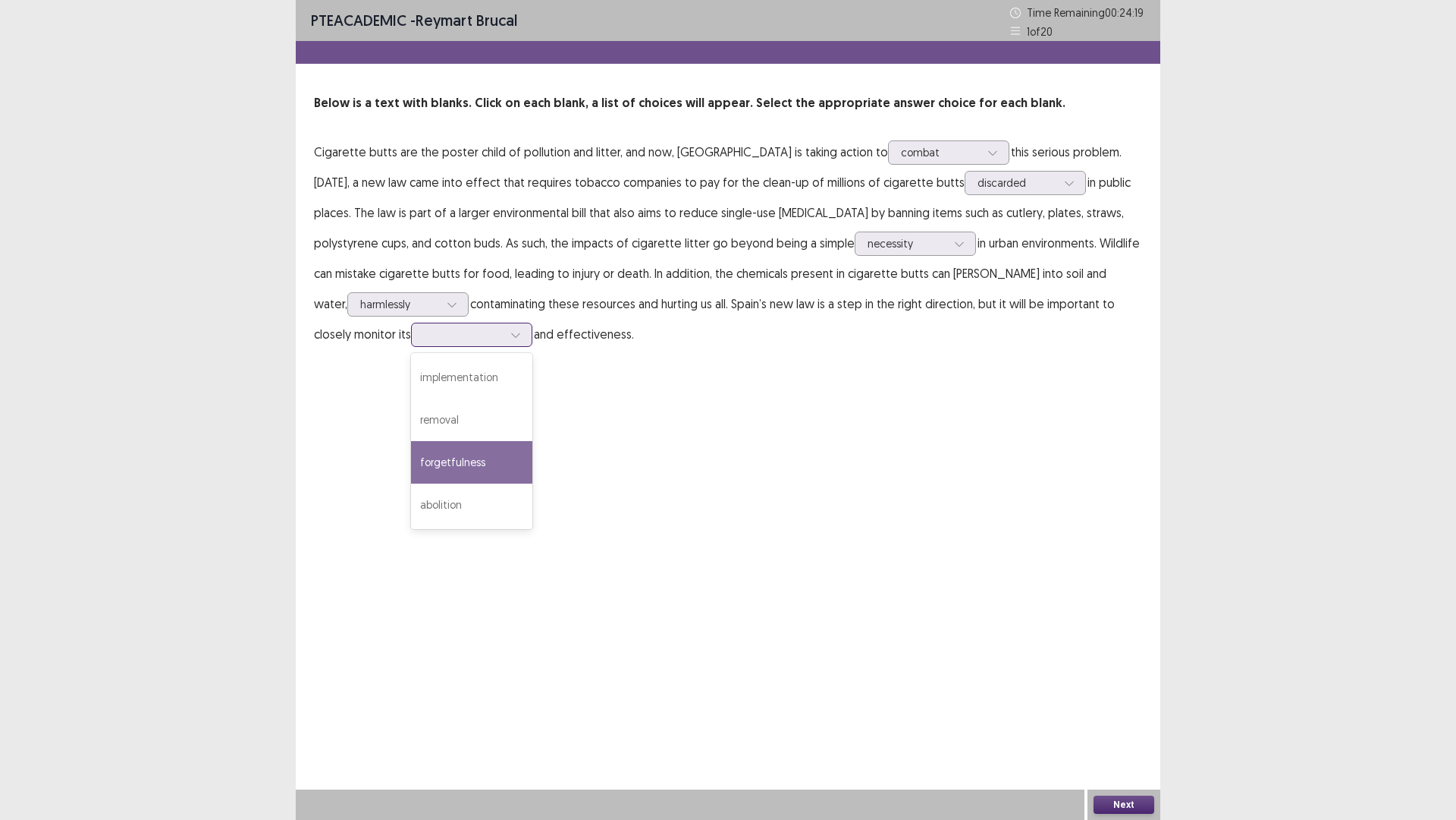
click at [411, 457] on div "forgetfulness" at bounding box center [471, 461] width 121 height 42
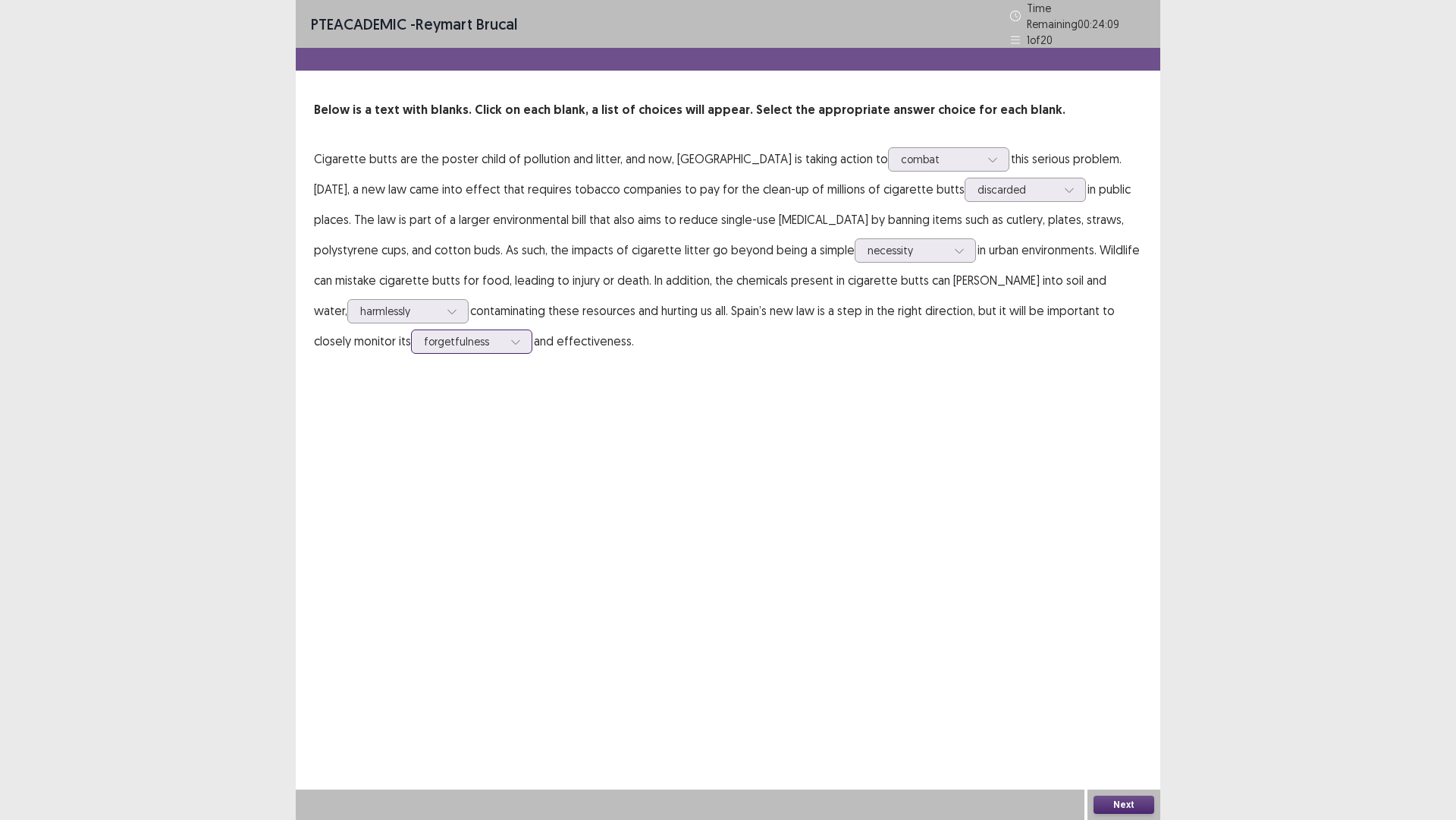
click at [510, 336] on icon at bounding box center [516, 342] width 11 height 11
click at [779, 479] on div "PTE academic - [PERSON_NAME] Time Remaining 00 : 24 : 04 1 of 20 Below is a tex…" at bounding box center [728, 410] width 865 height 820
click at [1123, 717] on button "Next" at bounding box center [1124, 805] width 61 height 18
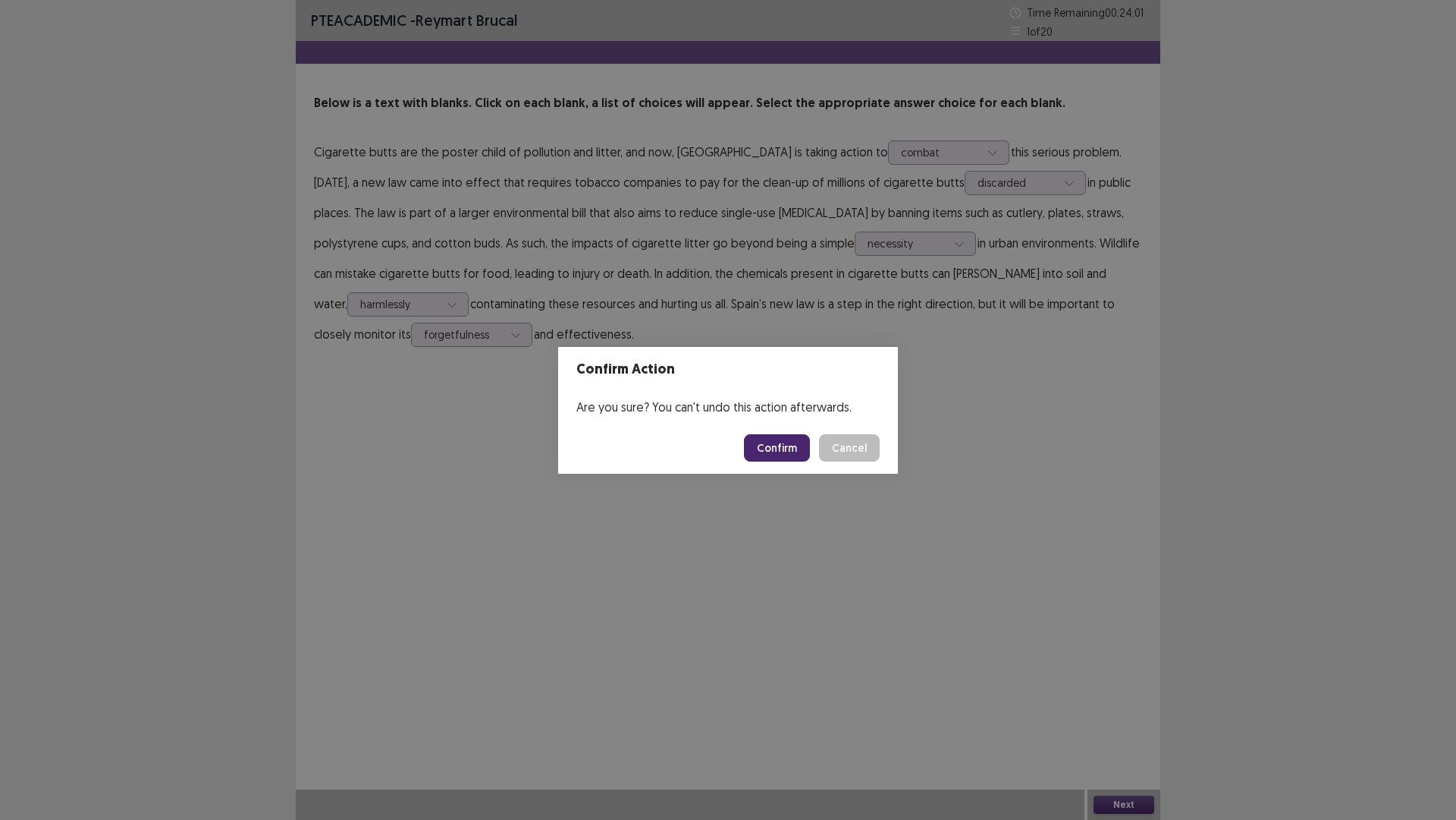
click at [788, 448] on button "Confirm" at bounding box center [777, 448] width 66 height 27
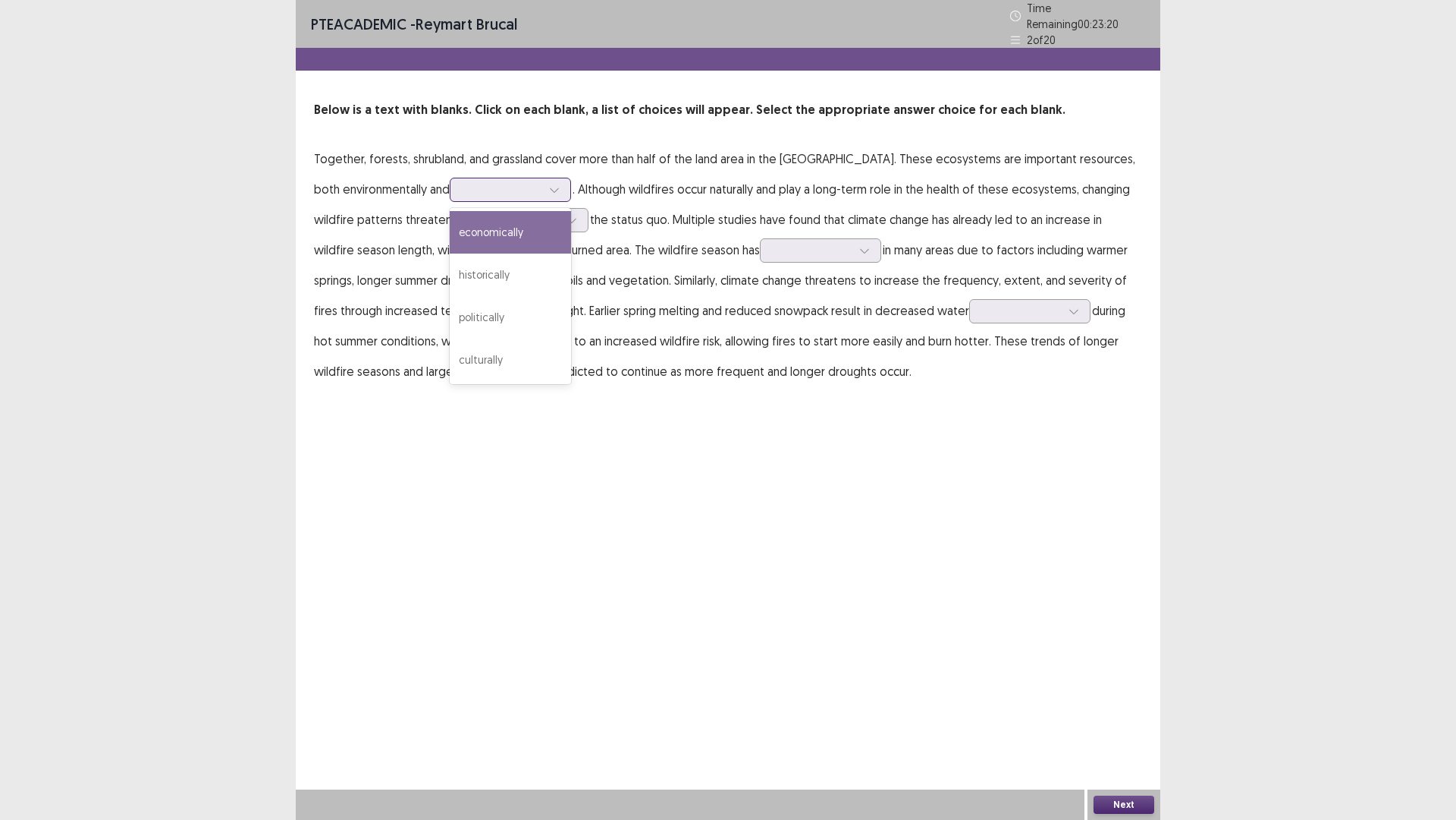
click at [549, 184] on icon at bounding box center [555, 190] width 11 height 11
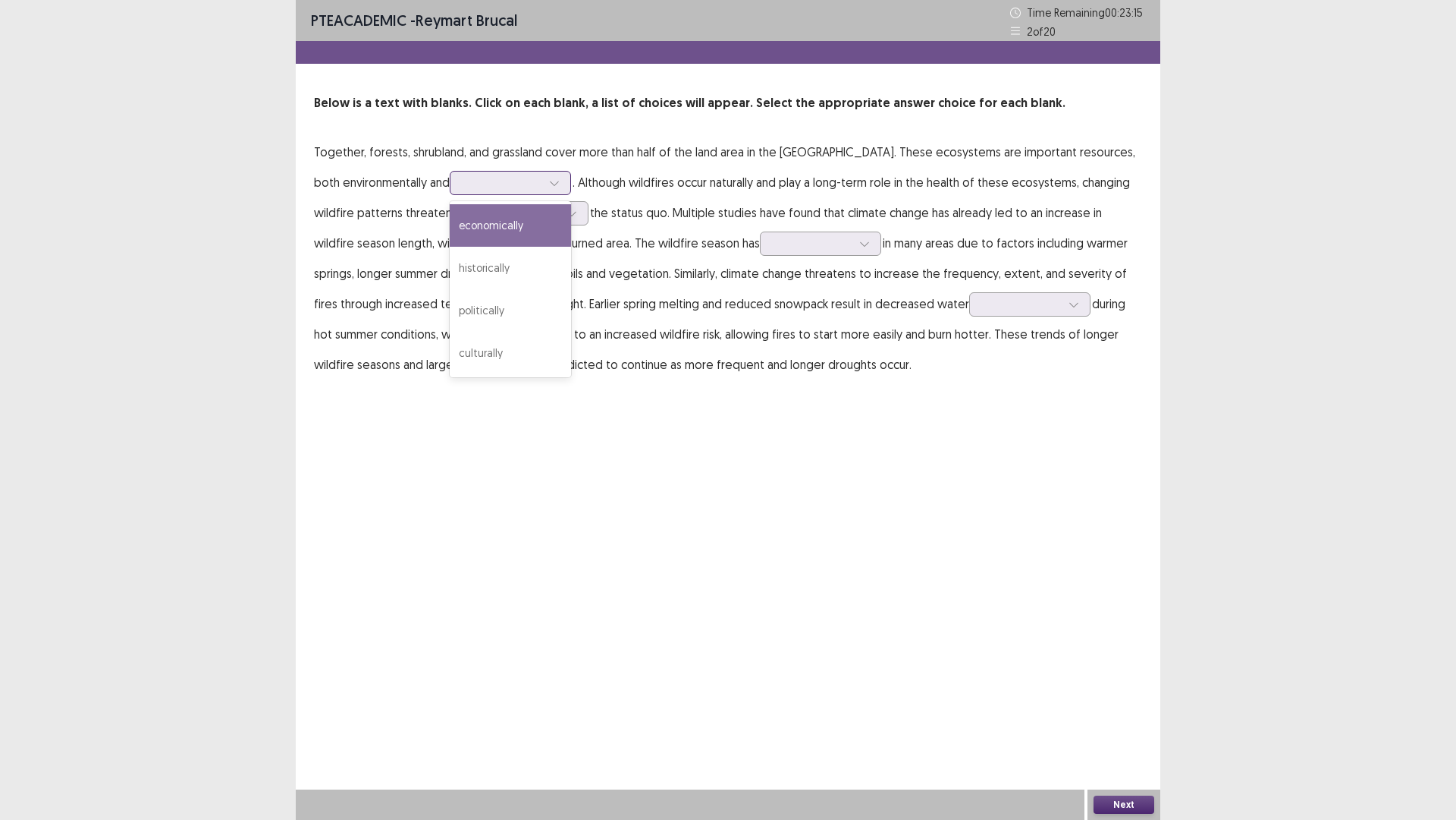
click at [499, 226] on div "economically" at bounding box center [510, 225] width 121 height 42
click at [543, 182] on div at bounding box center [554, 183] width 22 height 22
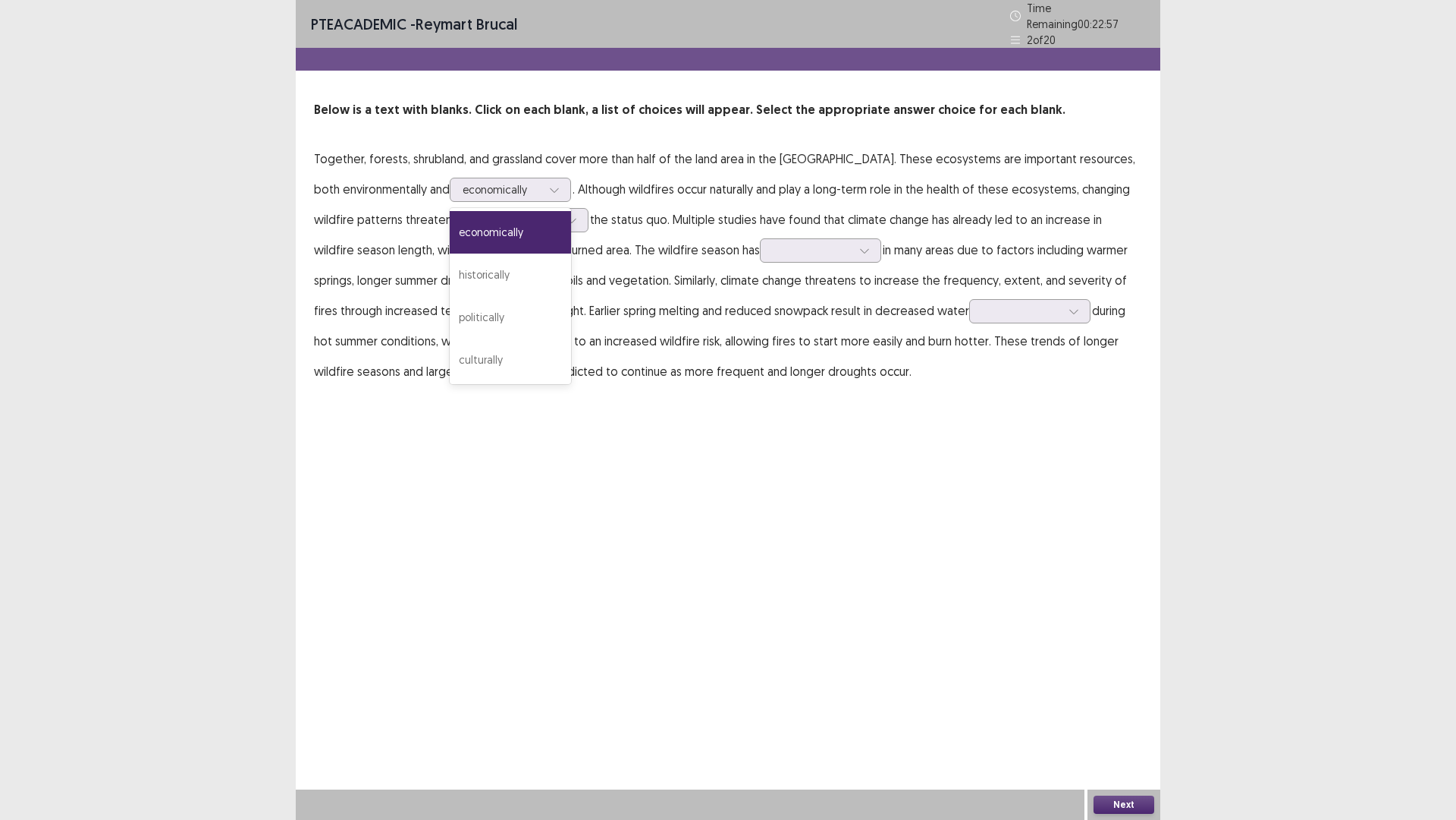
click at [655, 190] on p "Together, forests, shrubland, and grassland cover more than half of the land ar…" at bounding box center [728, 265] width 829 height 243
click at [571, 216] on icon at bounding box center [572, 220] width 11 height 11
click at [506, 261] on div "improve" at bounding box center [528, 262] width 121 height 42
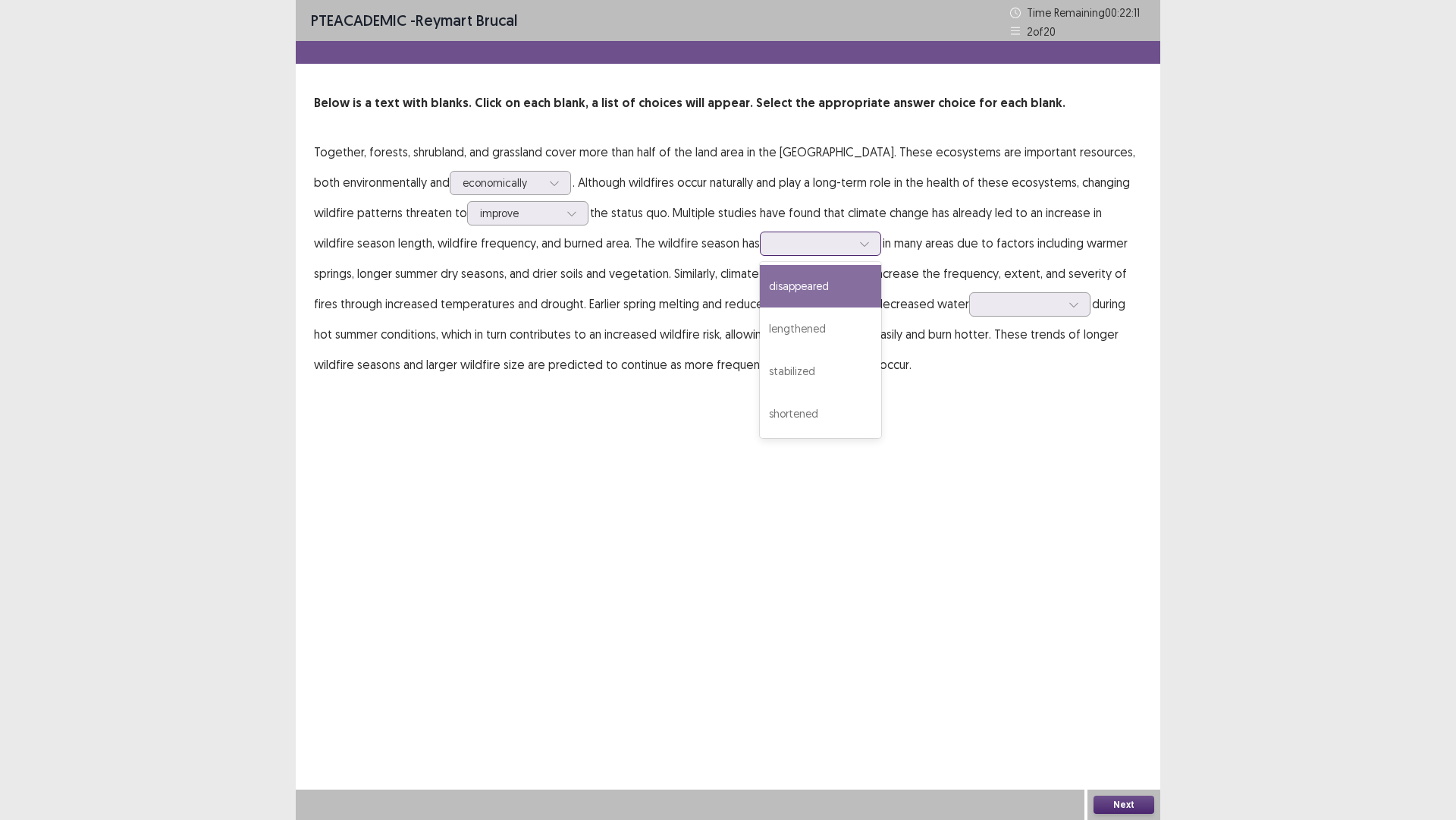
click at [859, 244] on icon at bounding box center [865, 244] width 11 height 11
click at [761, 294] on div "disappeared" at bounding box center [821, 286] width 121 height 42
click at [1069, 303] on icon at bounding box center [1074, 305] width 11 height 11
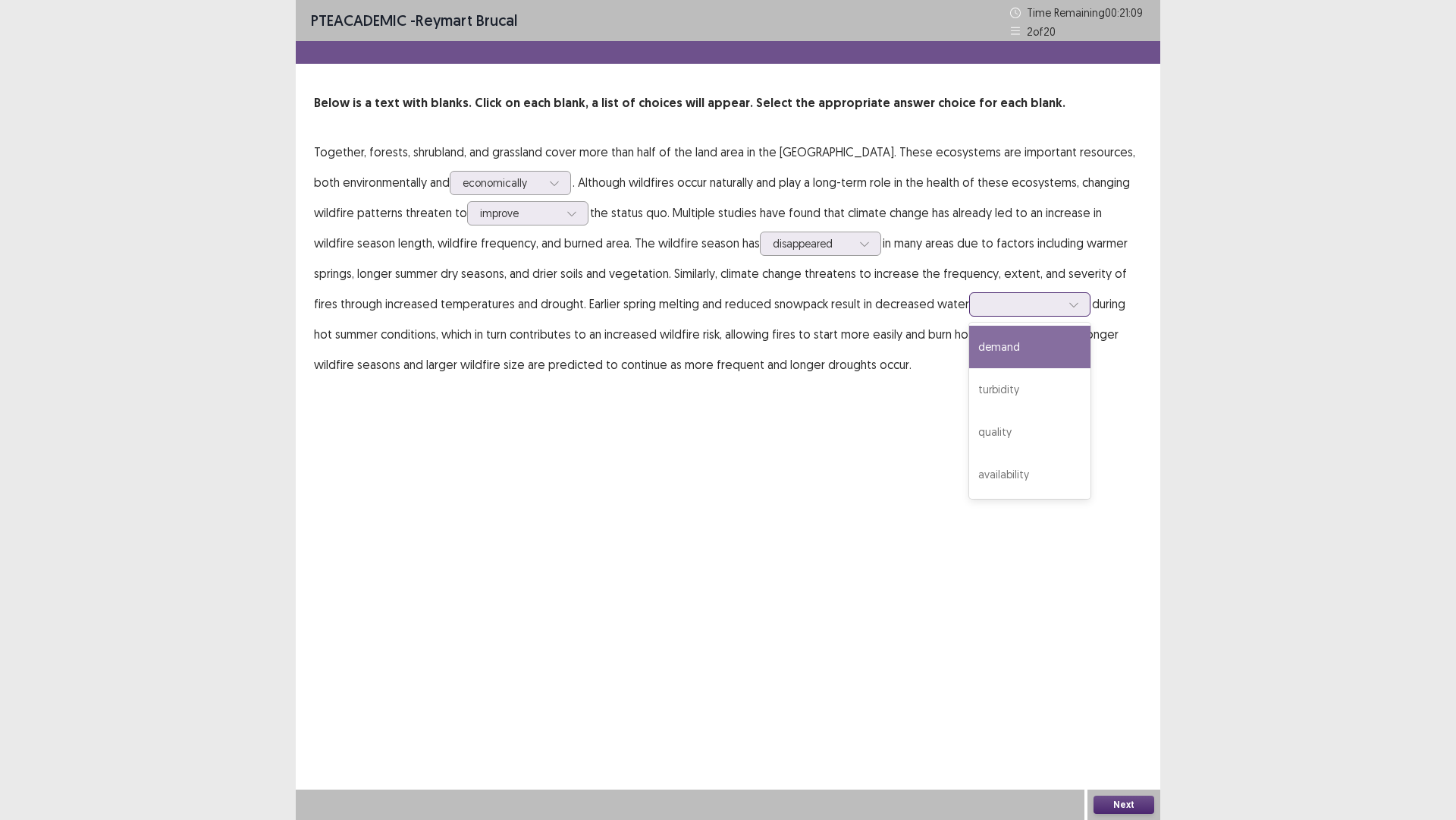
click at [981, 346] on div "demand" at bounding box center [1030, 346] width 121 height 42
click at [1104, 717] on button "Next" at bounding box center [1124, 805] width 61 height 18
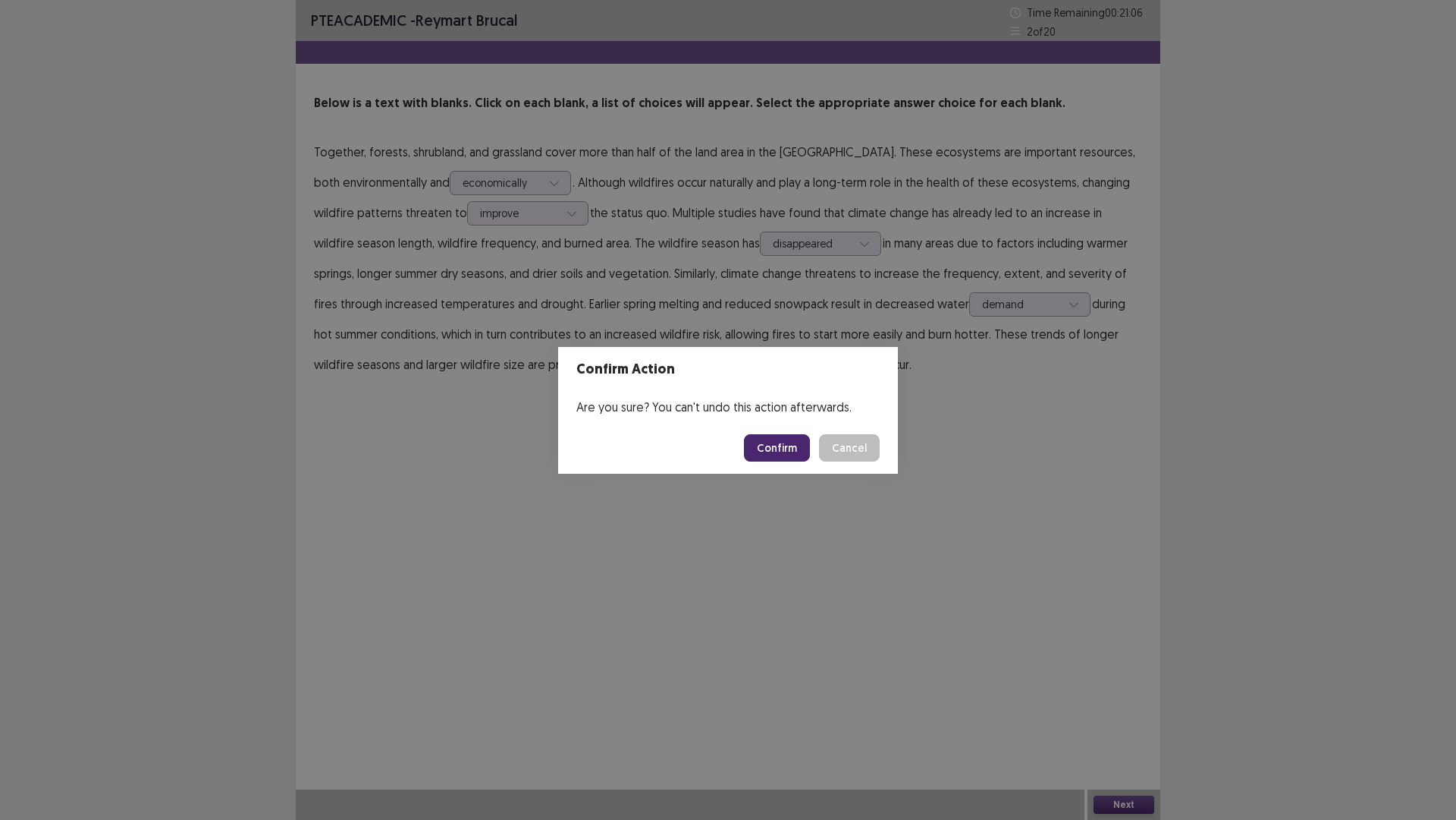
click at [777, 443] on button "Confirm" at bounding box center [777, 448] width 66 height 27
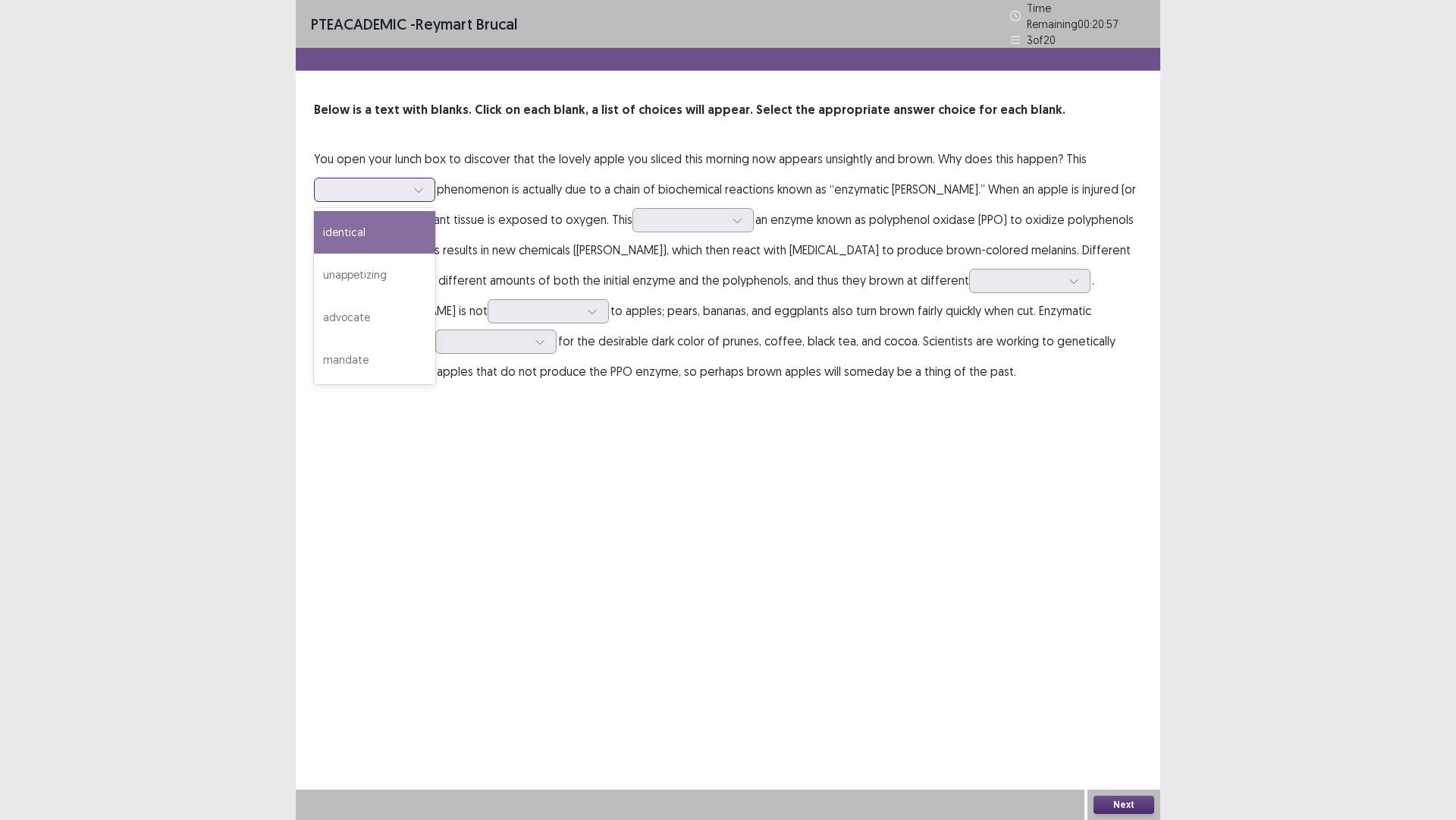
click at [426, 183] on div at bounding box center [418, 189] width 22 height 22
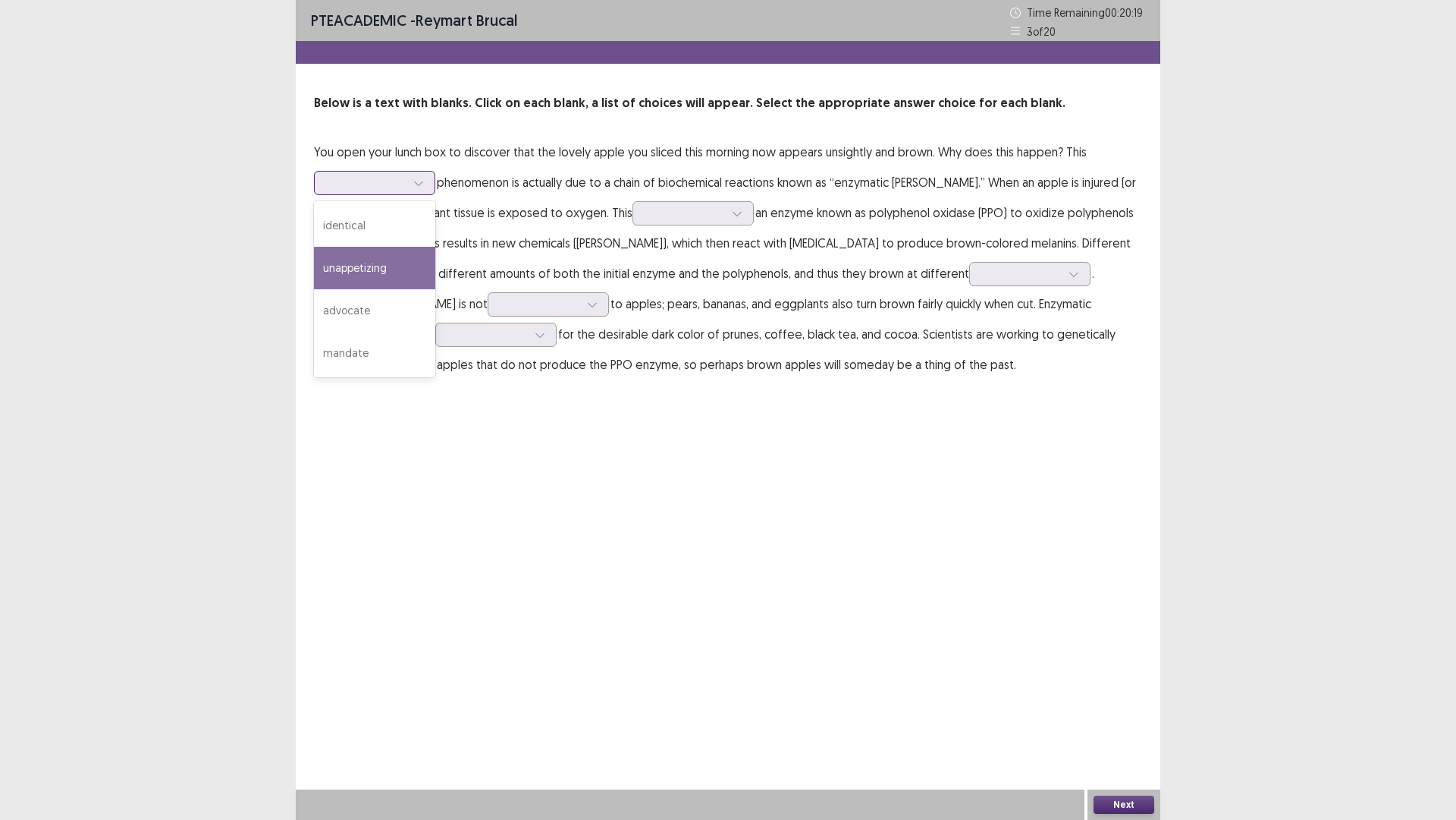
click at [397, 270] on div "unappetizing" at bounding box center [374, 267] width 121 height 42
click at [418, 180] on icon at bounding box center [419, 183] width 11 height 11
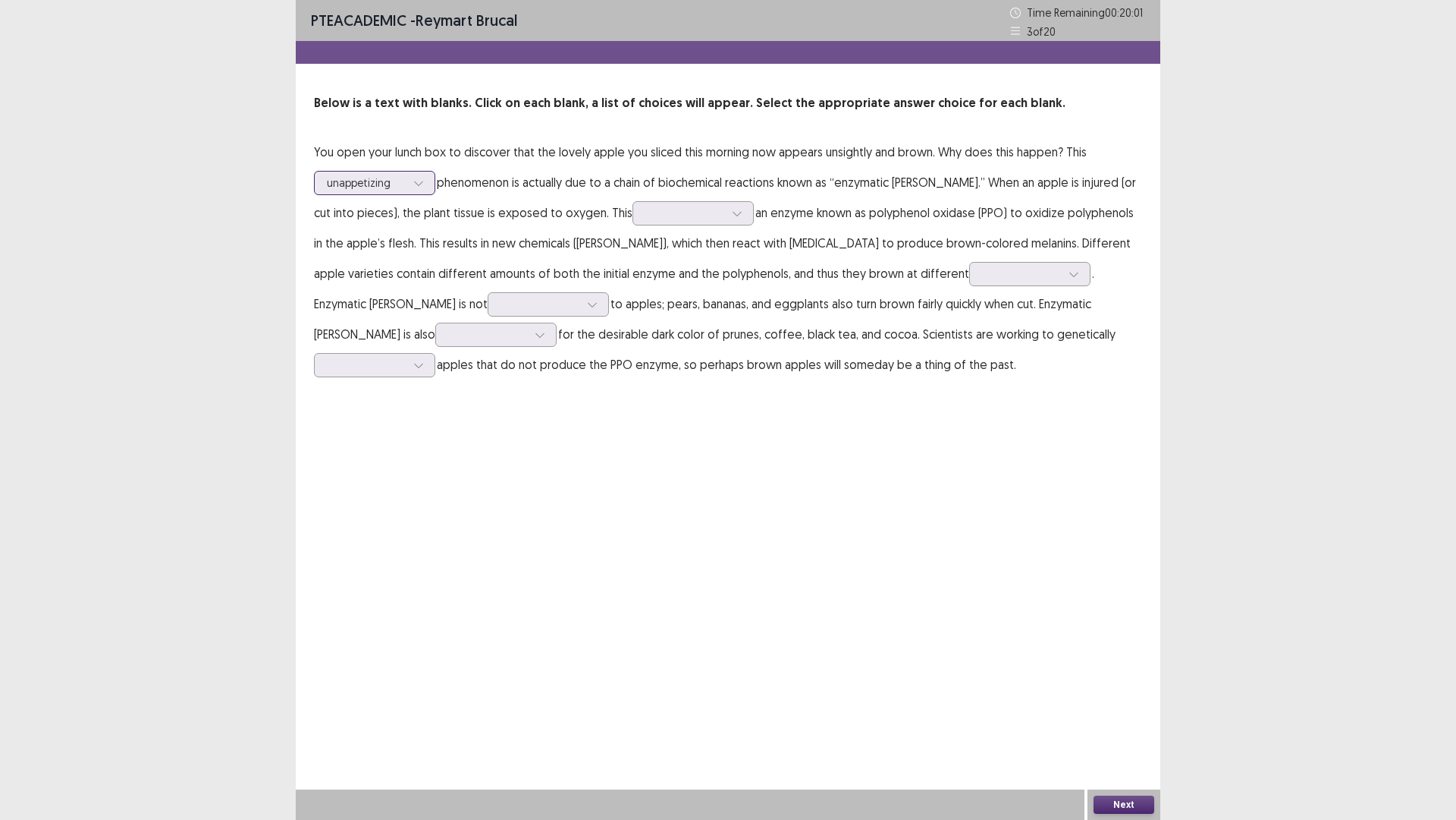
click at [411, 184] on div at bounding box center [418, 183] width 22 height 22
click at [419, 180] on icon at bounding box center [419, 183] width 11 height 11
click at [422, 186] on icon at bounding box center [419, 183] width 11 height 11
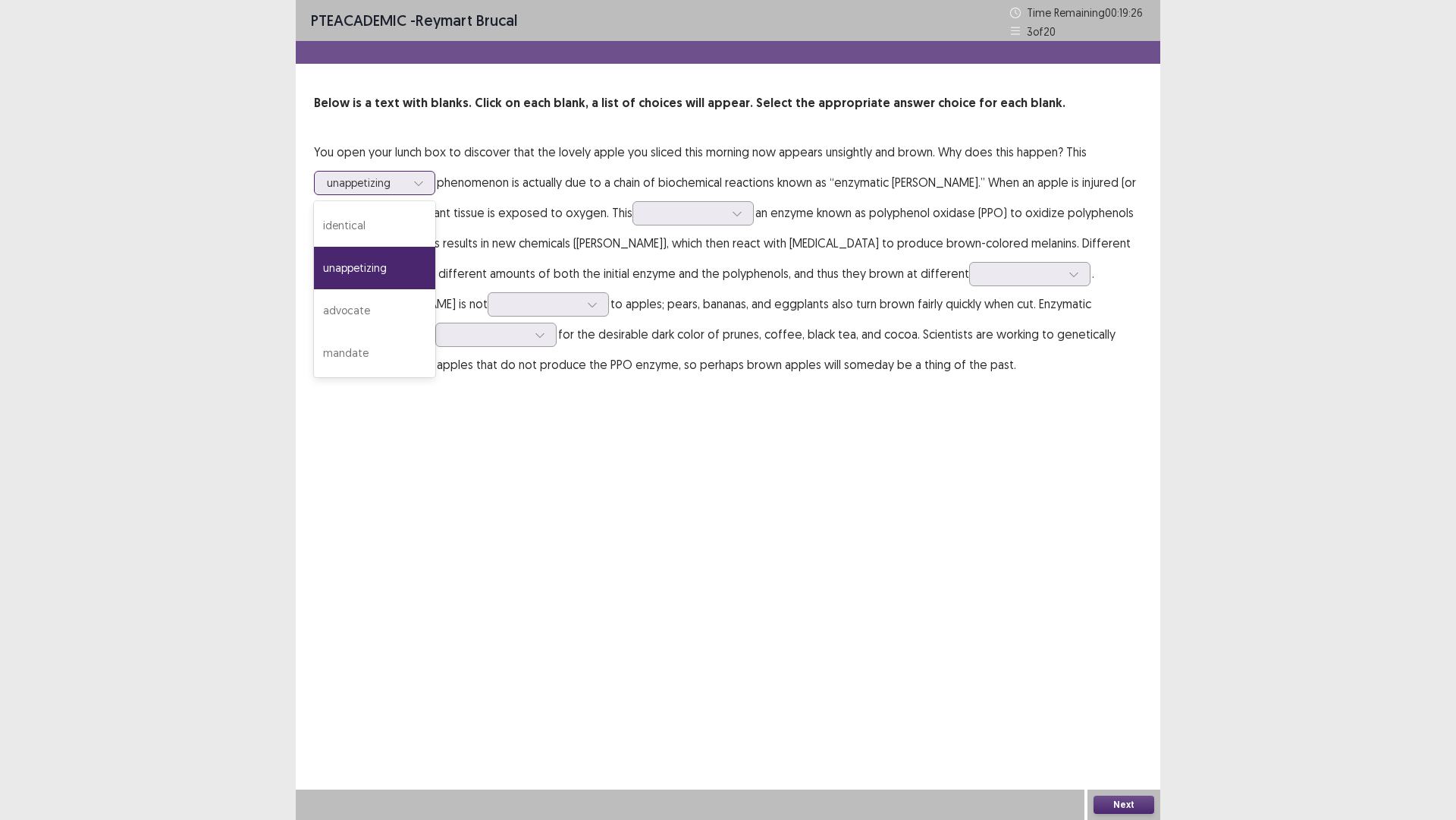
click at [422, 186] on icon at bounding box center [419, 183] width 11 height 11
click at [377, 316] on div "advocate" at bounding box center [374, 310] width 121 height 42
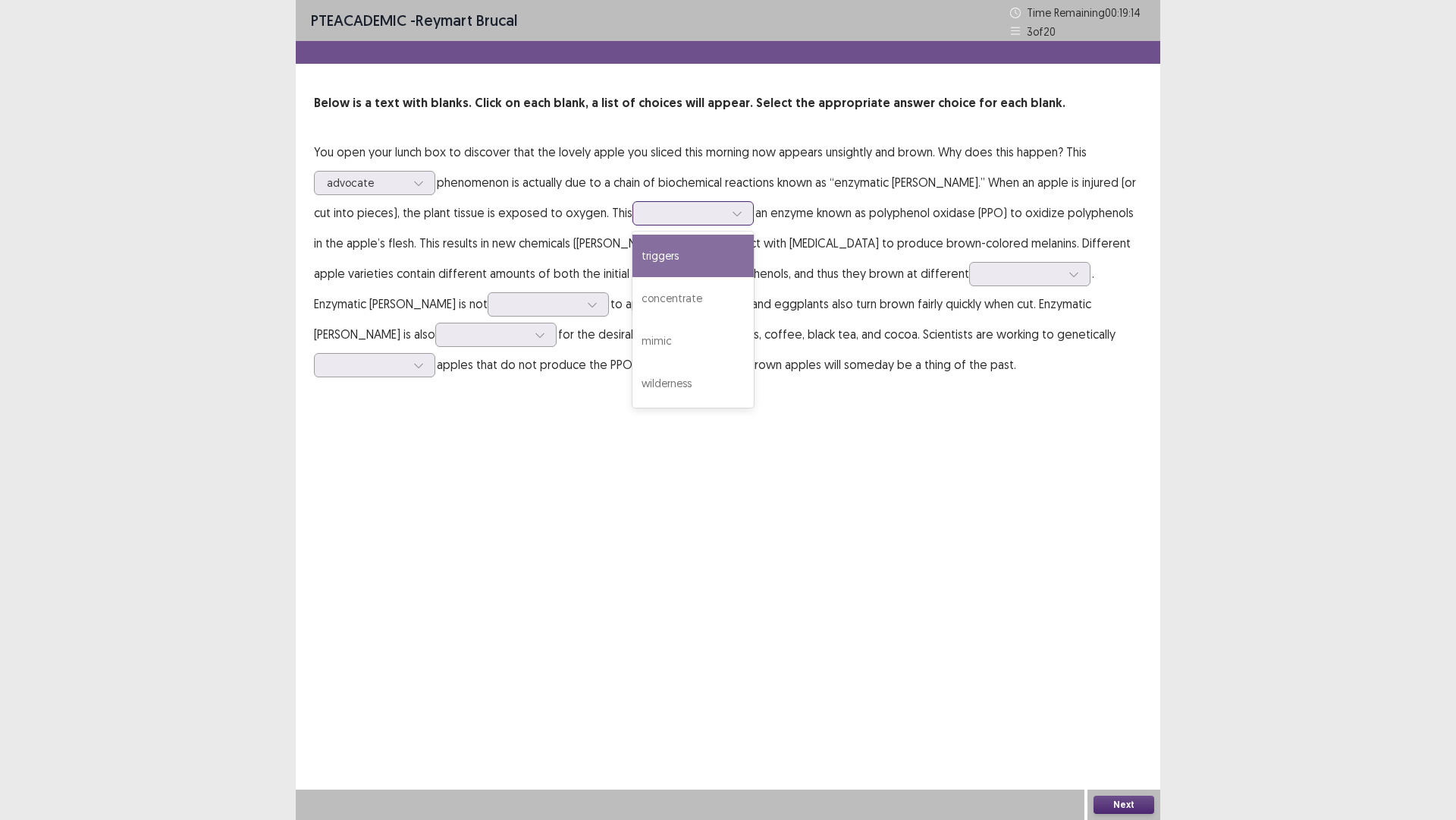
click at [732, 217] on icon at bounding box center [737, 213] width 11 height 11
click at [670, 379] on div "wilderness" at bounding box center [693, 383] width 121 height 42
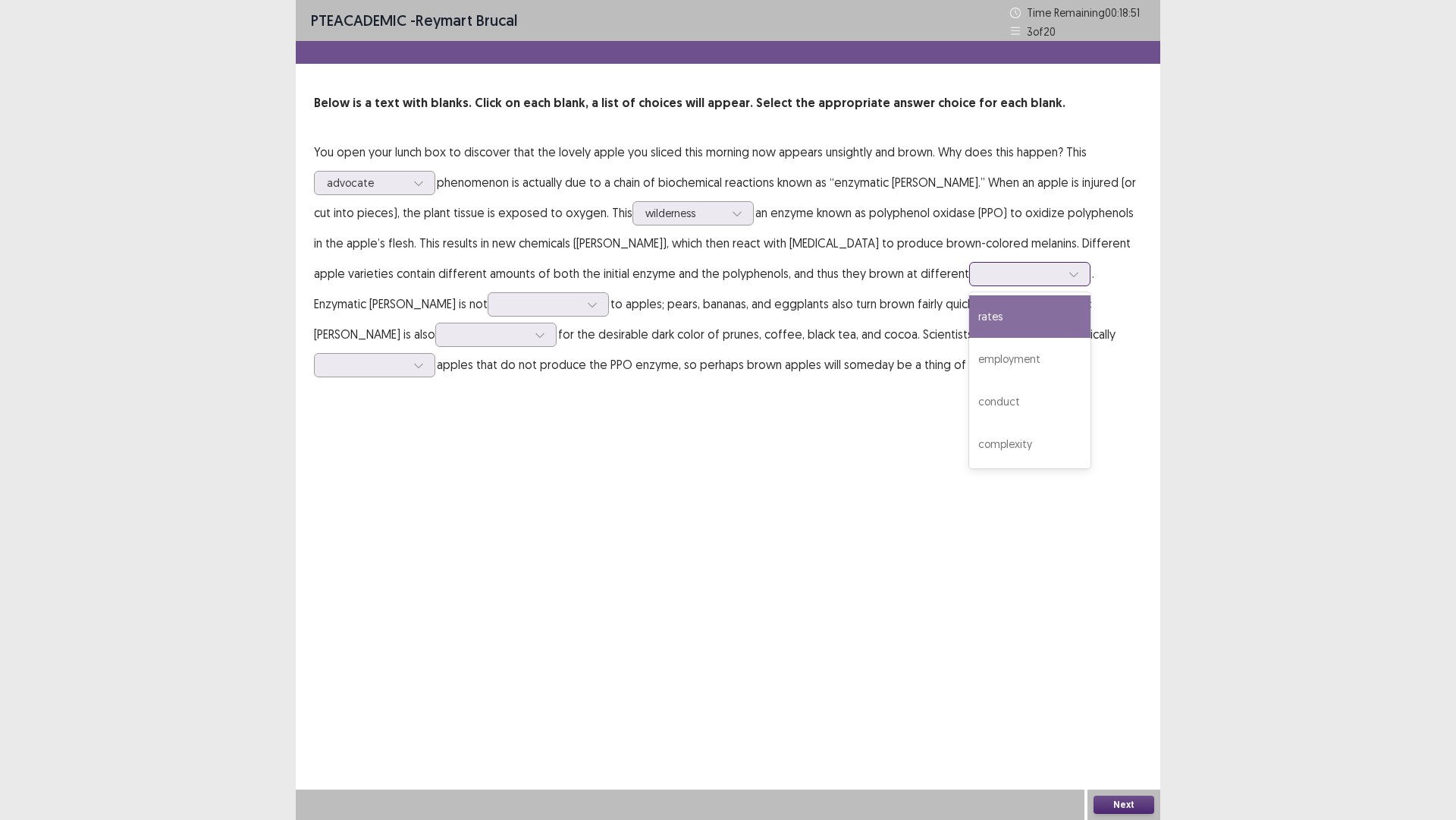
click at [1062, 271] on div at bounding box center [1073, 273] width 22 height 22
click at [970, 448] on div "complexity" at bounding box center [1030, 443] width 121 height 42
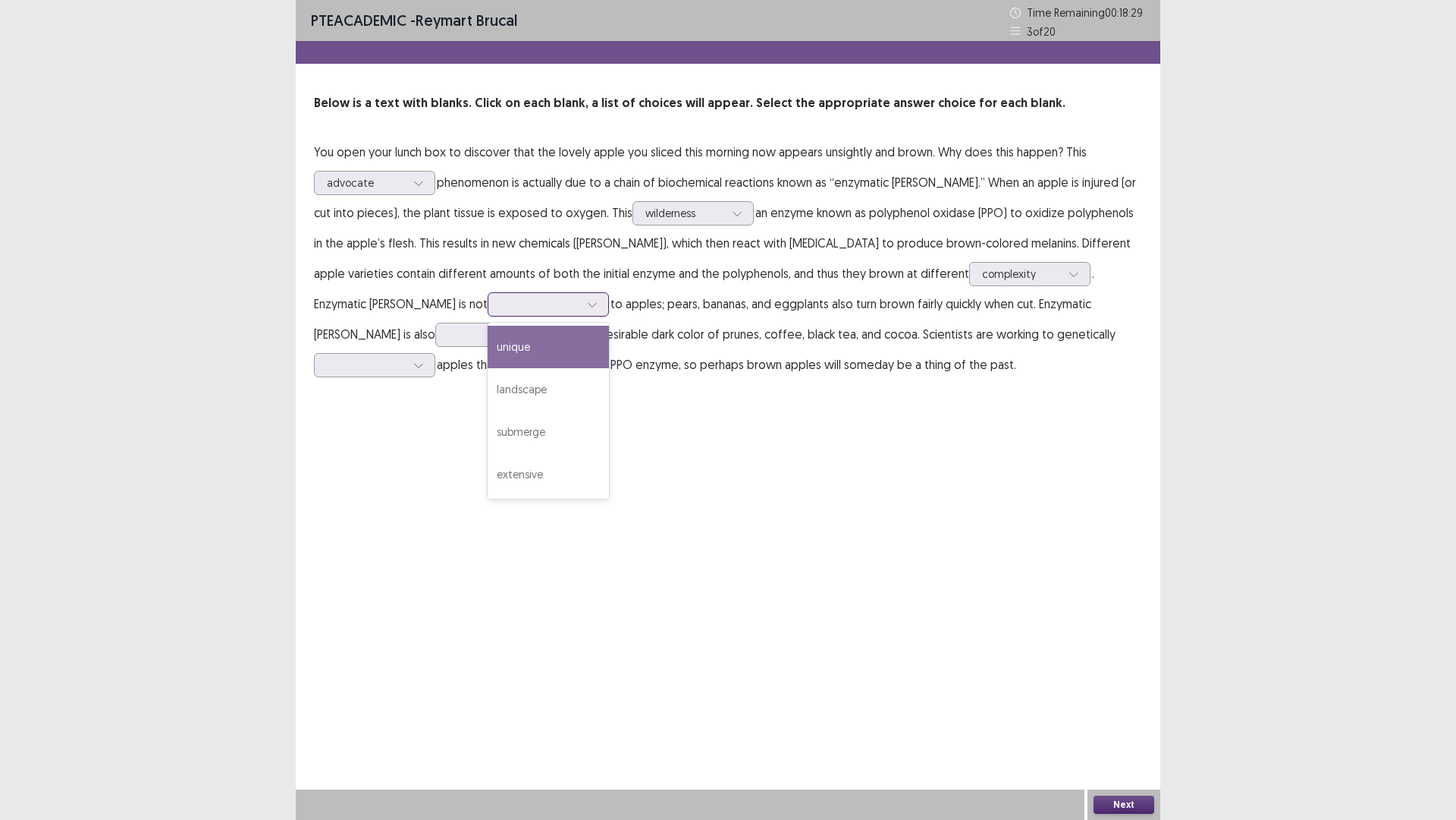
click at [582, 311] on div at bounding box center [592, 304] width 22 height 22
click at [488, 359] on div "unique" at bounding box center [548, 346] width 121 height 42
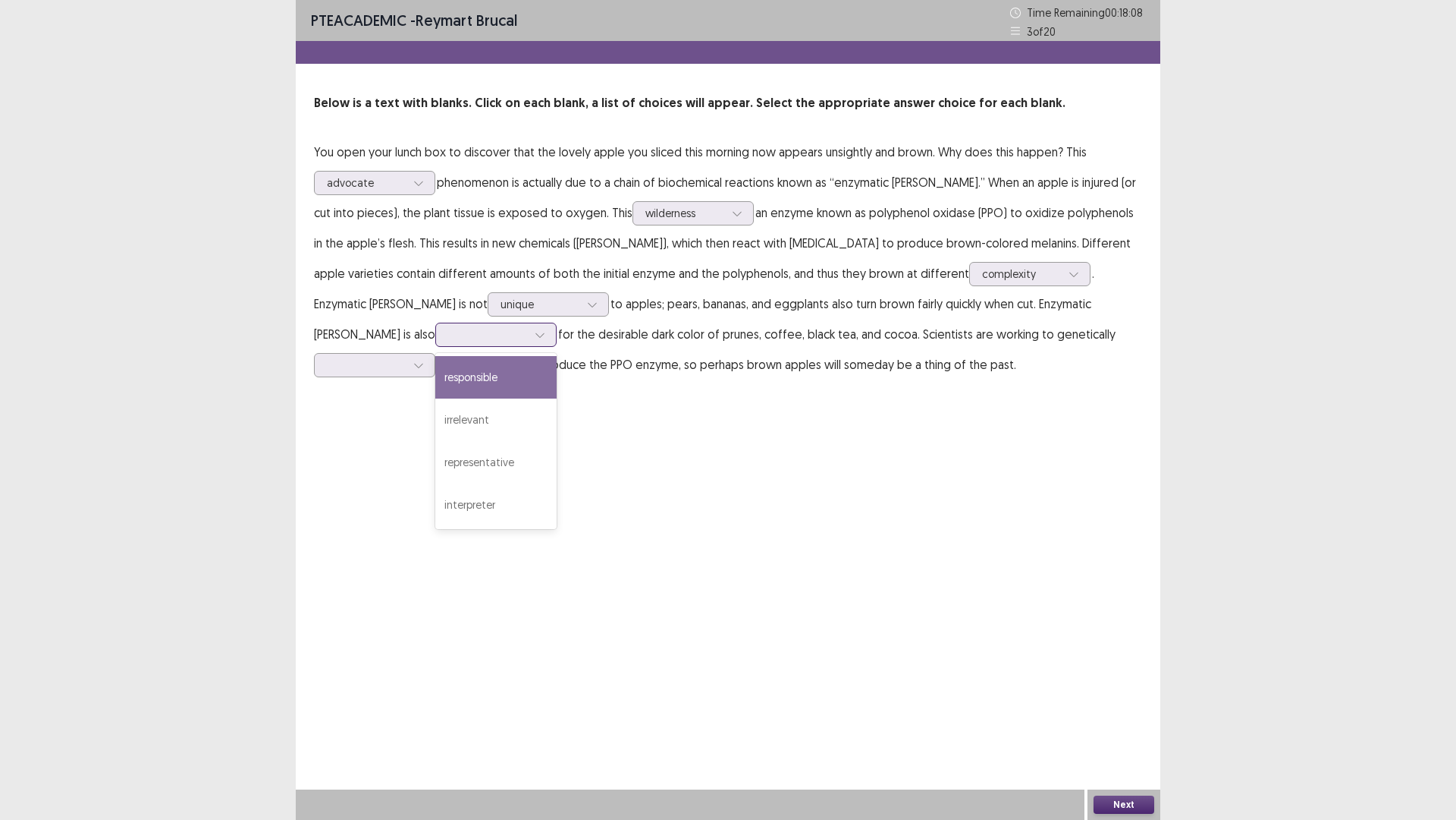
click at [535, 335] on icon at bounding box center [540, 334] width 11 height 11
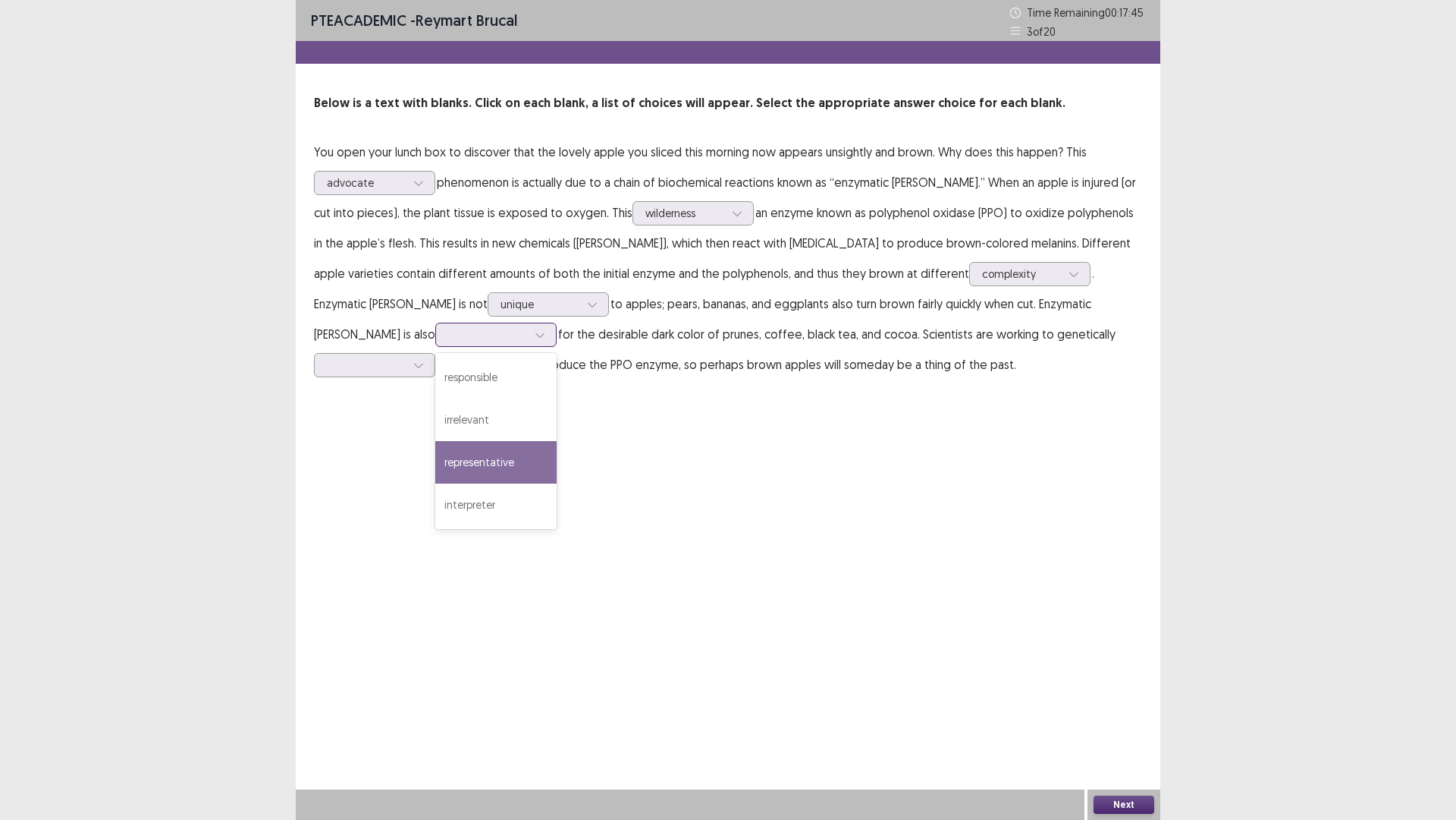
click at [435, 466] on div "representative" at bounding box center [495, 461] width 121 height 42
click at [535, 334] on icon at bounding box center [540, 334] width 11 height 11
drag, startPoint x: 857, startPoint y: 454, endPoint x: 877, endPoint y: 438, distance: 25.6
click at [857, 452] on div "PTE academic - Reymart Brucal Time Remaining 00 : 17 : 00 3 of 20 Below is a te…" at bounding box center [728, 410] width 865 height 820
click at [424, 360] on icon at bounding box center [419, 365] width 11 height 11
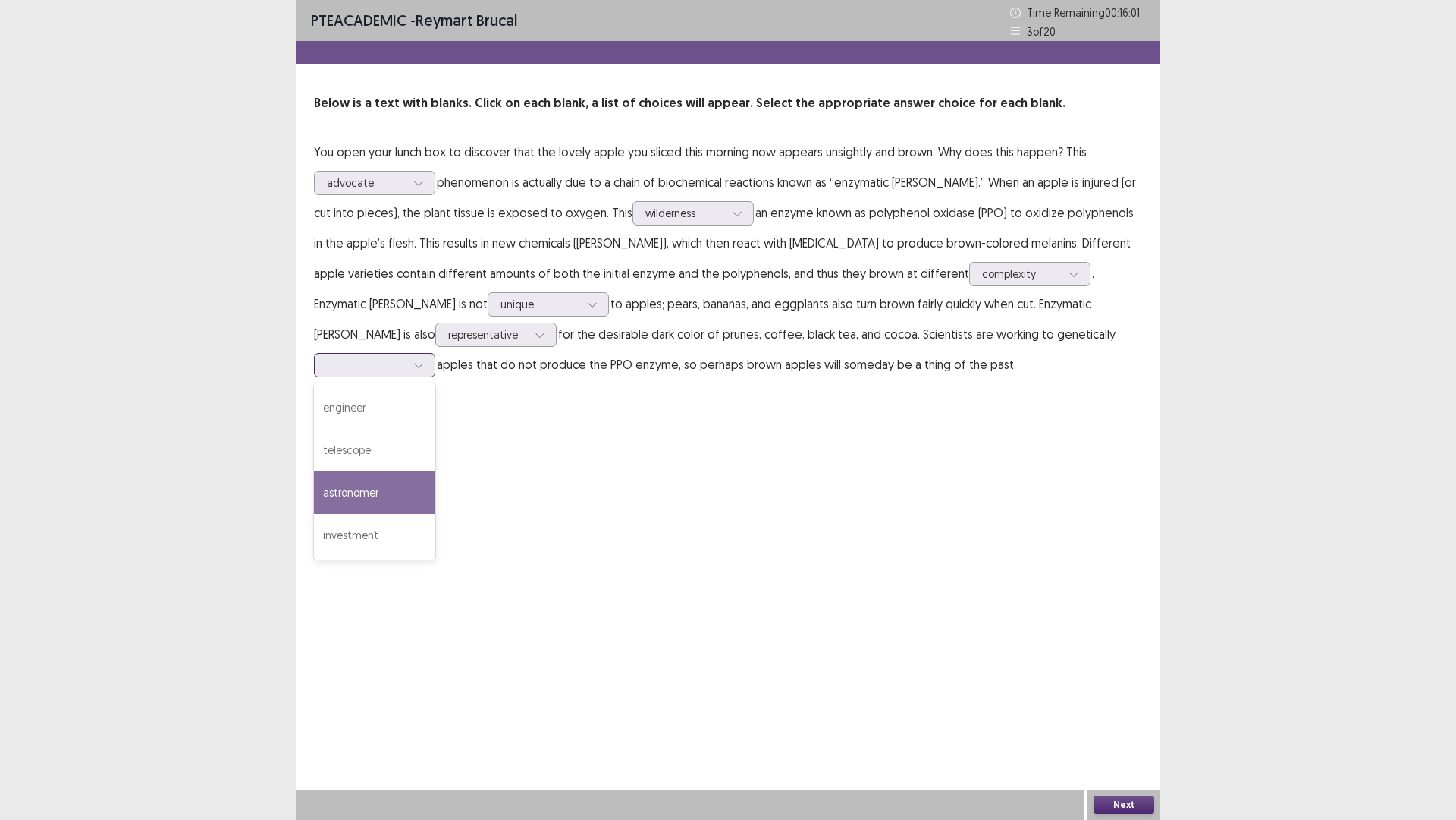
click at [435, 471] on div "astronomer" at bounding box center [374, 492] width 121 height 42
click at [1117, 717] on button "Next" at bounding box center [1124, 805] width 61 height 18
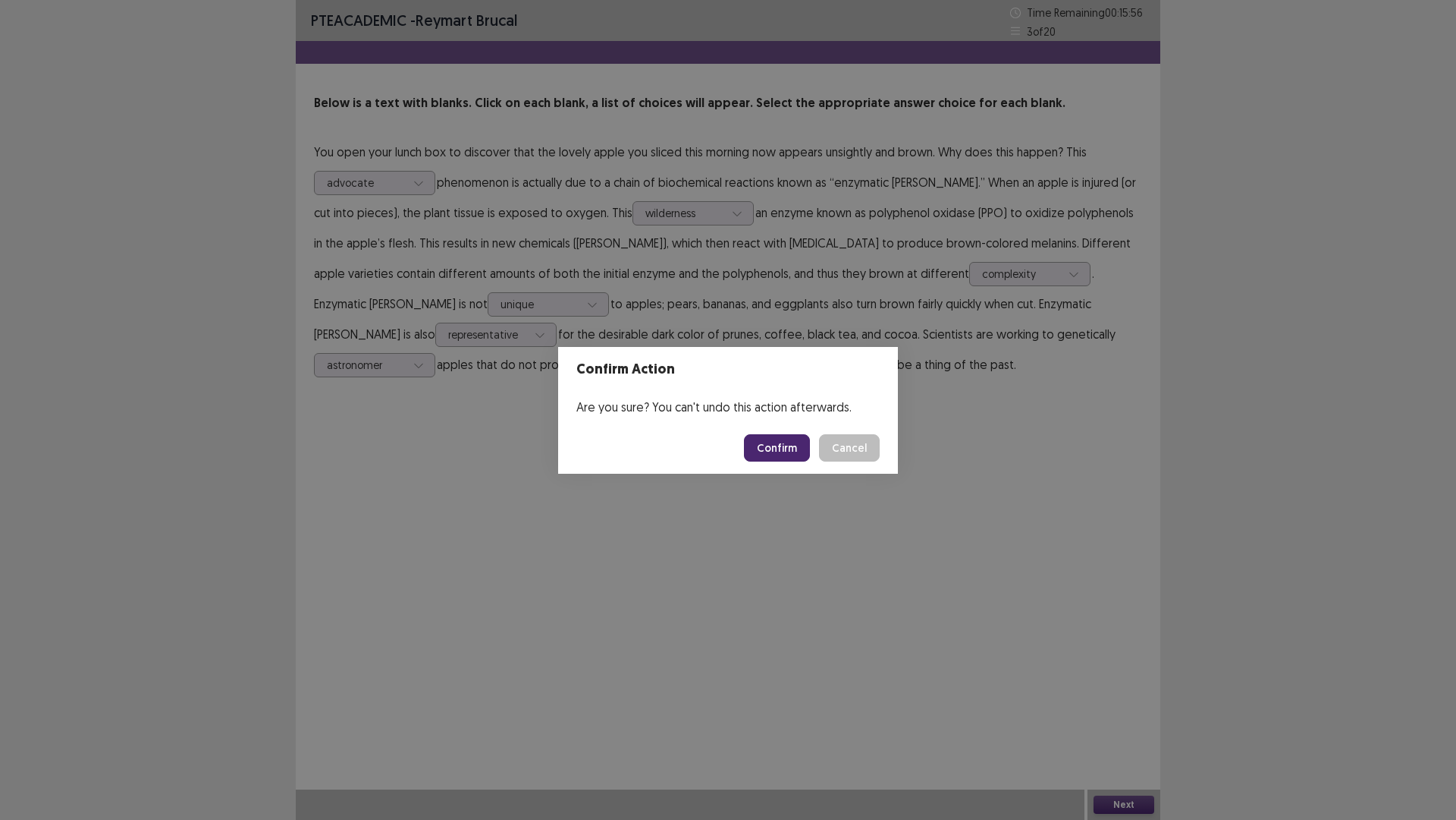
click at [786, 440] on button "Confirm" at bounding box center [777, 448] width 66 height 27
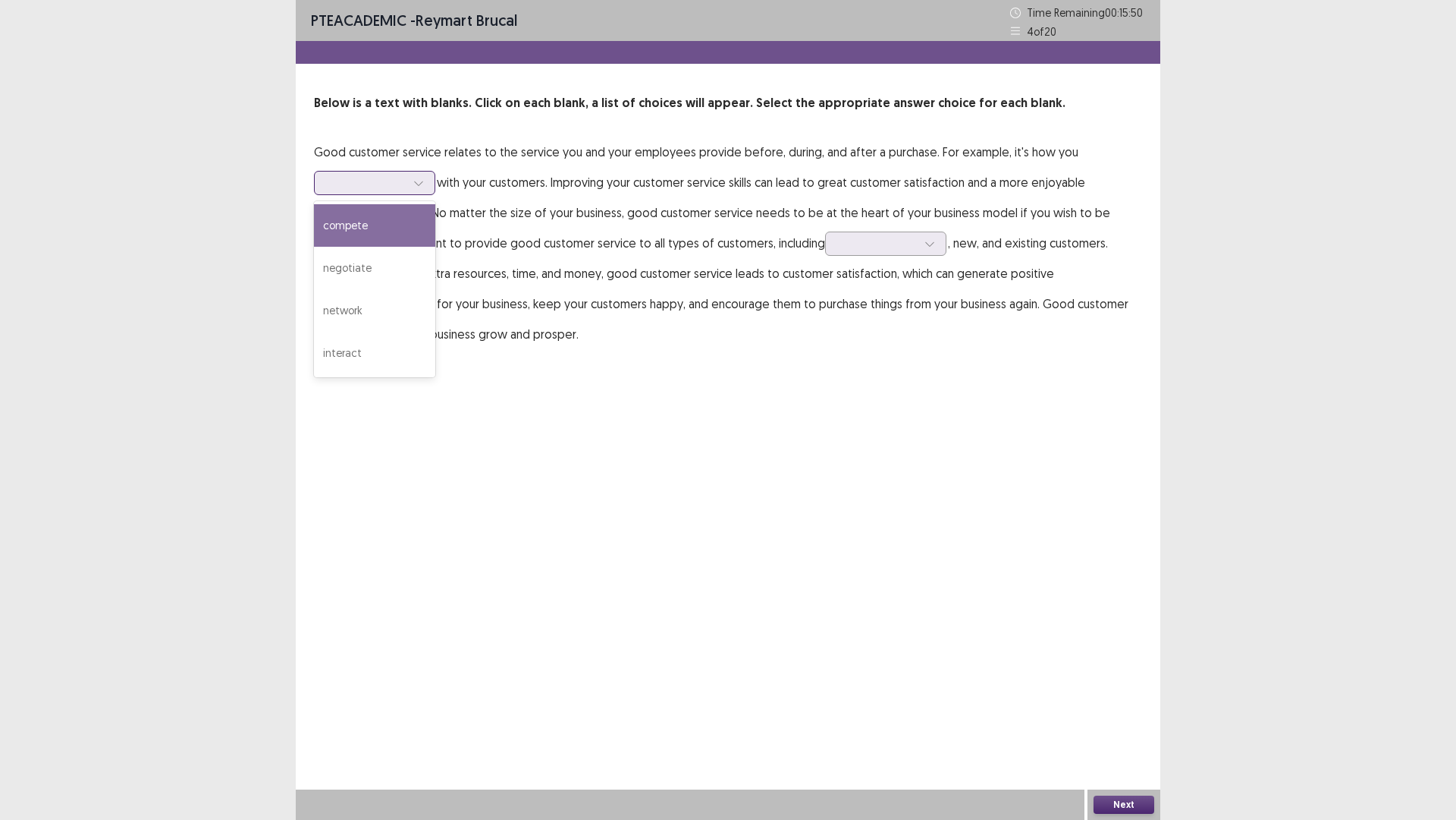
click at [415, 190] on div at bounding box center [418, 183] width 22 height 22
click at [377, 276] on div "negotiate" at bounding box center [374, 267] width 121 height 42
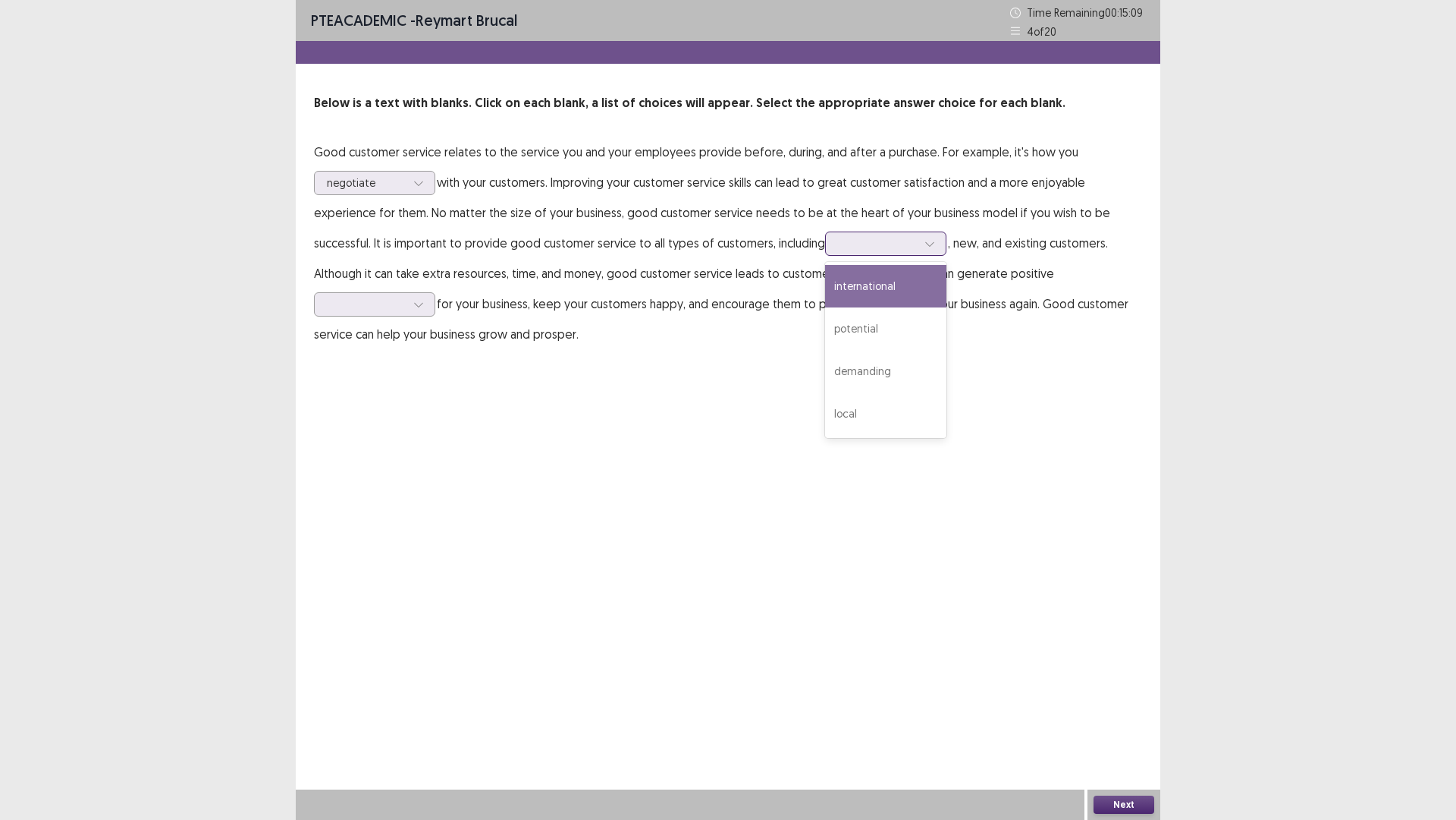
click at [929, 238] on icon at bounding box center [930, 244] width 11 height 11
click at [876, 416] on div "local" at bounding box center [885, 413] width 121 height 42
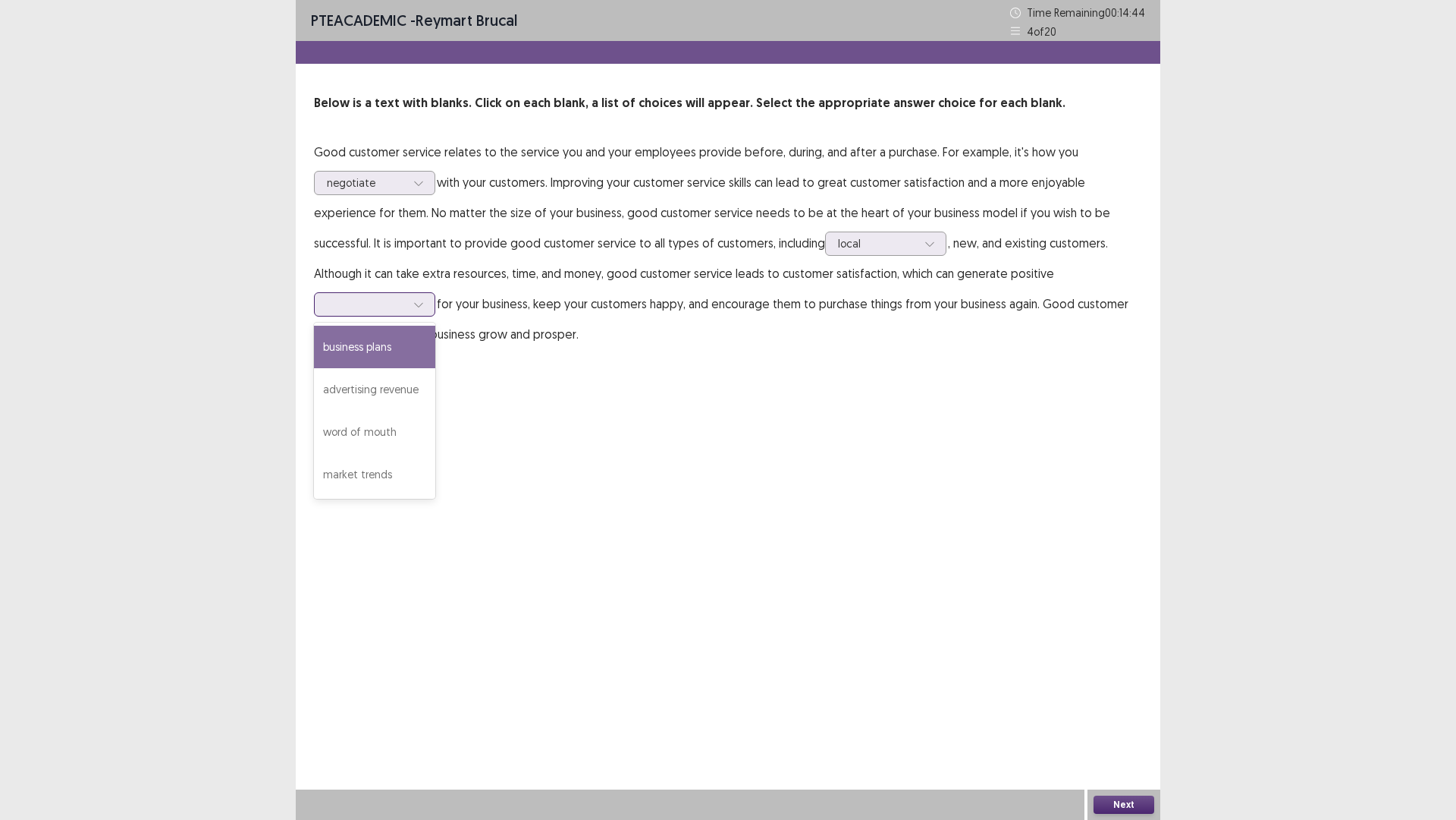
click at [420, 307] on icon at bounding box center [419, 305] width 11 height 11
click at [369, 346] on div "business plans" at bounding box center [374, 346] width 121 height 42
click at [1135, 717] on button "Next" at bounding box center [1124, 805] width 61 height 18
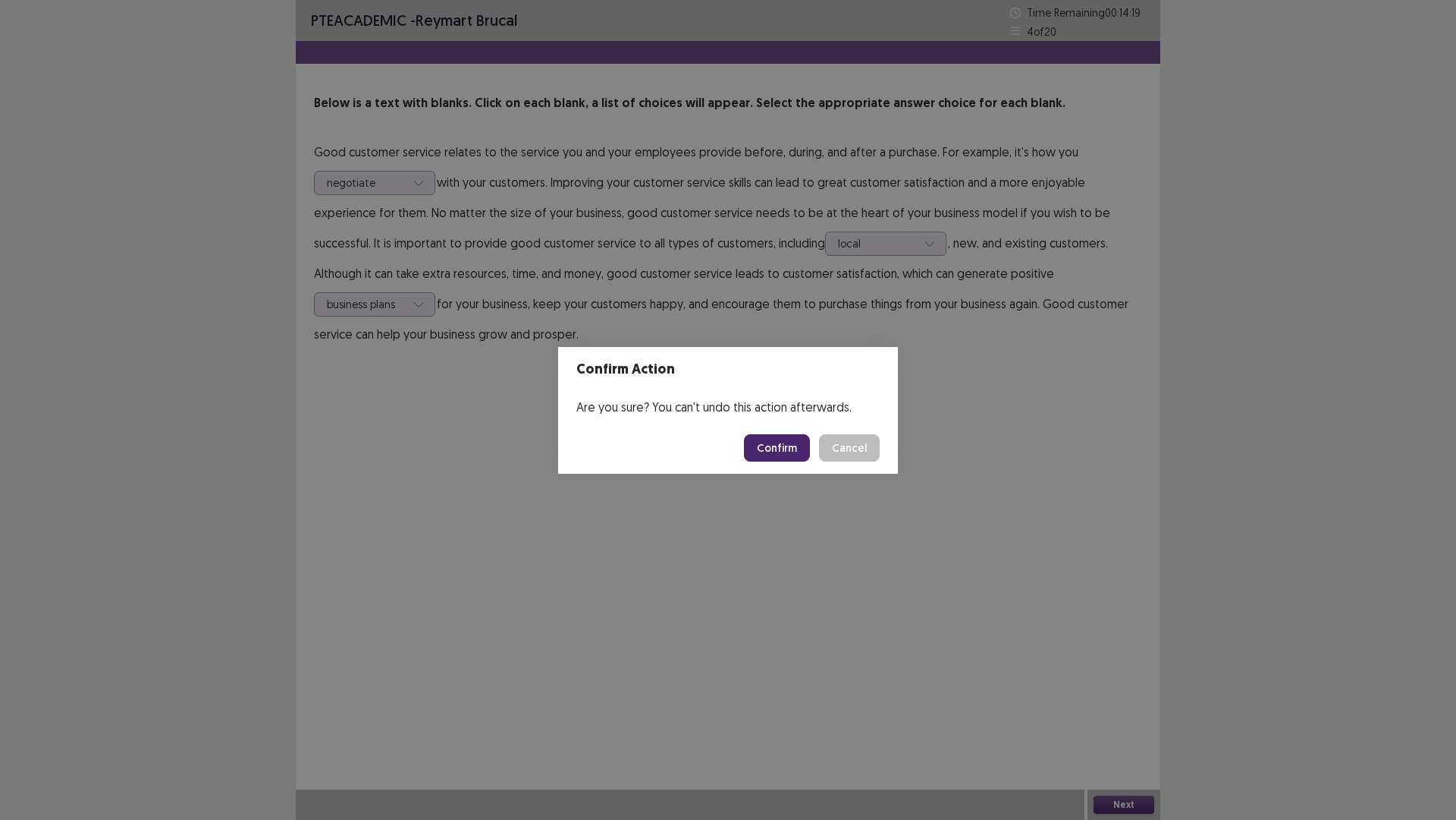
click at [772, 441] on button "Confirm" at bounding box center [777, 448] width 66 height 27
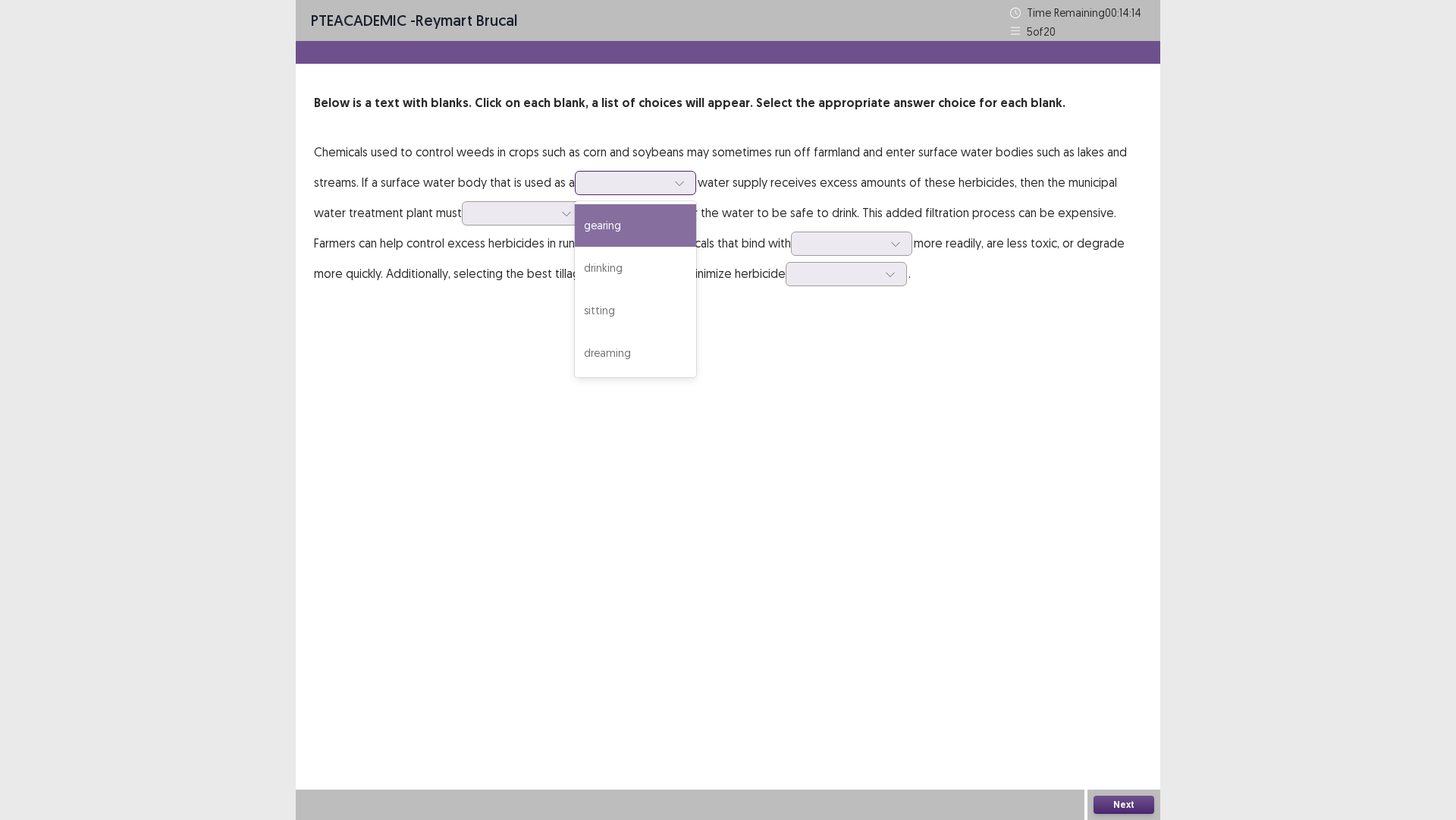
click at [682, 184] on icon at bounding box center [679, 183] width 11 height 11
click at [600, 262] on div "drinking" at bounding box center [635, 267] width 121 height 42
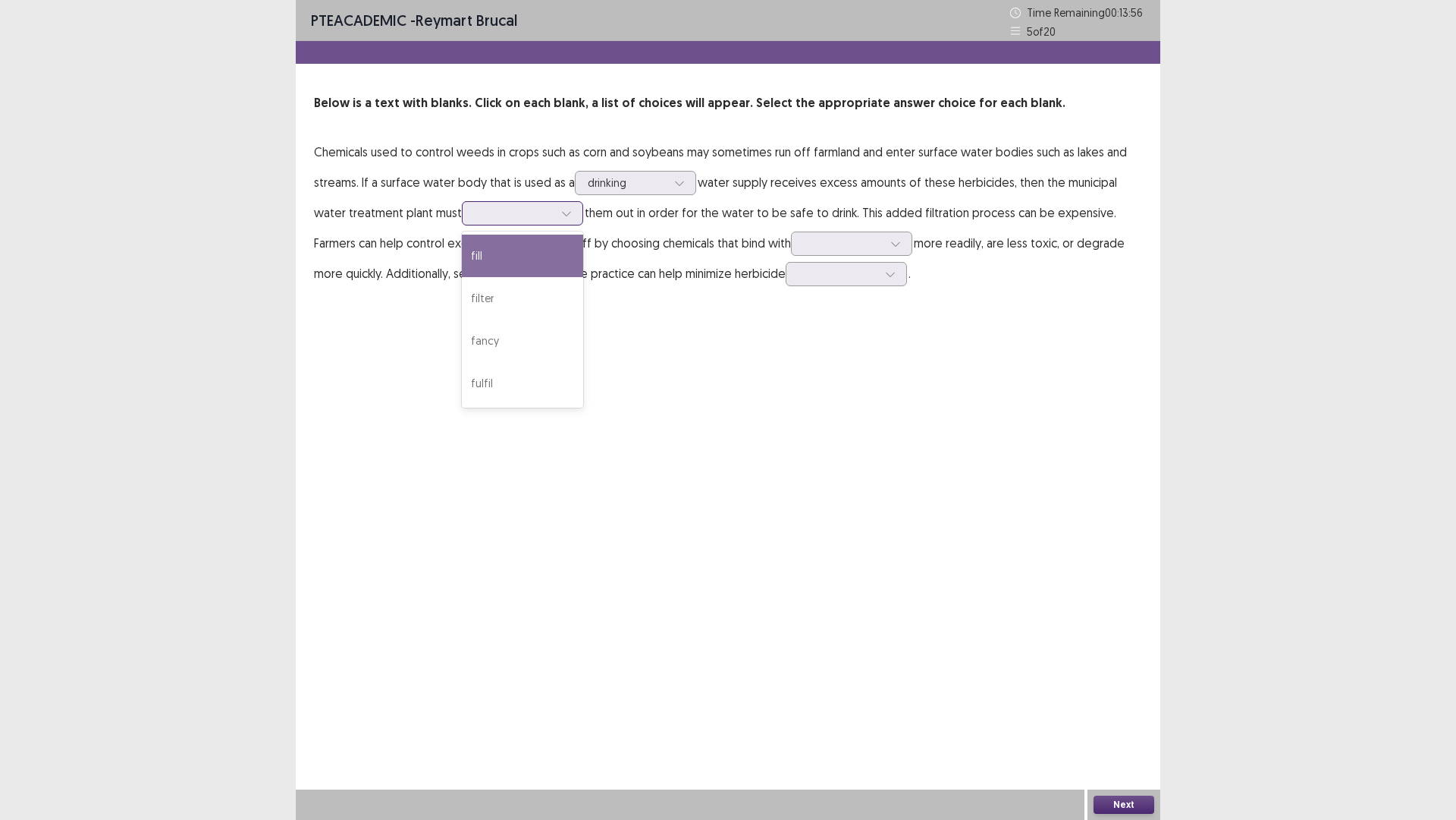
click at [567, 216] on icon at bounding box center [567, 213] width 11 height 11
click at [561, 258] on div "fill" at bounding box center [522, 255] width 121 height 42
click at [907, 244] on div at bounding box center [895, 243] width 22 height 22
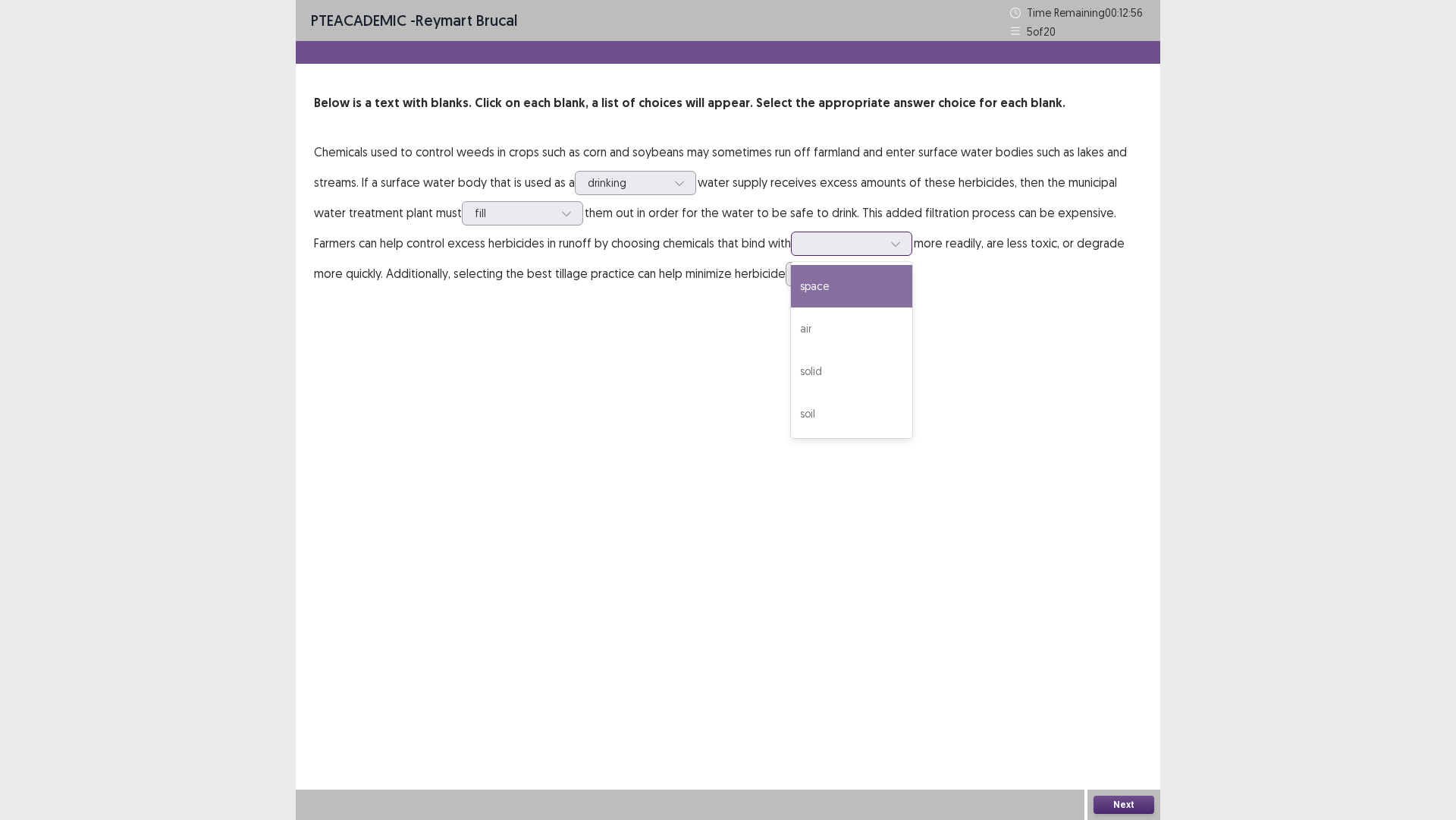
click at [863, 298] on div "space" at bounding box center [851, 286] width 121 height 42
click at [894, 274] on icon at bounding box center [890, 274] width 8 height 4
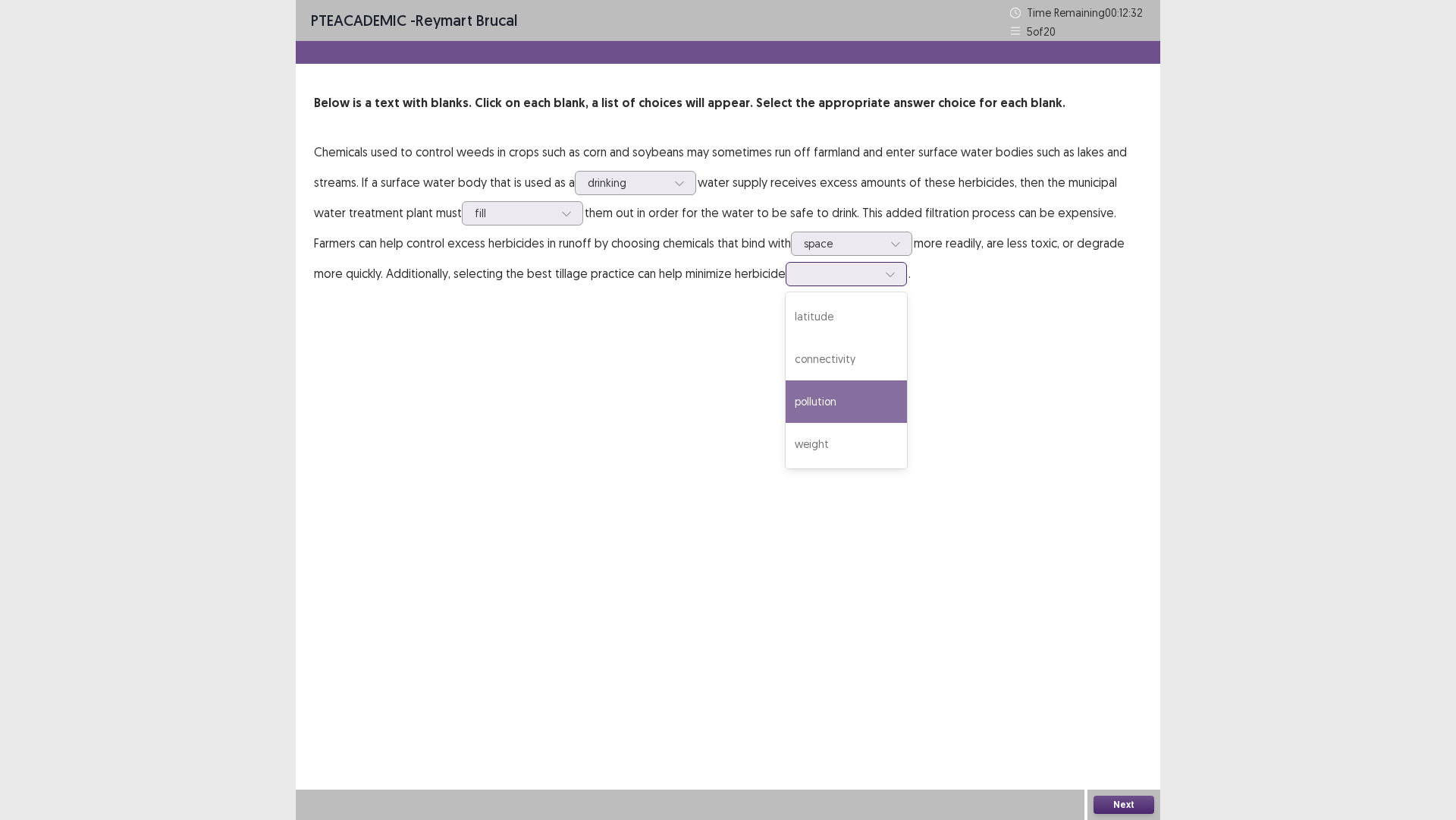
click at [829, 397] on div "pollution" at bounding box center [846, 401] width 121 height 42
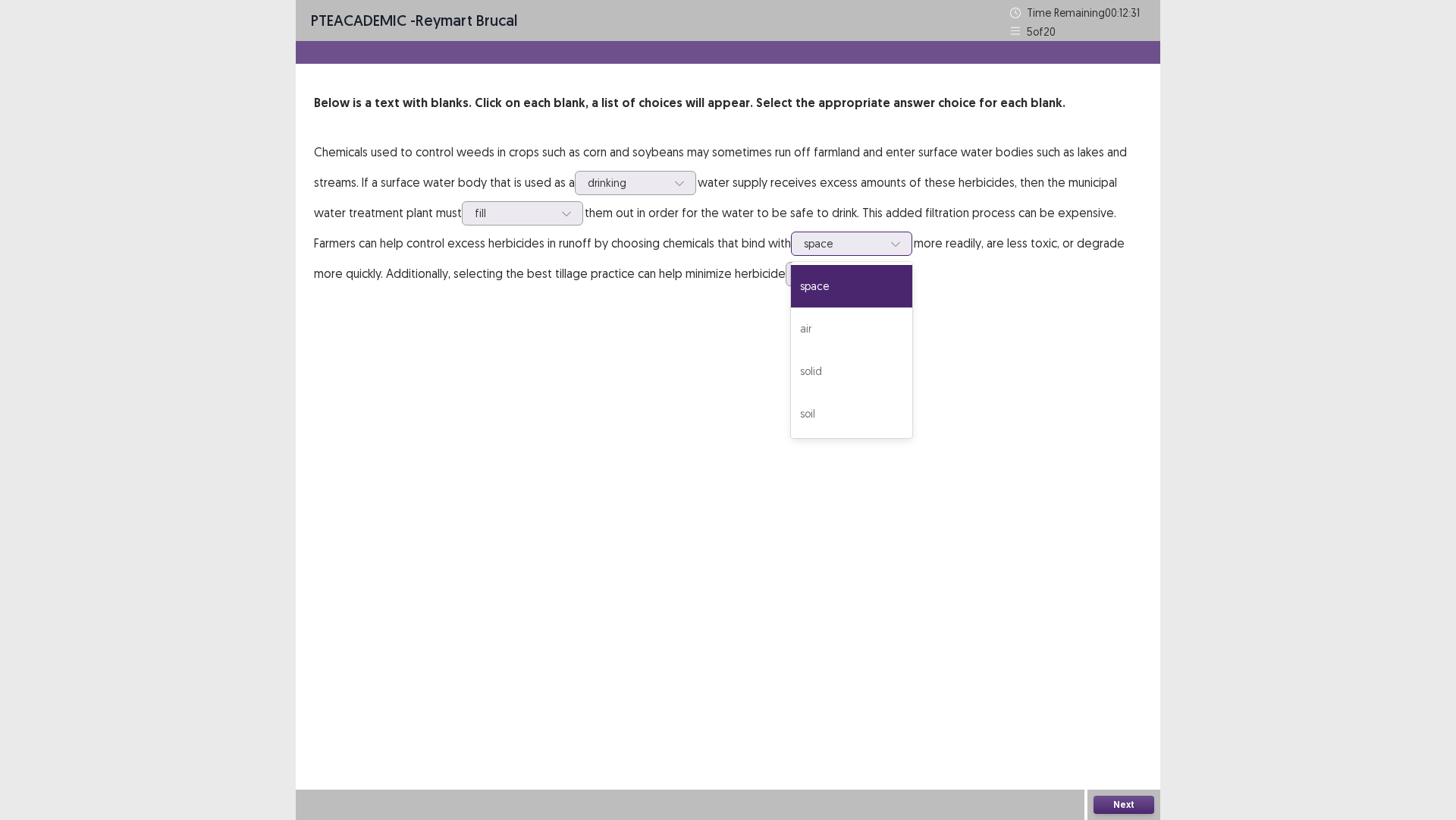
click at [898, 246] on icon at bounding box center [896, 244] width 11 height 11
click at [859, 323] on div "air" at bounding box center [851, 328] width 121 height 42
click at [898, 242] on icon at bounding box center [896, 244] width 11 height 11
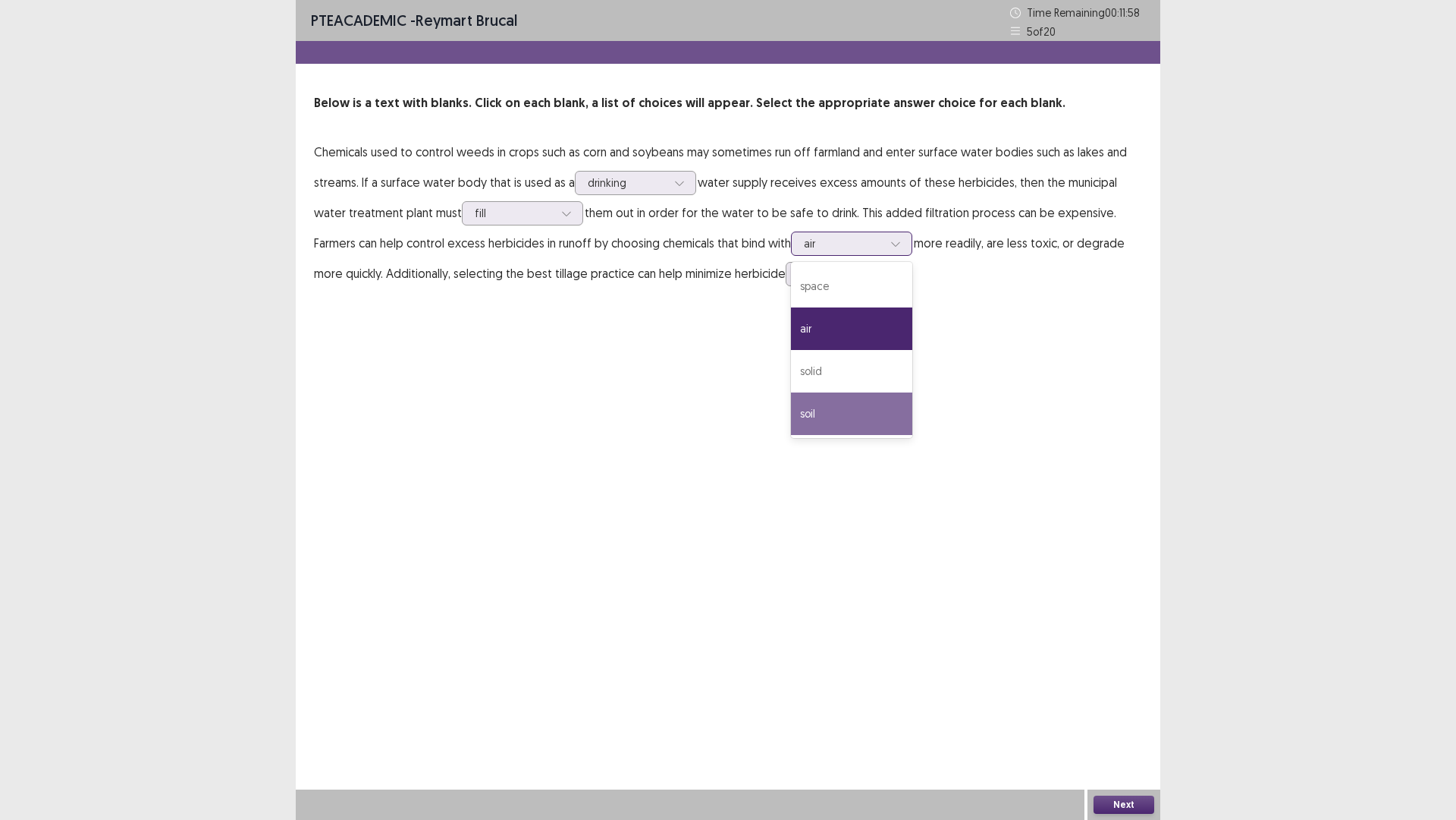
click at [877, 400] on div "soil" at bounding box center [851, 413] width 121 height 42
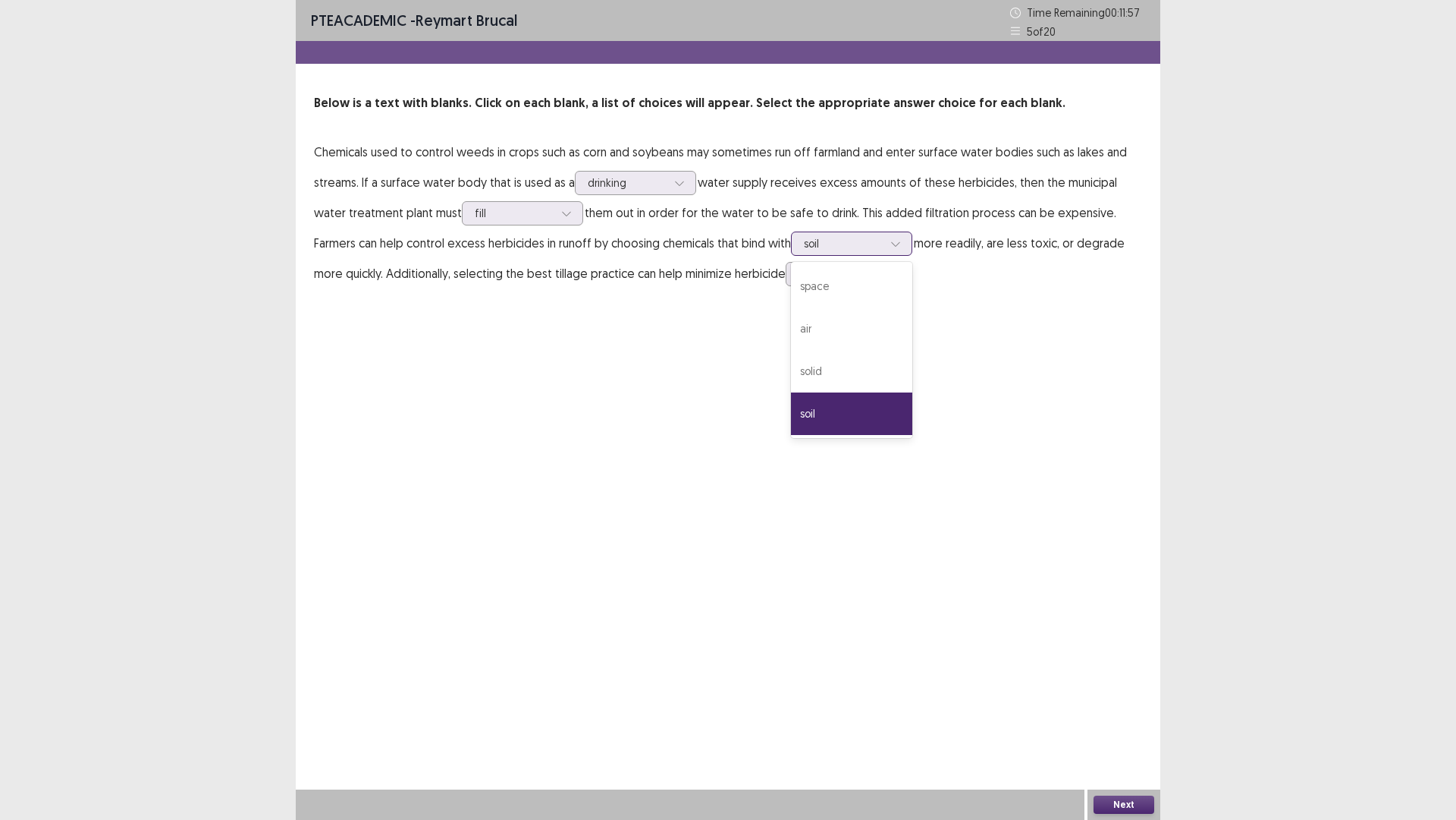
click at [900, 244] on icon at bounding box center [896, 244] width 11 height 11
click at [855, 333] on div "air" at bounding box center [851, 328] width 121 height 42
click at [1143, 717] on button "Next" at bounding box center [1124, 805] width 61 height 18
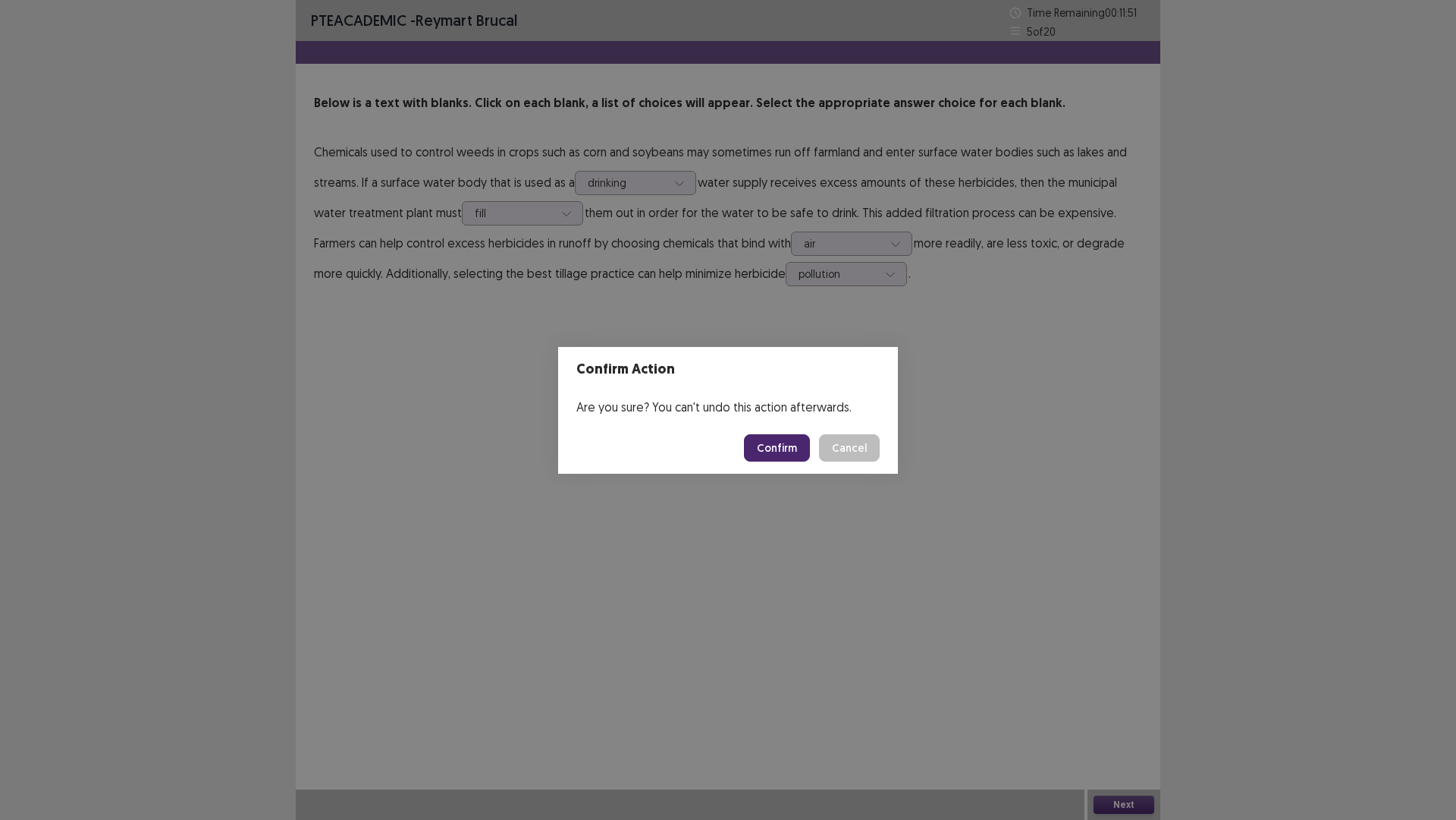
click at [790, 441] on button "Confirm" at bounding box center [777, 448] width 66 height 27
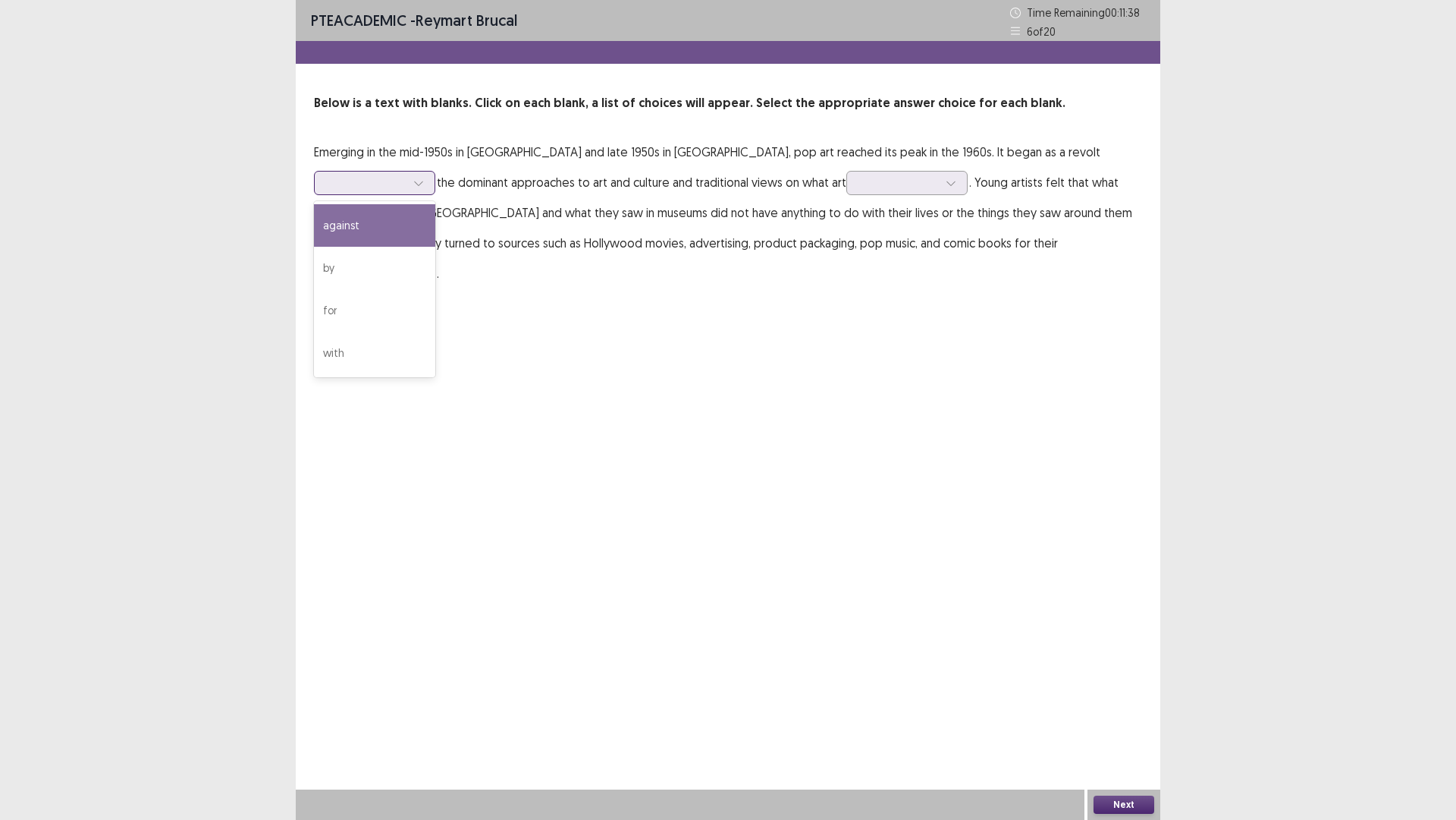
click at [424, 177] on icon at bounding box center [419, 183] width 11 height 11
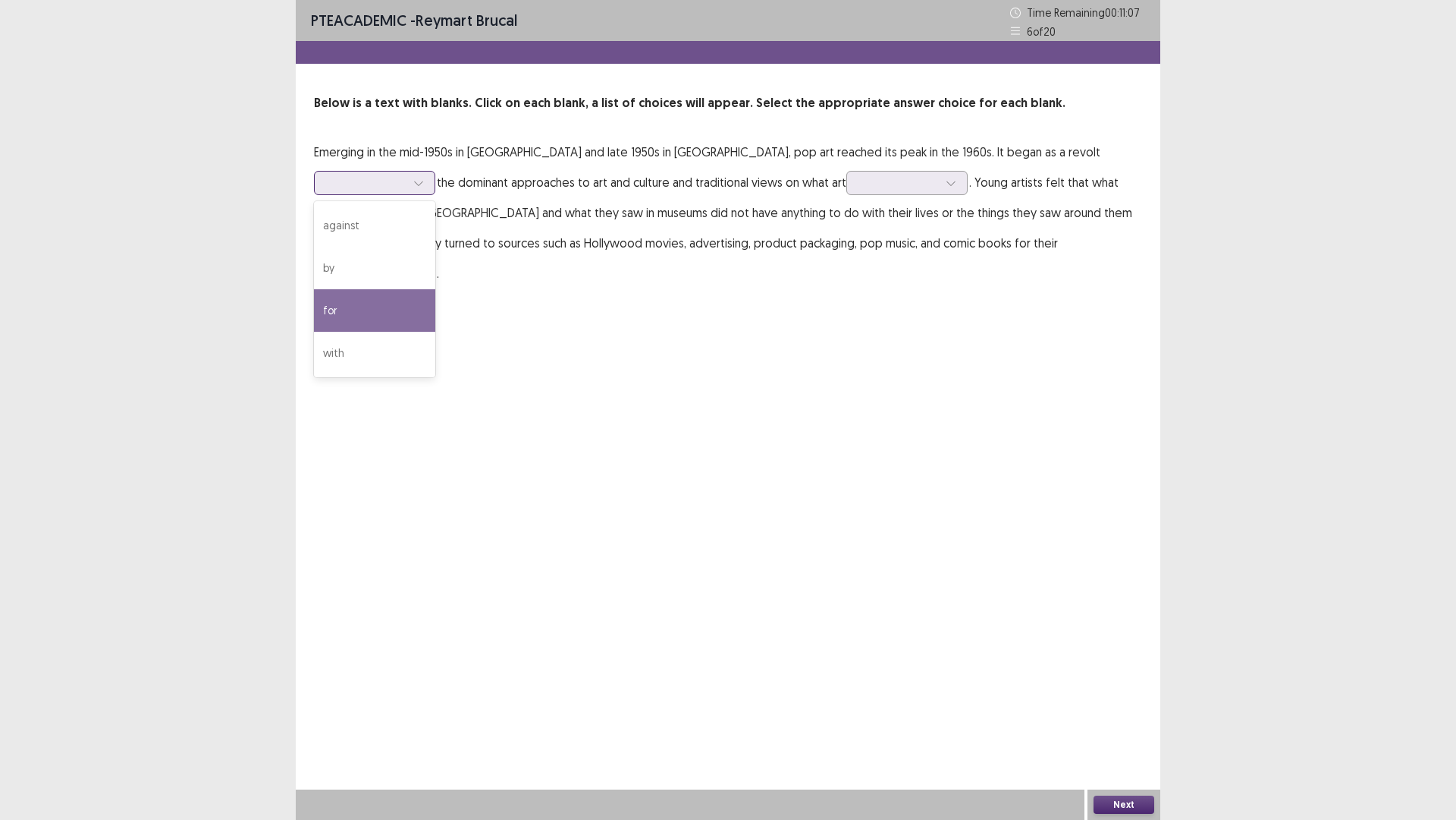
click at [435, 290] on div "for" at bounding box center [374, 310] width 121 height 42
click at [940, 182] on div at bounding box center [951, 183] width 22 height 22
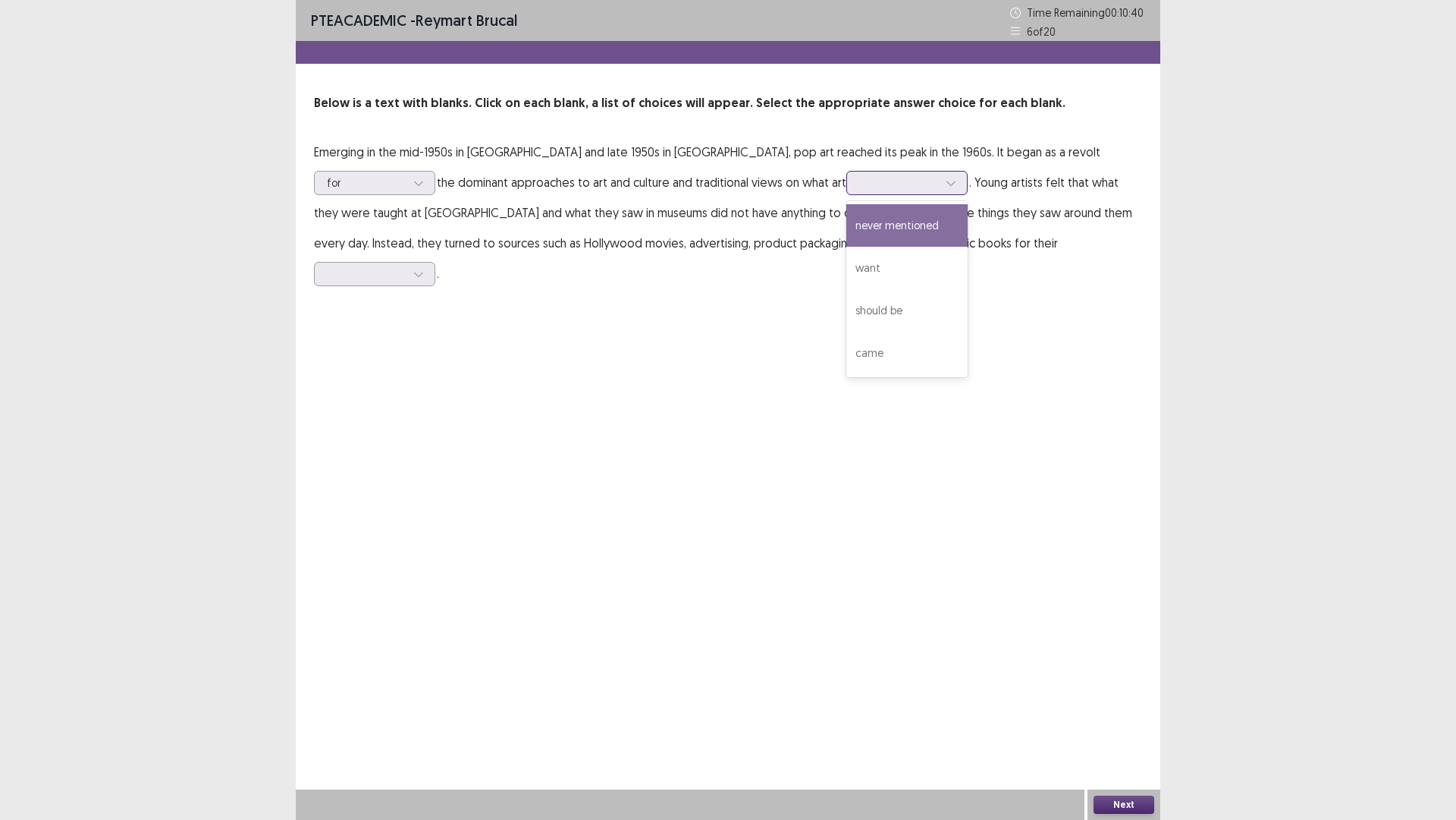
click at [847, 234] on div "never mentioned" at bounding box center [907, 225] width 121 height 42
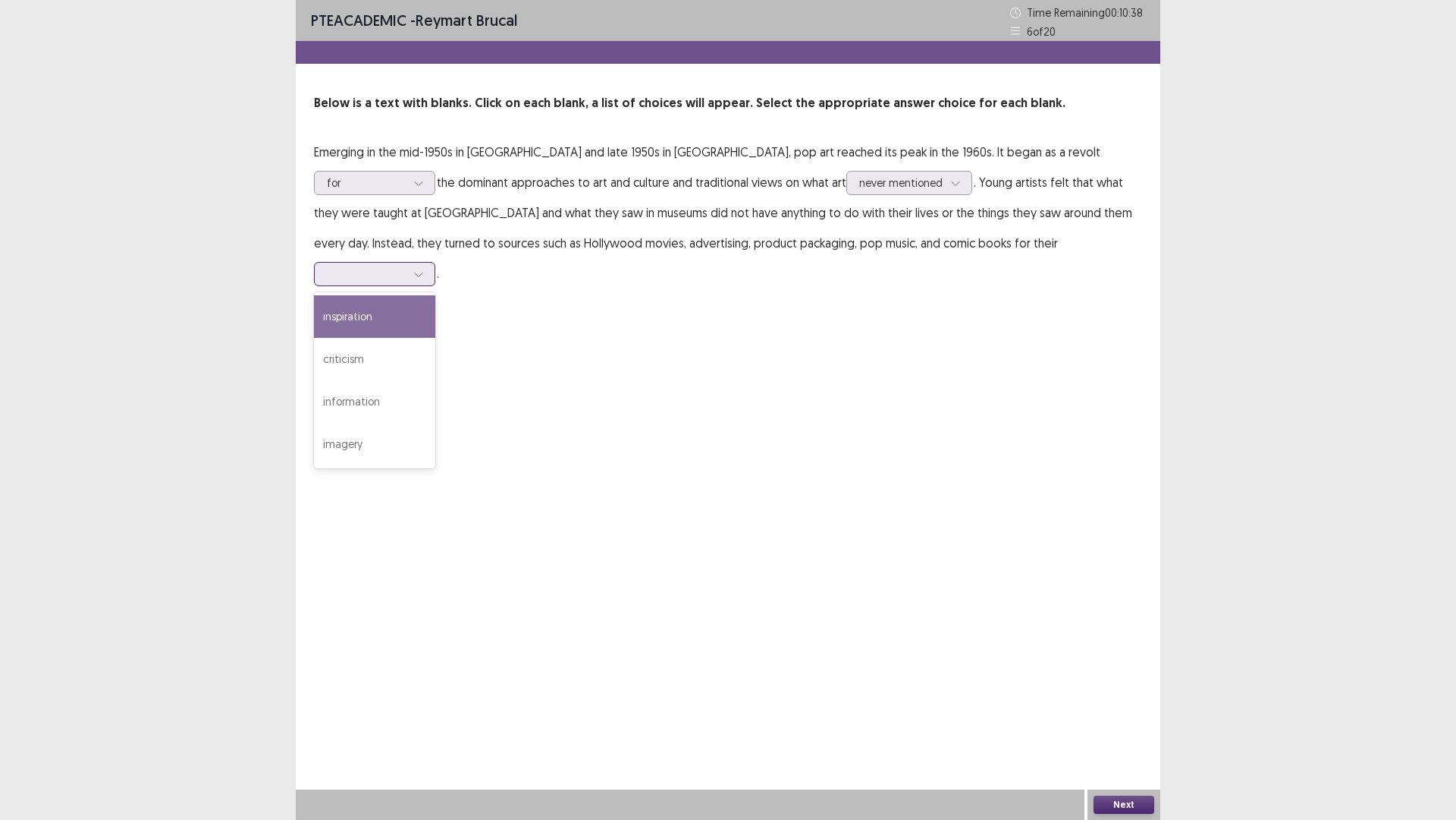
click at [424, 269] on icon at bounding box center [419, 274] width 11 height 11
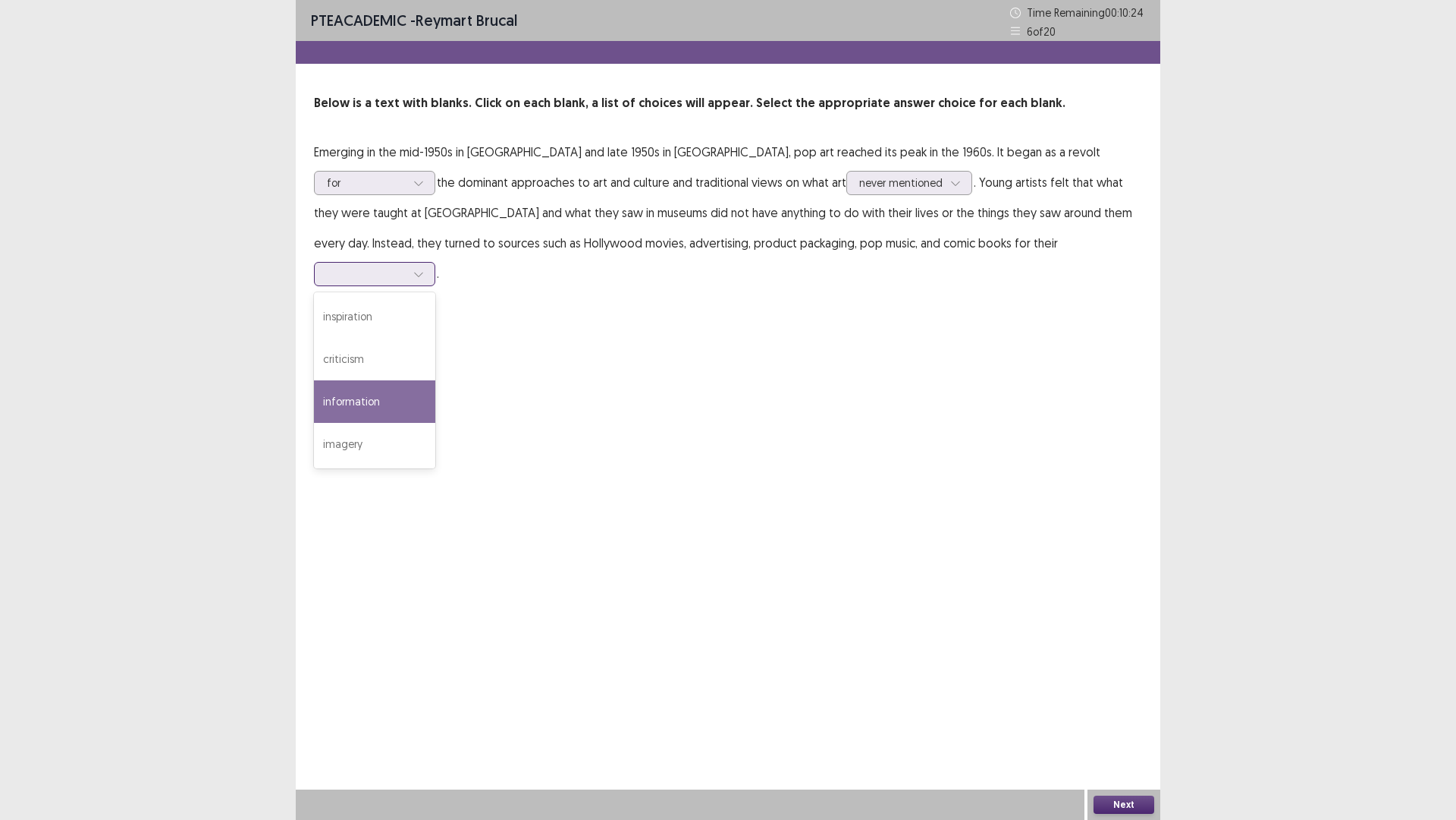
click at [435, 380] on div "information" at bounding box center [374, 401] width 121 height 42
click at [1126, 717] on button "Next" at bounding box center [1124, 805] width 61 height 18
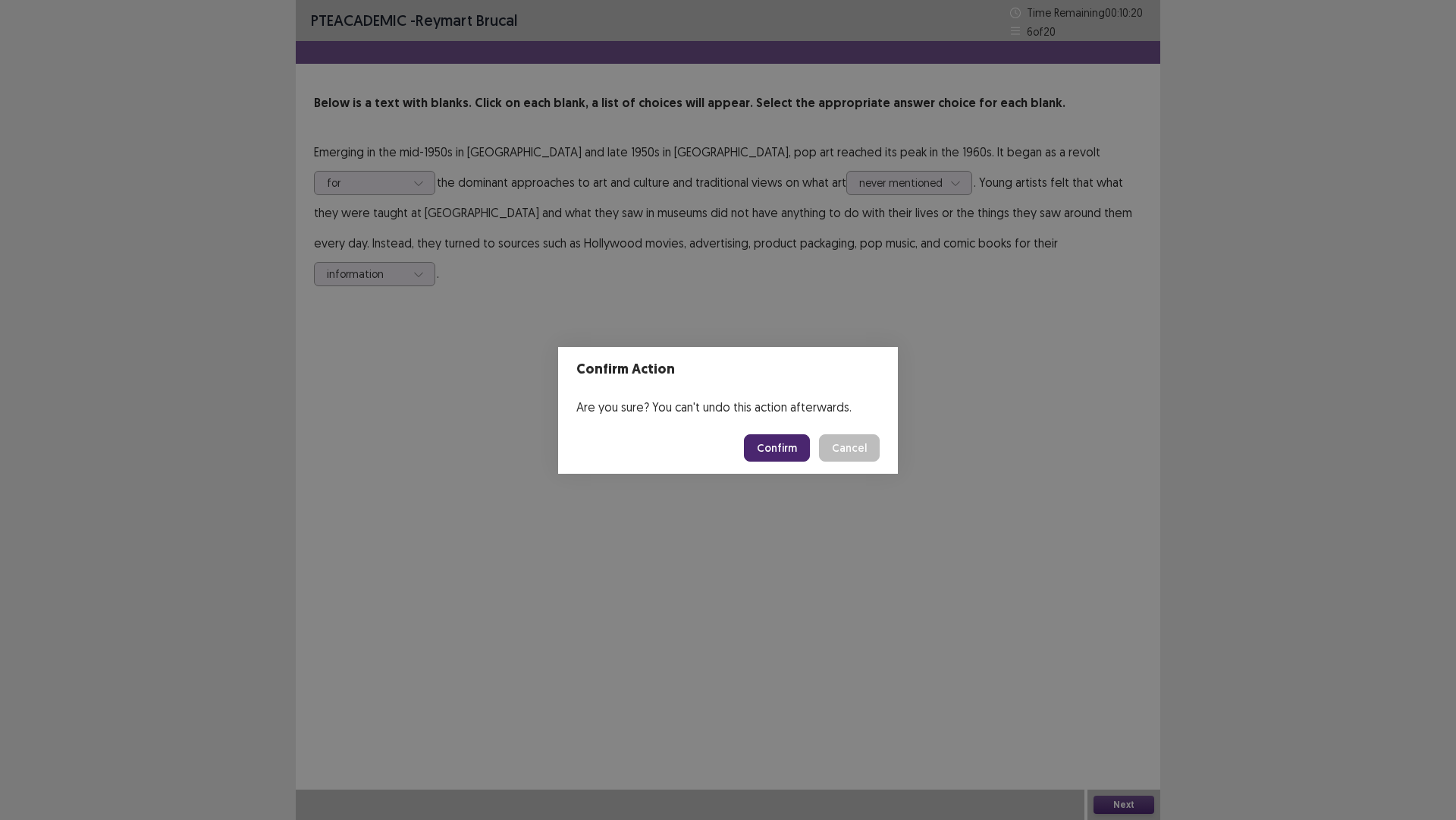
click at [785, 446] on button "Confirm" at bounding box center [777, 448] width 66 height 27
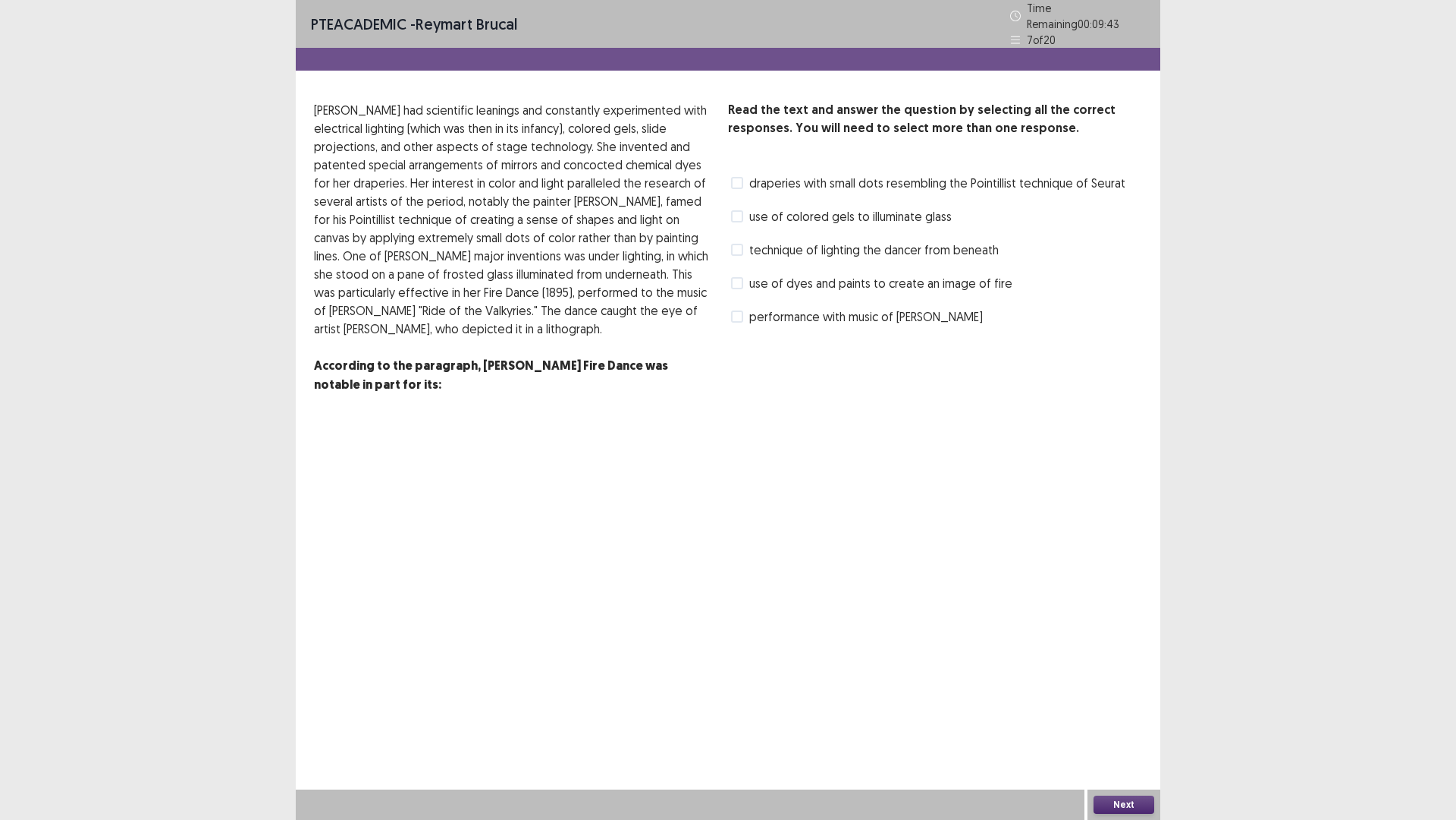
click at [741, 277] on span at bounding box center [738, 283] width 13 height 13
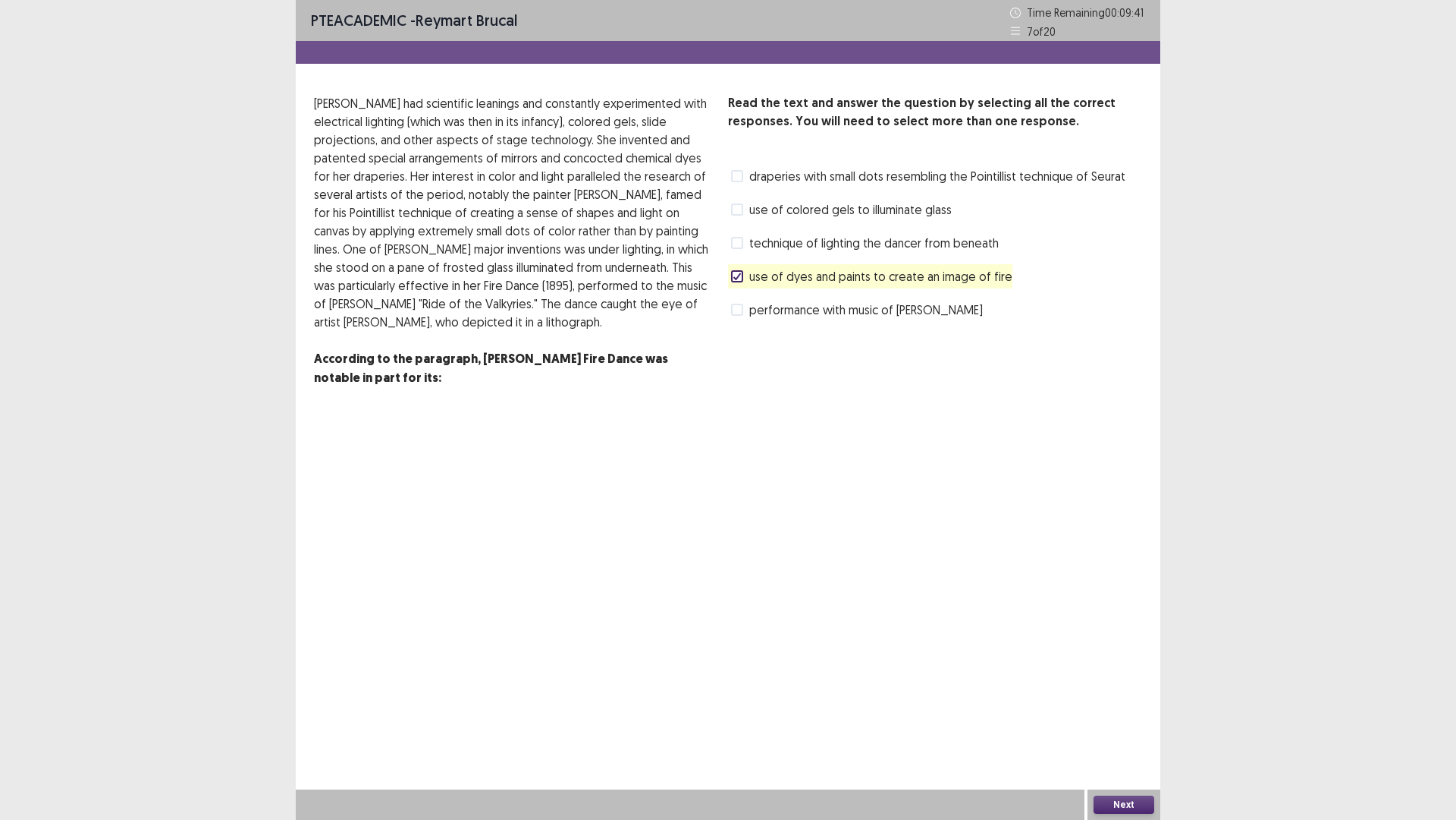
click at [1140, 717] on button "Next" at bounding box center [1124, 805] width 61 height 18
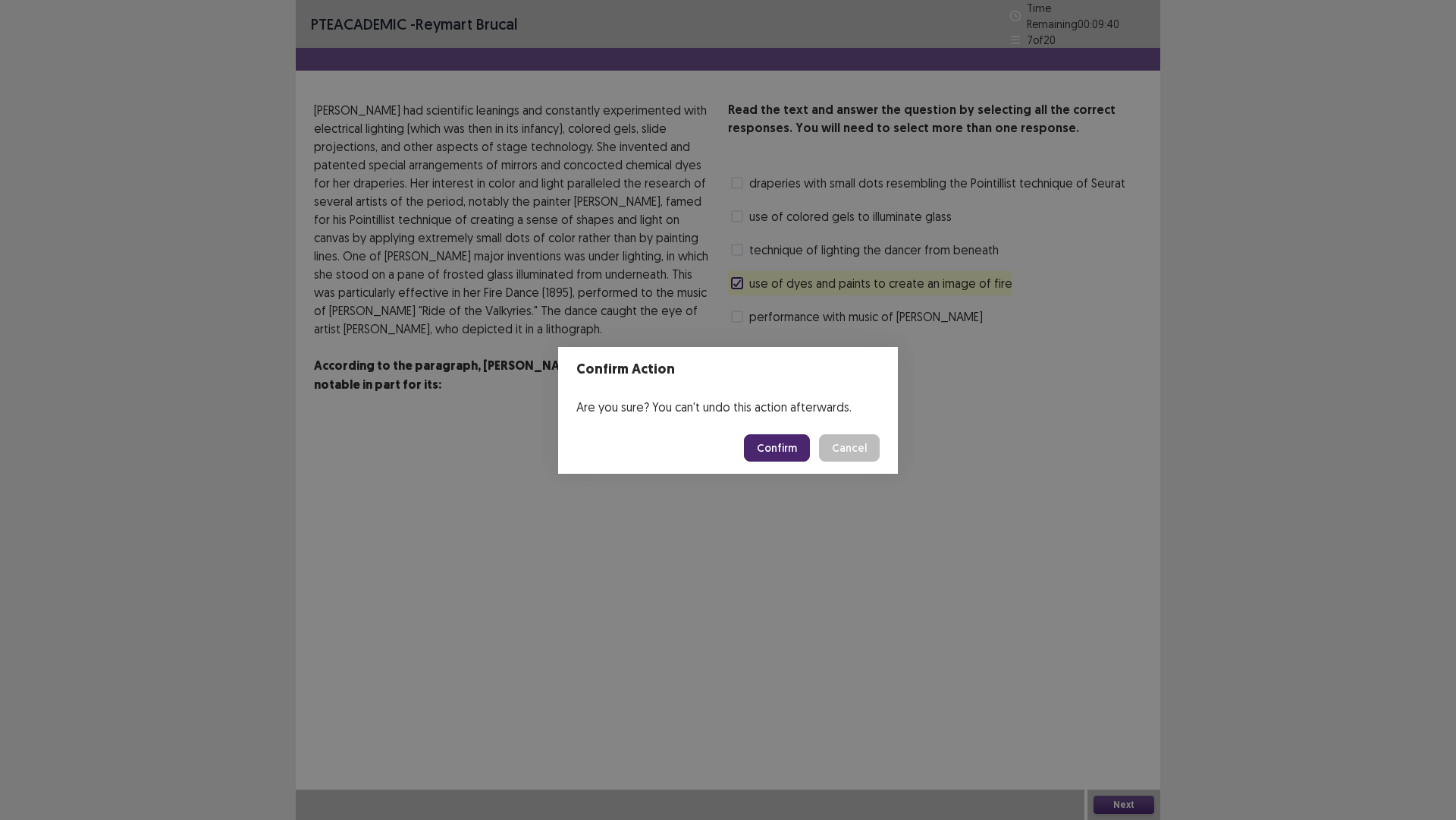
click at [764, 438] on button "Confirm" at bounding box center [777, 448] width 66 height 27
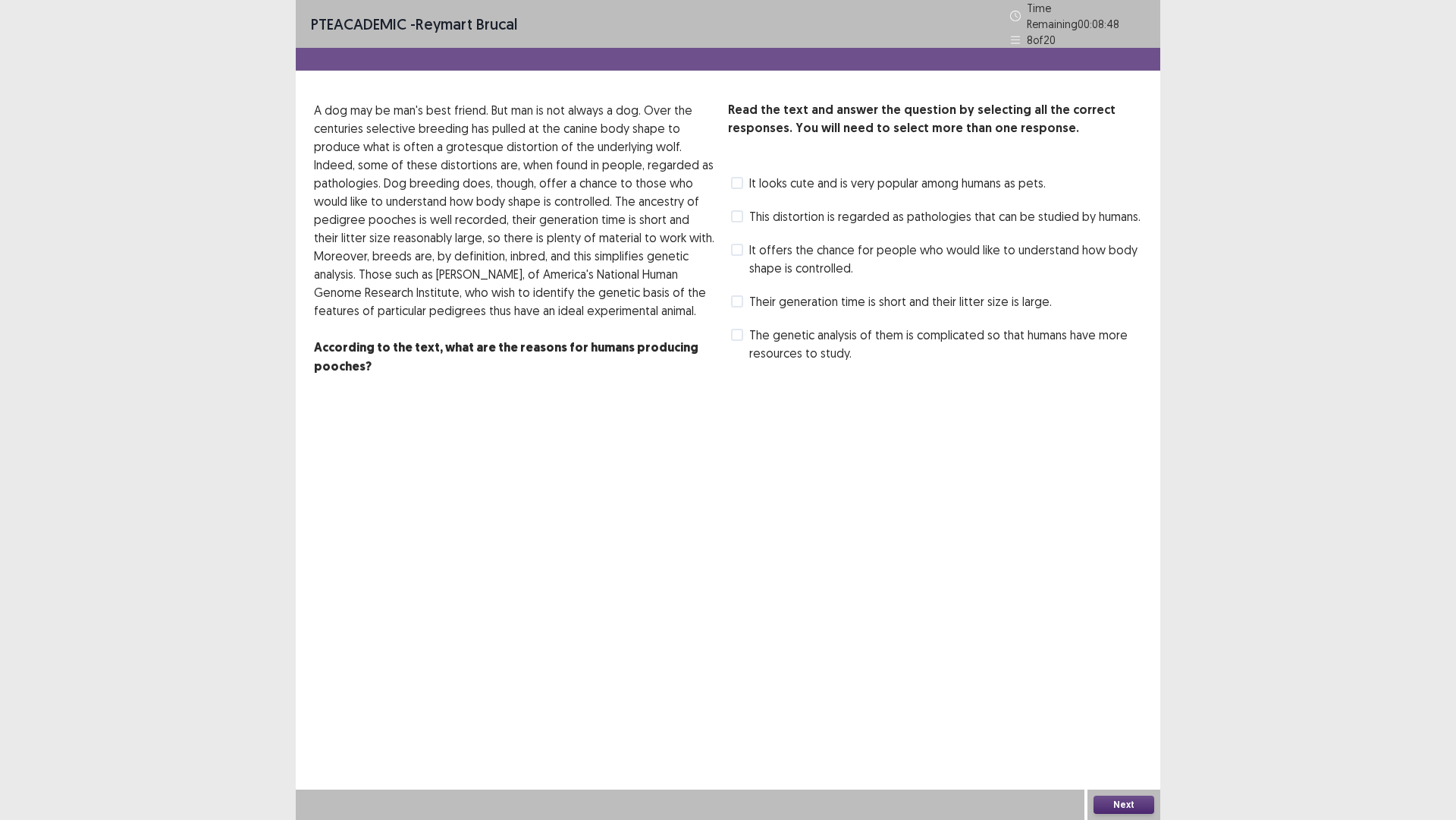
click at [735, 177] on span at bounding box center [738, 183] width 13 height 13
click at [1142, 717] on button "Next" at bounding box center [1124, 805] width 61 height 18
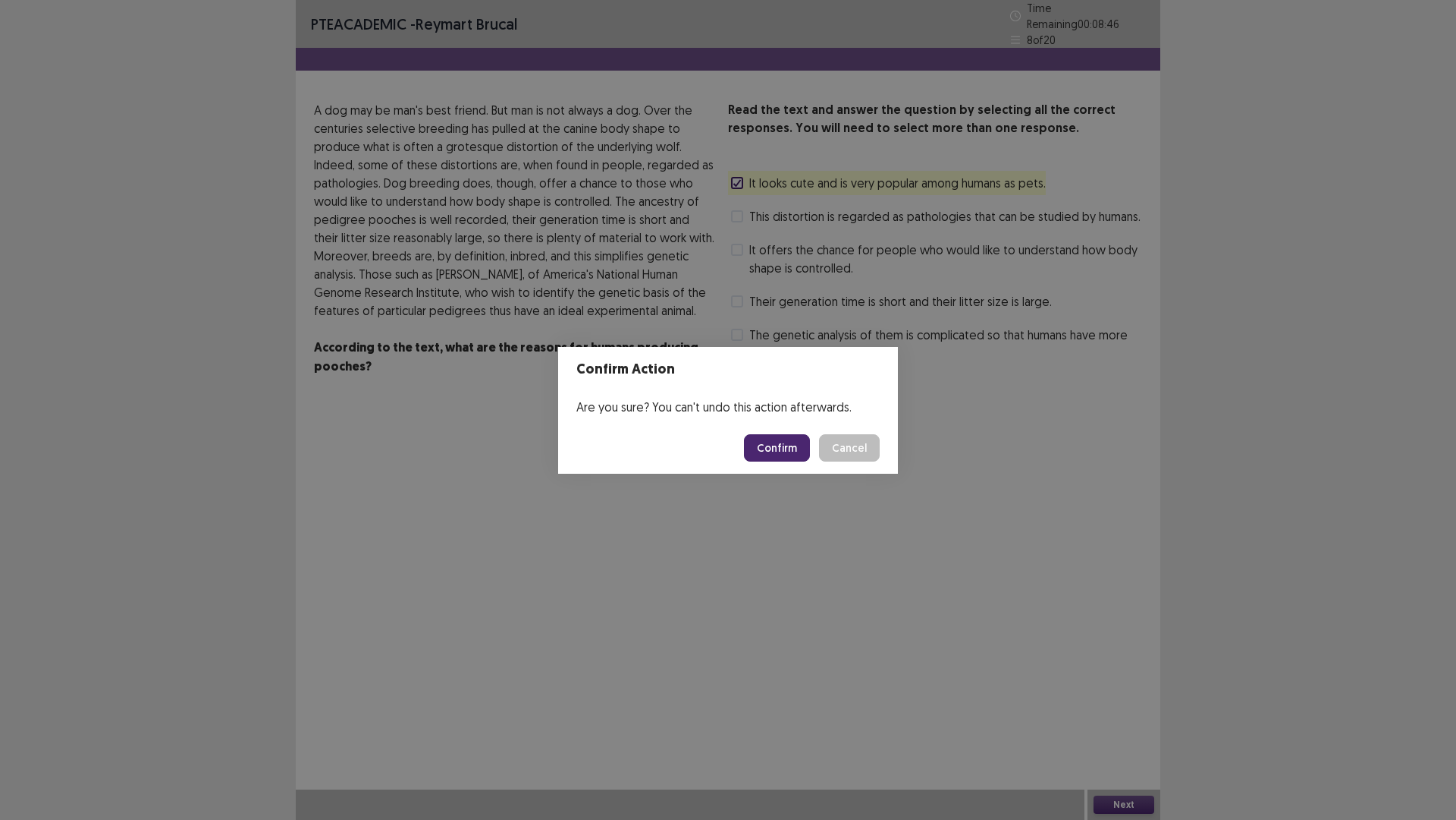
click at [780, 438] on button "Confirm" at bounding box center [777, 448] width 66 height 27
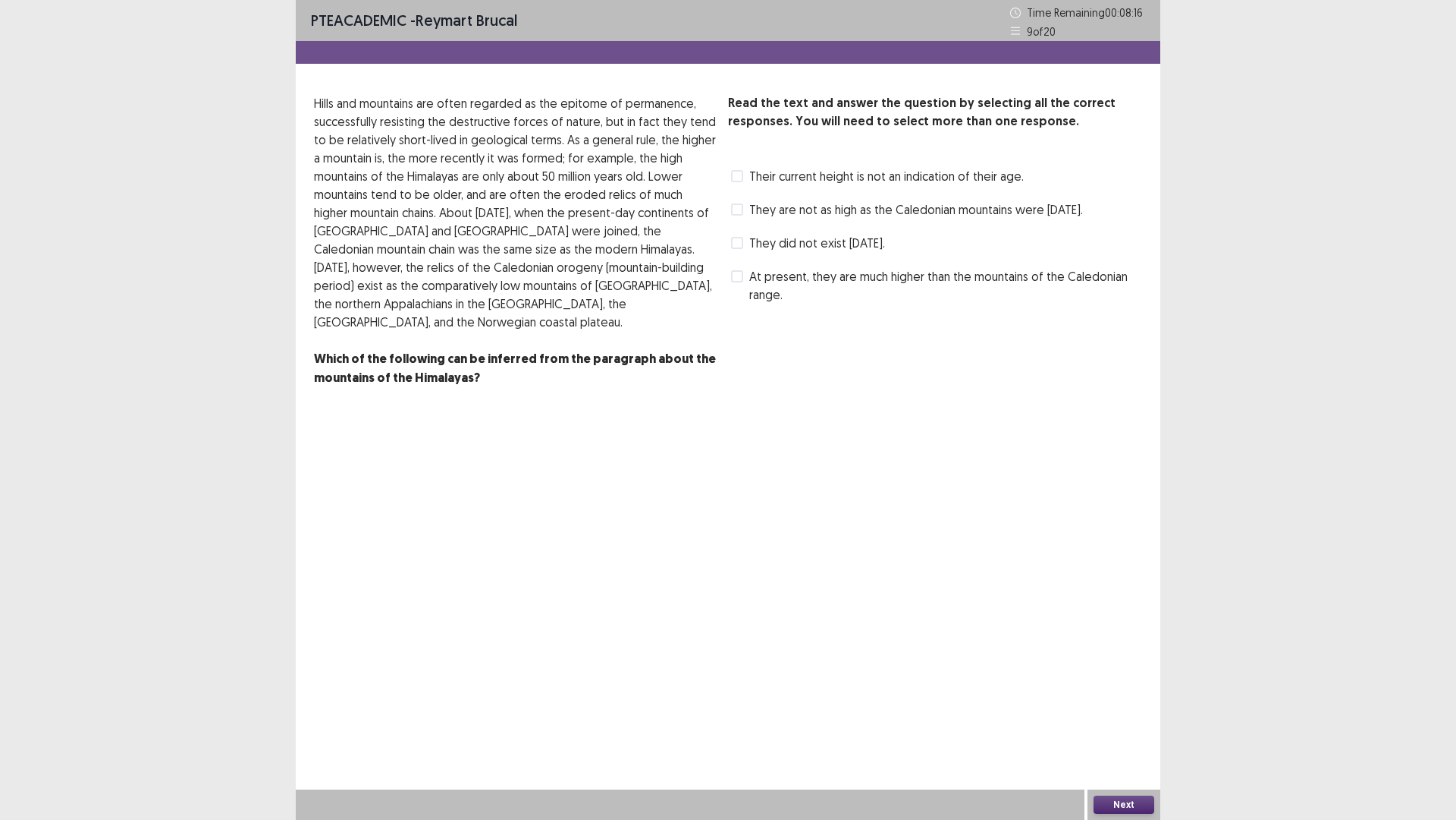
click at [738, 211] on span at bounding box center [738, 209] width 13 height 13
click at [741, 201] on label "They are not as high as the Caledonian mountains were [DATE]." at bounding box center [908, 209] width 352 height 18
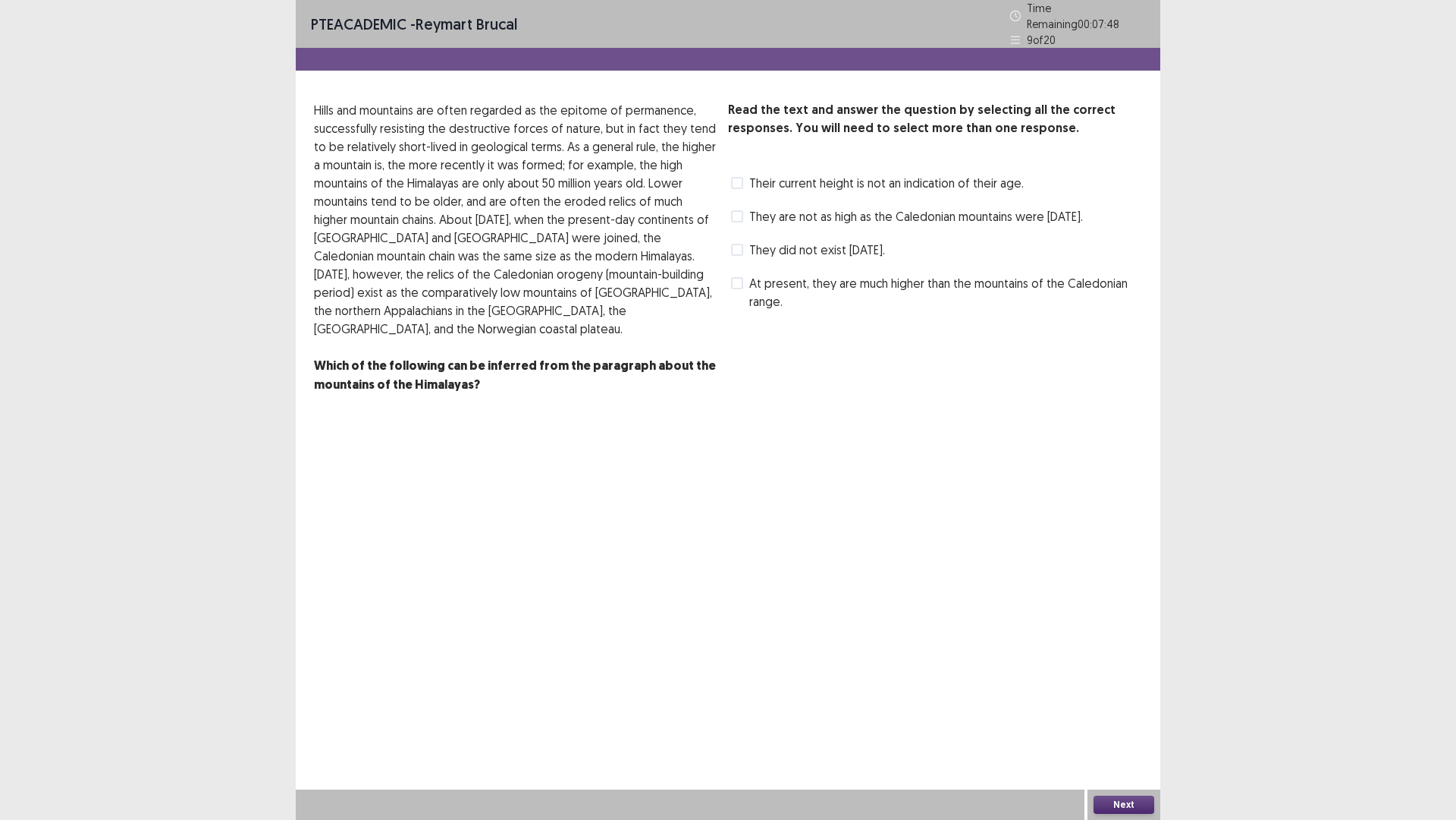
click at [732, 290] on span at bounding box center [738, 283] width 13 height 13
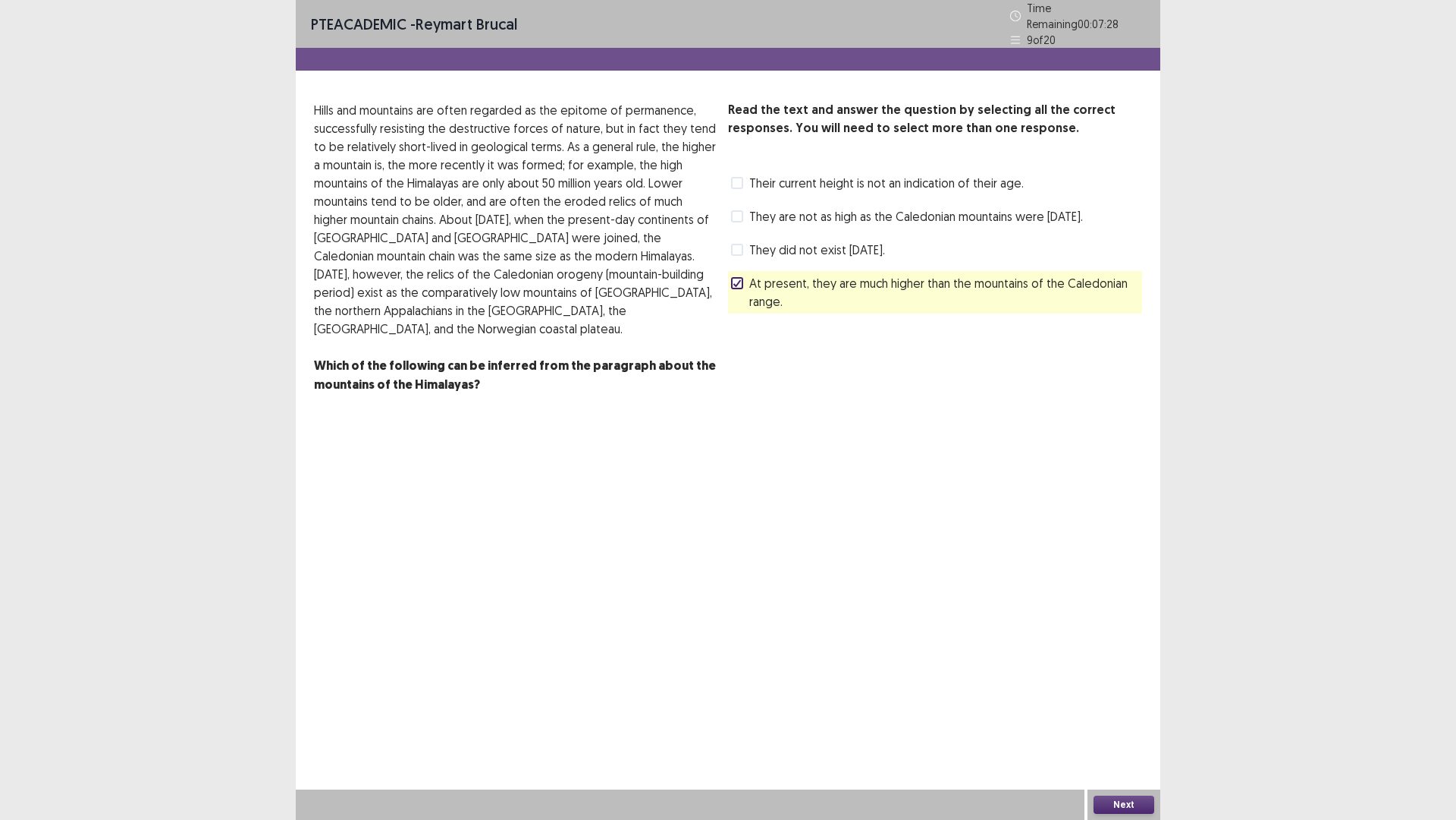
click at [740, 286] on polyline at bounding box center [738, 282] width 7 height 6
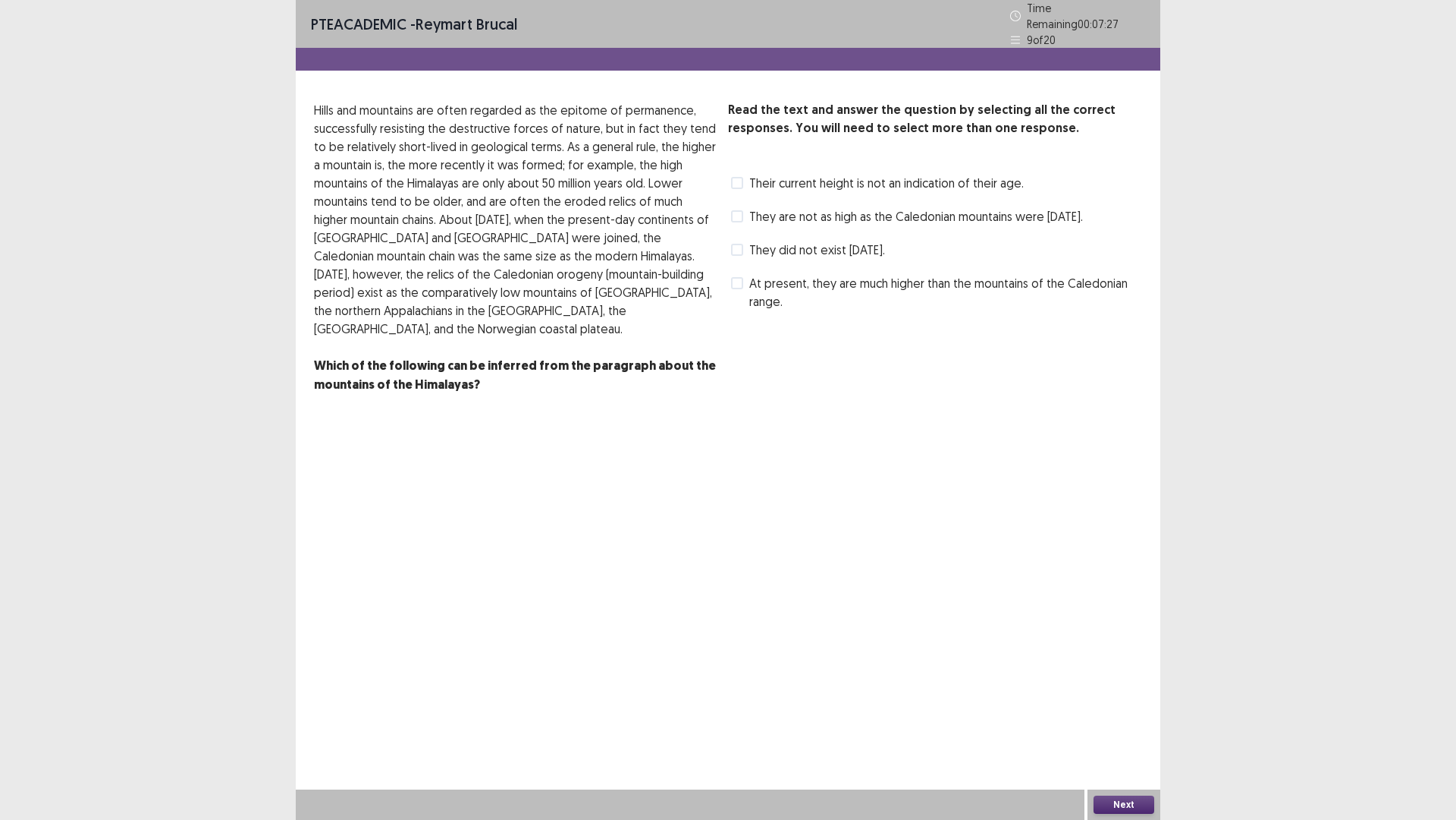
click at [741, 211] on span at bounding box center [738, 217] width 13 height 13
click at [1119, 717] on button "Next" at bounding box center [1124, 805] width 61 height 18
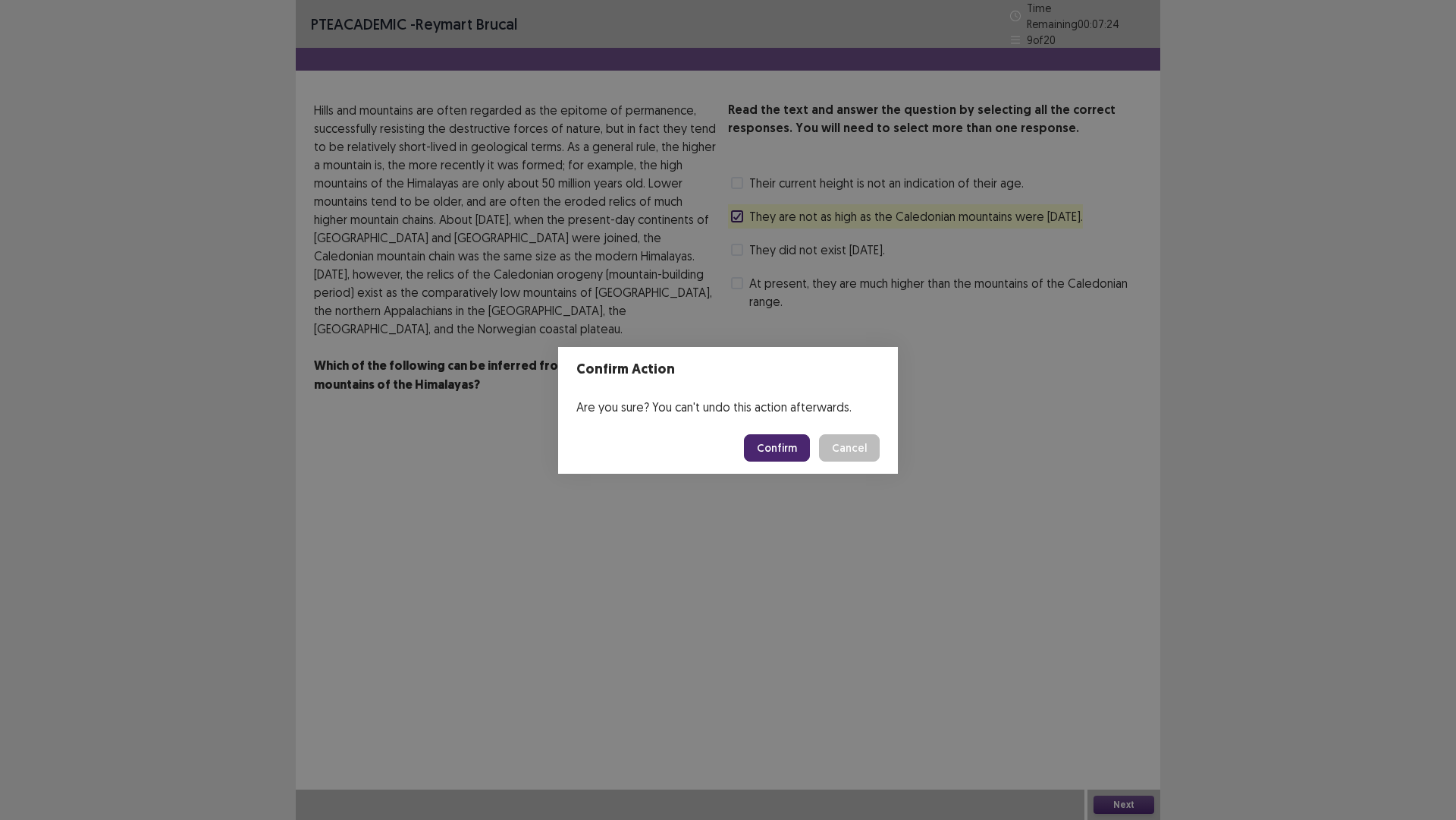
click at [783, 446] on button "Confirm" at bounding box center [777, 448] width 66 height 27
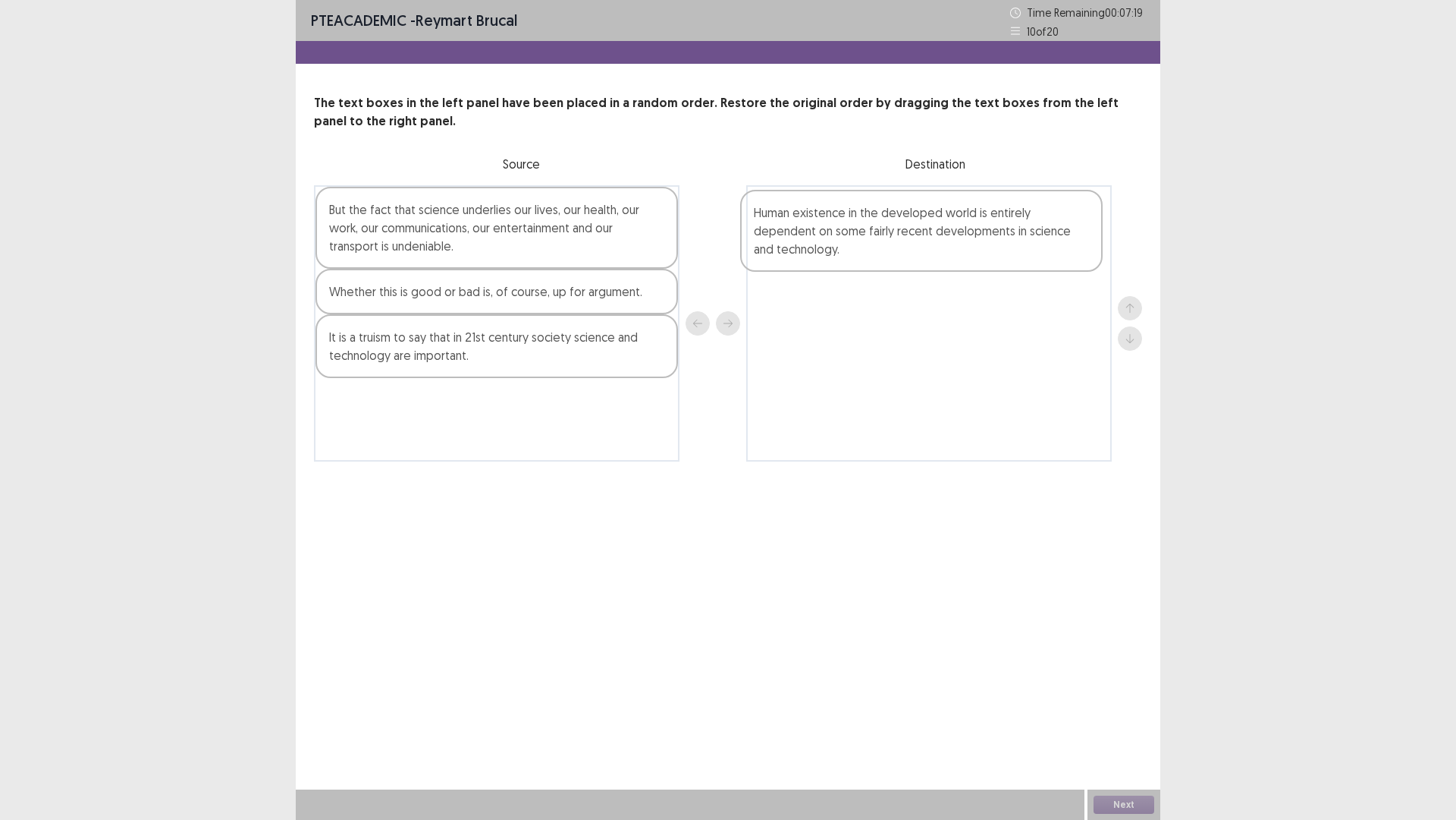
drag, startPoint x: 434, startPoint y: 370, endPoint x: 873, endPoint y: 245, distance: 456.4
click at [873, 245] on div "But the fact that science underlies our lives, our health, our work, our commun…" at bounding box center [728, 323] width 829 height 276
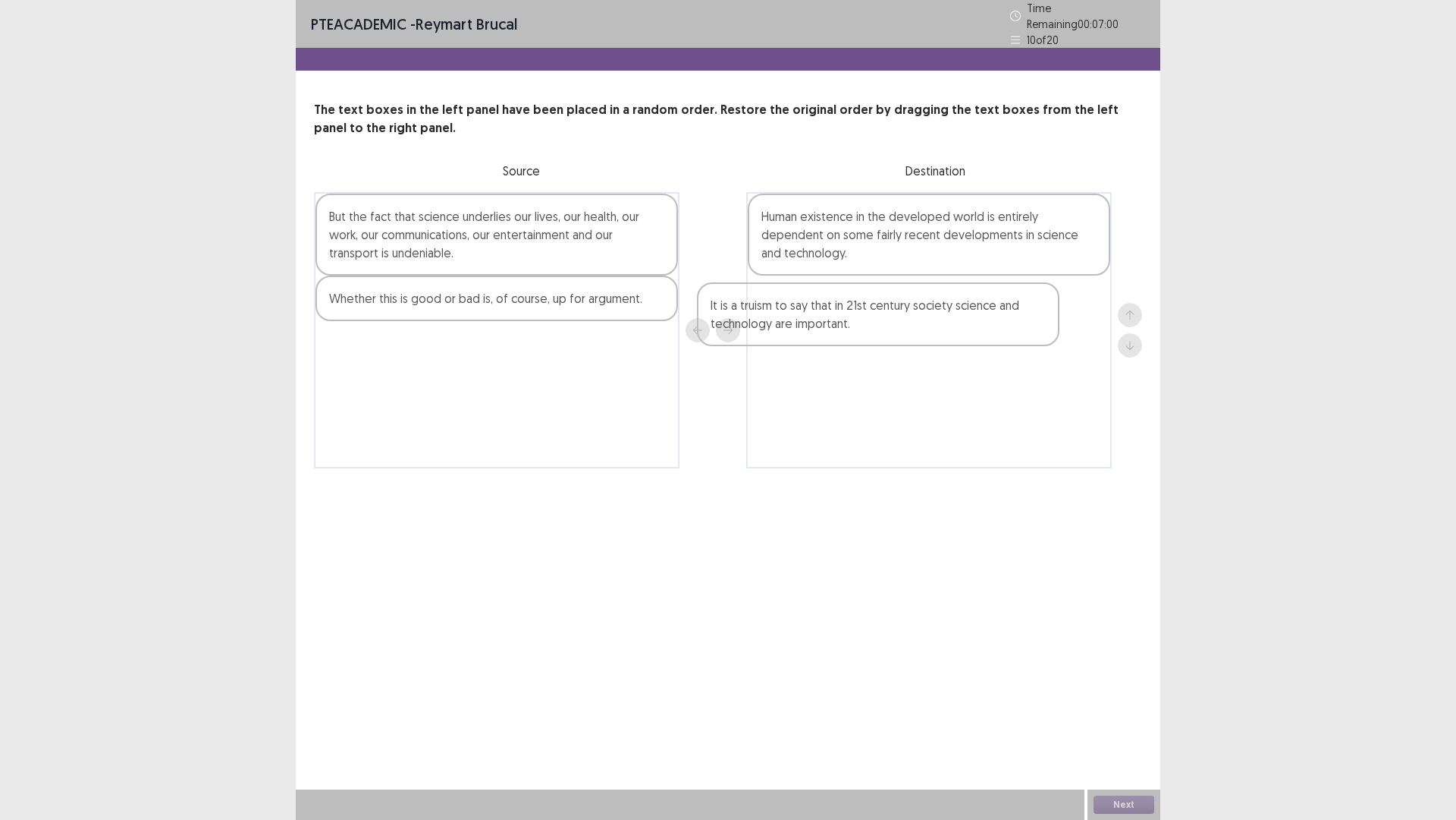
drag, startPoint x: 393, startPoint y: 355, endPoint x: 782, endPoint y: 323, distance: 390.3
click at [782, 323] on div "But the fact that science underlies our lives, our health, our work, our commun…" at bounding box center [728, 330] width 829 height 276
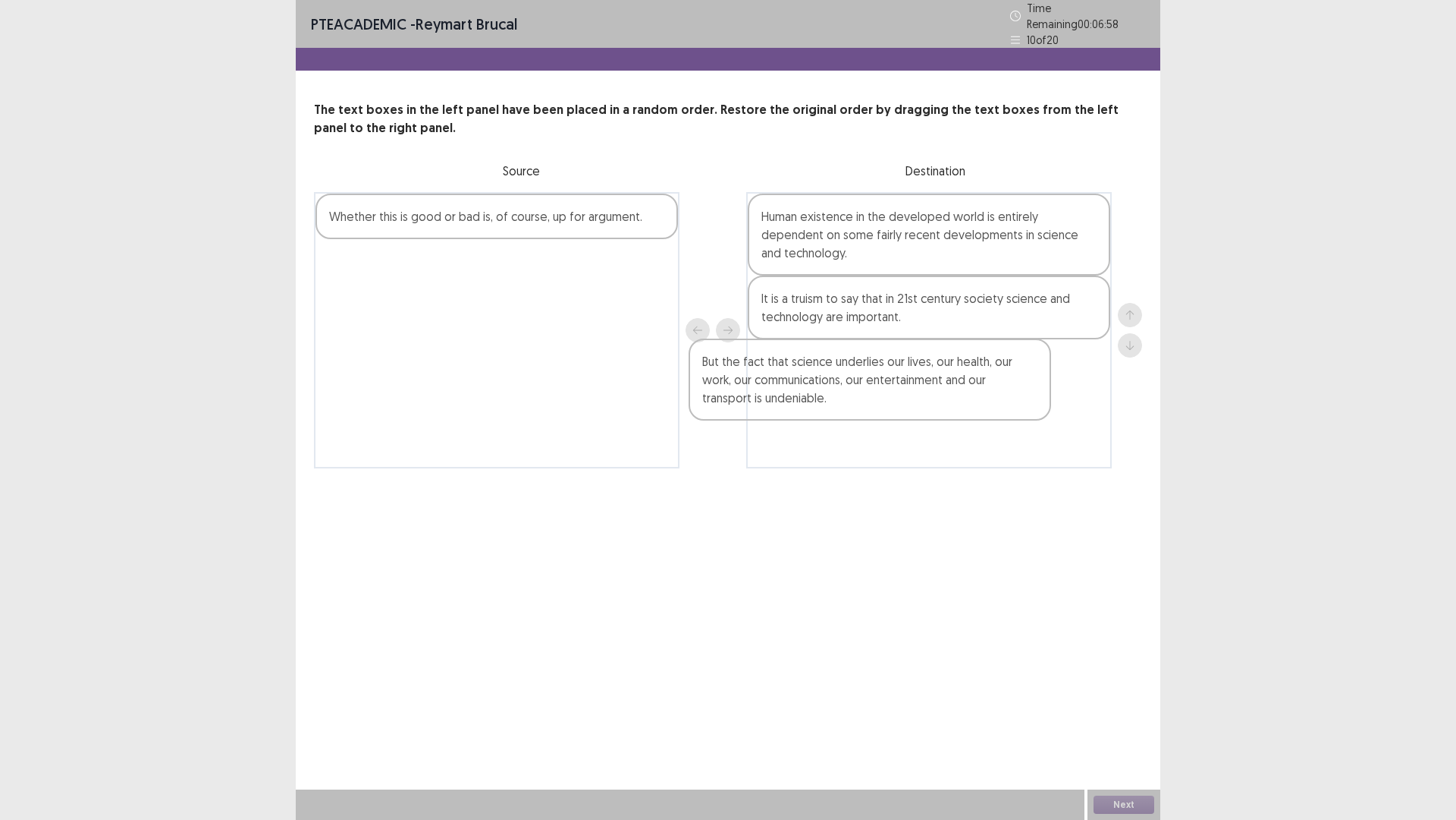
drag, startPoint x: 626, startPoint y: 246, endPoint x: 1003, endPoint y: 403, distance: 408.4
click at [1004, 398] on div "But the fact that science underlies our lives, our health, our work, our commun…" at bounding box center [728, 330] width 829 height 276
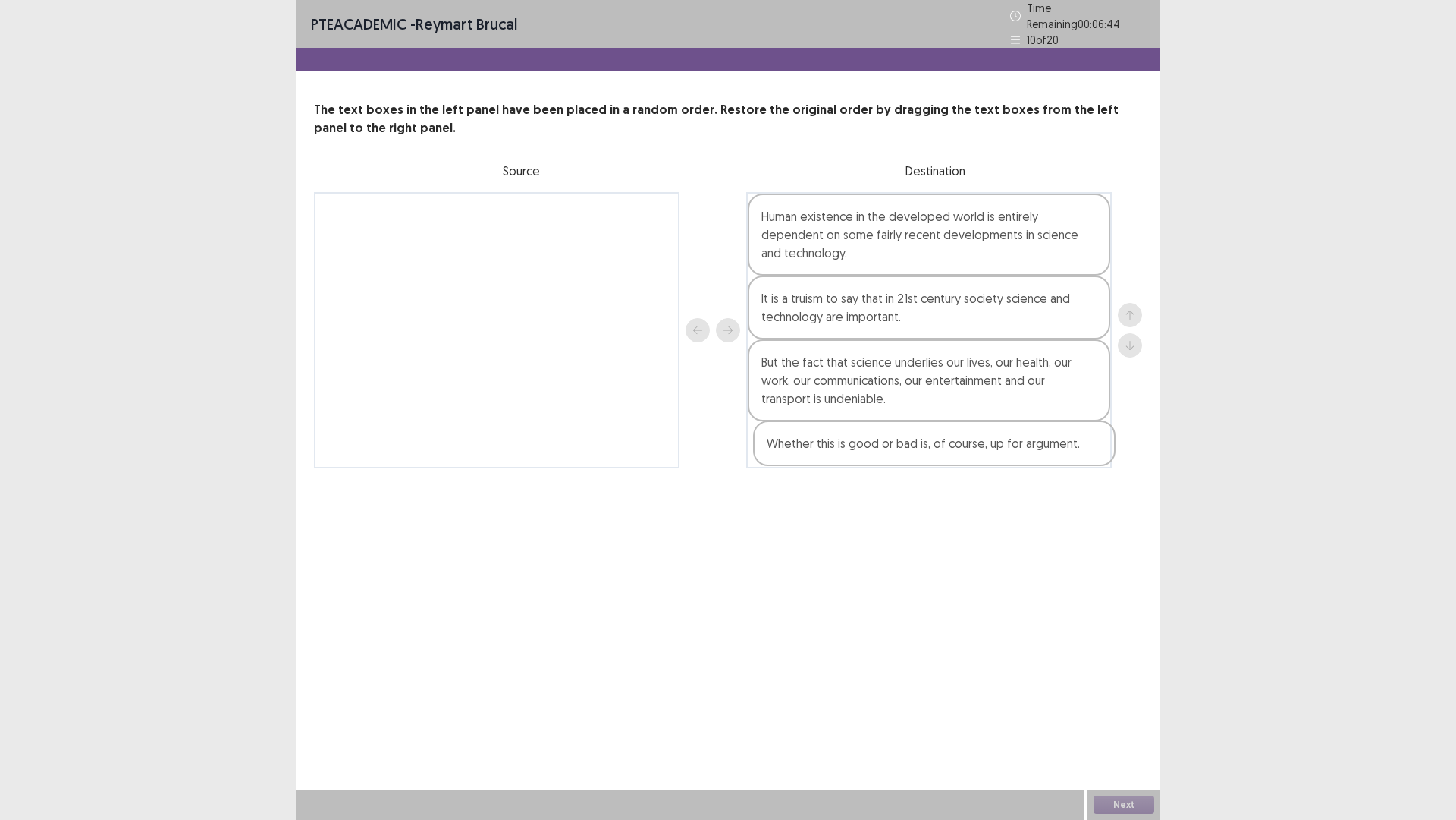
drag, startPoint x: 544, startPoint y: 210, endPoint x: 988, endPoint y: 445, distance: 502.4
click at [985, 443] on div "Whether this is good or bad is, of course, up for argument. Human existence in …" at bounding box center [728, 330] width 829 height 276
click at [1114, 717] on button "Next" at bounding box center [1124, 805] width 61 height 18
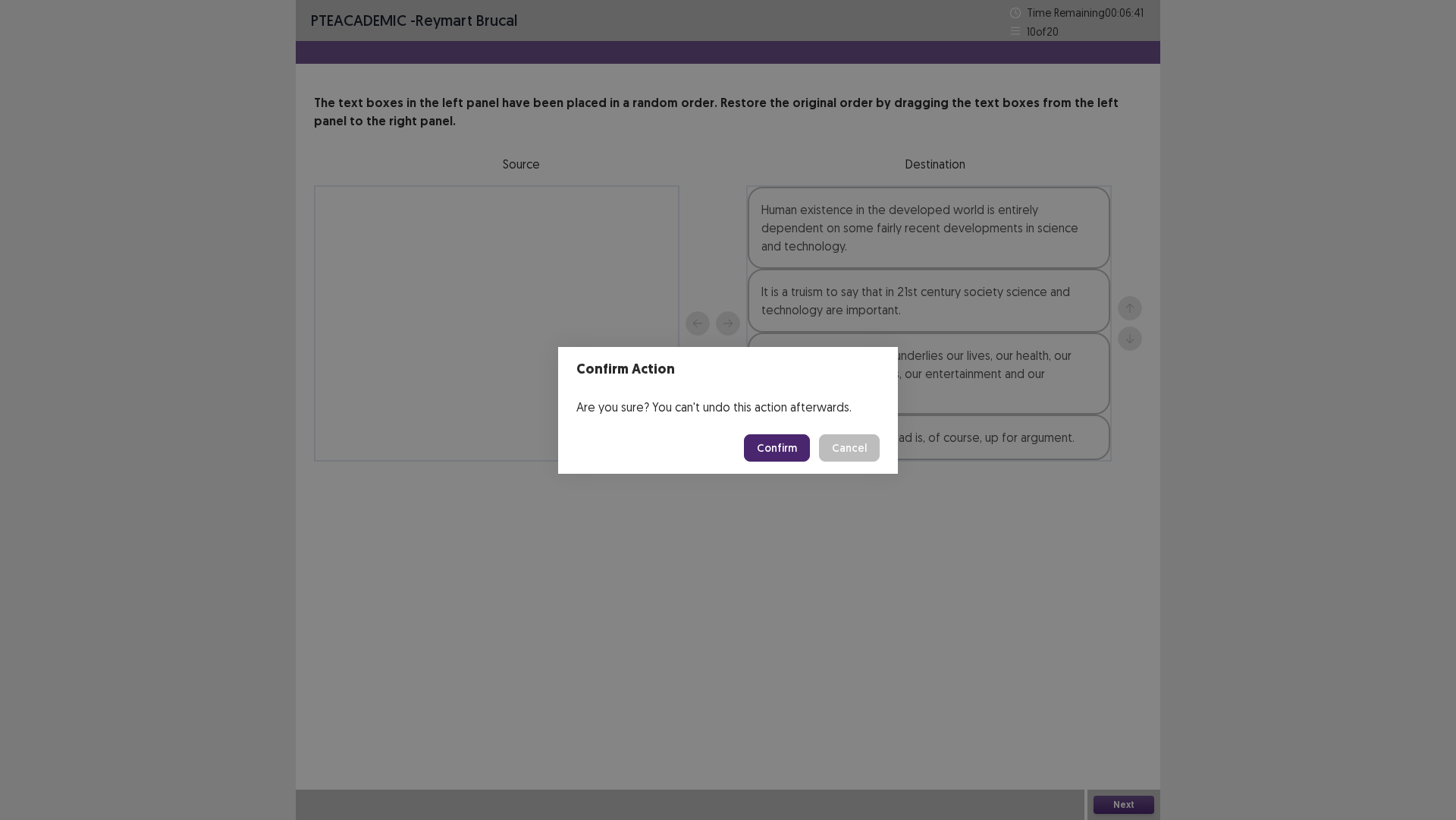
click at [795, 447] on button "Confirm" at bounding box center [777, 448] width 66 height 27
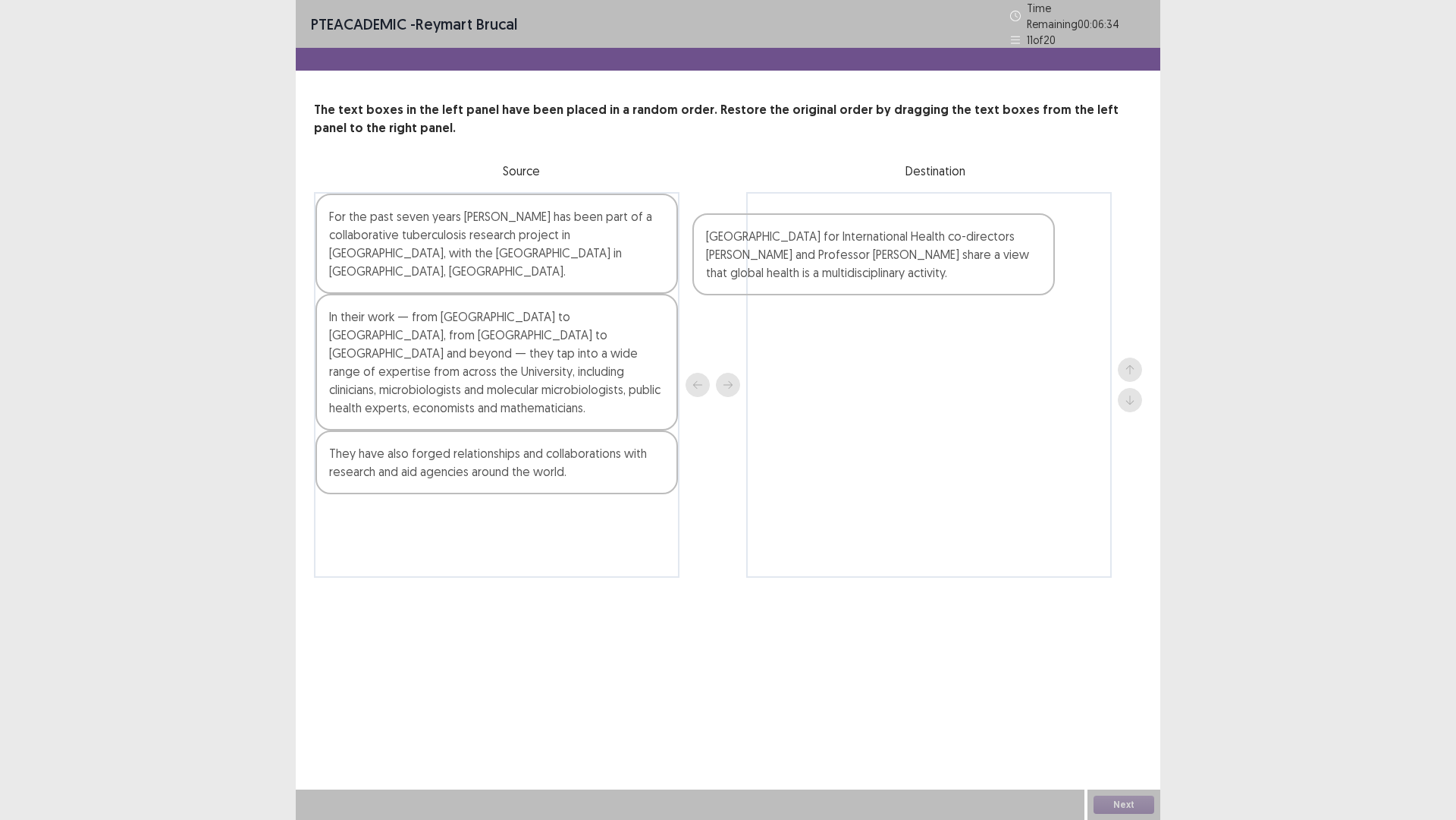
drag, startPoint x: 475, startPoint y: 228, endPoint x: 858, endPoint y: 255, distance: 384.0
click at [858, 255] on div "[GEOGRAPHIC_DATA] for International Health co-directors [PERSON_NAME] and Profe…" at bounding box center [728, 385] width 829 height 386
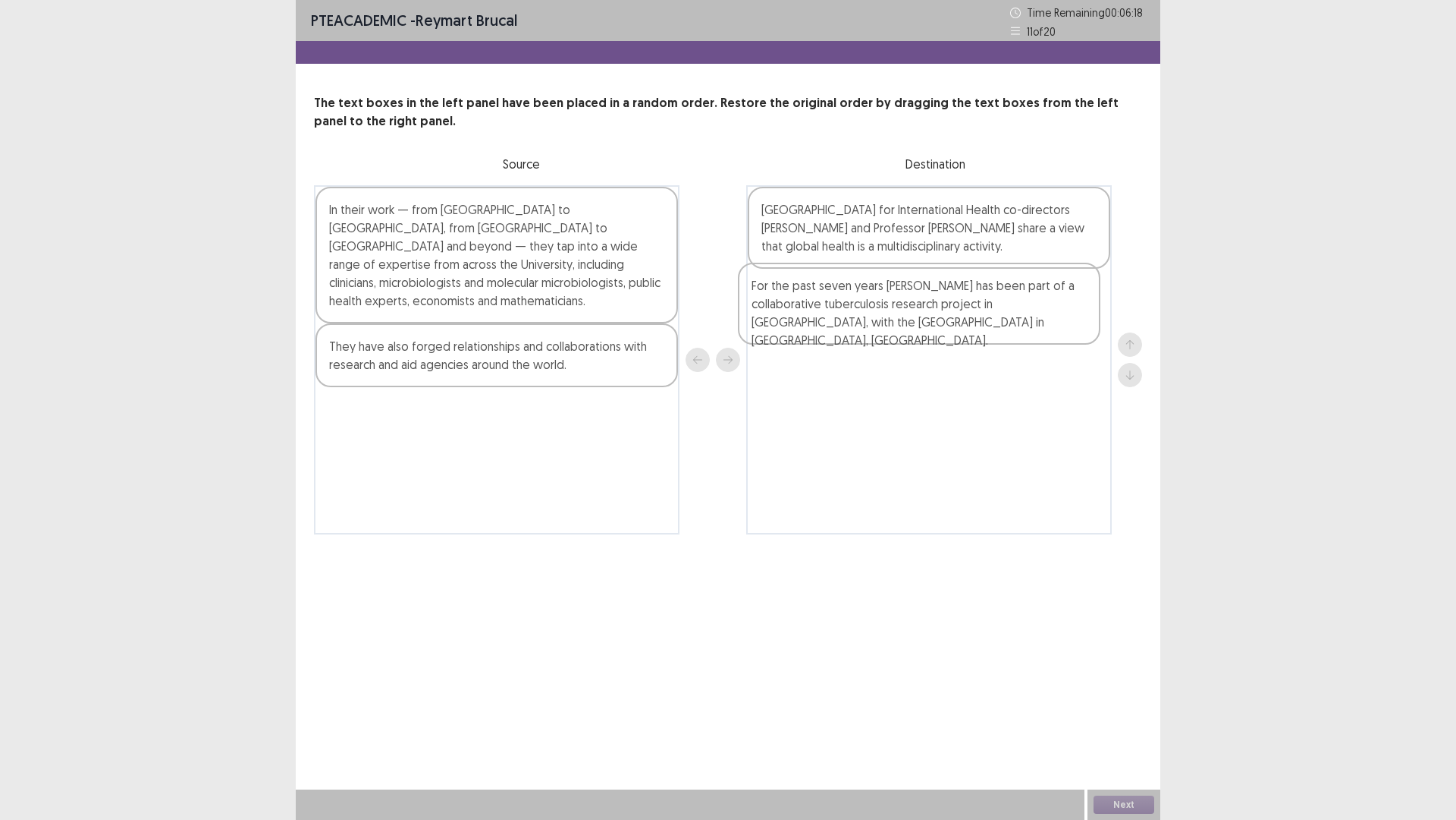
drag, startPoint x: 593, startPoint y: 216, endPoint x: 1038, endPoint y: 288, distance: 450.8
click at [1038, 288] on div "For the past seven years [PERSON_NAME] has been part of a collaborative tubercu…" at bounding box center [728, 360] width 829 height 349
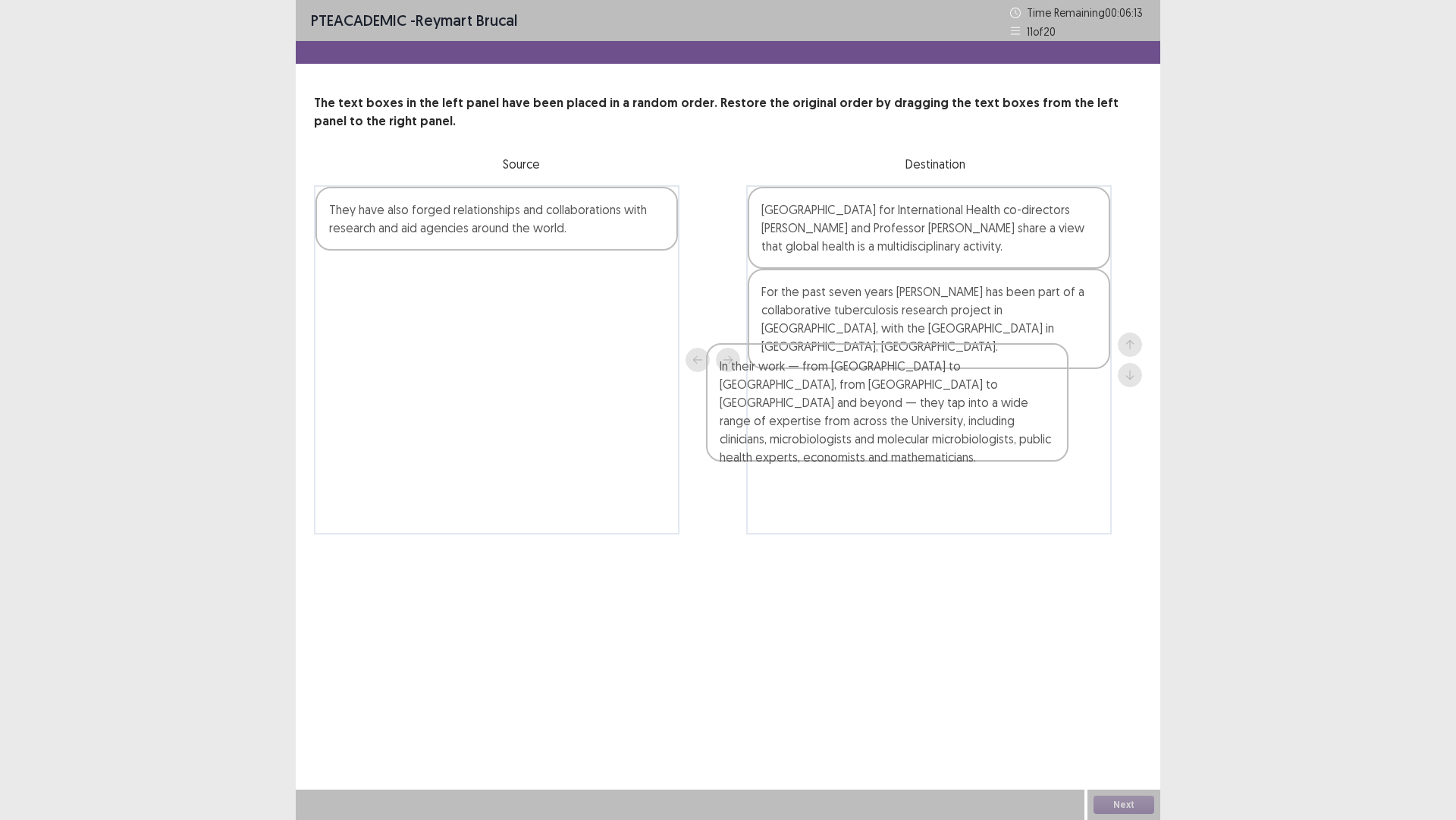
drag, startPoint x: 368, startPoint y: 282, endPoint x: 764, endPoint y: 438, distance: 425.6
click at [763, 442] on div "In their work — from [GEOGRAPHIC_DATA] to [GEOGRAPHIC_DATA], from [GEOGRAPHIC_D…" at bounding box center [728, 360] width 829 height 349
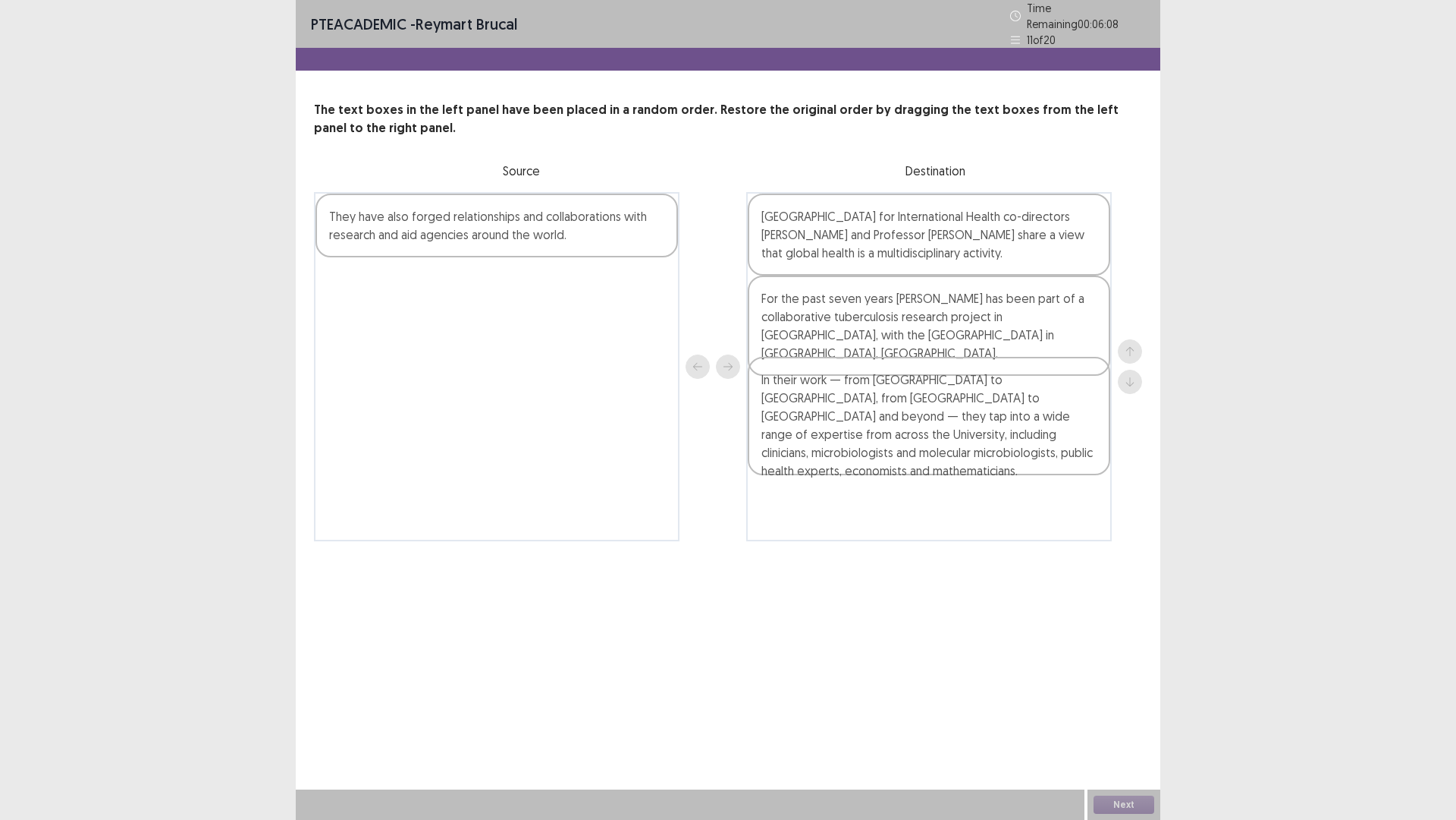
click at [890, 445] on div "[GEOGRAPHIC_DATA] for International Health co-directors [PERSON_NAME] and Profe…" at bounding box center [929, 367] width 366 height 349
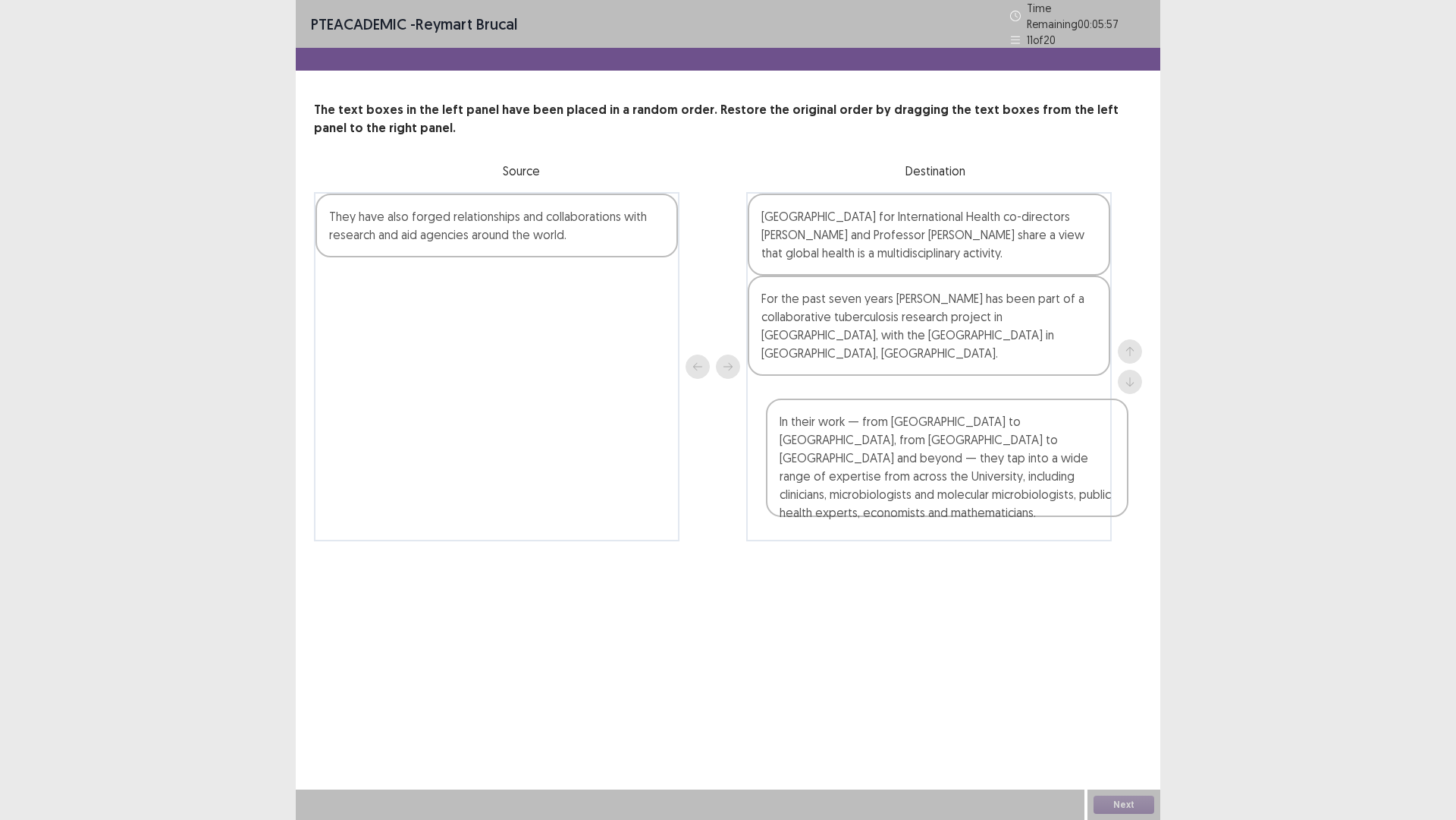
drag, startPoint x: 835, startPoint y: 435, endPoint x: 857, endPoint y: 486, distance: 55.5
click at [857, 486] on div "[GEOGRAPHIC_DATA] for International Health co-directors [PERSON_NAME] and Profe…" at bounding box center [929, 367] width 366 height 349
drag, startPoint x: 869, startPoint y: 365, endPoint x: 892, endPoint y: 429, distance: 68.0
click at [892, 429] on div "[GEOGRAPHIC_DATA] for International Health co-directors [PERSON_NAME] and Profe…" at bounding box center [929, 367] width 366 height 349
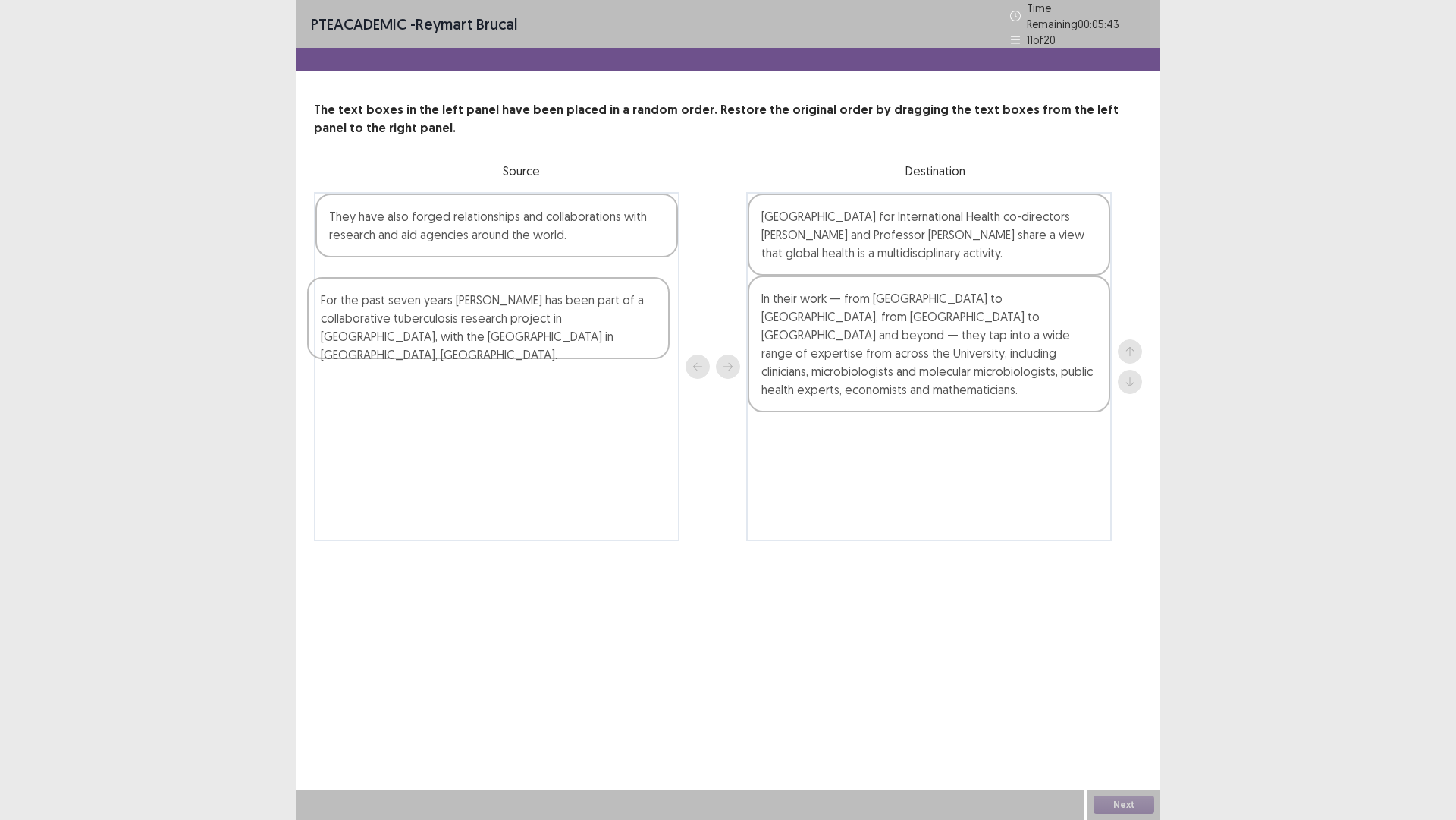
drag, startPoint x: 965, startPoint y: 325, endPoint x: 523, endPoint y: 340, distance: 442.3
click at [523, 340] on div "They have also forged relationships and collaborations with research and aid ag…" at bounding box center [728, 367] width 829 height 349
drag, startPoint x: 531, startPoint y: 338, endPoint x: 550, endPoint y: 379, distance: 45.2
click at [552, 392] on div "They have also forged relationships and collaborations with research and aid ag…" at bounding box center [496, 367] width 366 height 349
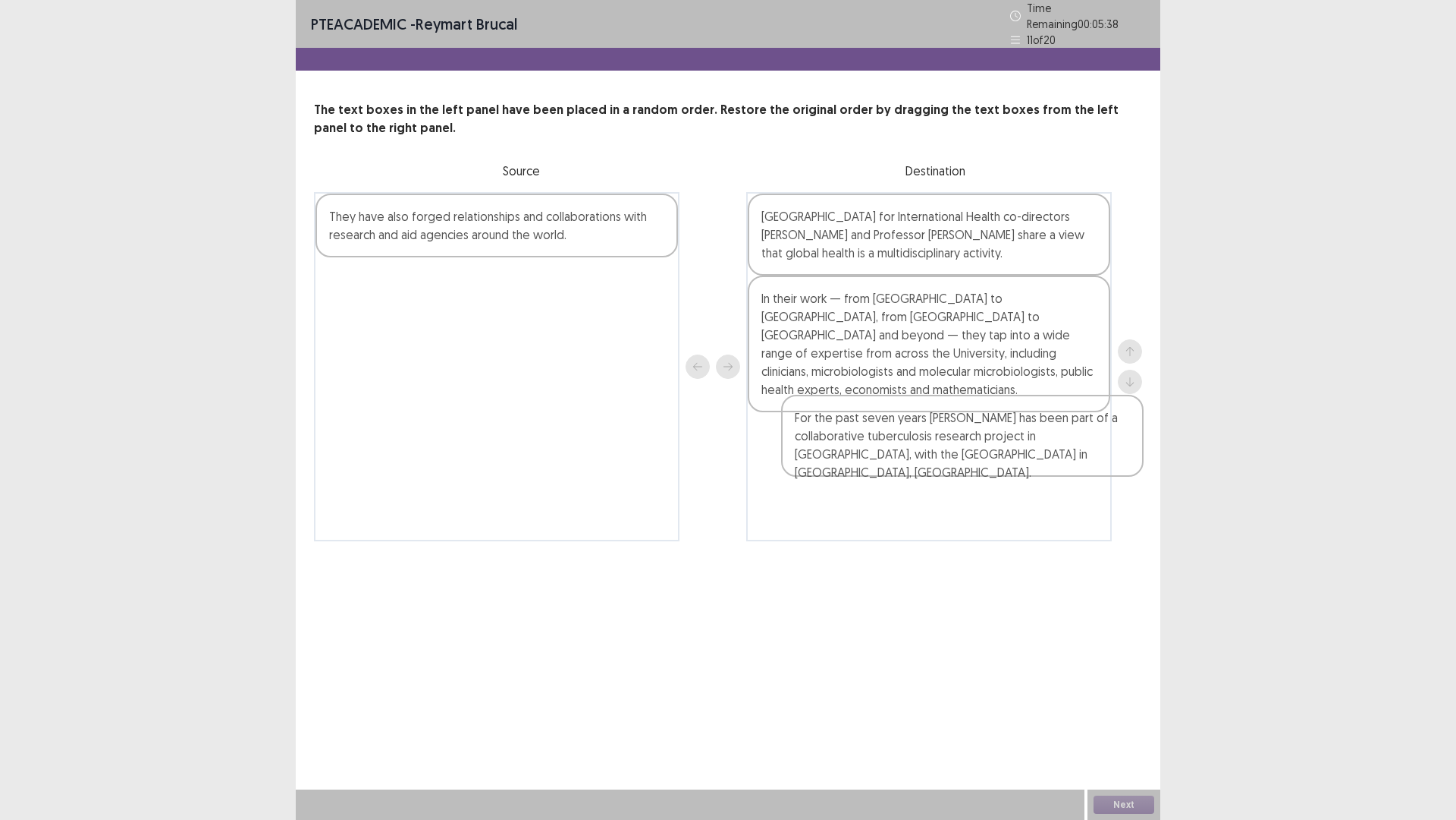
drag, startPoint x: 538, startPoint y: 295, endPoint x: 981, endPoint y: 431, distance: 463.4
click at [985, 436] on div "They have also forged relationships and collaborations with research and aid ag…" at bounding box center [728, 367] width 829 height 349
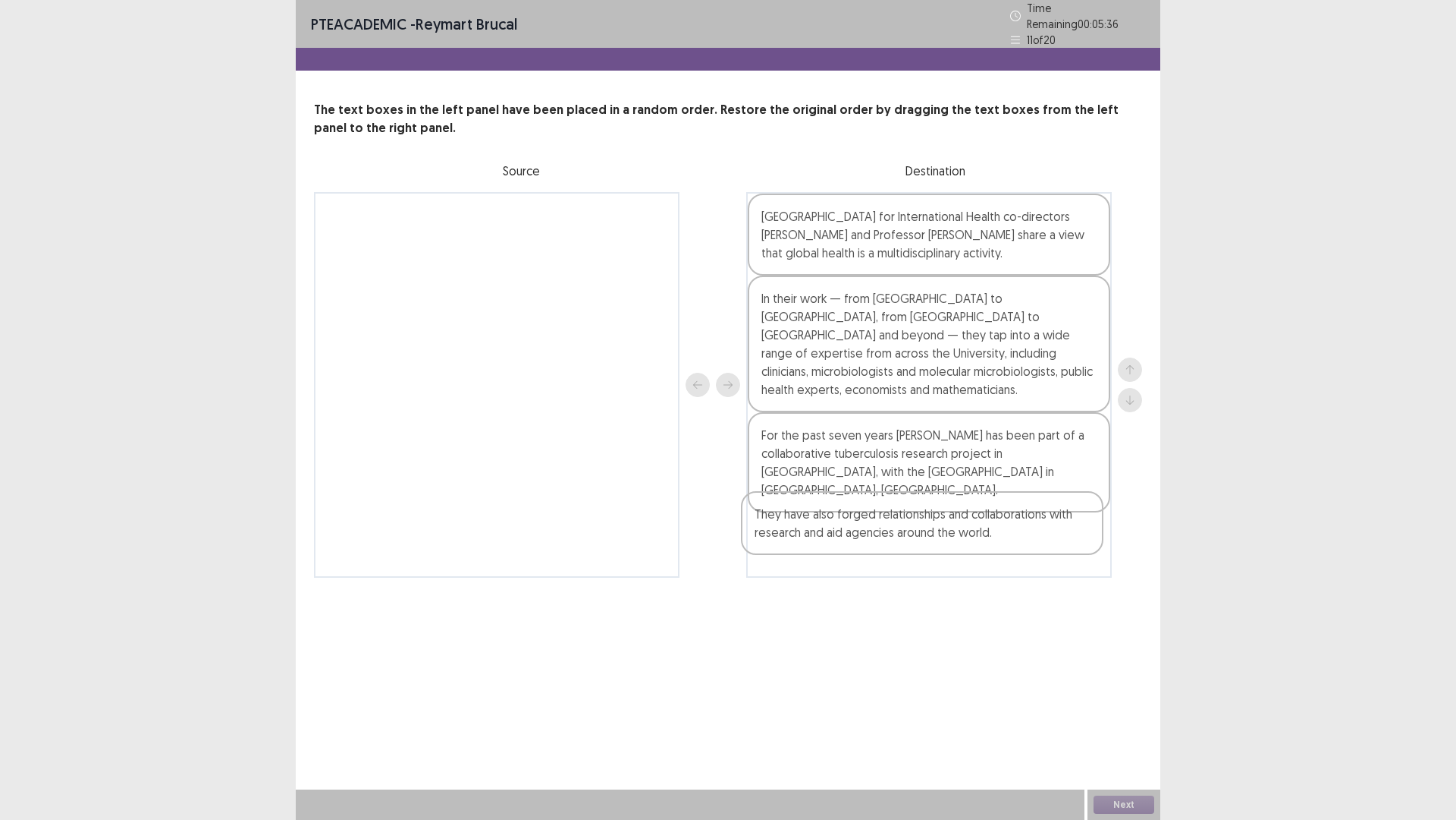
drag, startPoint x: 635, startPoint y: 239, endPoint x: 1071, endPoint y: 528, distance: 523.1
click at [1071, 528] on div "They have also forged relationships and collaborations with research and aid ag…" at bounding box center [728, 385] width 829 height 386
click at [1121, 717] on button "Next" at bounding box center [1124, 805] width 61 height 18
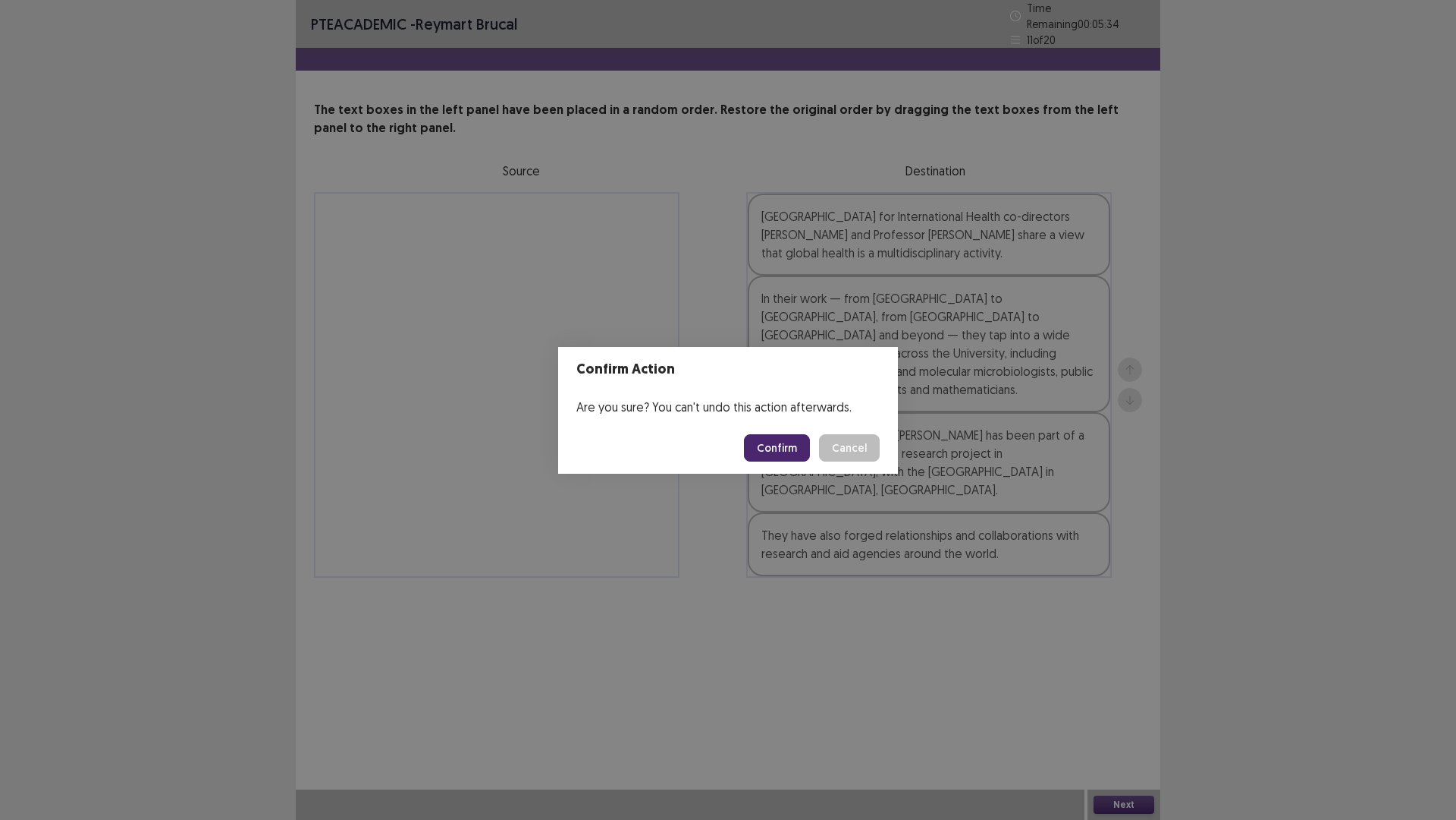
click at [762, 453] on button "Confirm" at bounding box center [777, 448] width 66 height 27
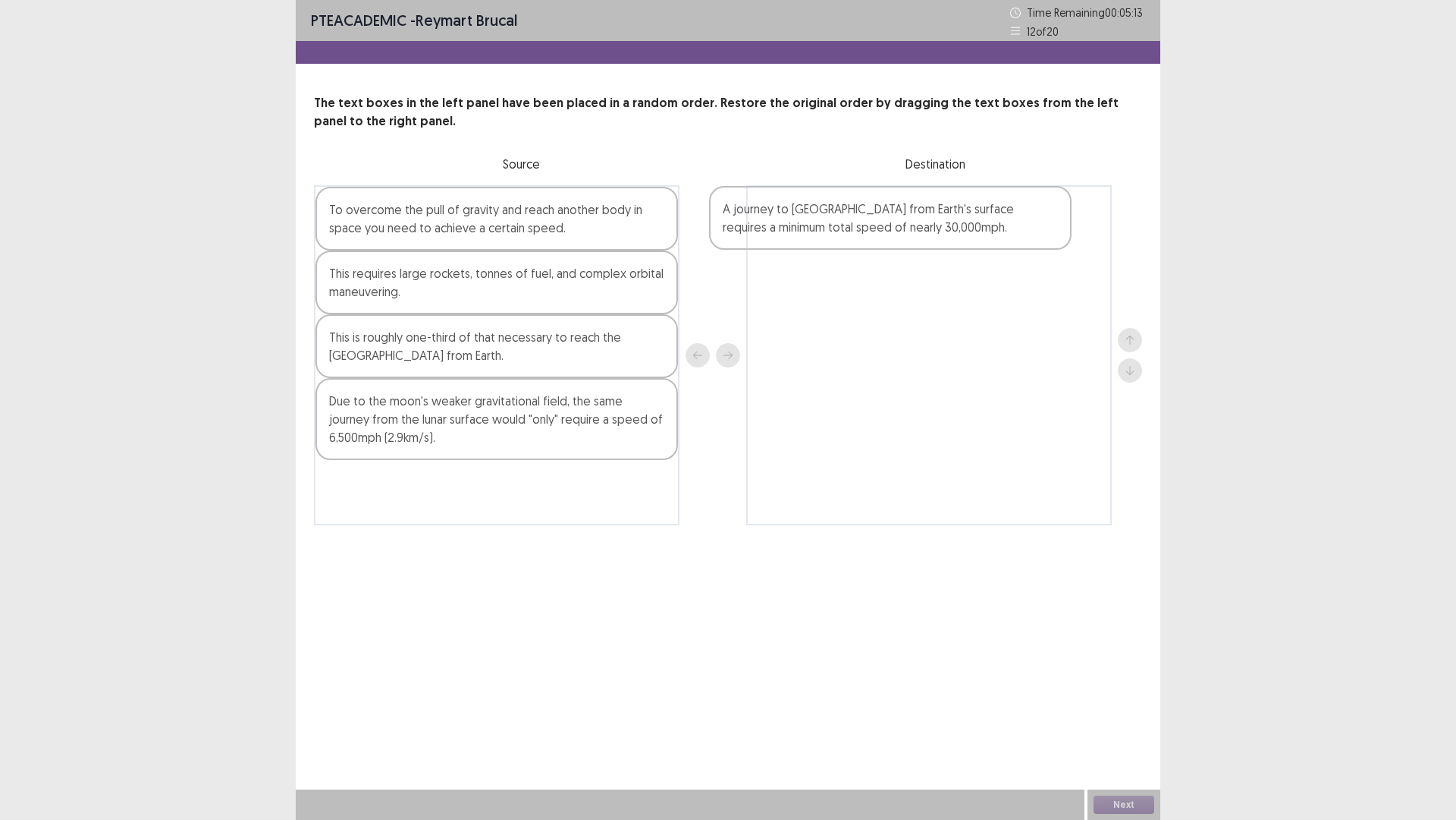
drag, startPoint x: 509, startPoint y: 355, endPoint x: 926, endPoint y: 219, distance: 438.6
click at [923, 219] on div "To overcome the pull of gravity and reach another body in space you need to ach…" at bounding box center [728, 355] width 829 height 340
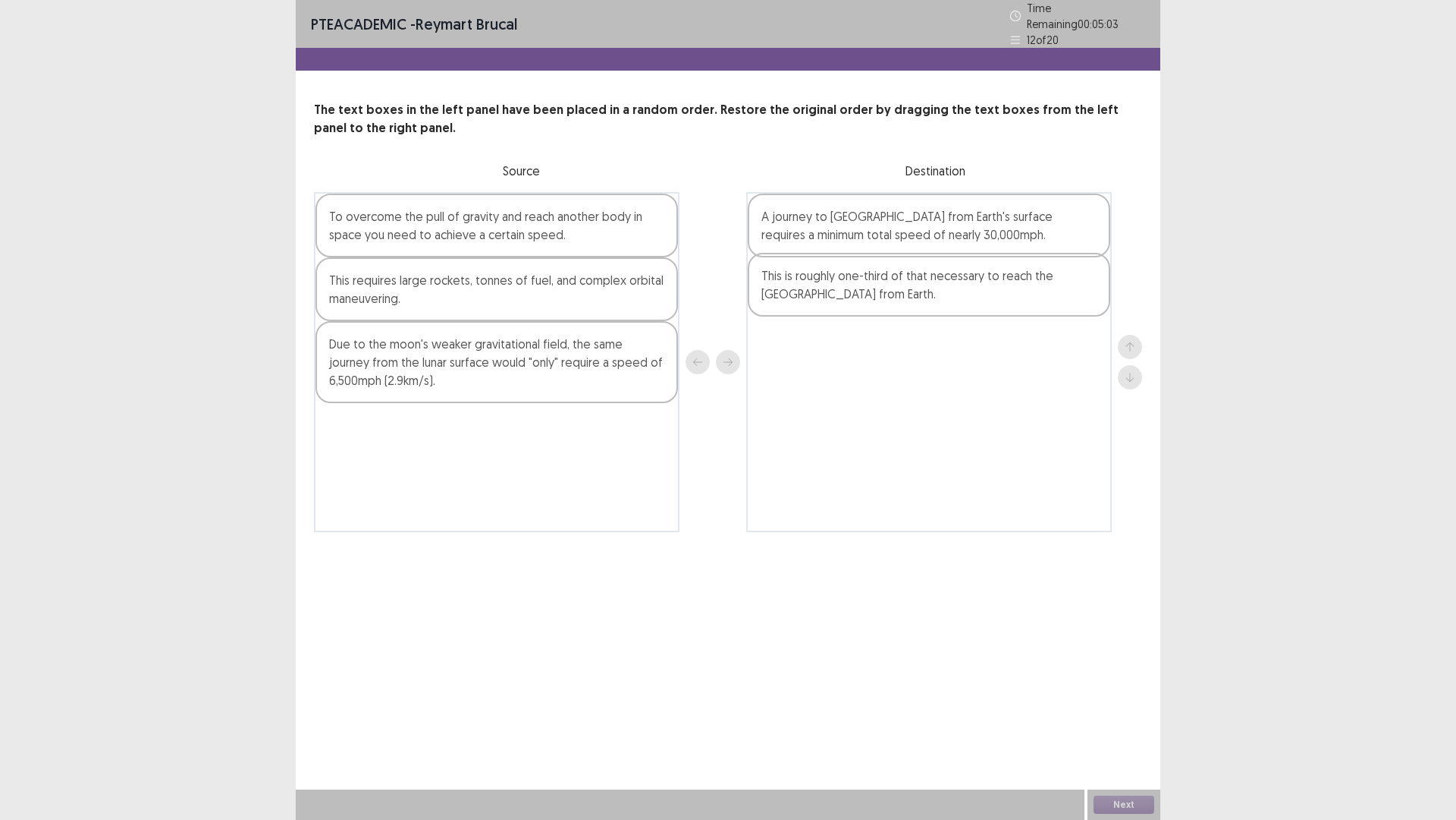
drag, startPoint x: 411, startPoint y: 360, endPoint x: 852, endPoint y: 297, distance: 445.5
click at [849, 299] on div "To overcome the pull of gravity and reach another body in space you need to ach…" at bounding box center [728, 362] width 829 height 340
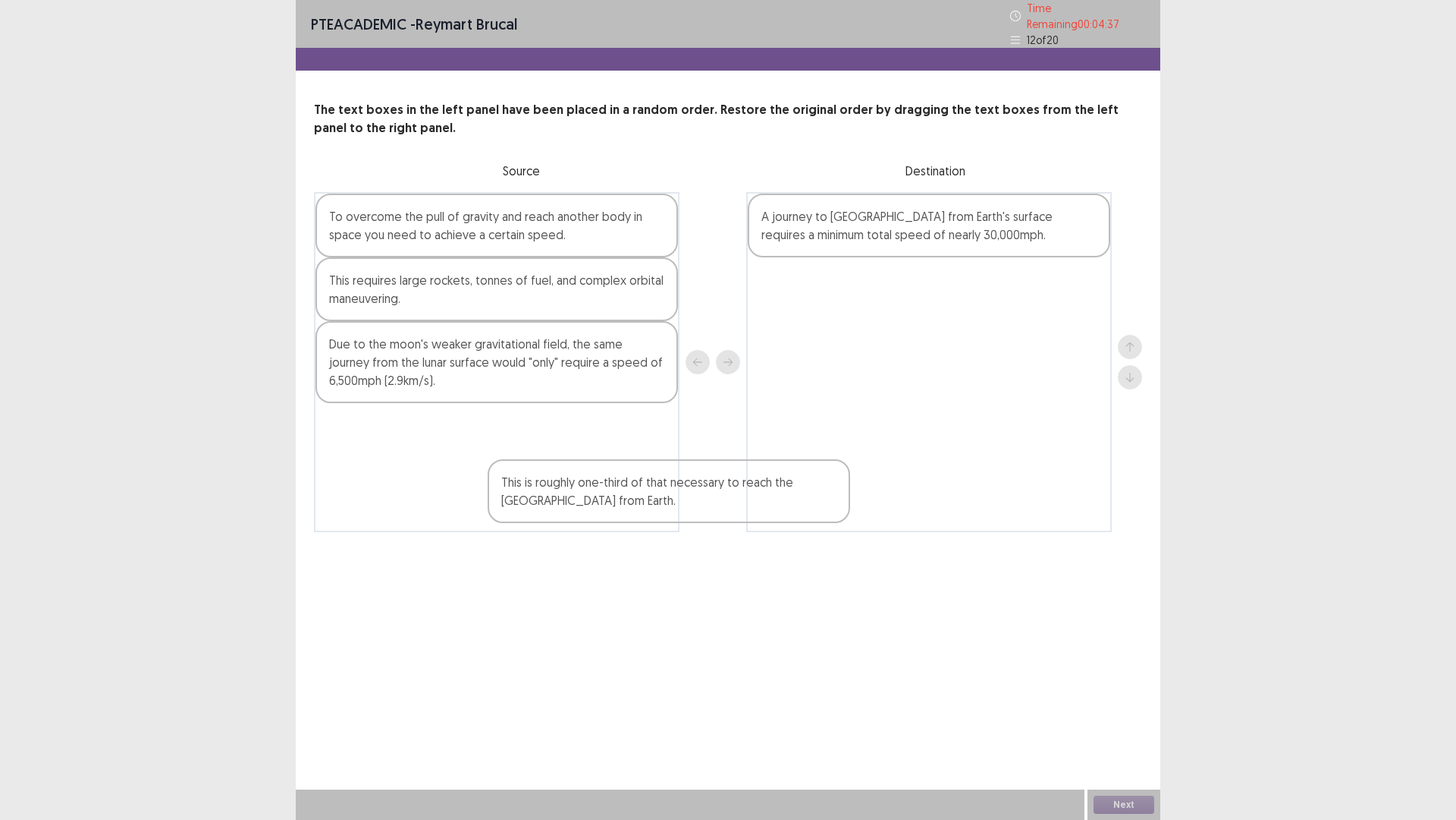
drag, startPoint x: 853, startPoint y: 296, endPoint x: 573, endPoint y: 478, distance: 334.0
click at [577, 494] on div "To overcome the pull of gravity and reach another body in space you need to ach…" at bounding box center [728, 362] width 829 height 340
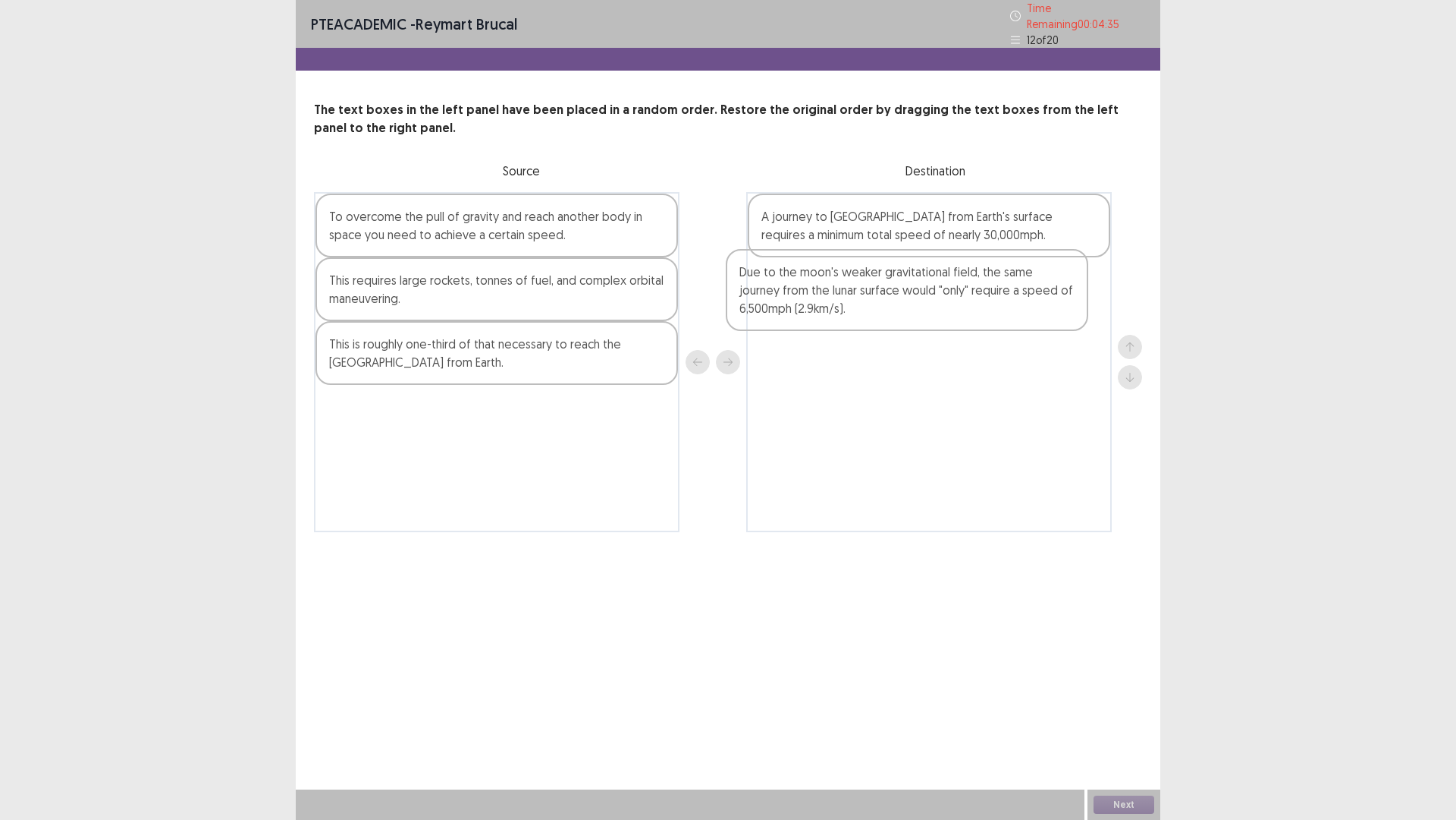
drag, startPoint x: 562, startPoint y: 381, endPoint x: 978, endPoint y: 314, distance: 421.4
click at [978, 314] on div "To overcome the pull of gravity and reach another body in space you need to ach…" at bounding box center [728, 362] width 829 height 340
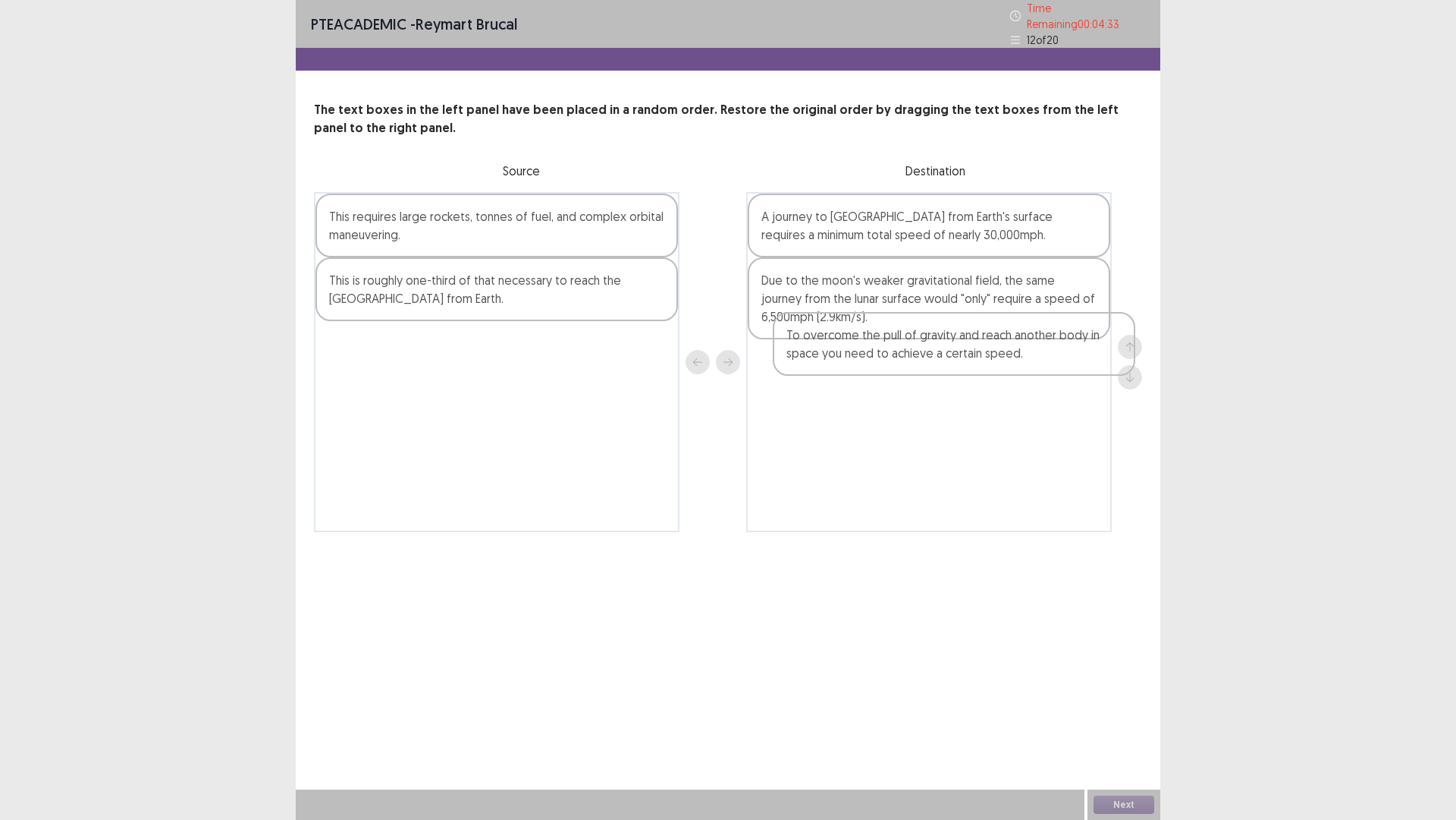
drag, startPoint x: 465, startPoint y: 227, endPoint x: 919, endPoint y: 324, distance: 464.2
click at [919, 327] on div "To overcome the pull of gravity and reach another body in space you need to ach…" at bounding box center [728, 362] width 829 height 340
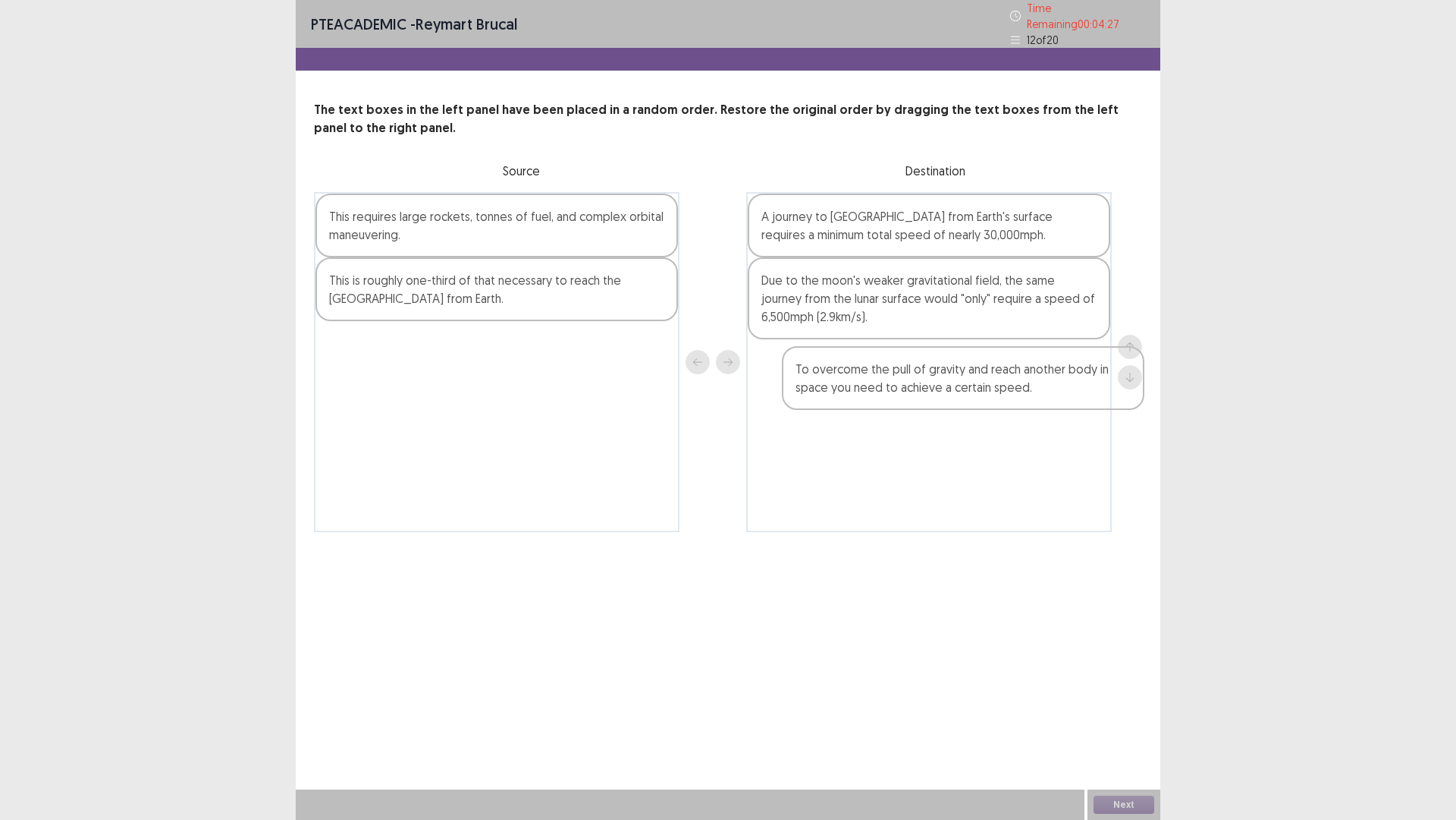
drag, startPoint x: 797, startPoint y: 293, endPoint x: 791, endPoint y: 356, distance: 63.3
click at [824, 380] on div "A journey to [GEOGRAPHIC_DATA] from Earth's surface requires a minimum total sp…" at bounding box center [929, 362] width 366 height 340
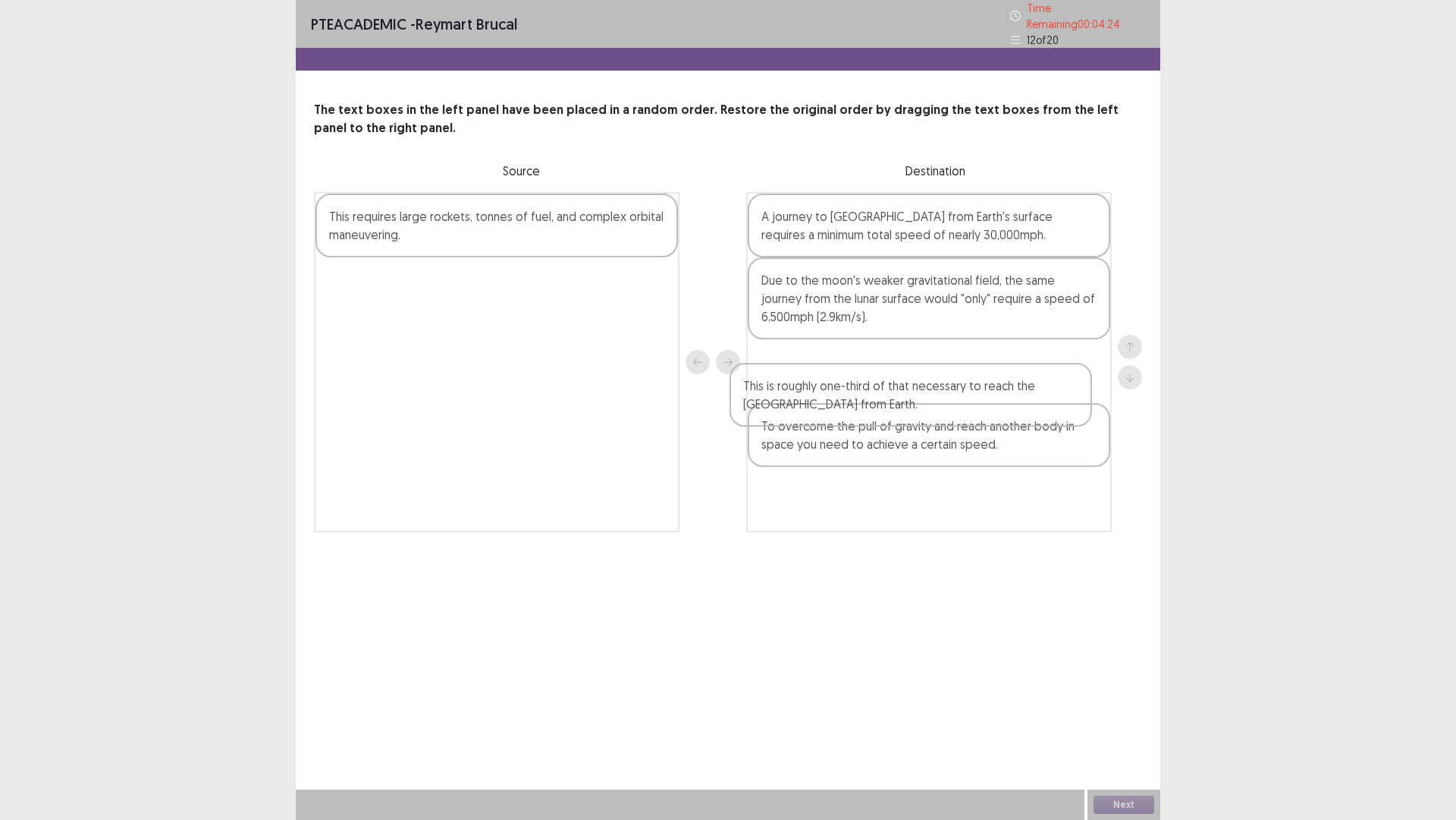
drag, startPoint x: 479, startPoint y: 307, endPoint x: 898, endPoint y: 423, distance: 434.8
click at [898, 423] on div "This requires large rockets, tonnes of fuel, and complex orbital maneuvering. T…" at bounding box center [728, 362] width 829 height 340
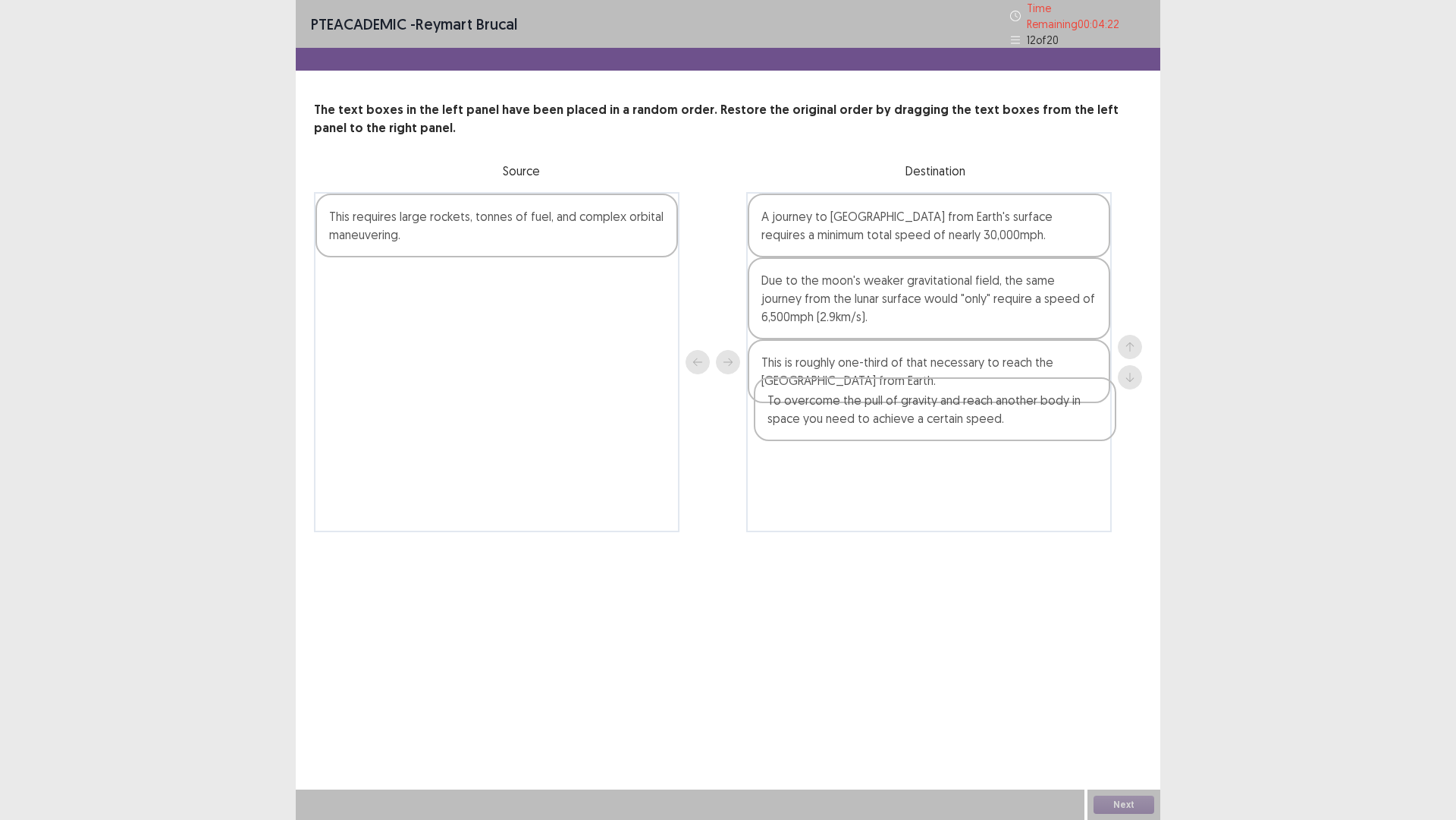
drag, startPoint x: 898, startPoint y: 421, endPoint x: 909, endPoint y: 390, distance: 32.9
click at [907, 397] on div "A journey to [GEOGRAPHIC_DATA] from Earth's surface requires a minimum total sp…" at bounding box center [929, 362] width 366 height 340
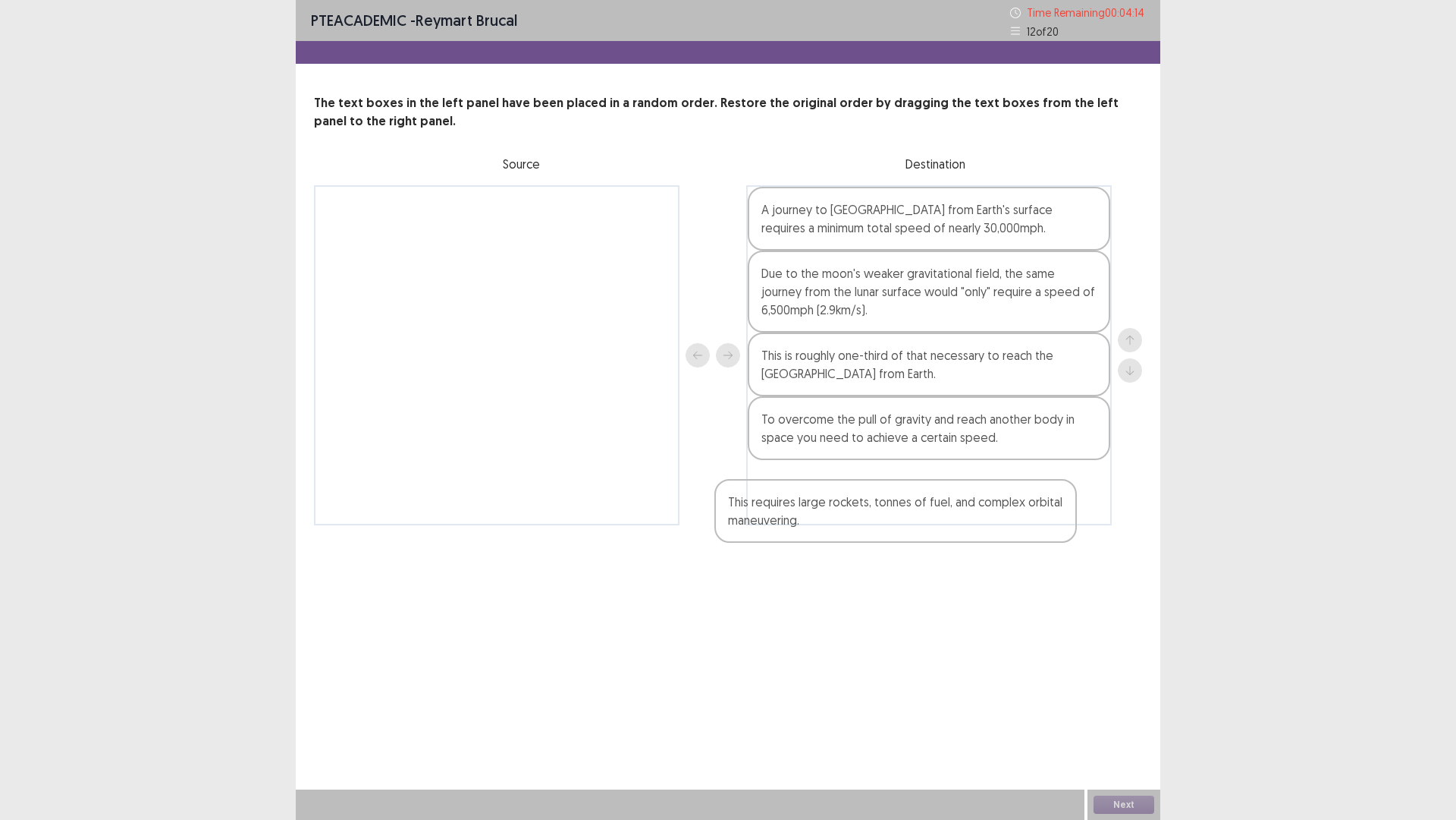
drag, startPoint x: 551, startPoint y: 220, endPoint x: 999, endPoint y: 499, distance: 527.8
click at [993, 502] on div "This requires large rockets, tonnes of fuel, and complex orbital maneuvering. A…" at bounding box center [728, 355] width 829 height 340
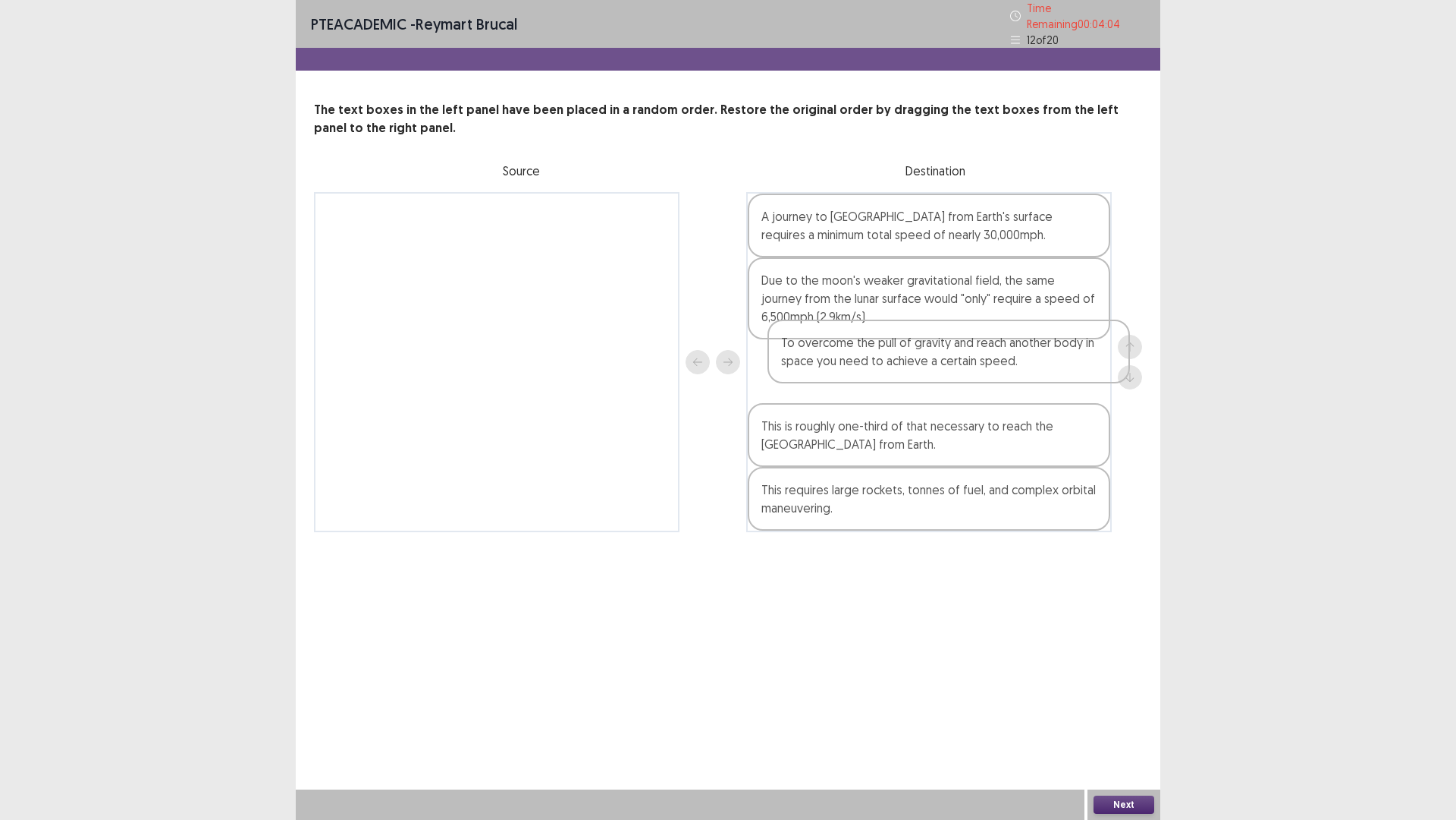
drag, startPoint x: 829, startPoint y: 429, endPoint x: 841, endPoint y: 350, distance: 79.9
click at [848, 349] on div "A journey to [GEOGRAPHIC_DATA] from Earth's surface requires a minimum total sp…" at bounding box center [929, 362] width 366 height 340
click at [1114, 717] on button "Next" at bounding box center [1124, 805] width 61 height 18
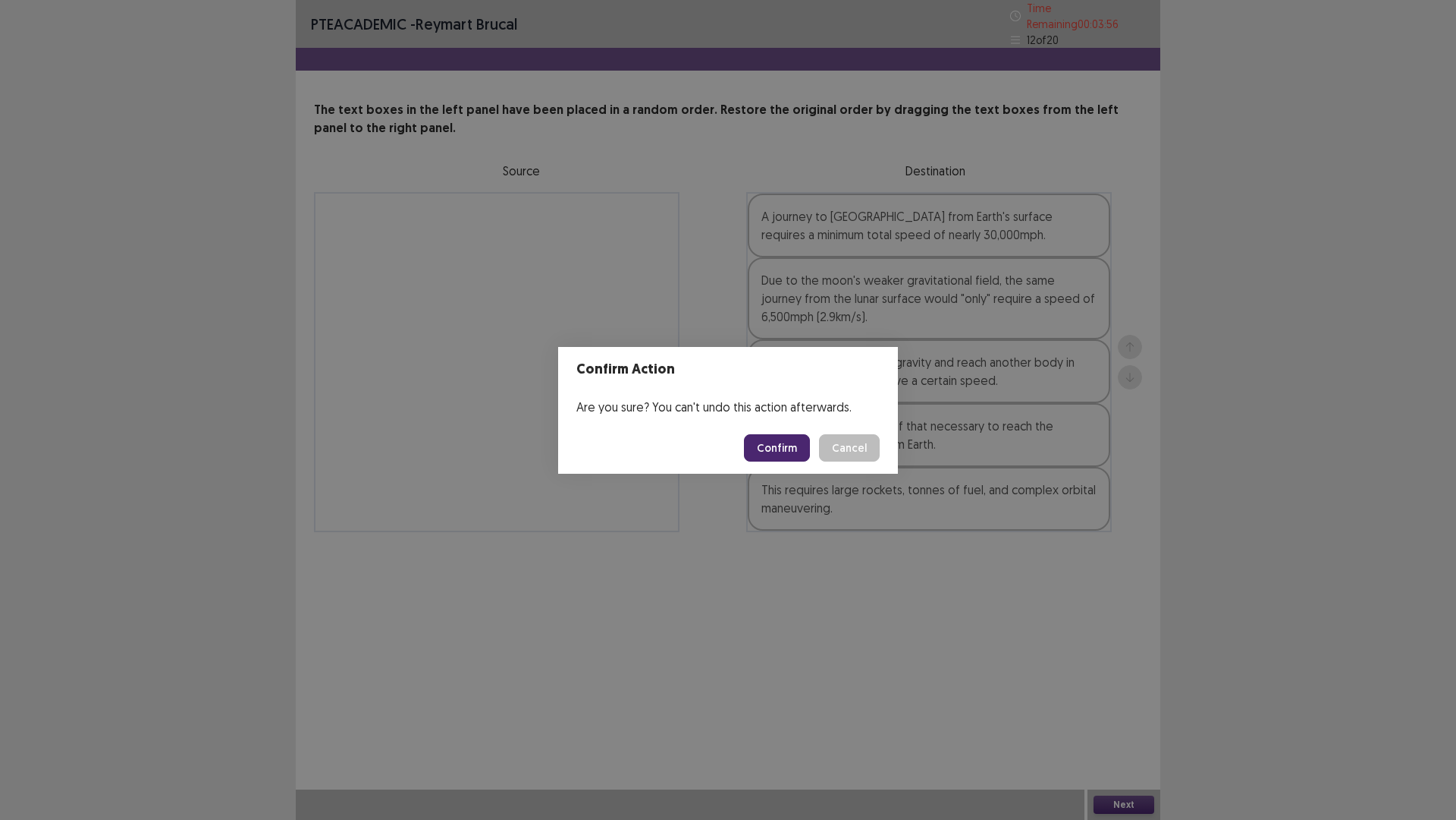
click at [810, 446] on button "Confirm" at bounding box center [777, 448] width 66 height 27
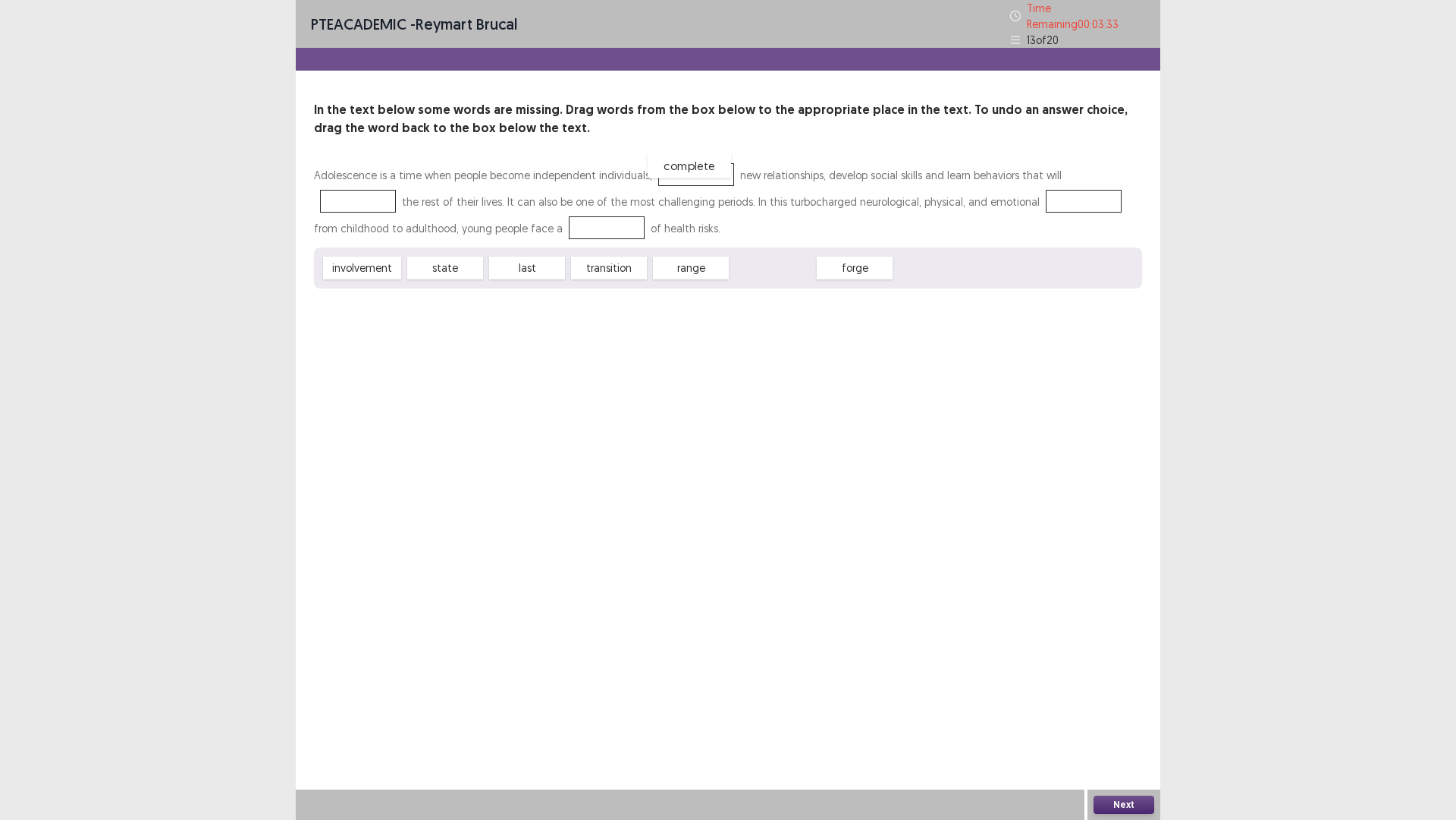
drag, startPoint x: 777, startPoint y: 260, endPoint x: 694, endPoint y: 157, distance: 132.3
drag, startPoint x: 539, startPoint y: 268, endPoint x: 1112, endPoint y: 173, distance: 580.8
click at [619, 262] on div "range" at bounding box center [608, 268] width 84 height 25
drag, startPoint x: 619, startPoint y: 262, endPoint x: 532, endPoint y: 222, distance: 95.8
drag, startPoint x: 373, startPoint y: 263, endPoint x: 980, endPoint y: 201, distance: 610.2
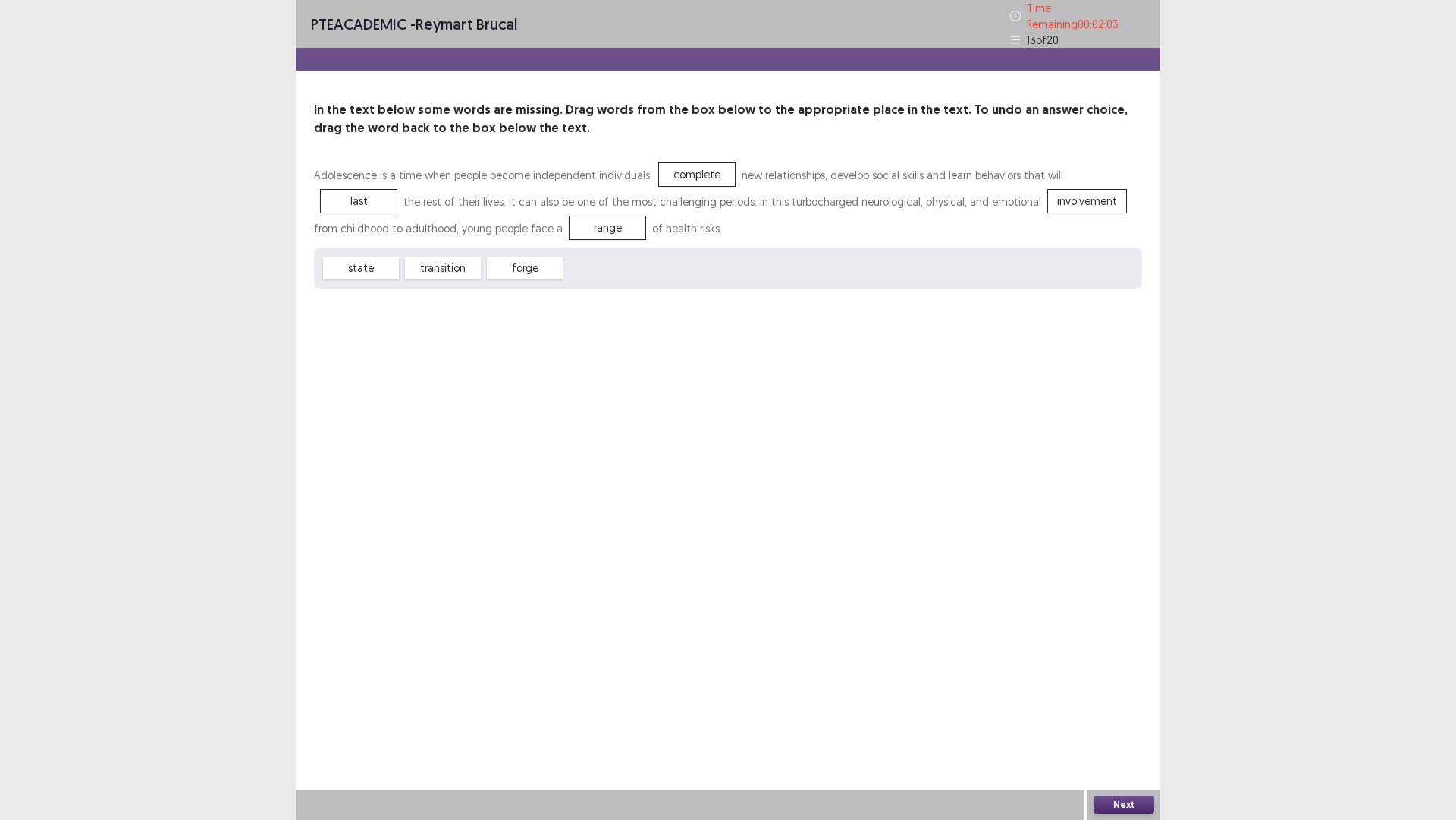
click at [1105, 717] on button "Next" at bounding box center [1124, 805] width 61 height 18
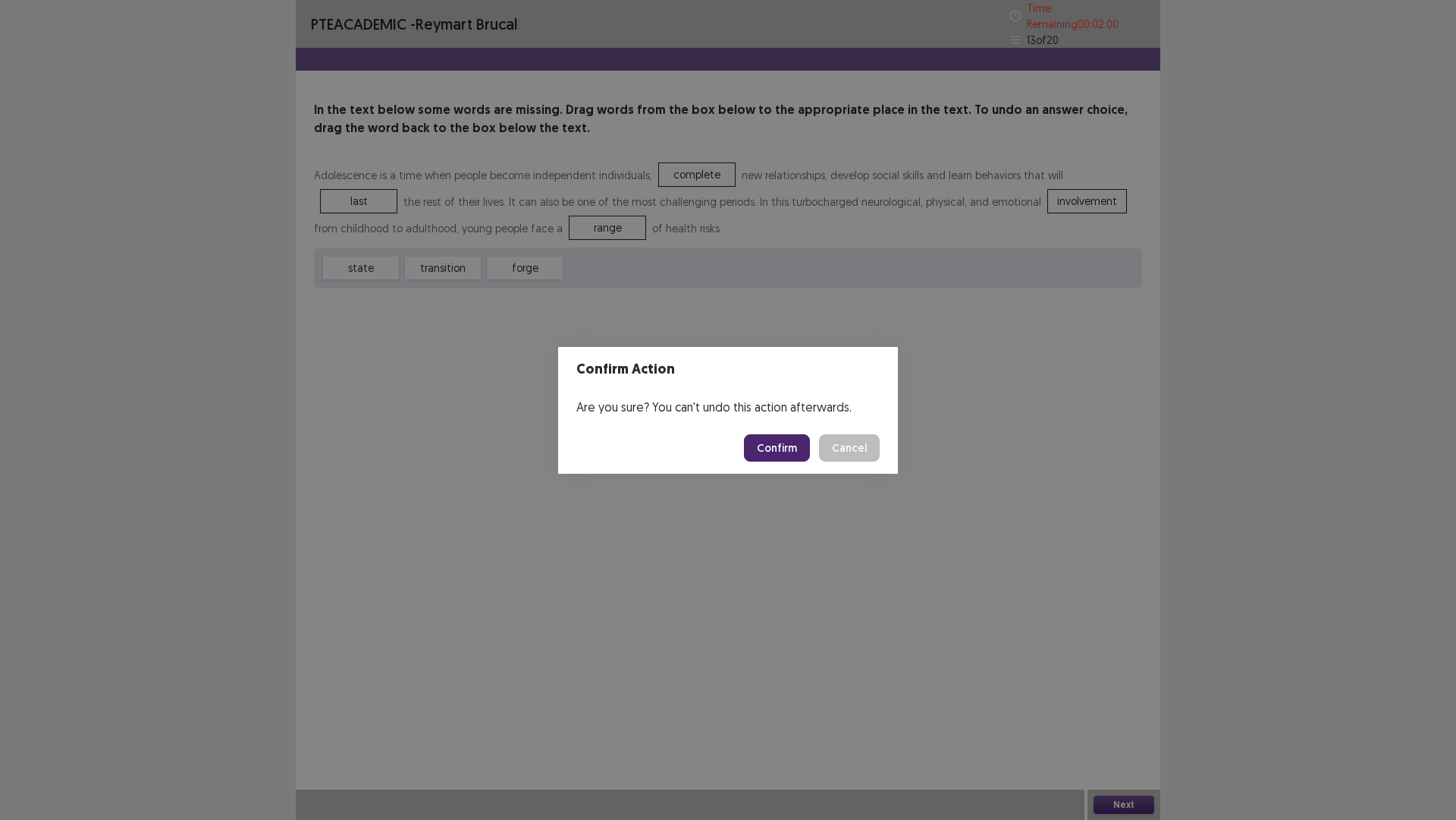
click at [782, 449] on button "Confirm" at bounding box center [777, 448] width 66 height 27
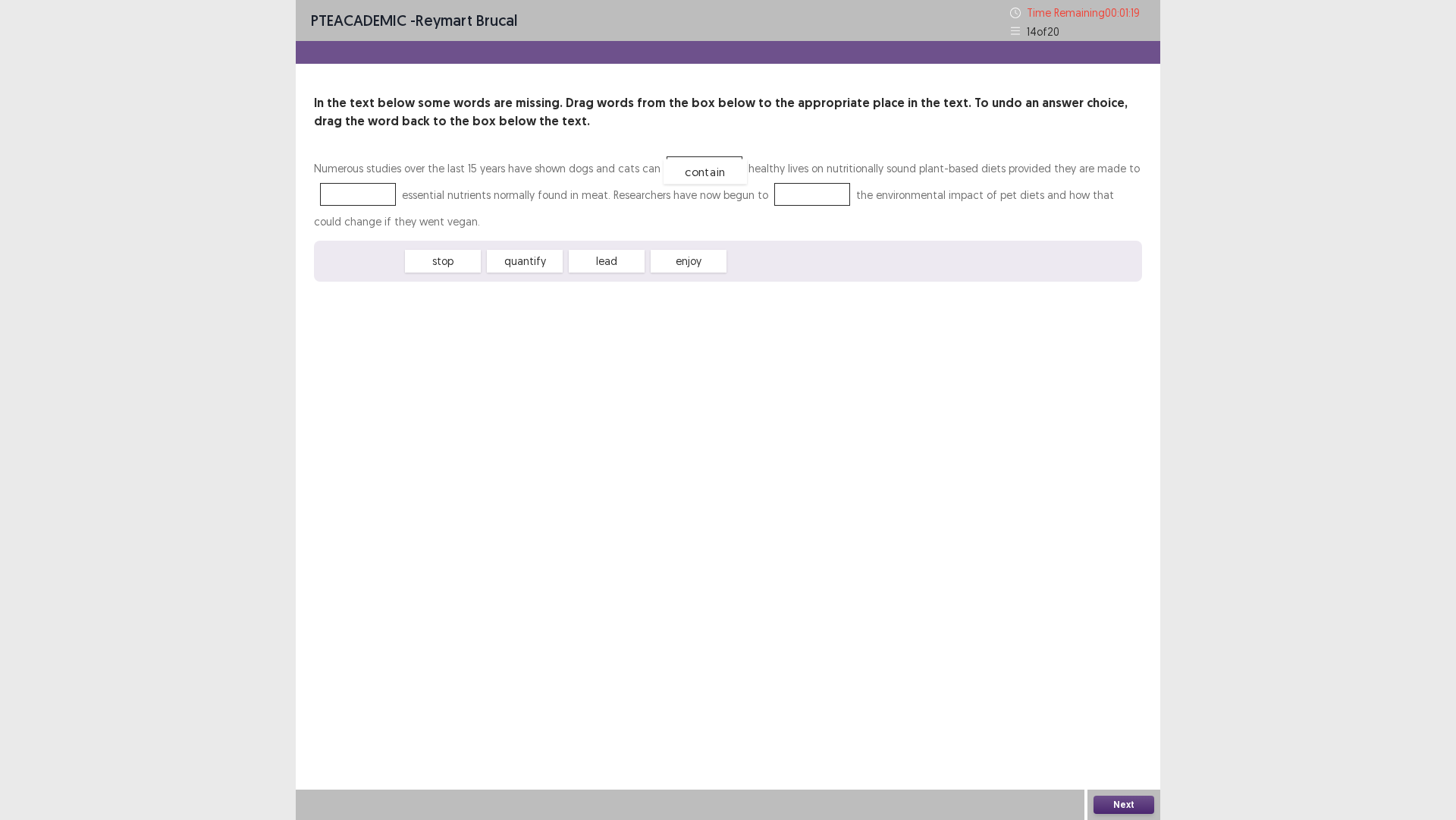
drag, startPoint x: 362, startPoint y: 262, endPoint x: 705, endPoint y: 173, distance: 354.4
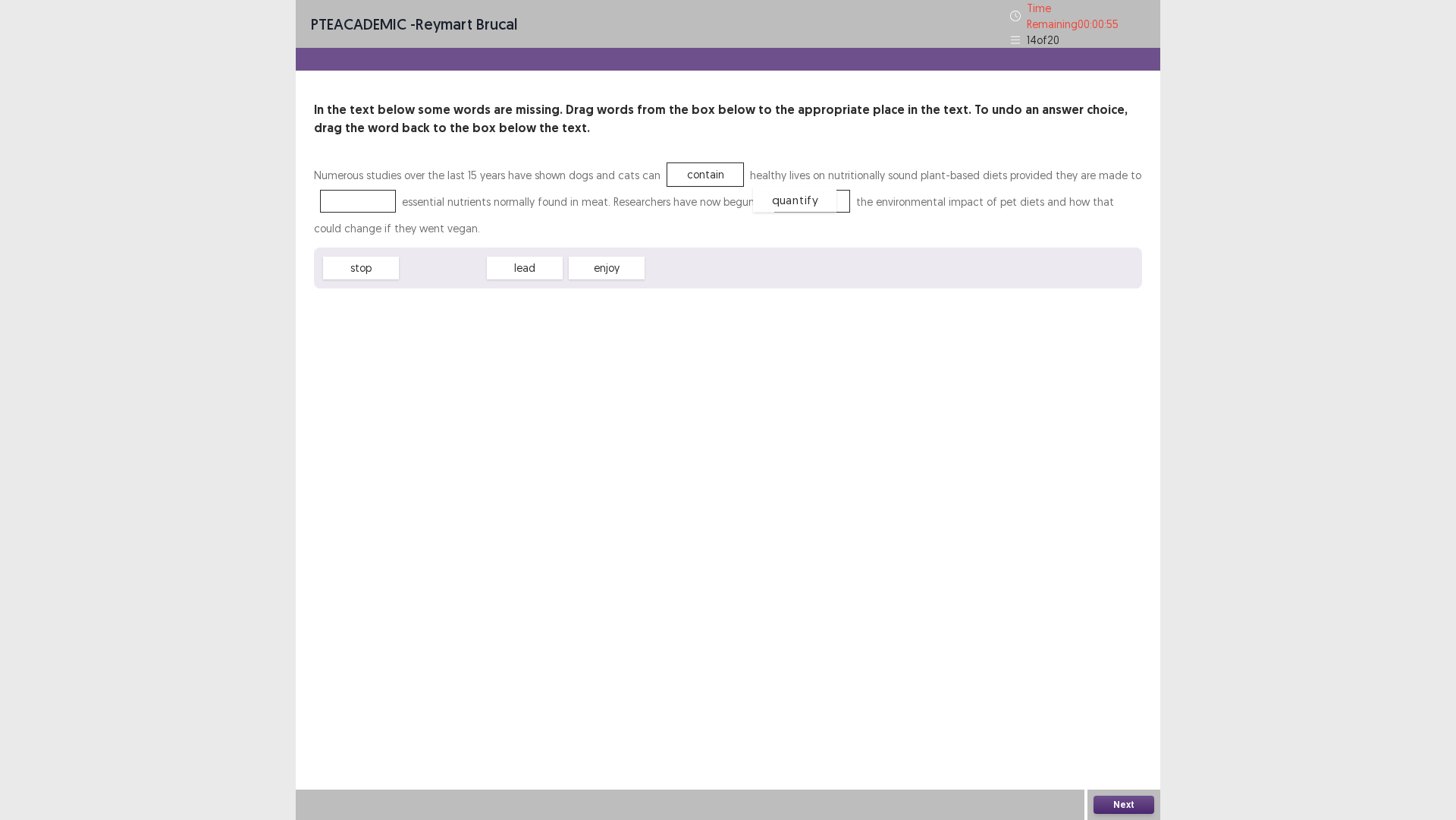
drag, startPoint x: 453, startPoint y: 263, endPoint x: 806, endPoint y: 192, distance: 360.1
drag, startPoint x: 673, startPoint y: 161, endPoint x: 351, endPoint y: 188, distance: 323.1
drag, startPoint x: 431, startPoint y: 262, endPoint x: 688, endPoint y: 165, distance: 274.7
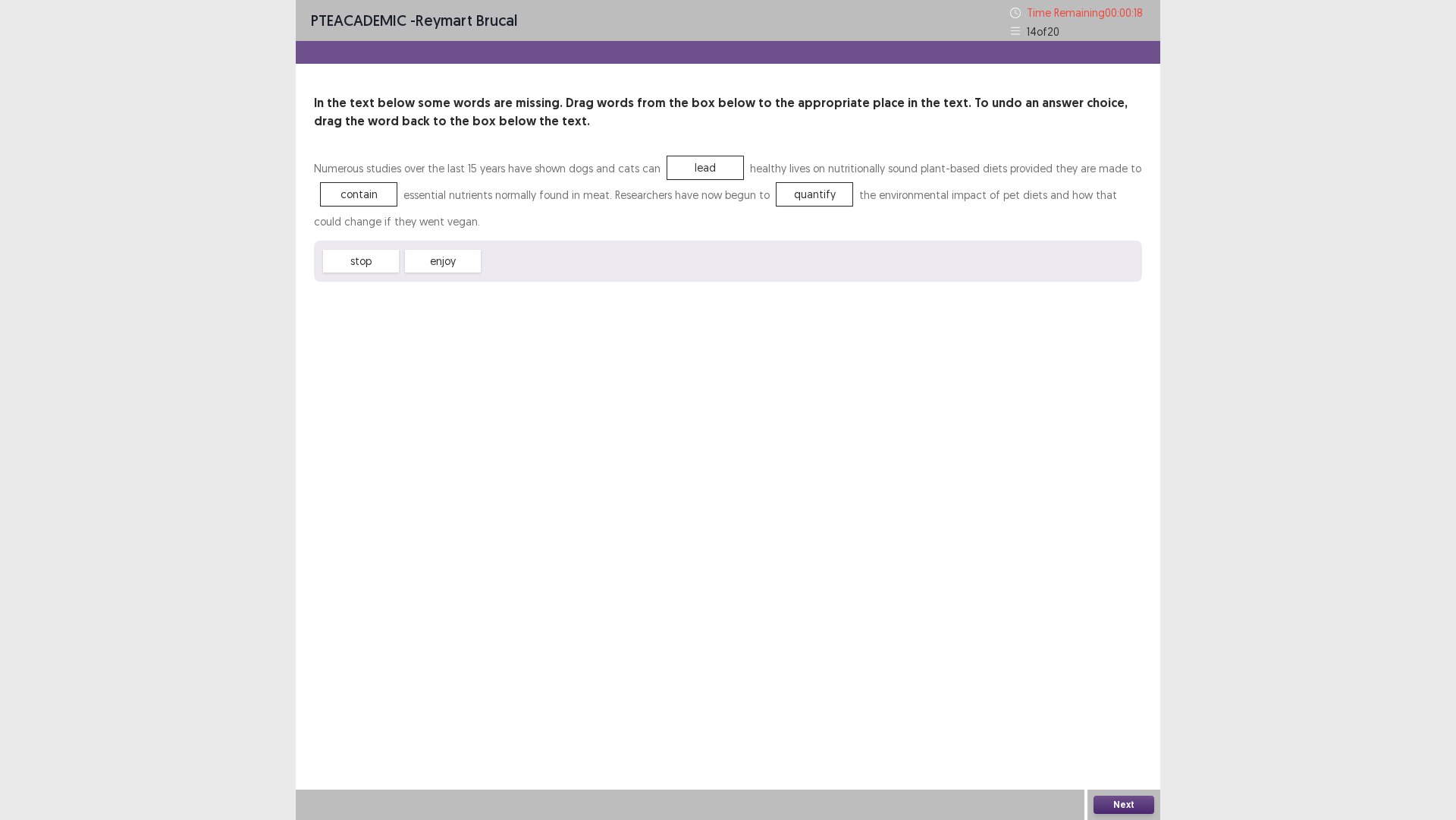
click at [1123, 717] on button "Next" at bounding box center [1124, 805] width 61 height 18
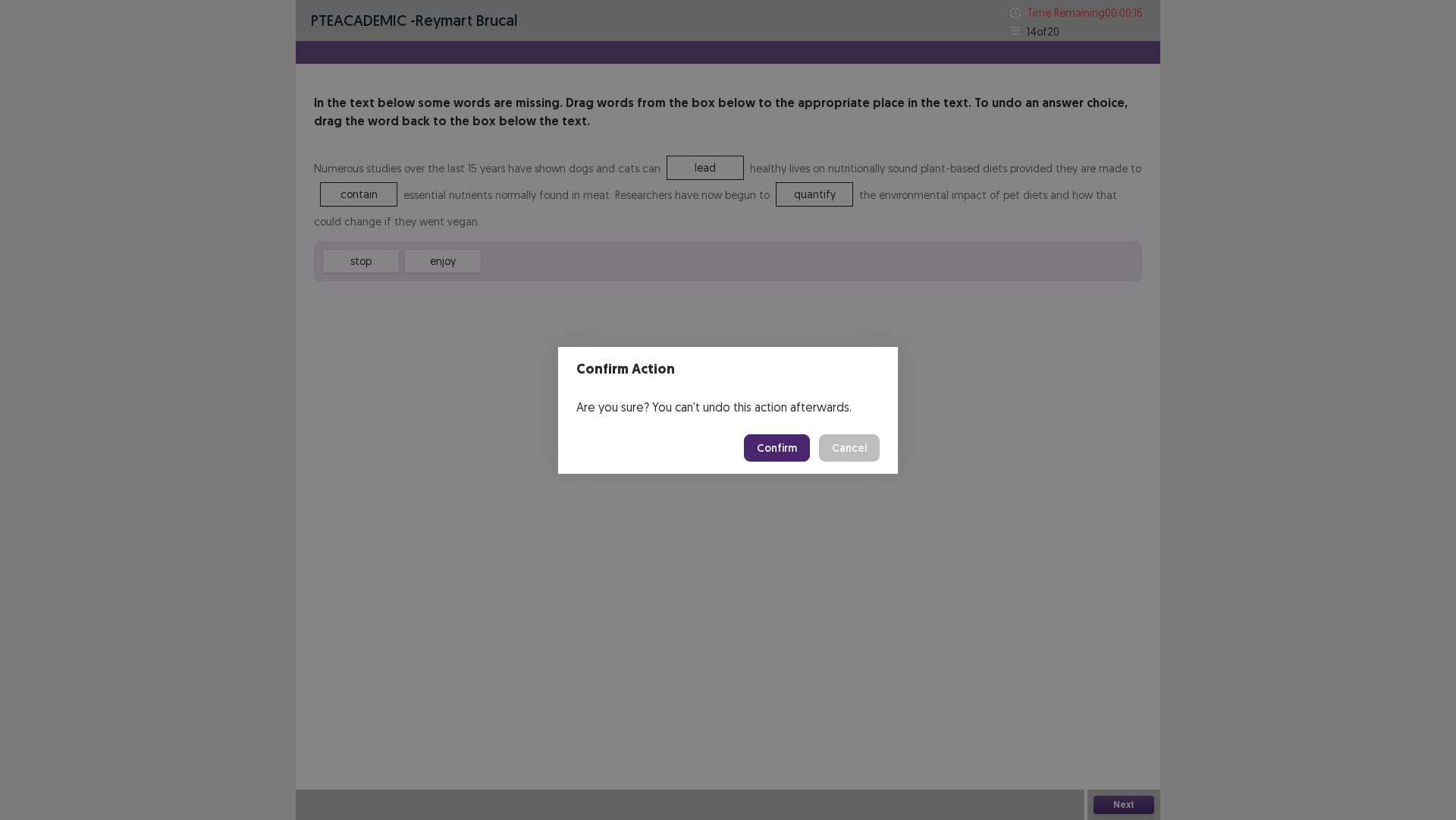
click at [771, 449] on button "Confirm" at bounding box center [777, 448] width 66 height 27
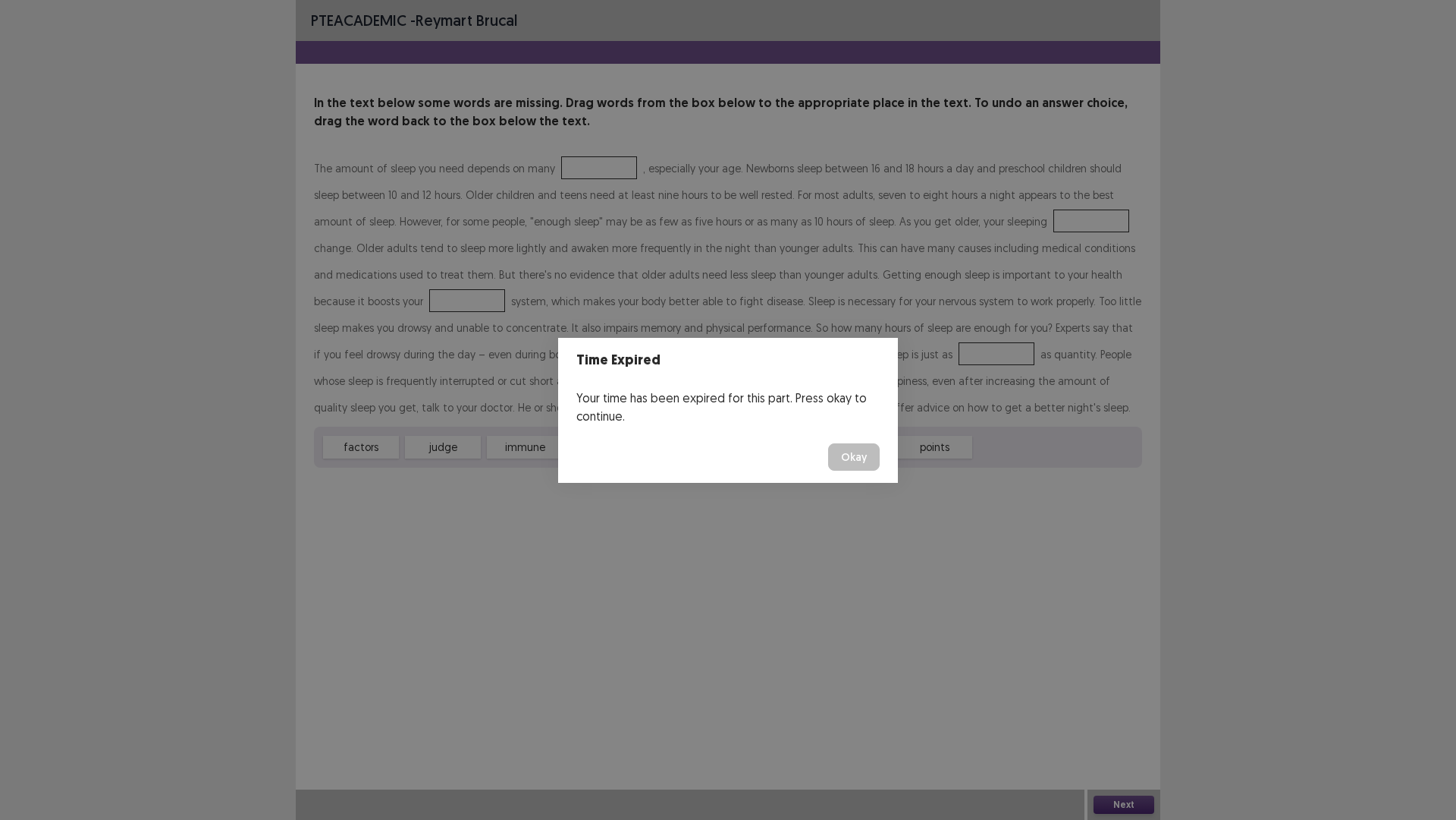
click at [849, 459] on button "Okay" at bounding box center [854, 457] width 51 height 27
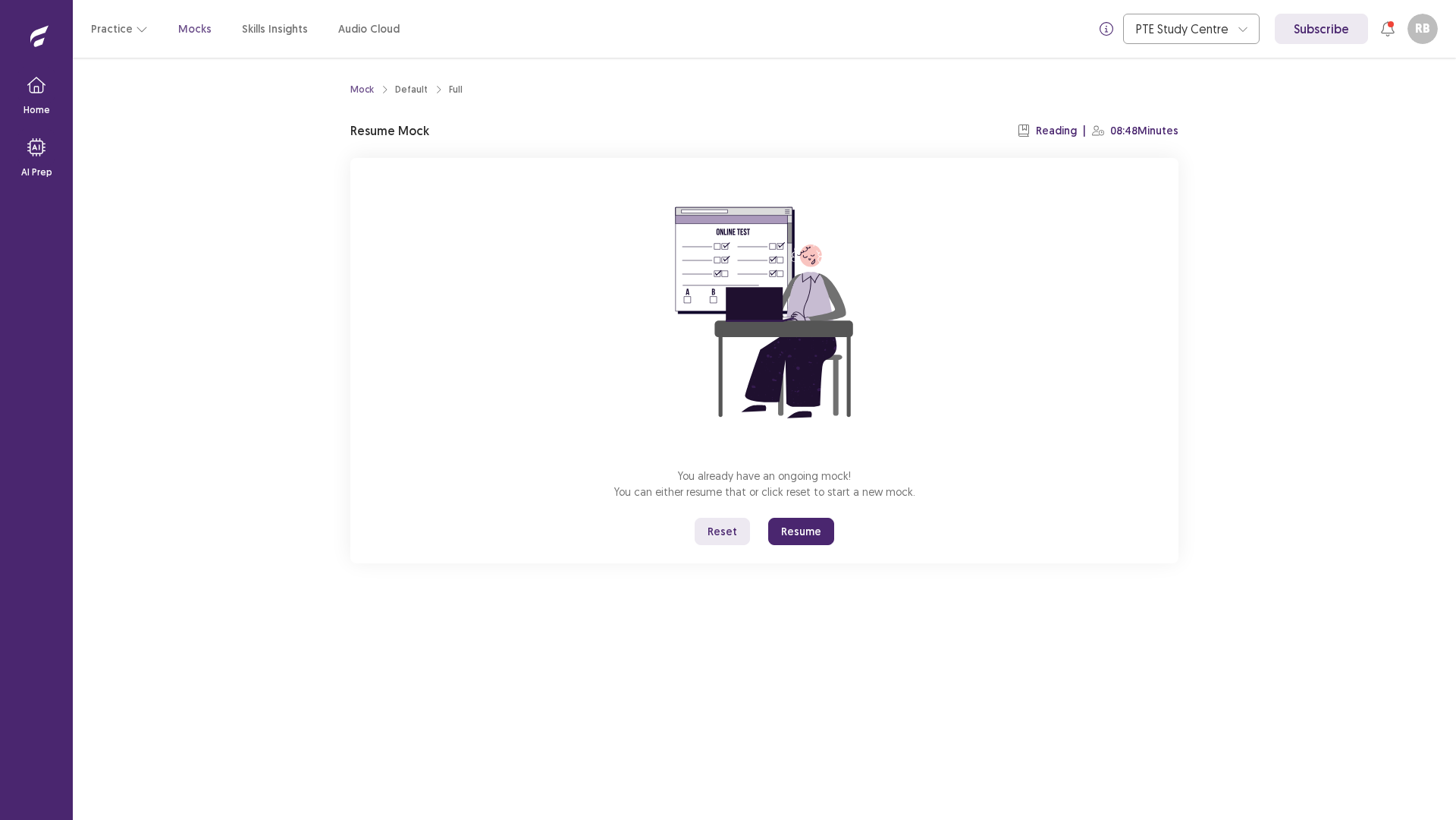
click at [792, 535] on button "Resume" at bounding box center [801, 531] width 66 height 27
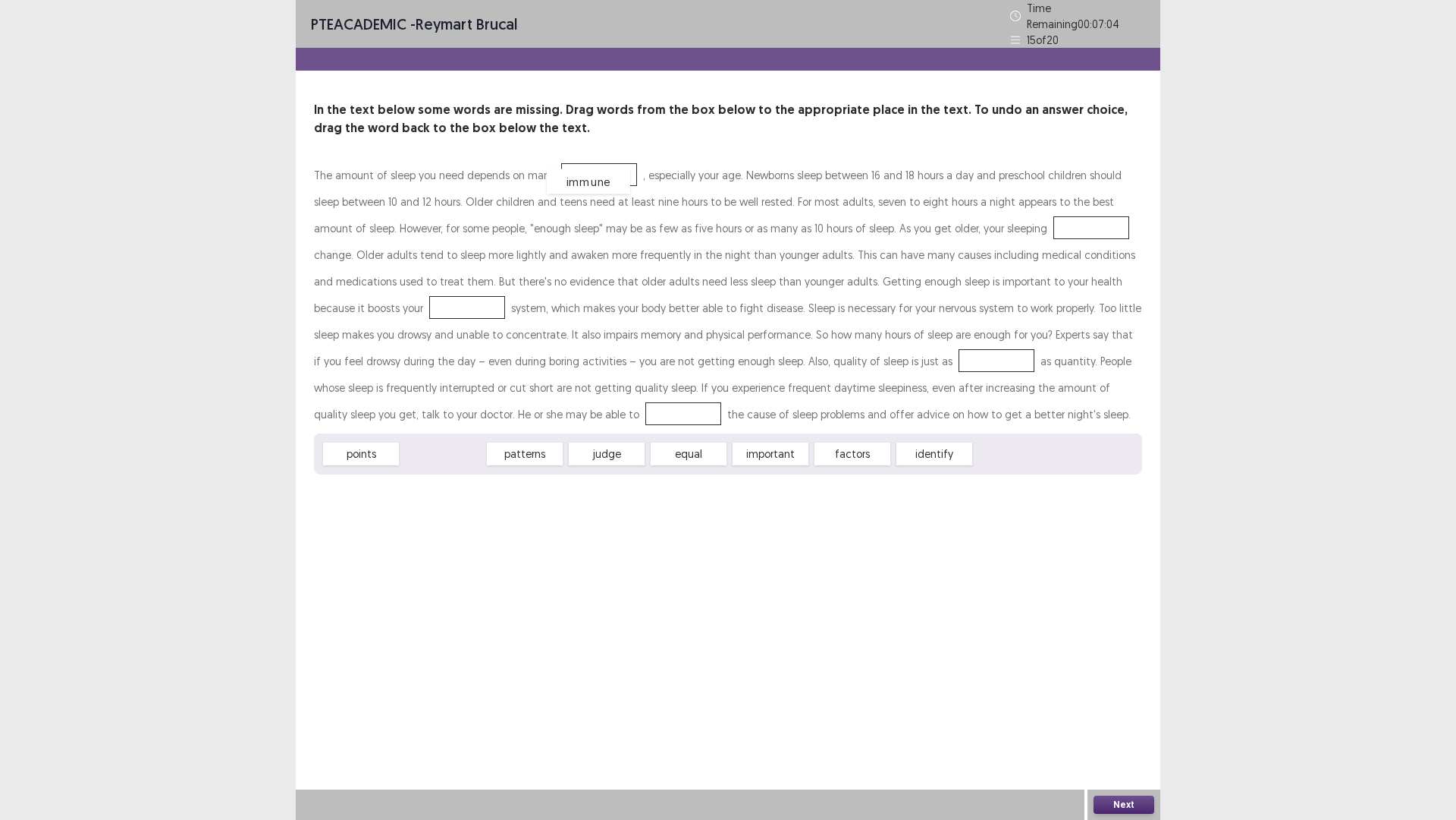
drag, startPoint x: 440, startPoint y: 453, endPoint x: 590, endPoint y: 174, distance: 316.8
drag, startPoint x: 607, startPoint y: 164, endPoint x: 1012, endPoint y: 221, distance: 409.0
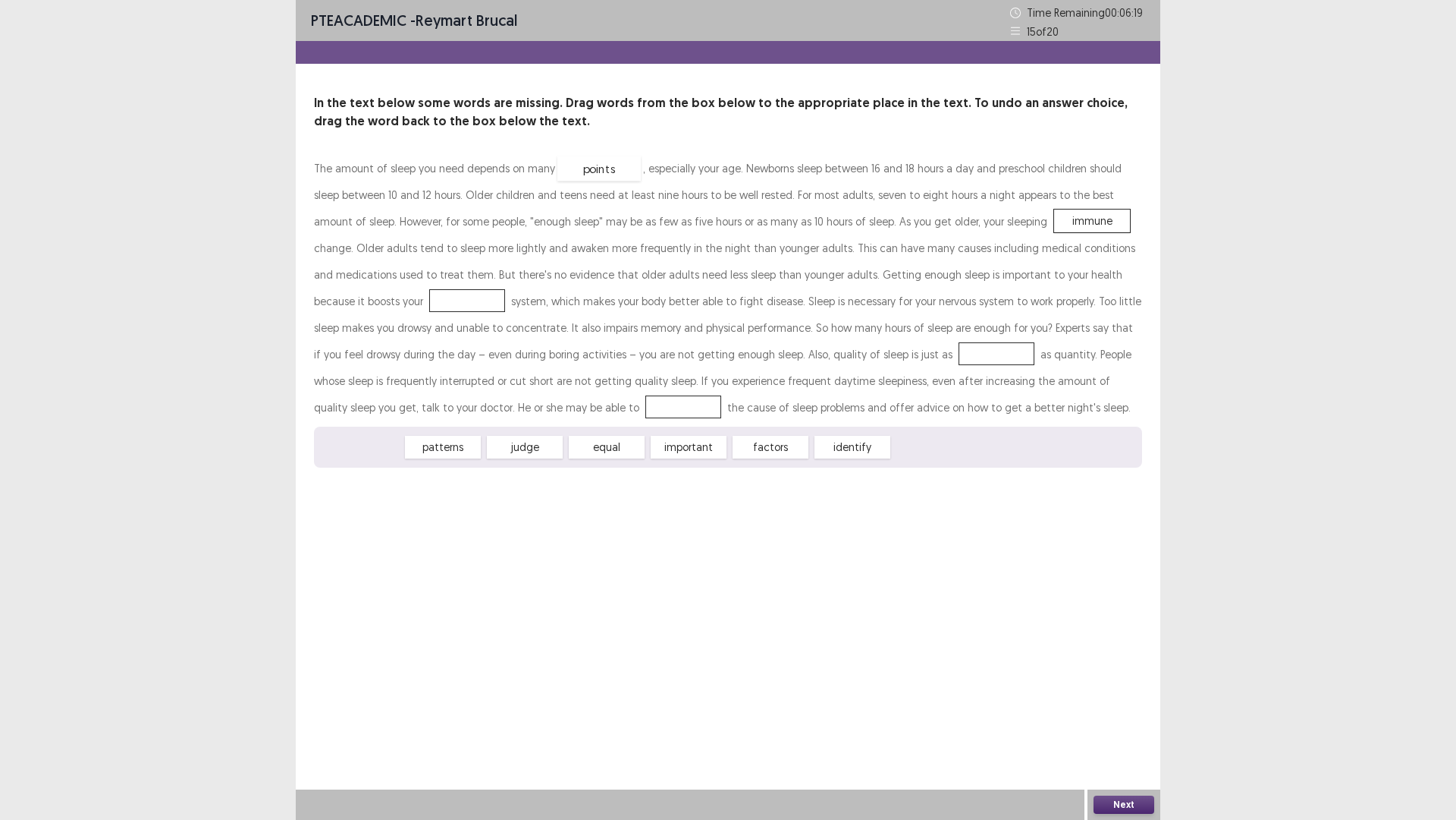
drag, startPoint x: 360, startPoint y: 455, endPoint x: 599, endPoint y: 176, distance: 367.4
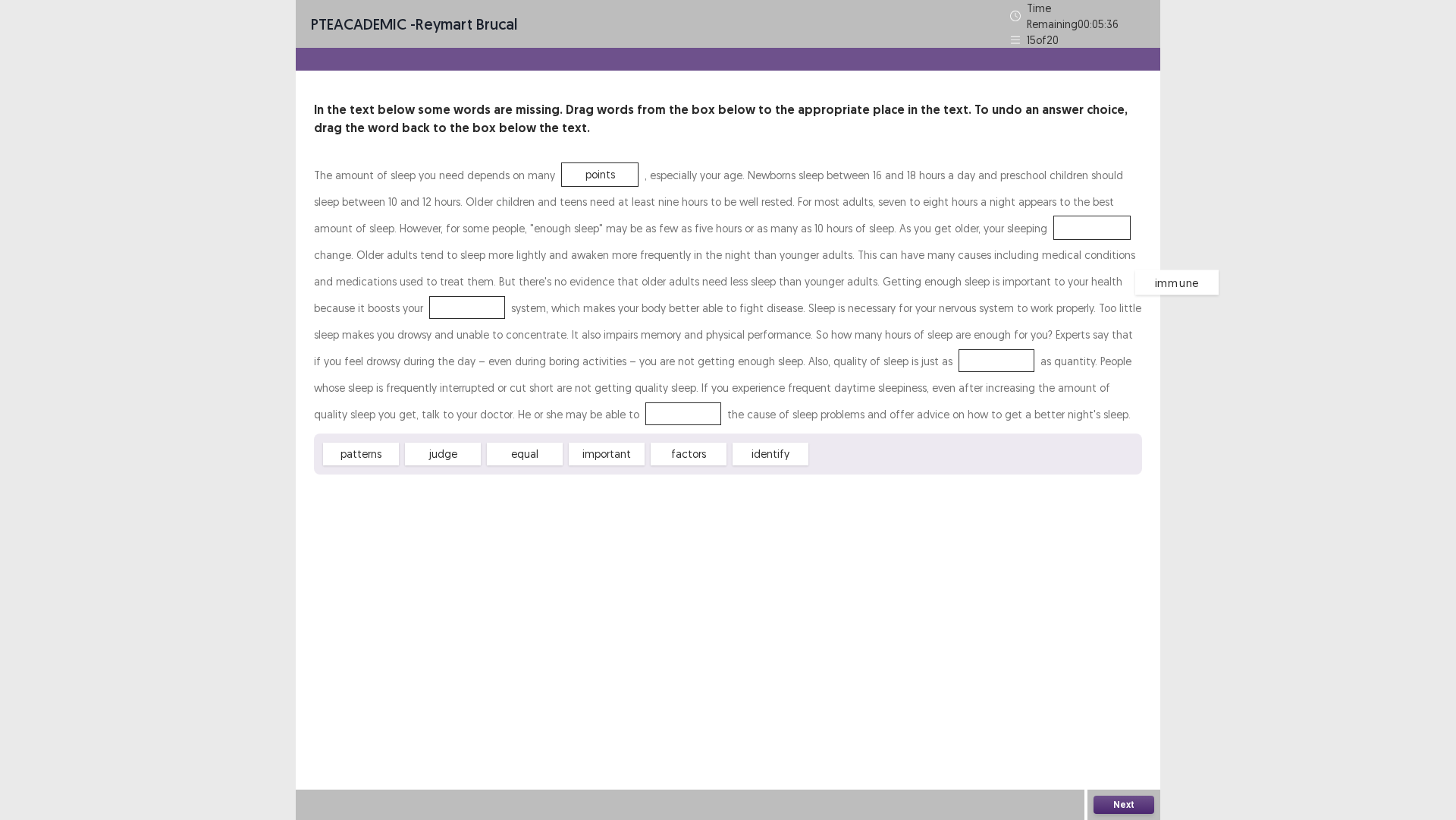
drag, startPoint x: 990, startPoint y: 218, endPoint x: 1077, endPoint y: 273, distance: 102.9
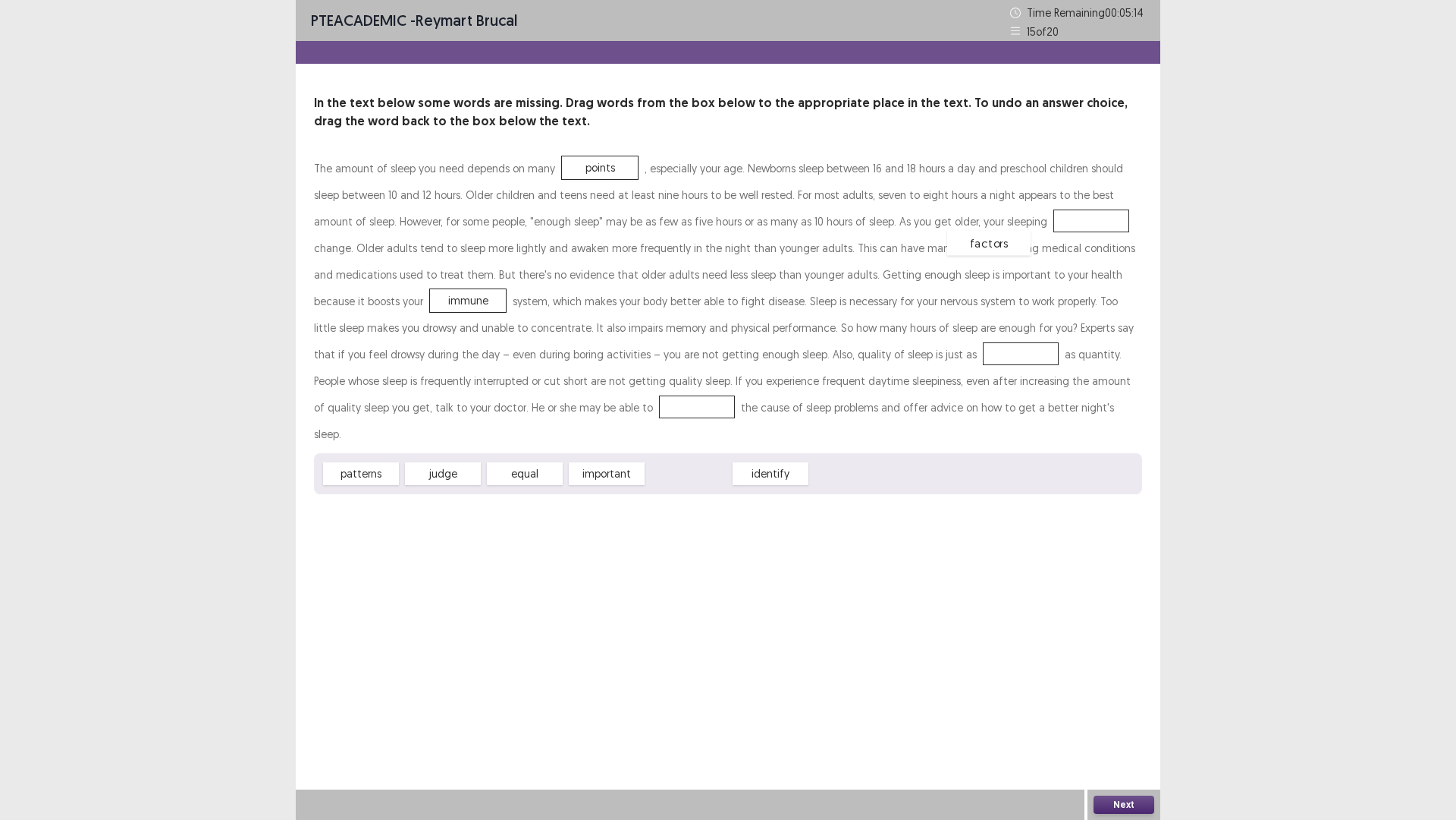
drag, startPoint x: 697, startPoint y: 450, endPoint x: 999, endPoint y: 218, distance: 380.8
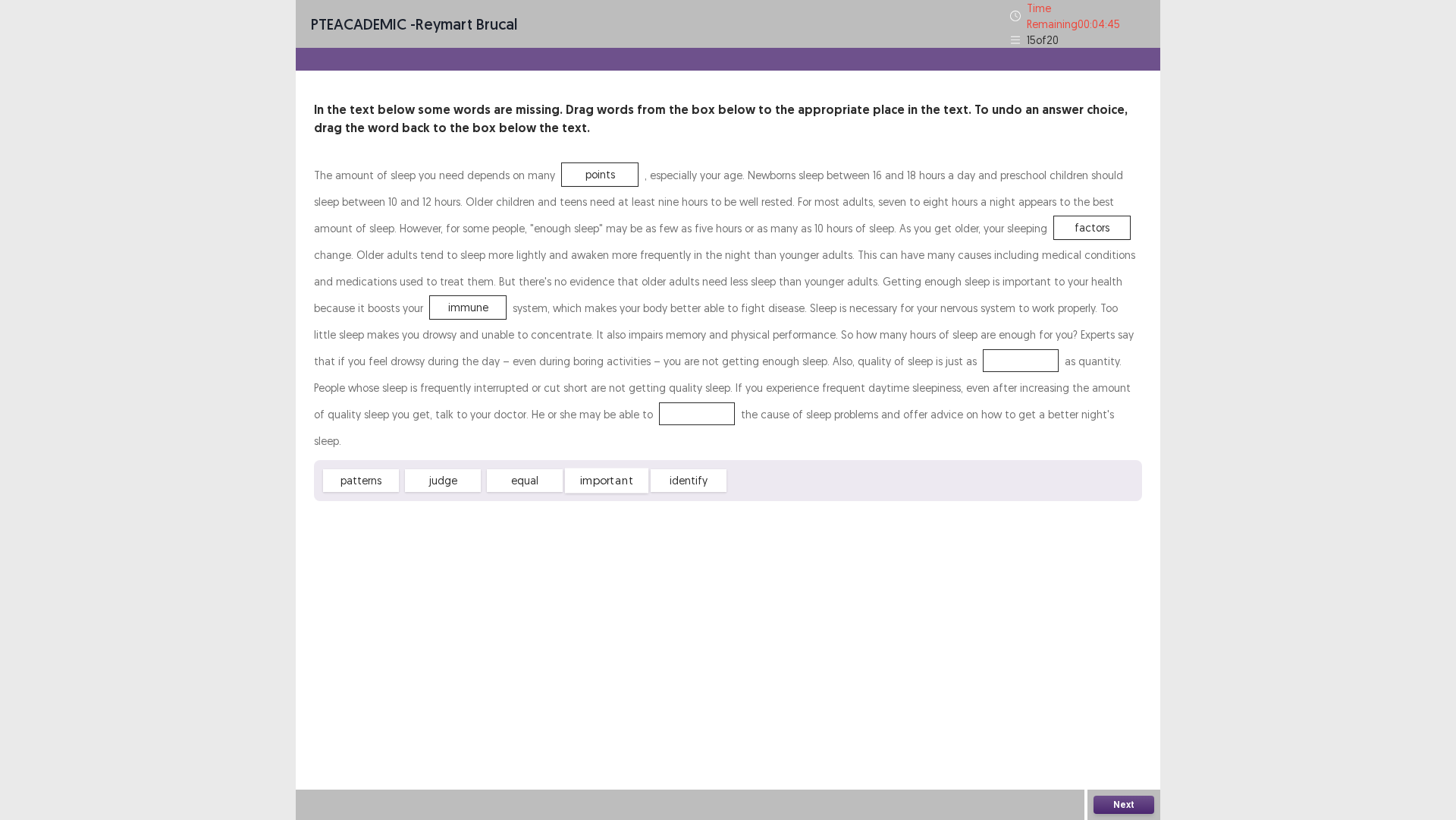
click at [600, 468] on div "important" at bounding box center [607, 481] width 84 height 25
drag, startPoint x: 602, startPoint y: 448, endPoint x: 735, endPoint y: 352, distance: 164.0
click at [445, 468] on div "judge" at bounding box center [442, 481] width 84 height 25
drag, startPoint x: 512, startPoint y: 450, endPoint x: 338, endPoint y: 408, distance: 179.0
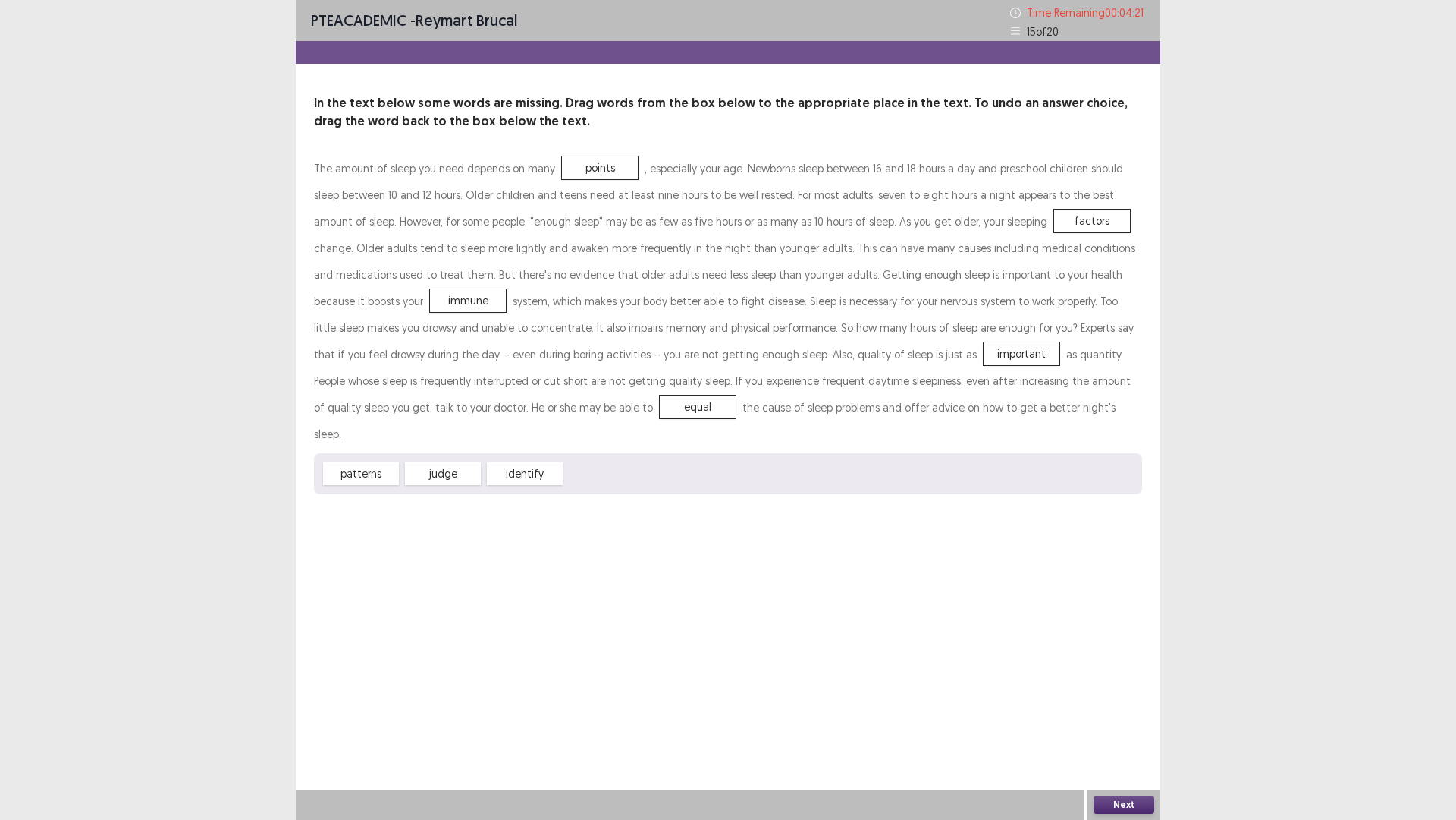
click at [1104, 717] on button "Next" at bounding box center [1124, 805] width 61 height 18
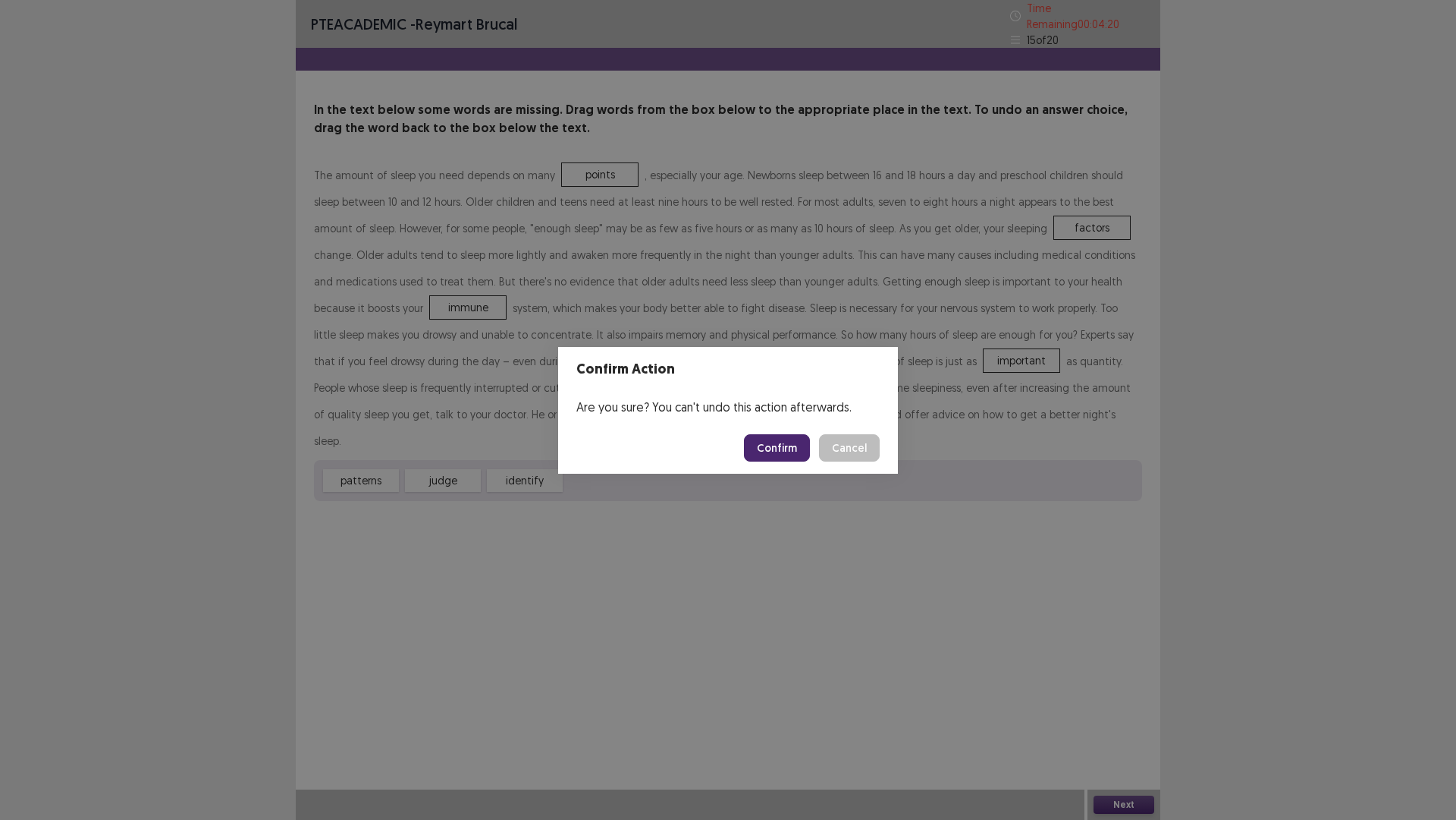
click at [788, 450] on button "Confirm" at bounding box center [777, 448] width 66 height 27
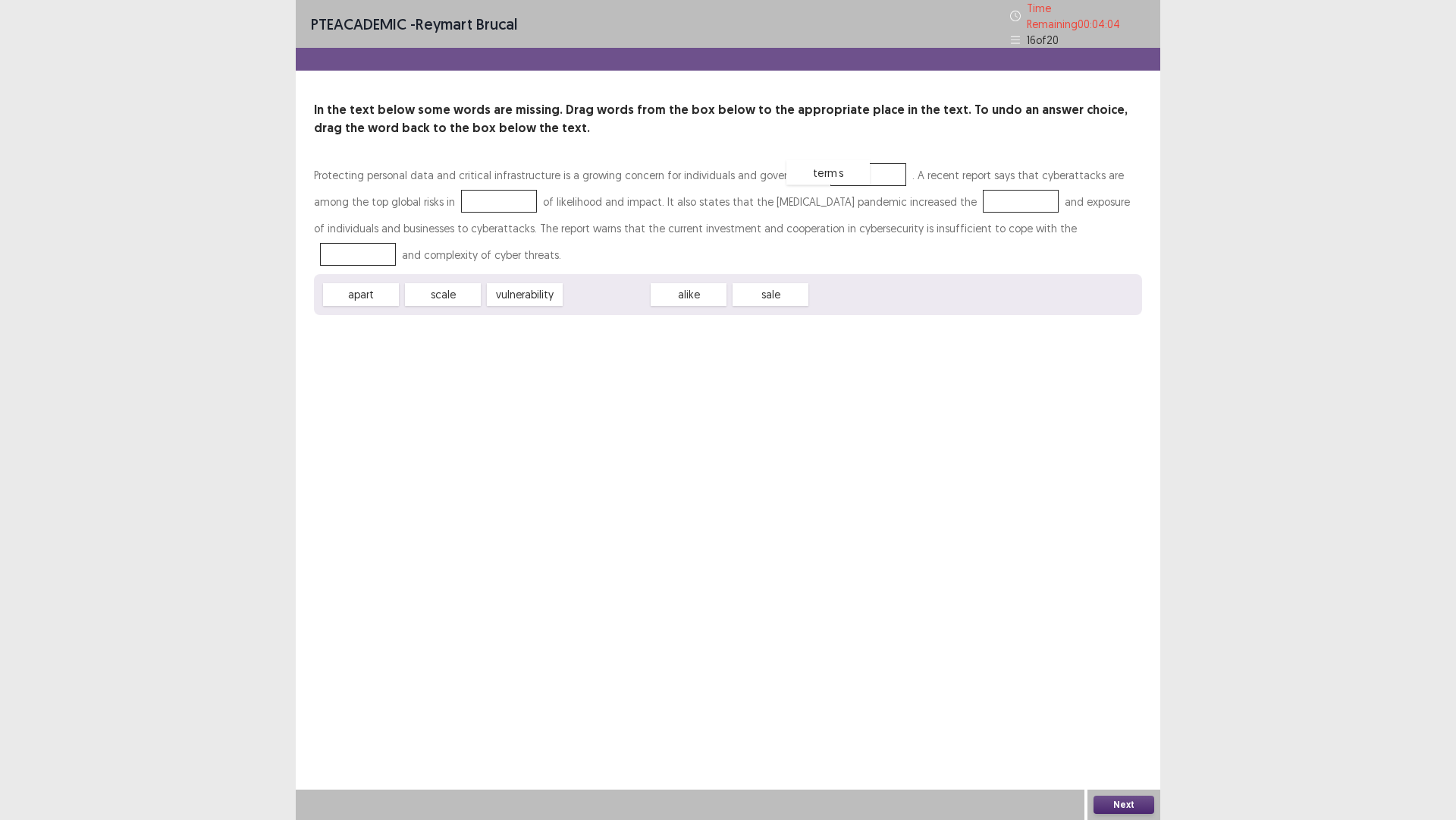
drag, startPoint x: 610, startPoint y: 293, endPoint x: 848, endPoint y: 167, distance: 269.3
drag, startPoint x: 601, startPoint y: 290, endPoint x: 609, endPoint y: 290, distance: 8.0
click at [609, 290] on div "alike" at bounding box center [607, 294] width 75 height 22
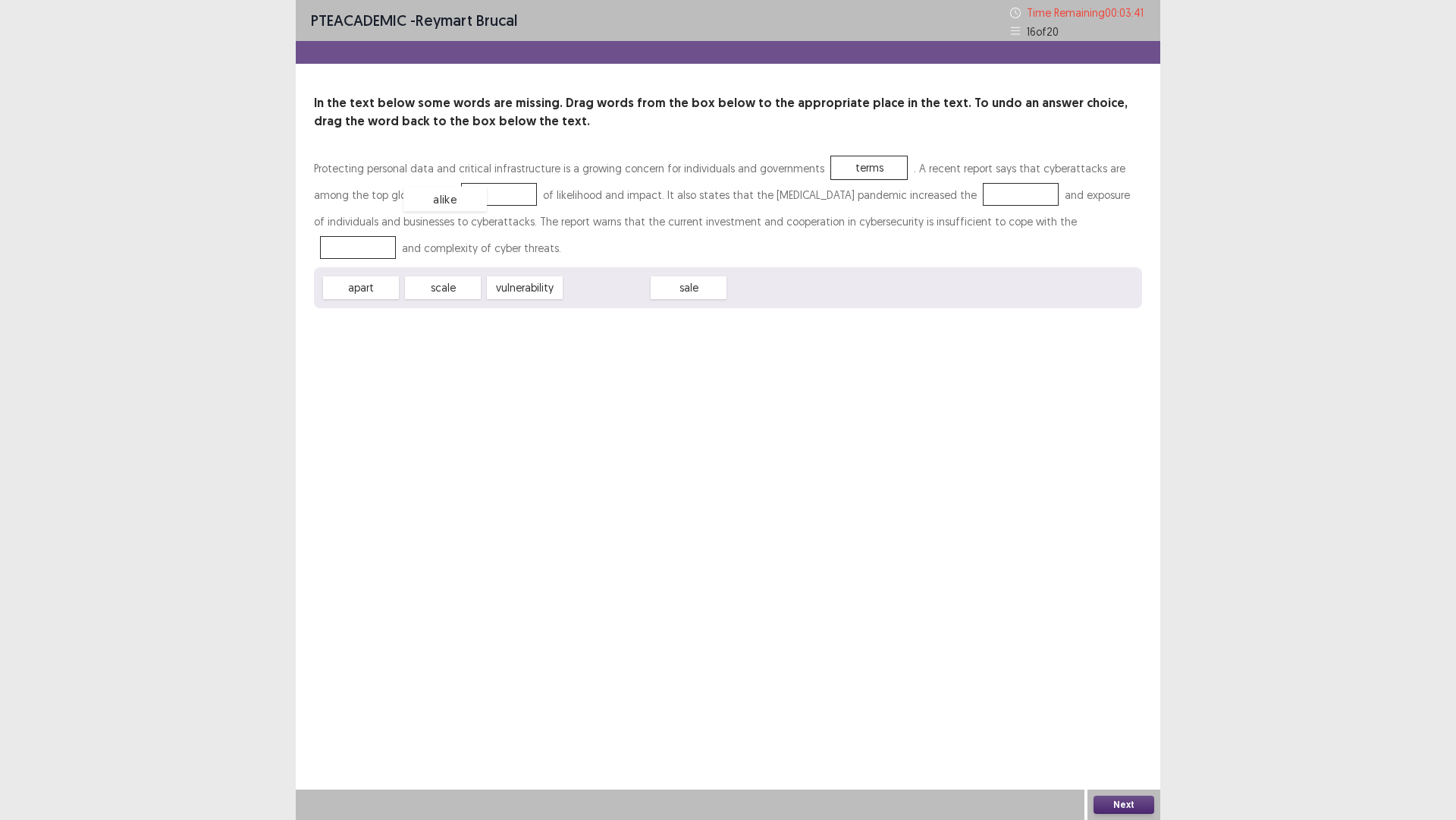
drag, startPoint x: 609, startPoint y: 290, endPoint x: 449, endPoint y: 203, distance: 182.1
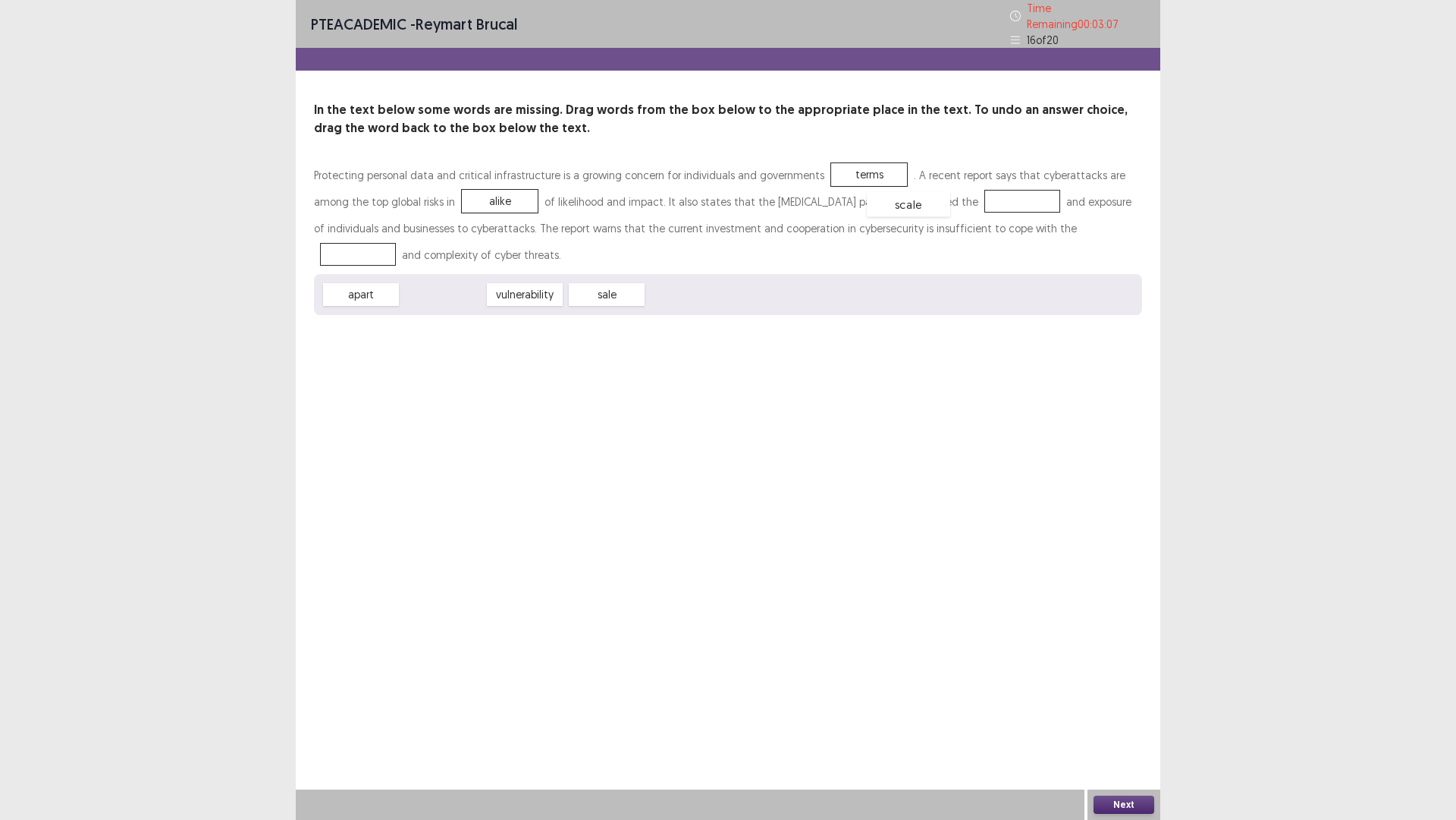
drag, startPoint x: 437, startPoint y: 288, endPoint x: 904, endPoint y: 197, distance: 475.8
drag, startPoint x: 435, startPoint y: 293, endPoint x: 989, endPoint y: 223, distance: 558.4
click at [1110, 717] on button "Next" at bounding box center [1124, 805] width 61 height 18
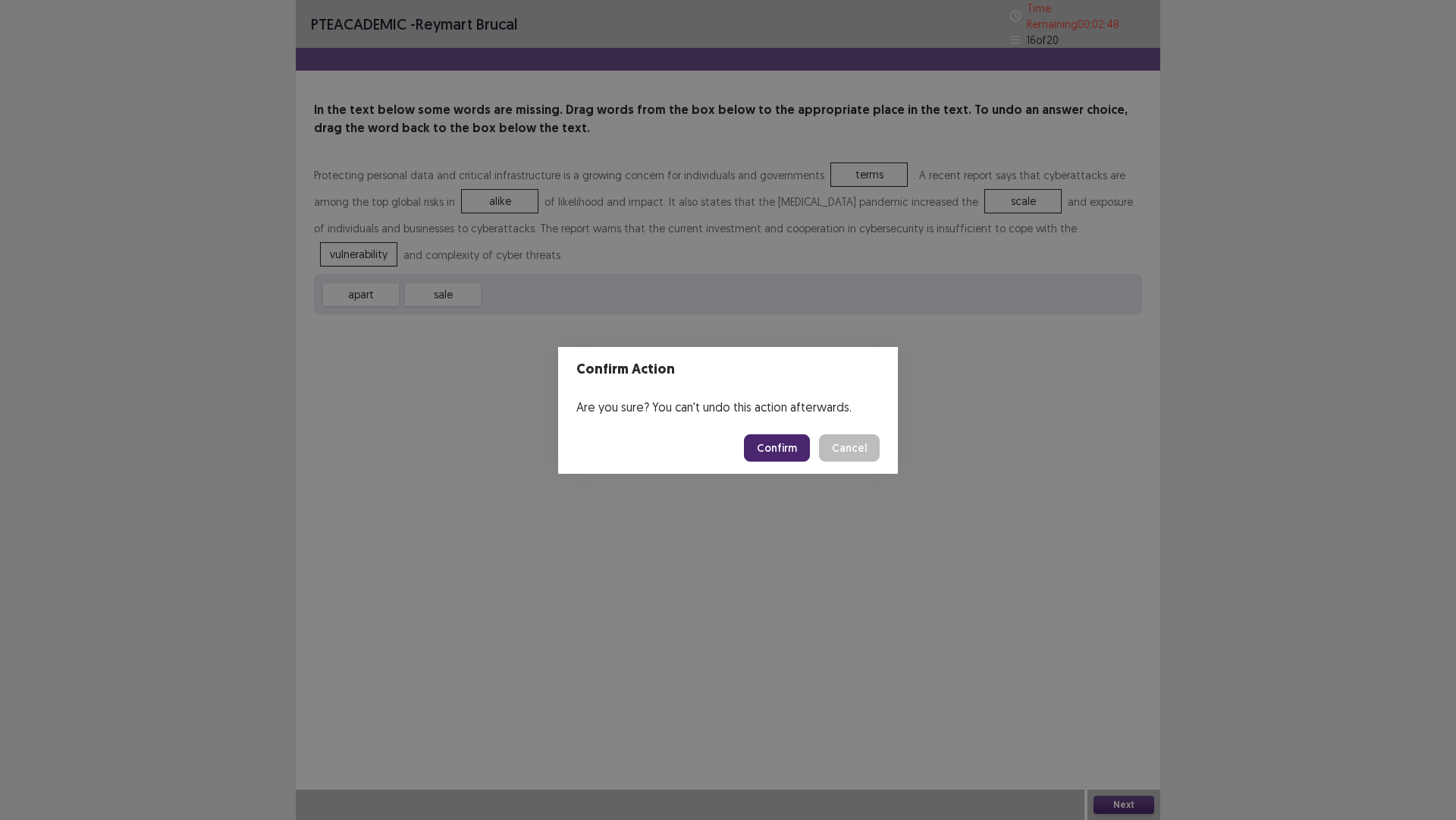
click at [790, 443] on button "Confirm" at bounding box center [777, 448] width 66 height 27
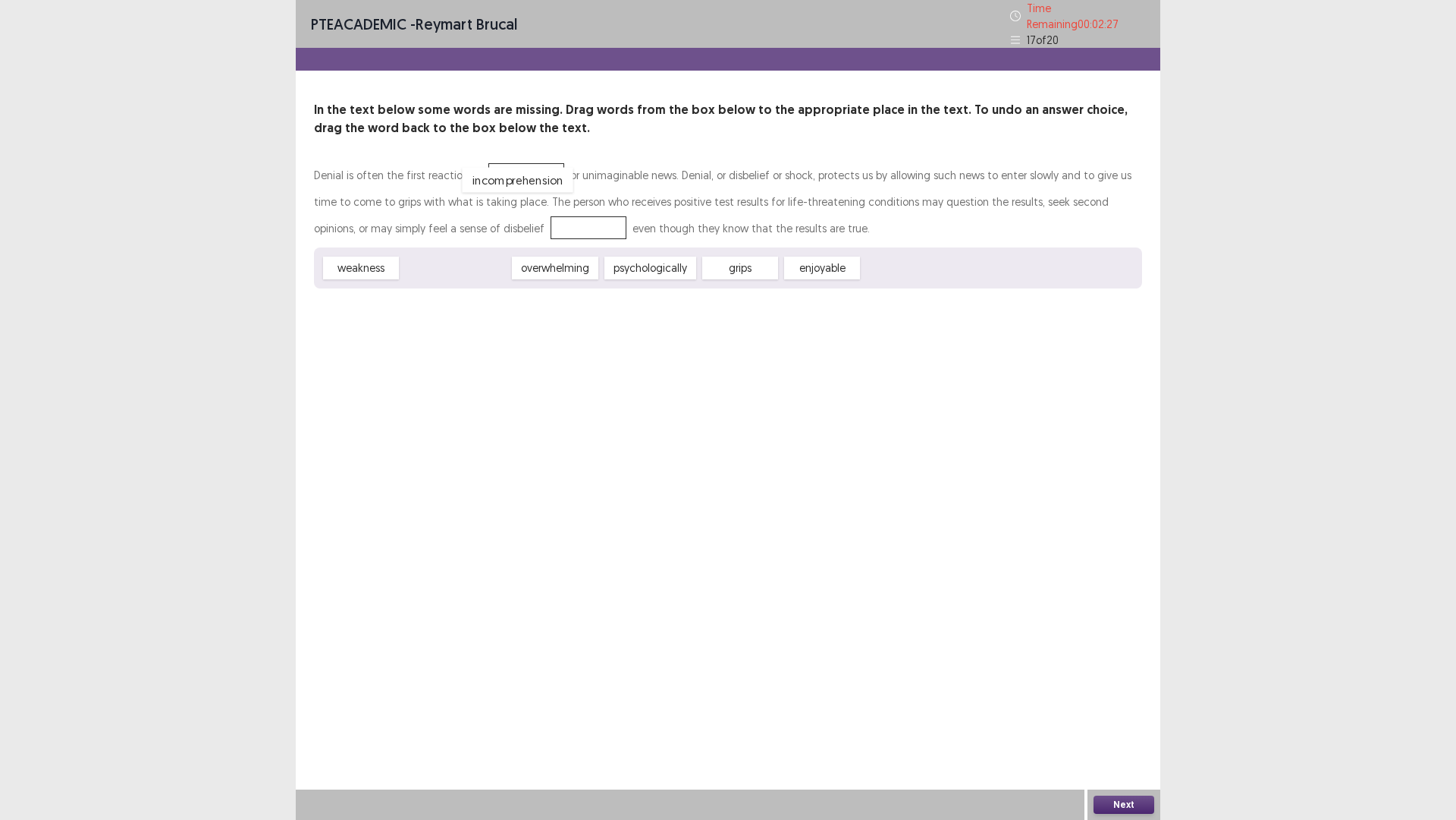
drag, startPoint x: 466, startPoint y: 257, endPoint x: 528, endPoint y: 169, distance: 107.6
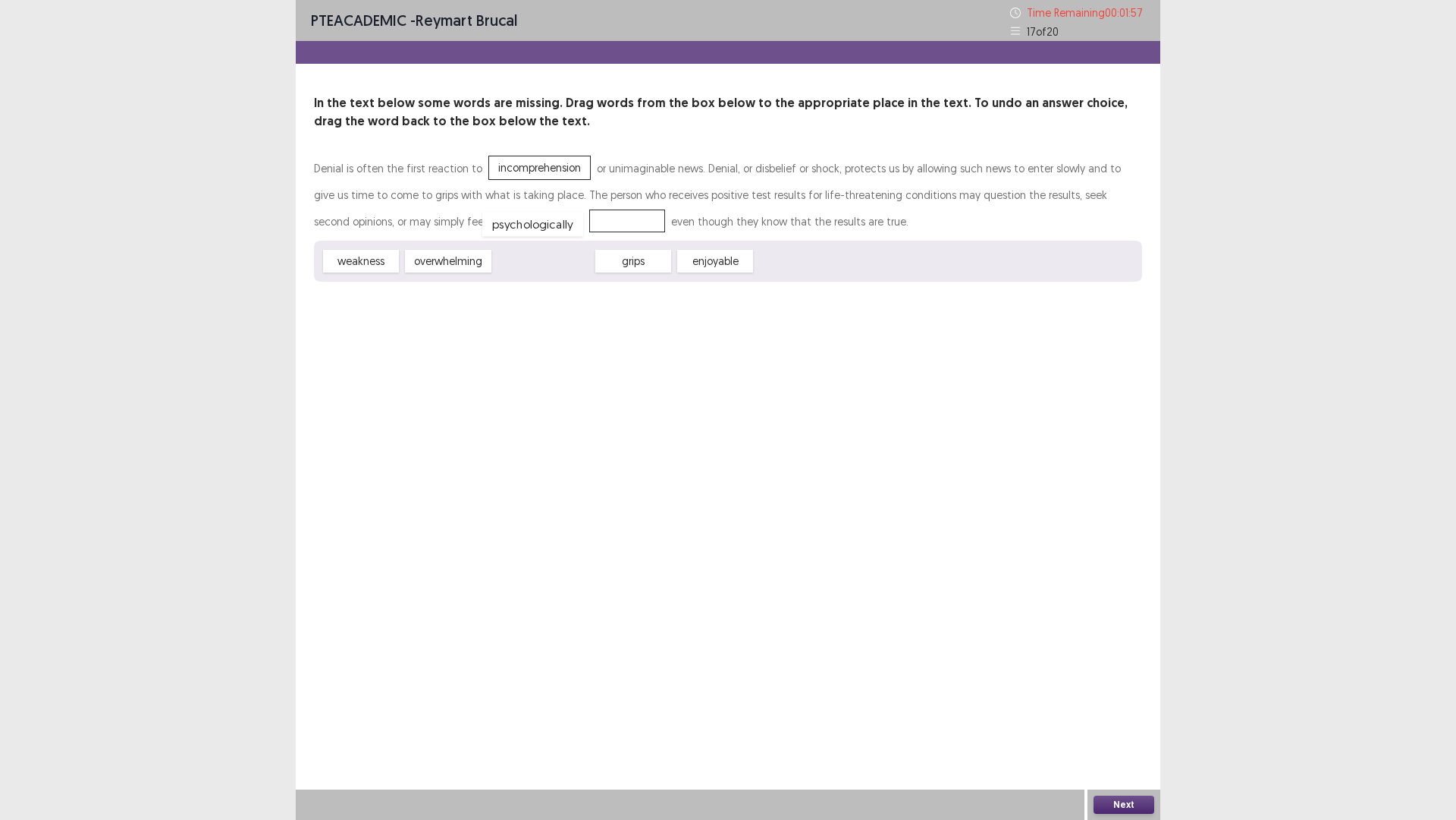
drag, startPoint x: 524, startPoint y: 260, endPoint x: 513, endPoint y: 223, distance: 38.6
click at [1117, 717] on div "Next" at bounding box center [1123, 805] width 73 height 31
click at [1116, 717] on button "Next" at bounding box center [1124, 805] width 61 height 18
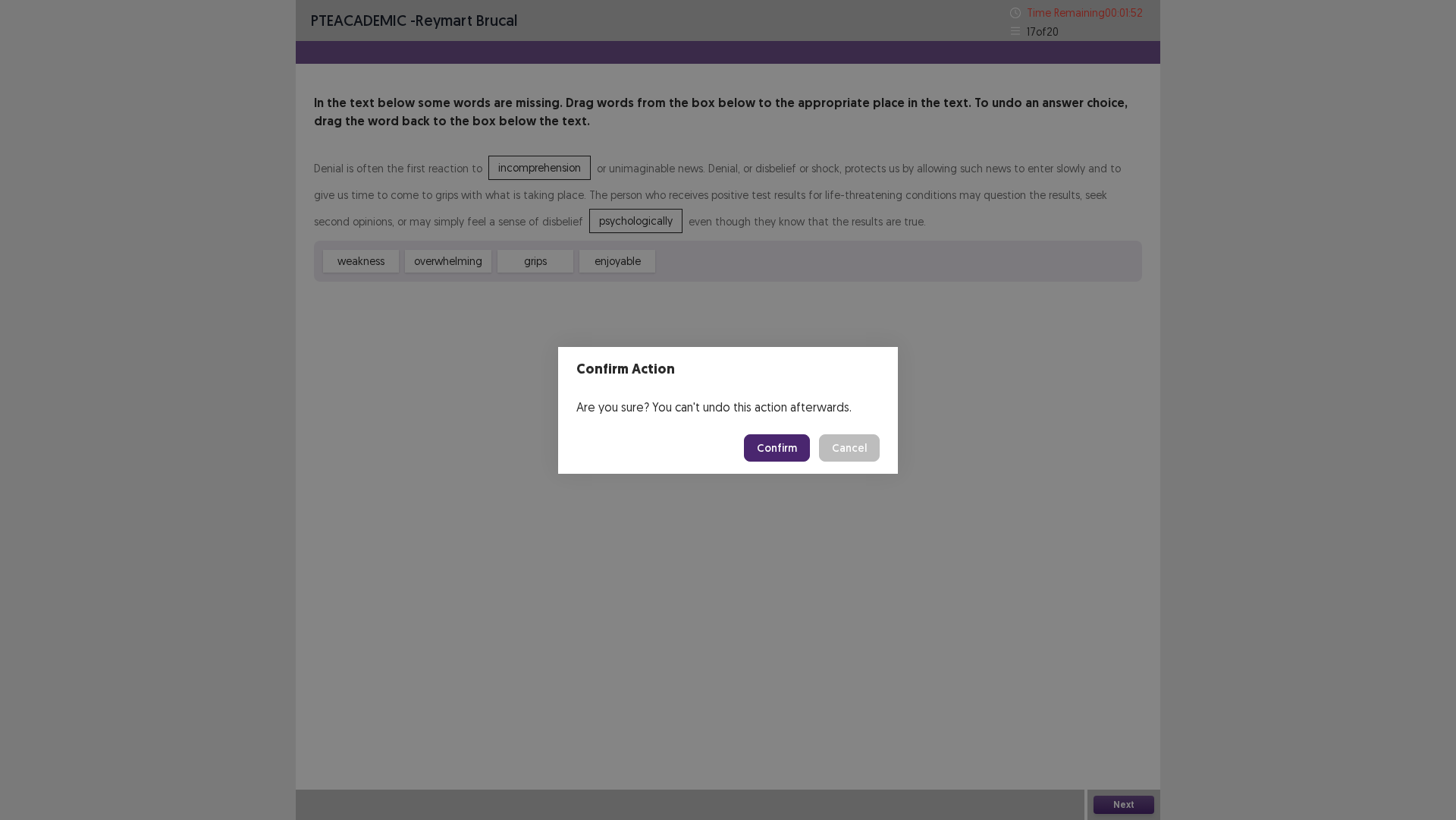
click at [787, 445] on button "Confirm" at bounding box center [777, 448] width 66 height 27
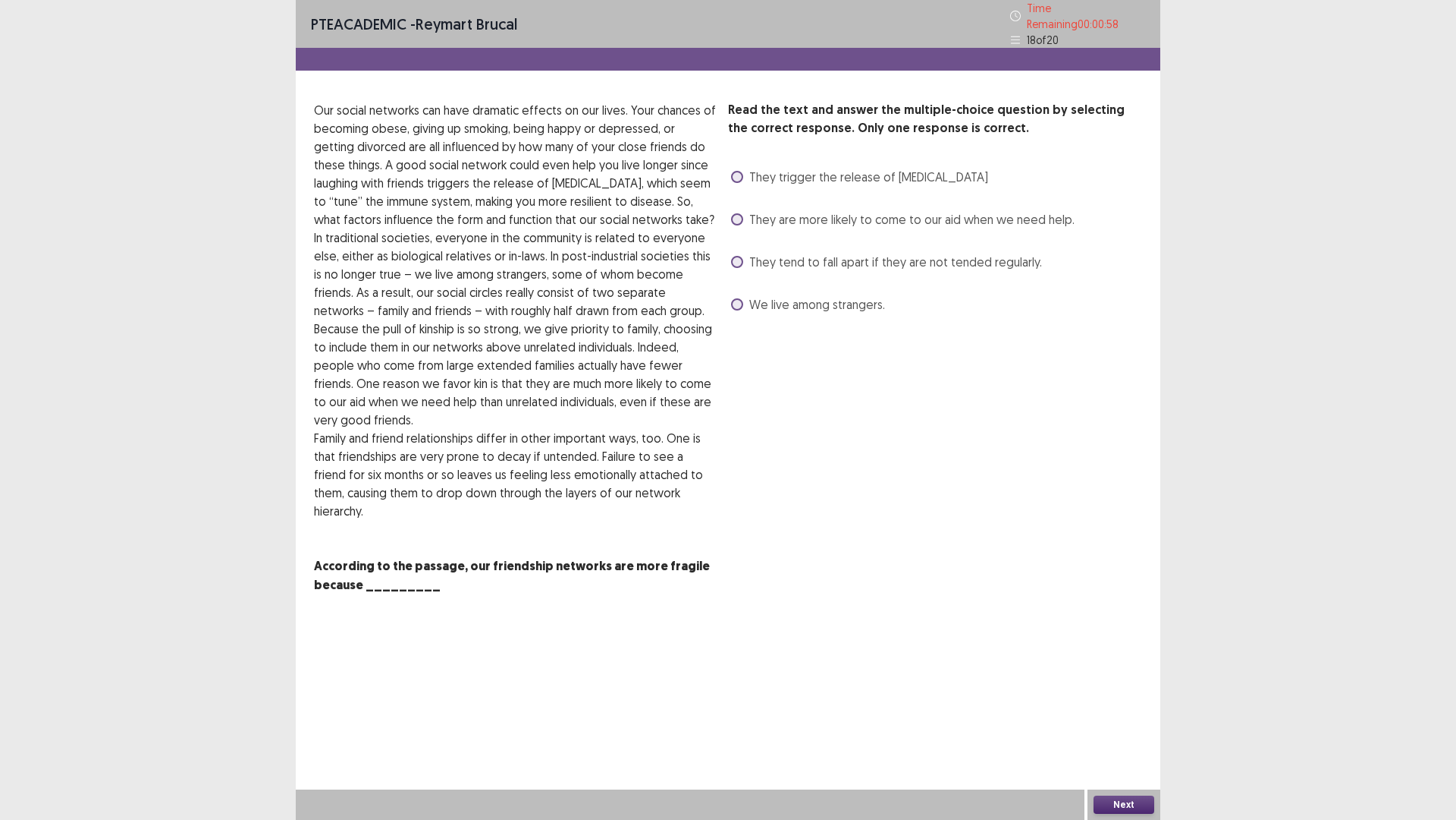
click at [737, 213] on span at bounding box center [738, 219] width 13 height 13
click at [1124, 717] on button "Next" at bounding box center [1124, 805] width 61 height 18
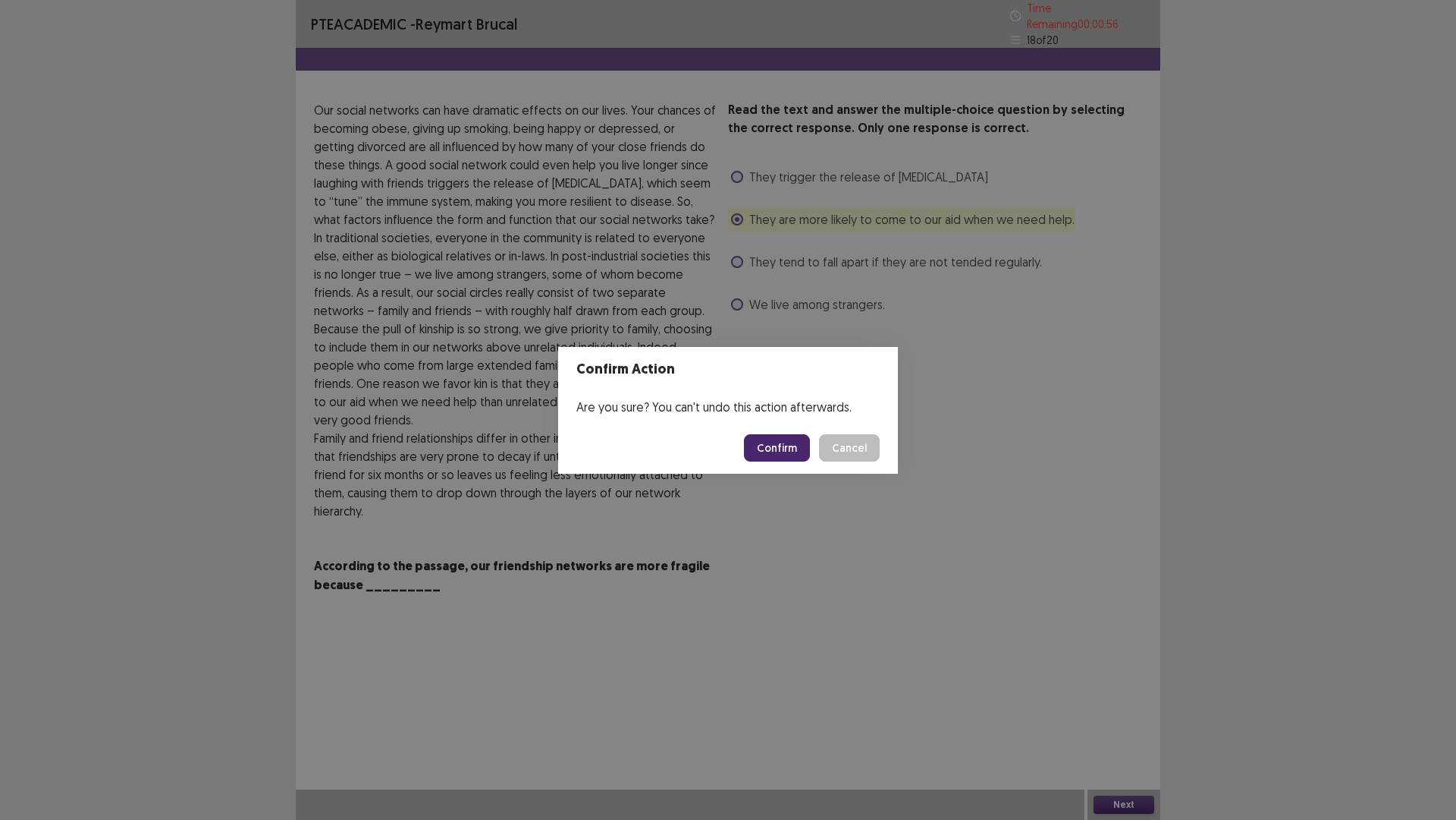
click at [786, 441] on button "Confirm" at bounding box center [777, 448] width 66 height 27
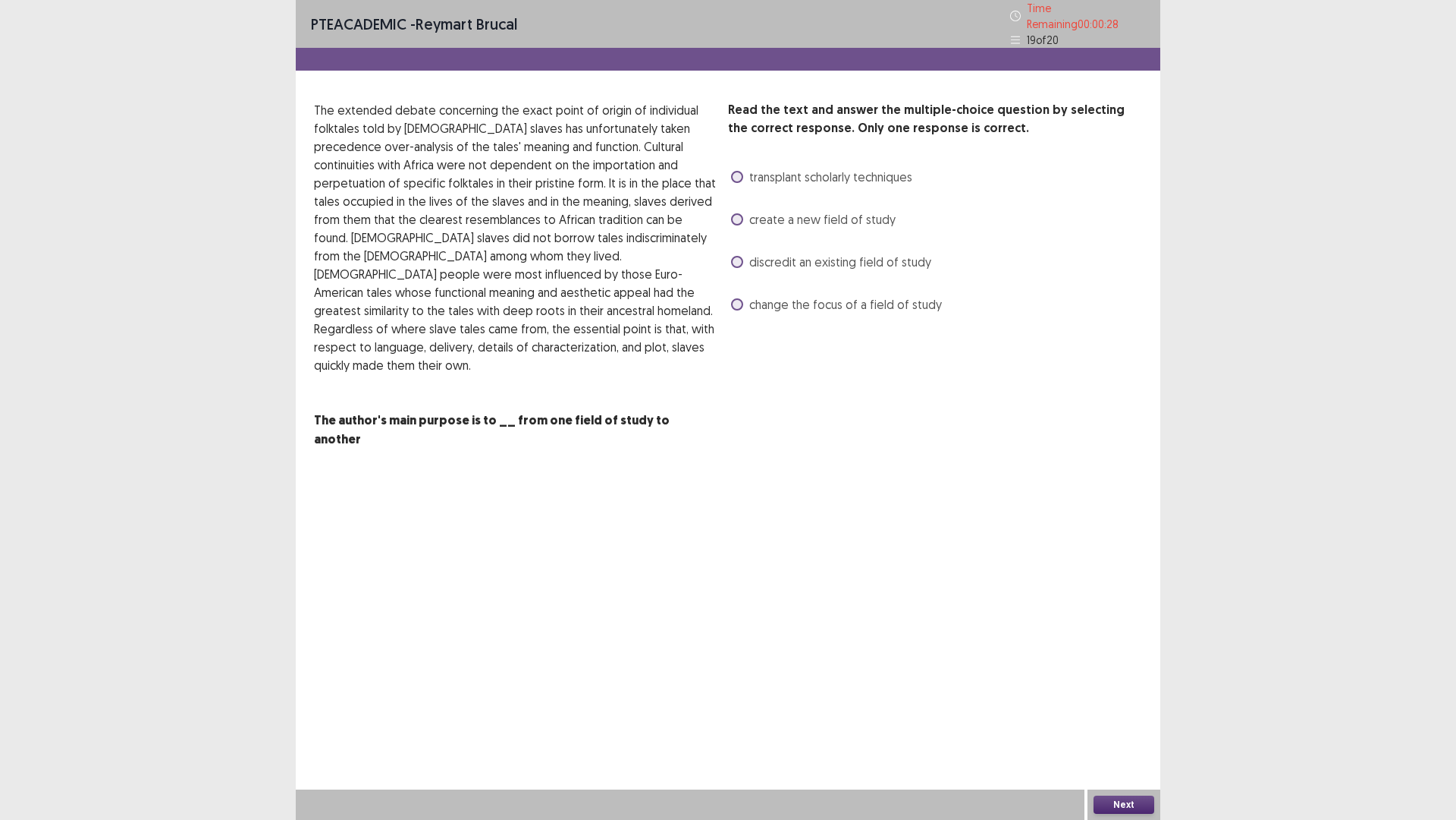
click at [740, 216] on span at bounding box center [738, 219] width 13 height 13
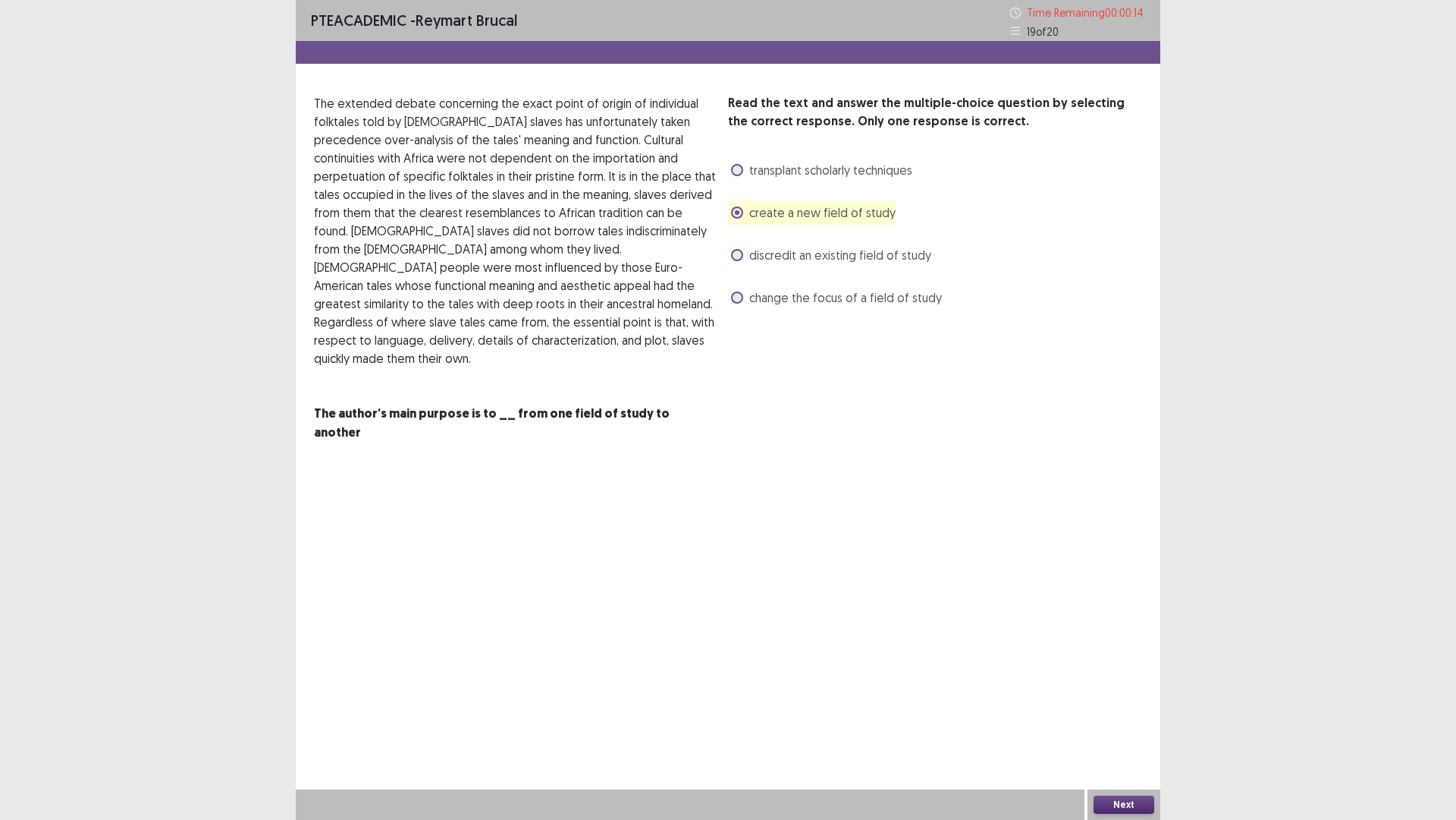
click at [1133, 717] on button "Next" at bounding box center [1124, 805] width 61 height 18
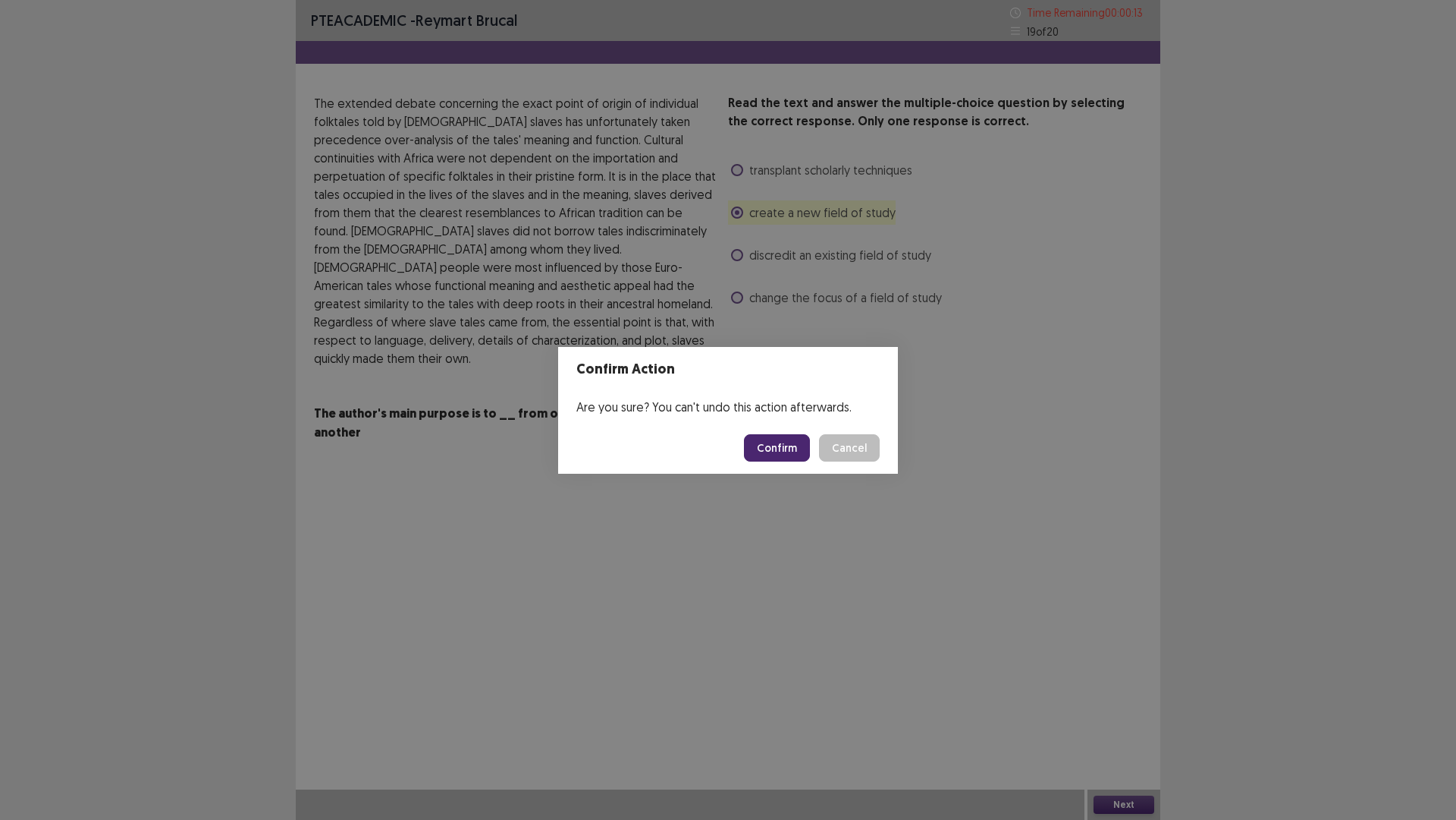
click at [781, 442] on button "Confirm" at bounding box center [777, 448] width 66 height 27
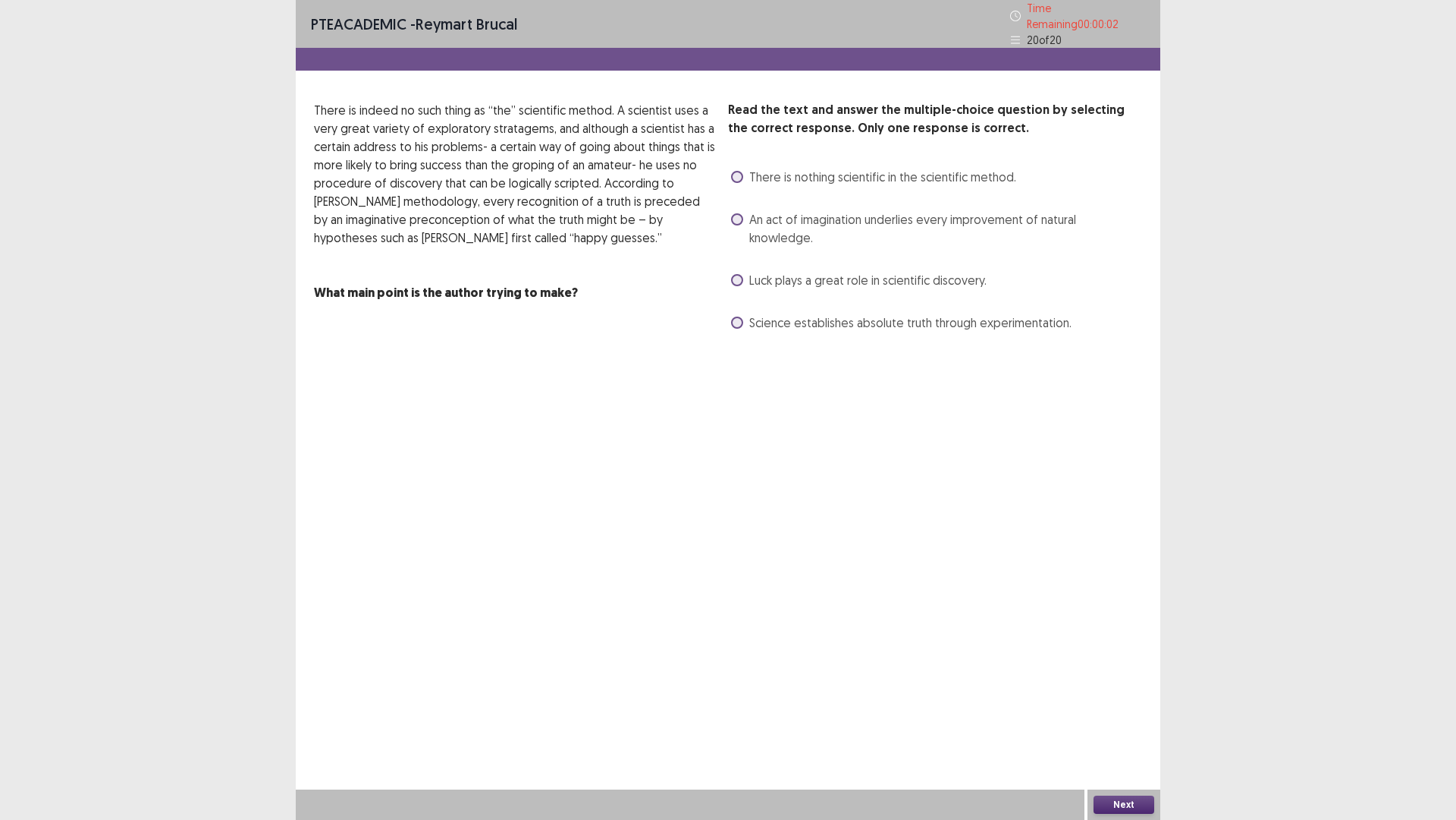
click at [743, 314] on label "Science establishes absolute truth through experimentation." at bounding box center [901, 323] width 341 height 18
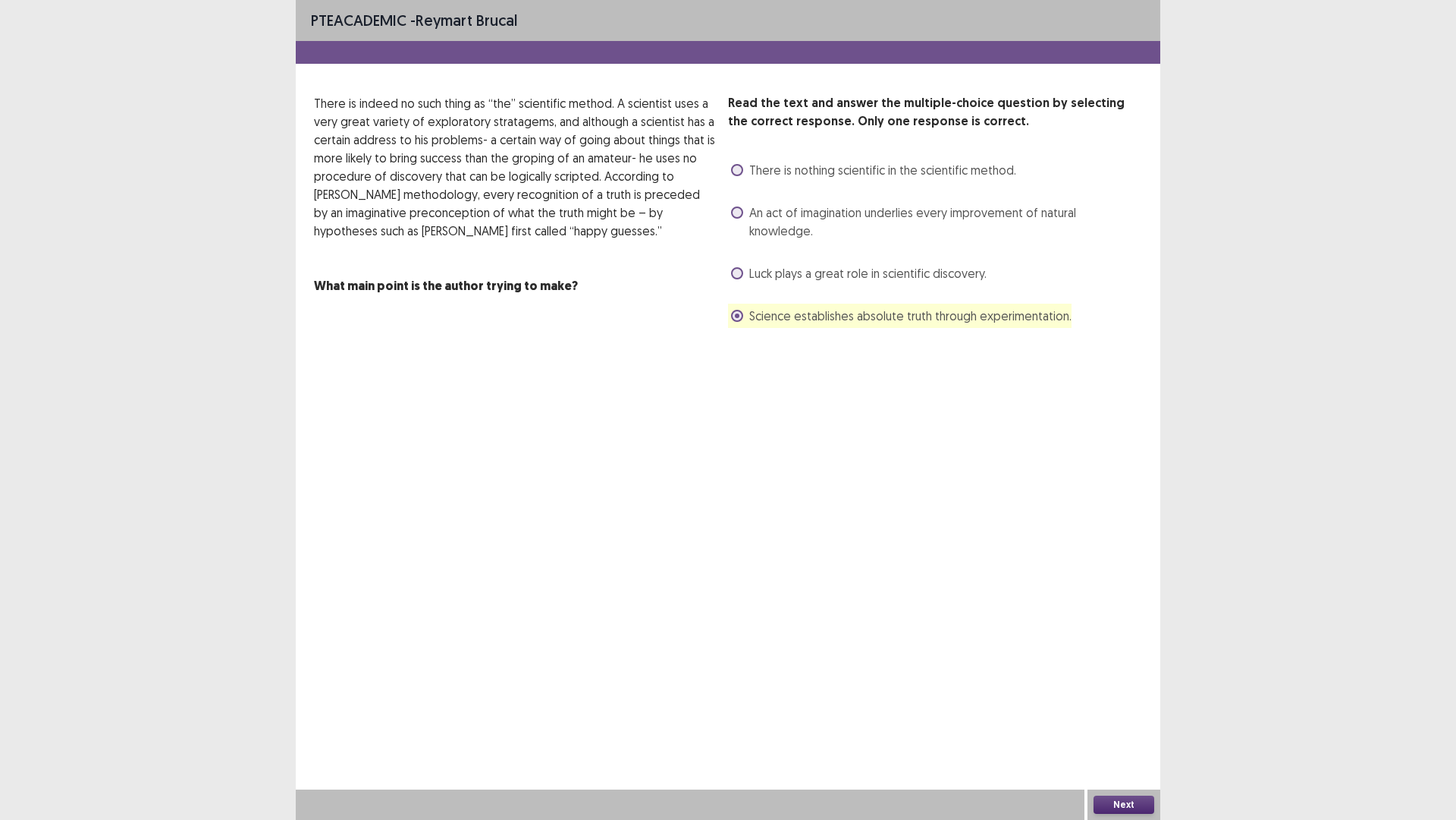
click at [1127, 717] on div "Time Expired Your time has been expired for this part. Press okay to continue. …" at bounding box center [728, 410] width 1456 height 820
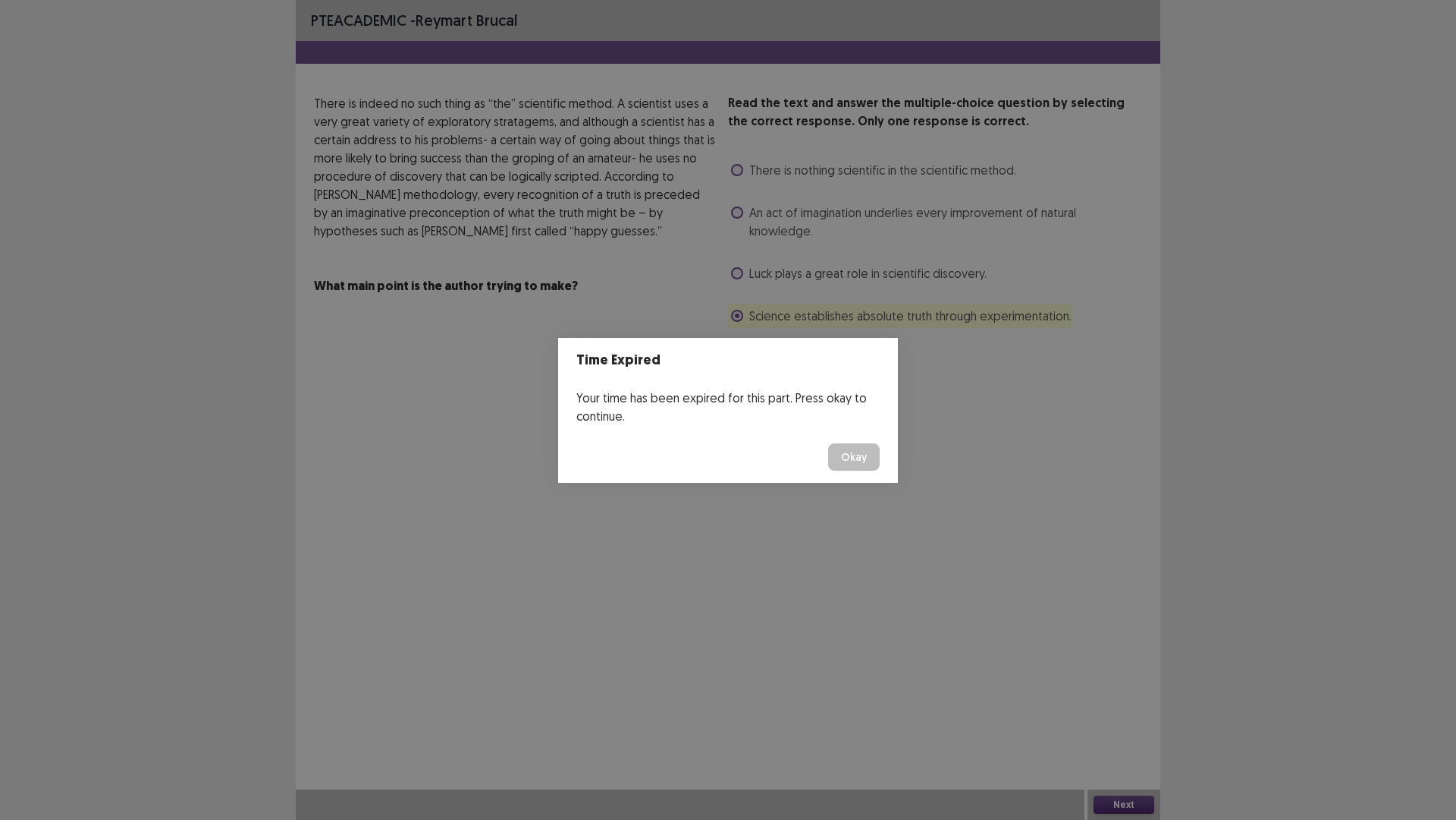
click at [846, 457] on button "Okay" at bounding box center [854, 457] width 51 height 27
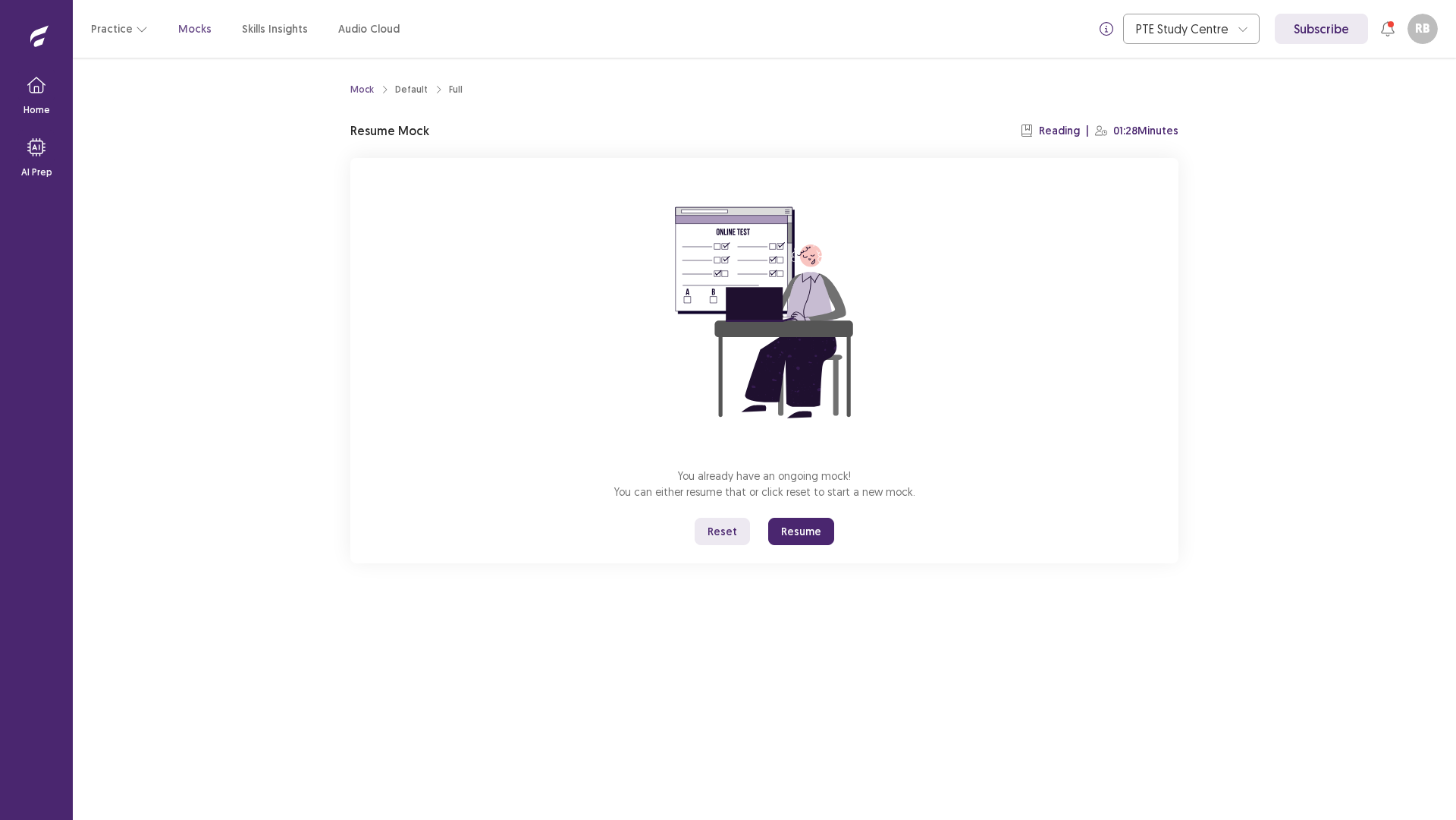
click at [816, 527] on button "Resume" at bounding box center [801, 531] width 66 height 27
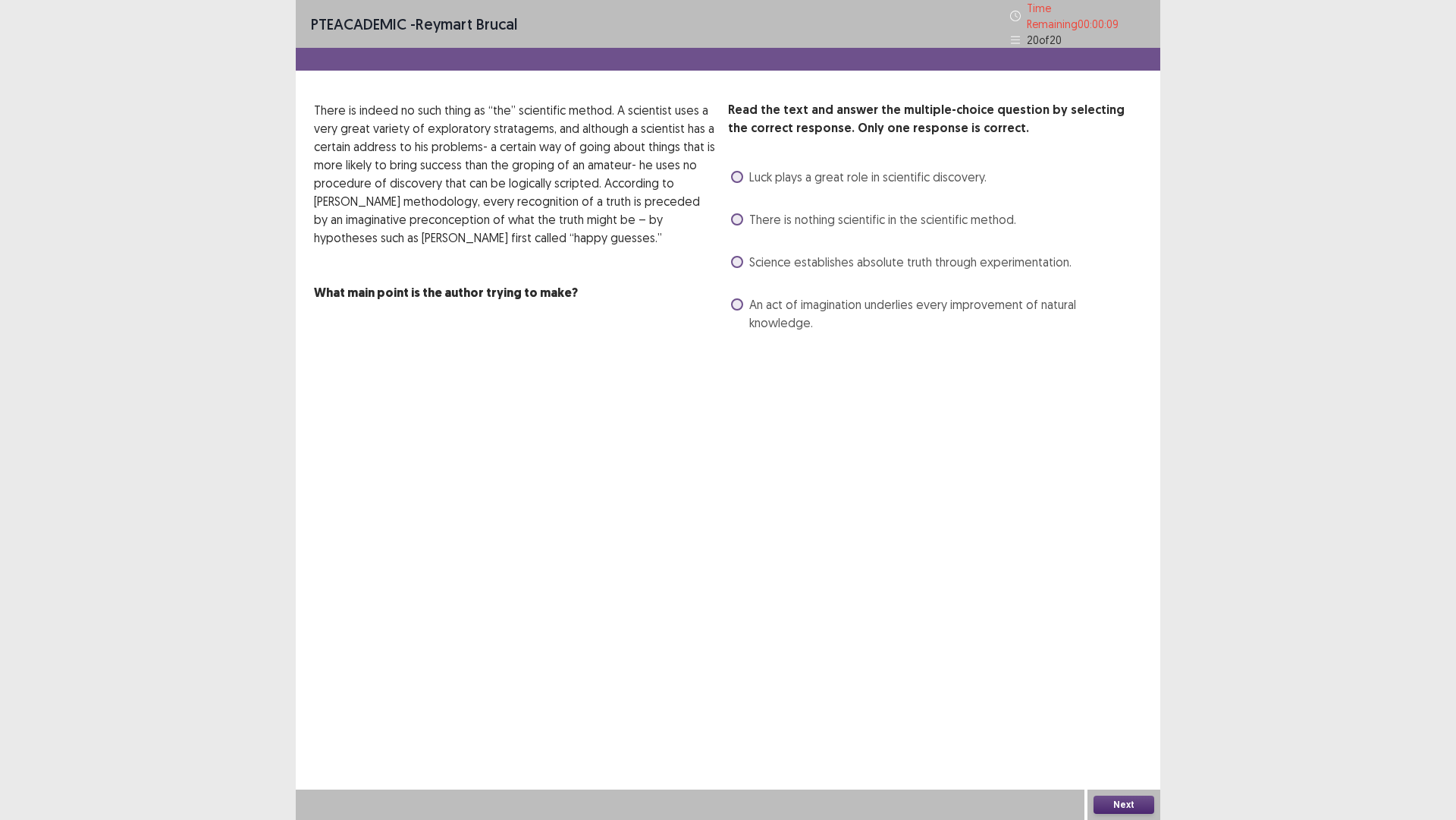
click at [741, 299] on span at bounding box center [738, 305] width 13 height 13
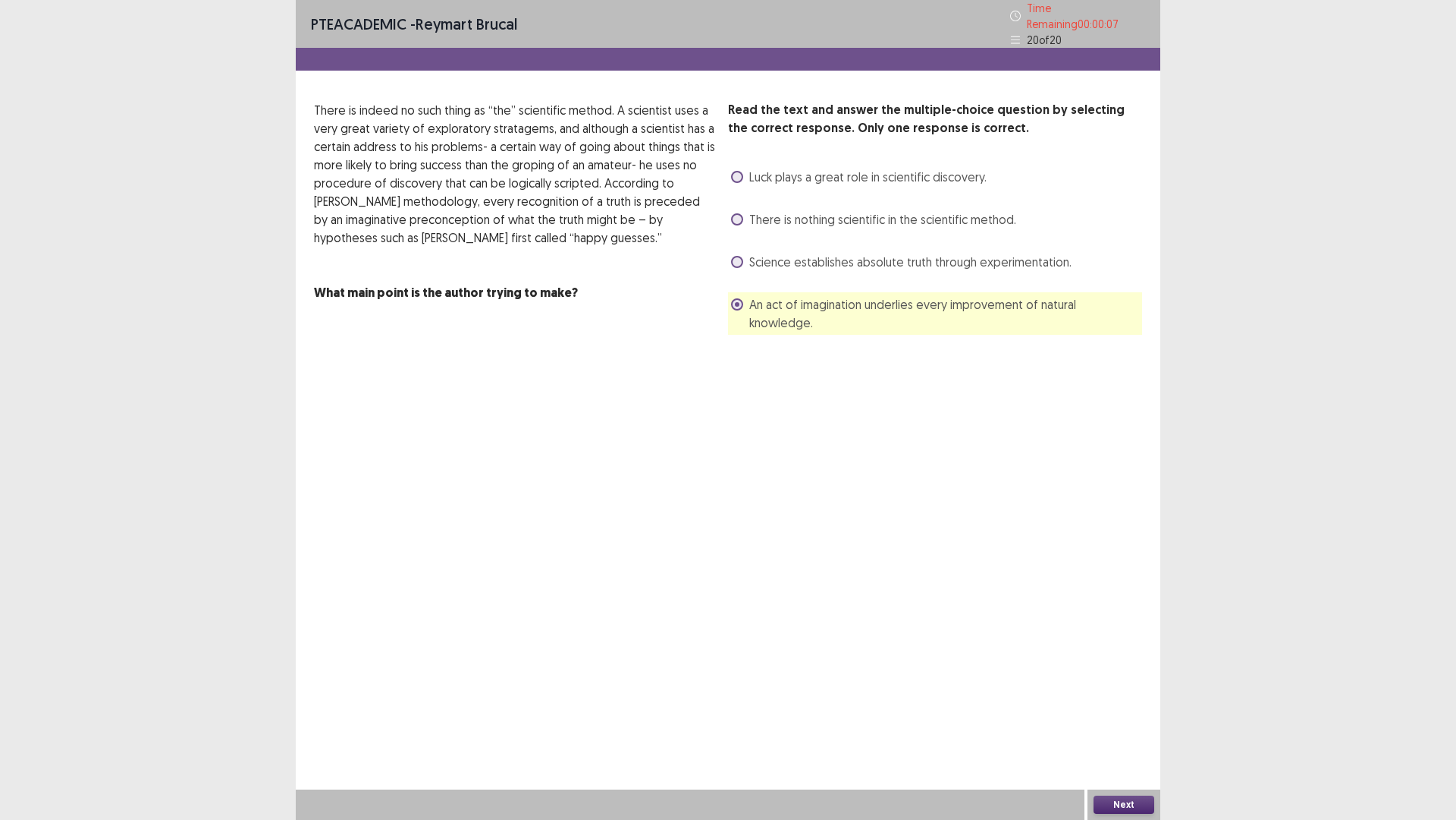
click at [1126, 717] on button "Next" at bounding box center [1124, 805] width 61 height 18
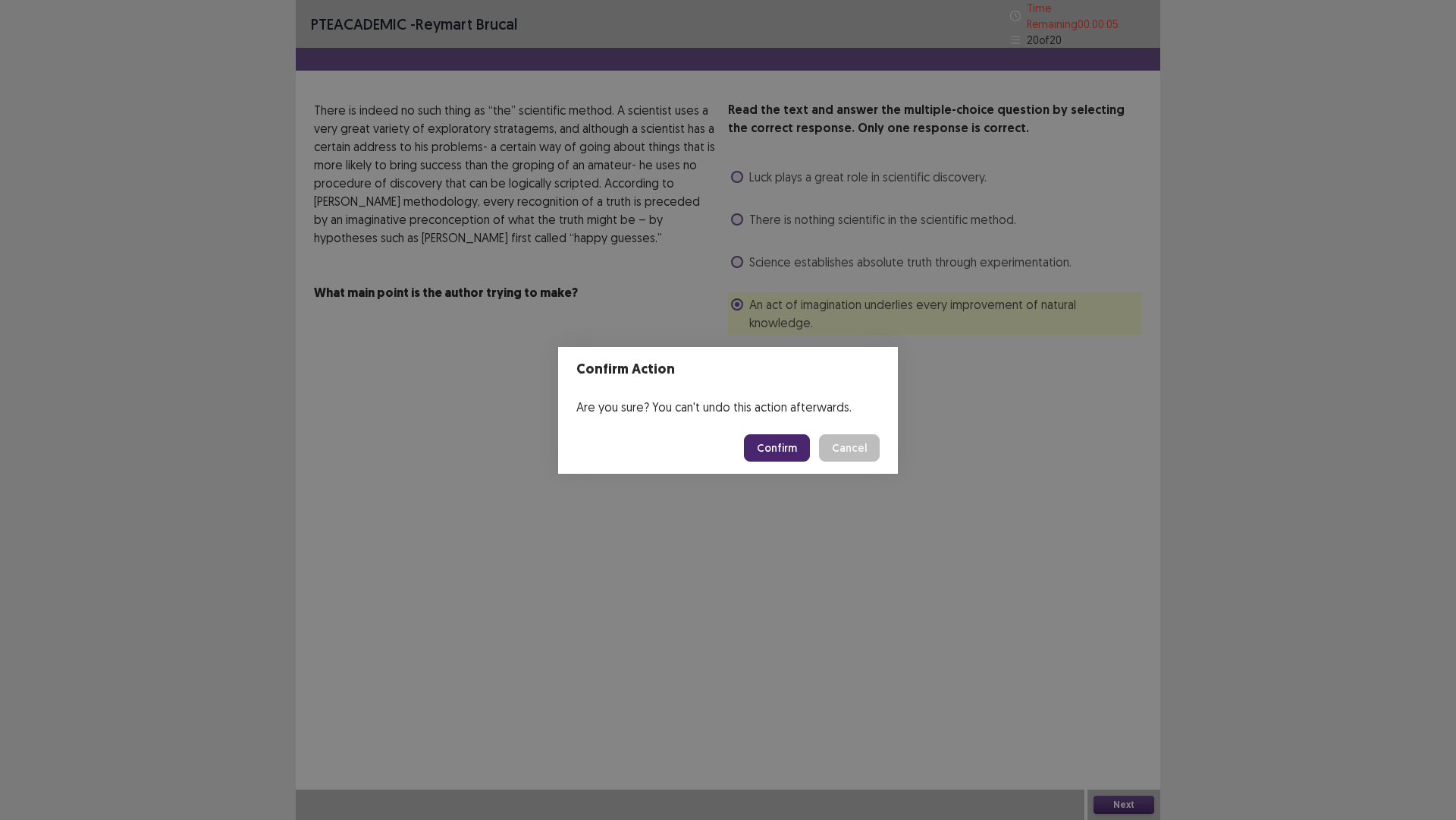
click at [790, 453] on button "Confirm" at bounding box center [777, 448] width 66 height 27
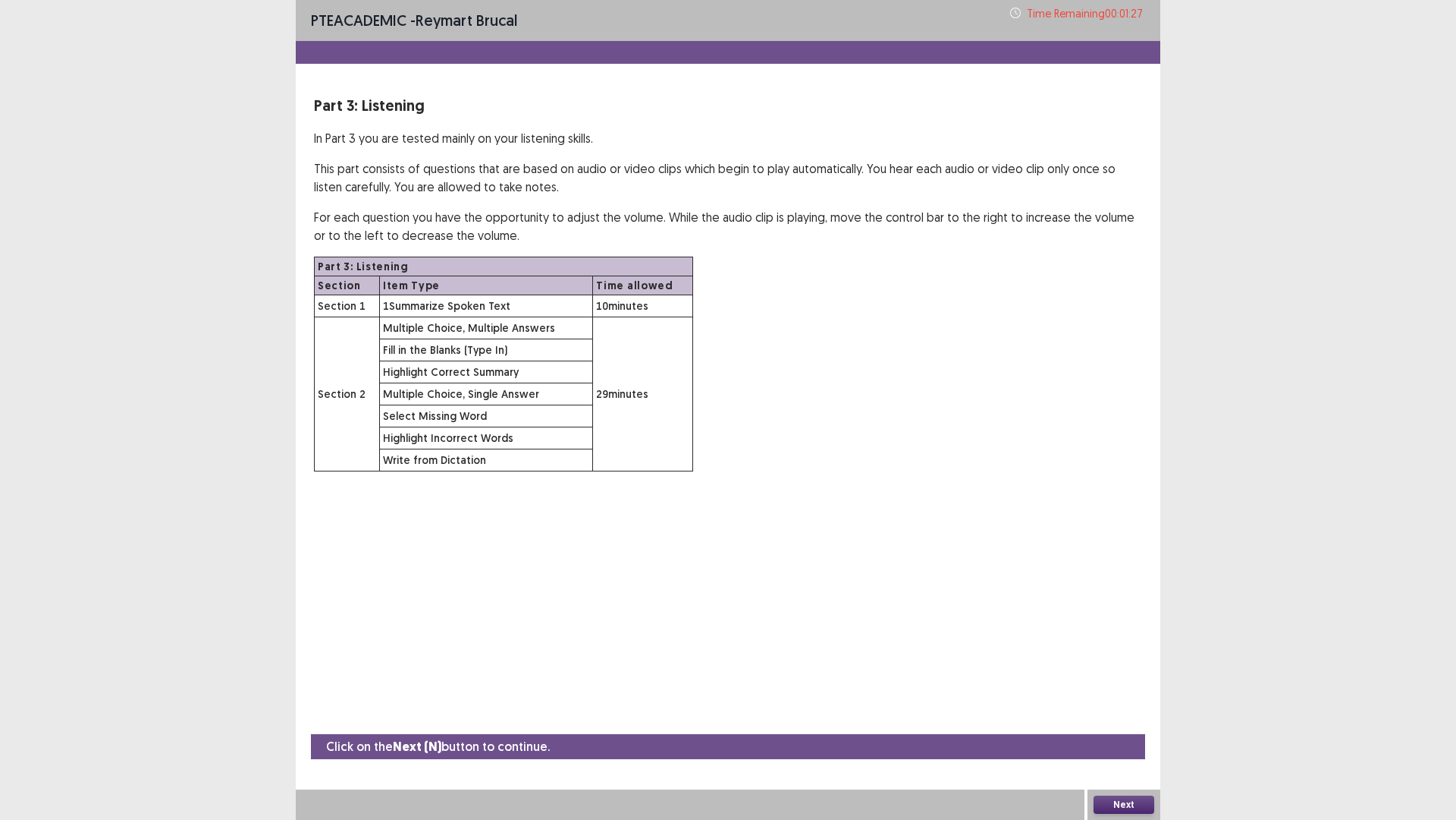
click at [1106, 717] on button "Next" at bounding box center [1124, 805] width 61 height 18
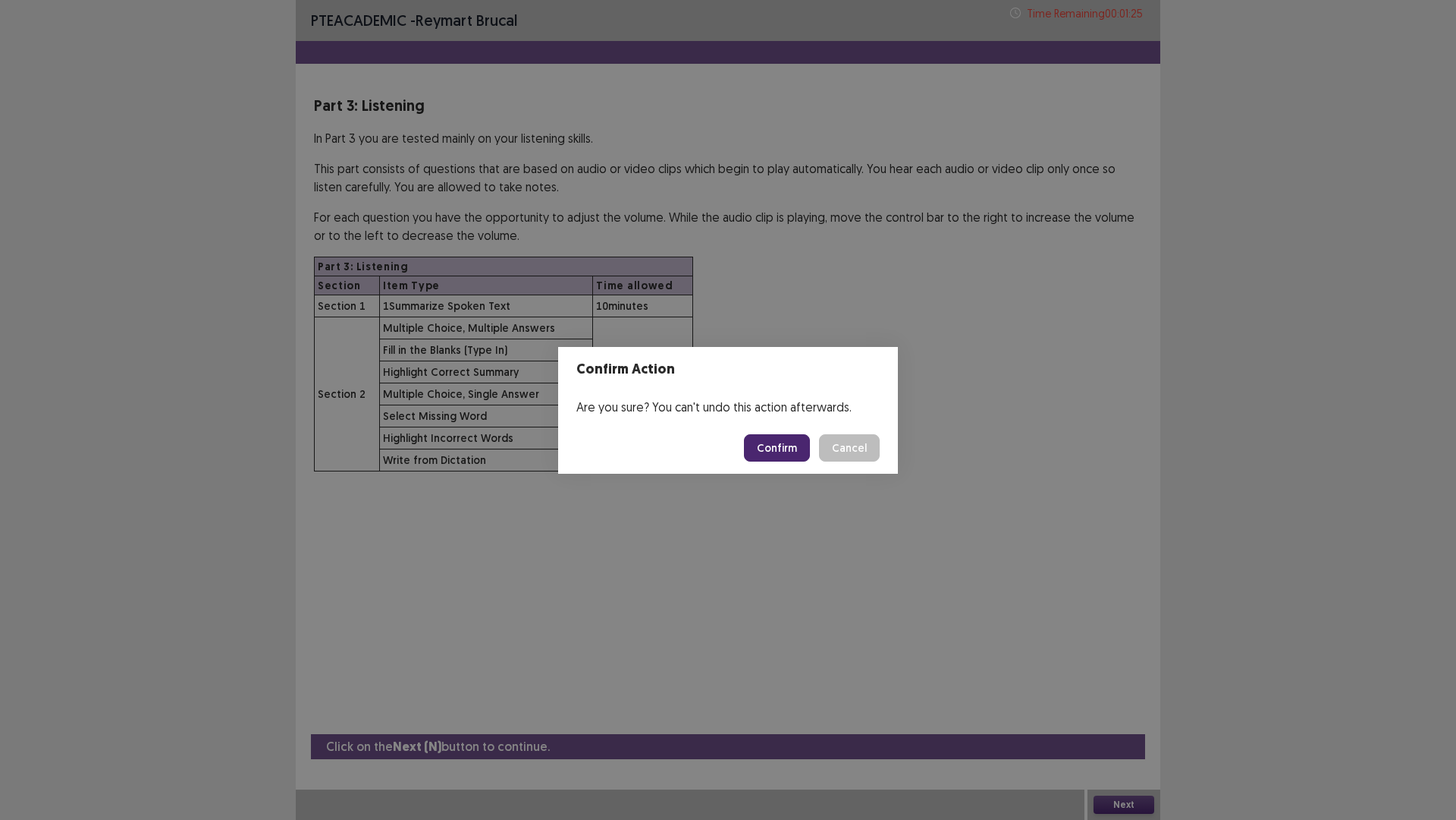
click at [774, 442] on button "Confirm" at bounding box center [777, 448] width 66 height 27
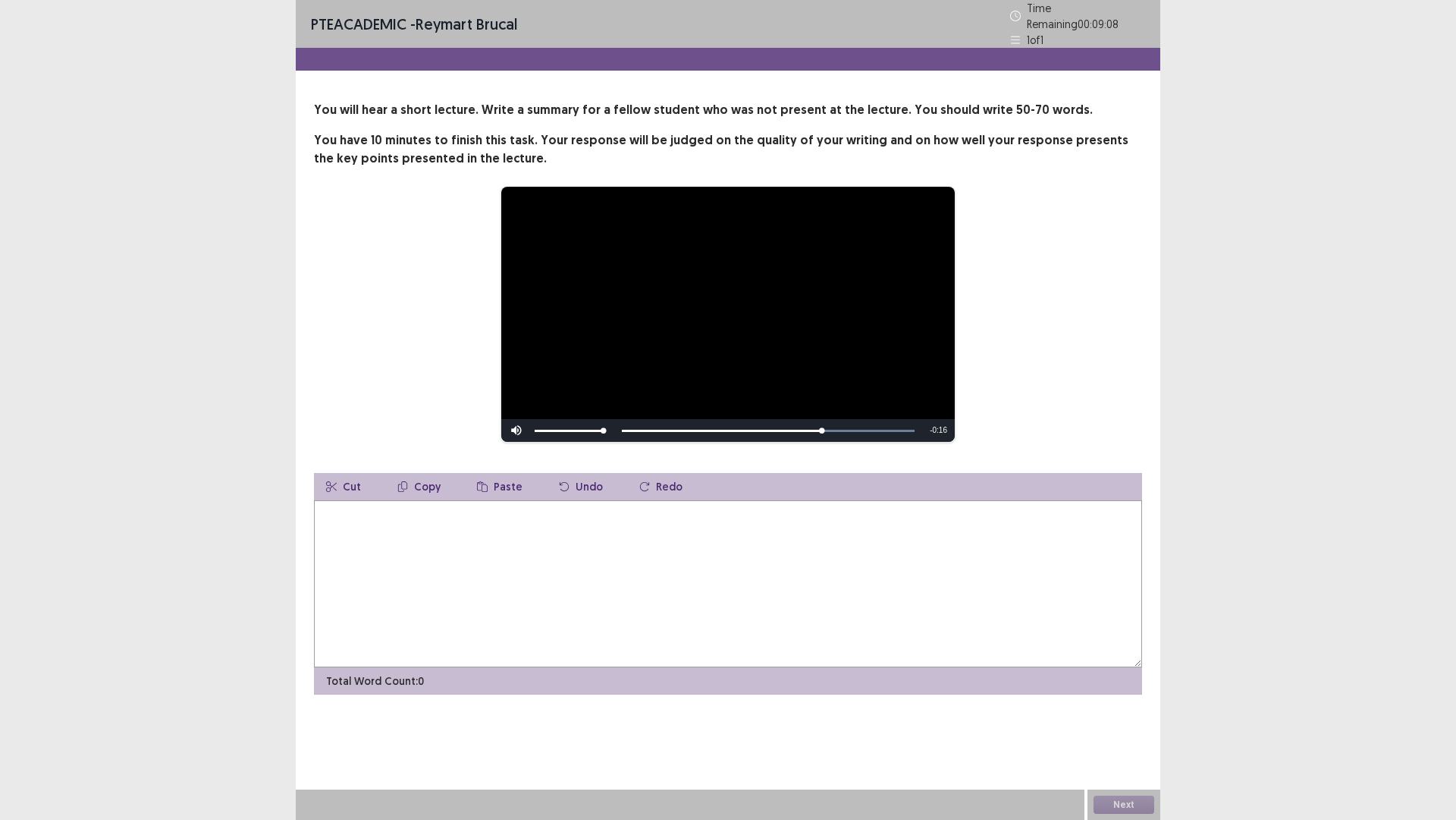
click at [504, 563] on textarea at bounding box center [728, 584] width 829 height 167
type textarea "*"
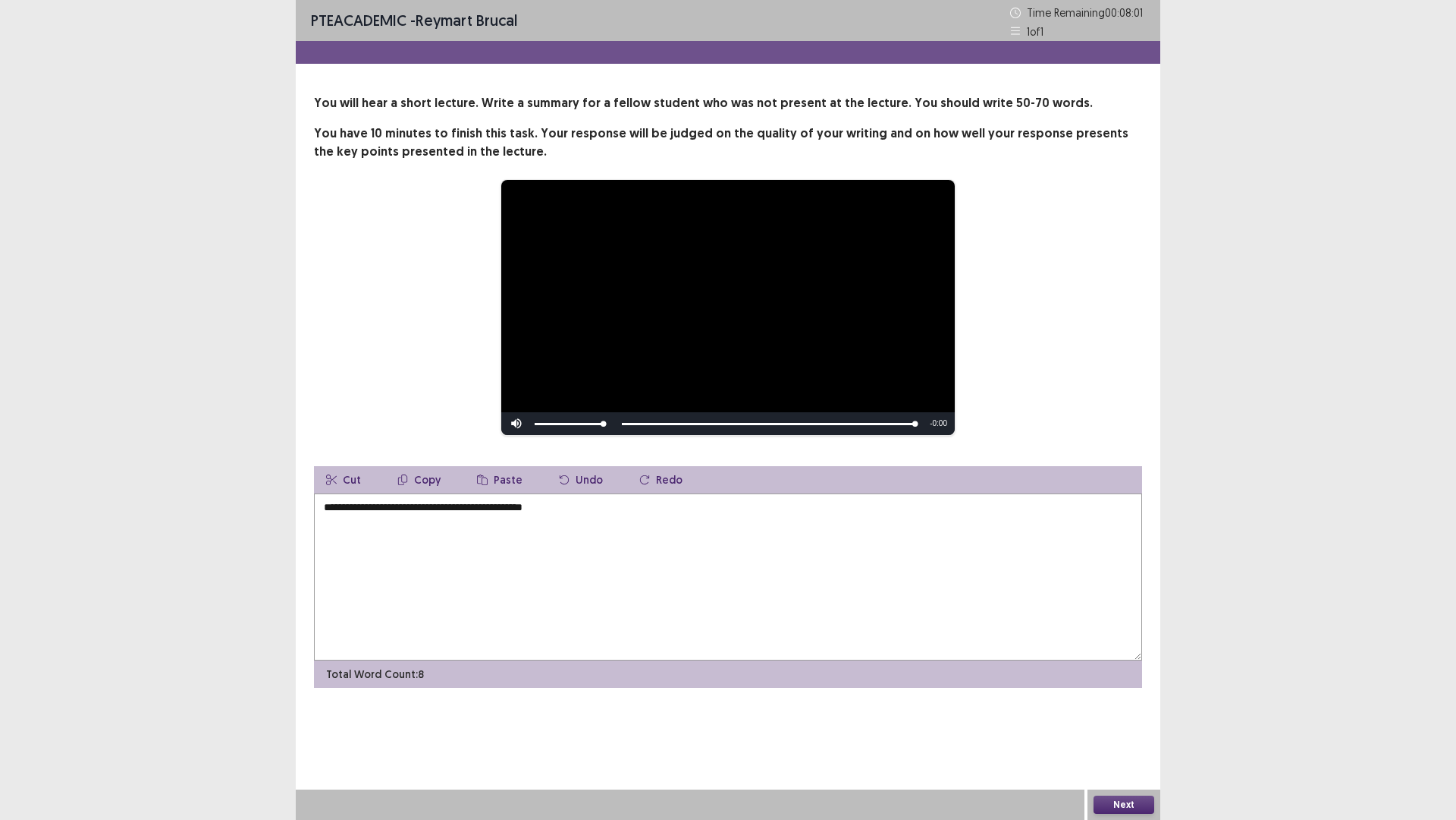
type textarea "**********"
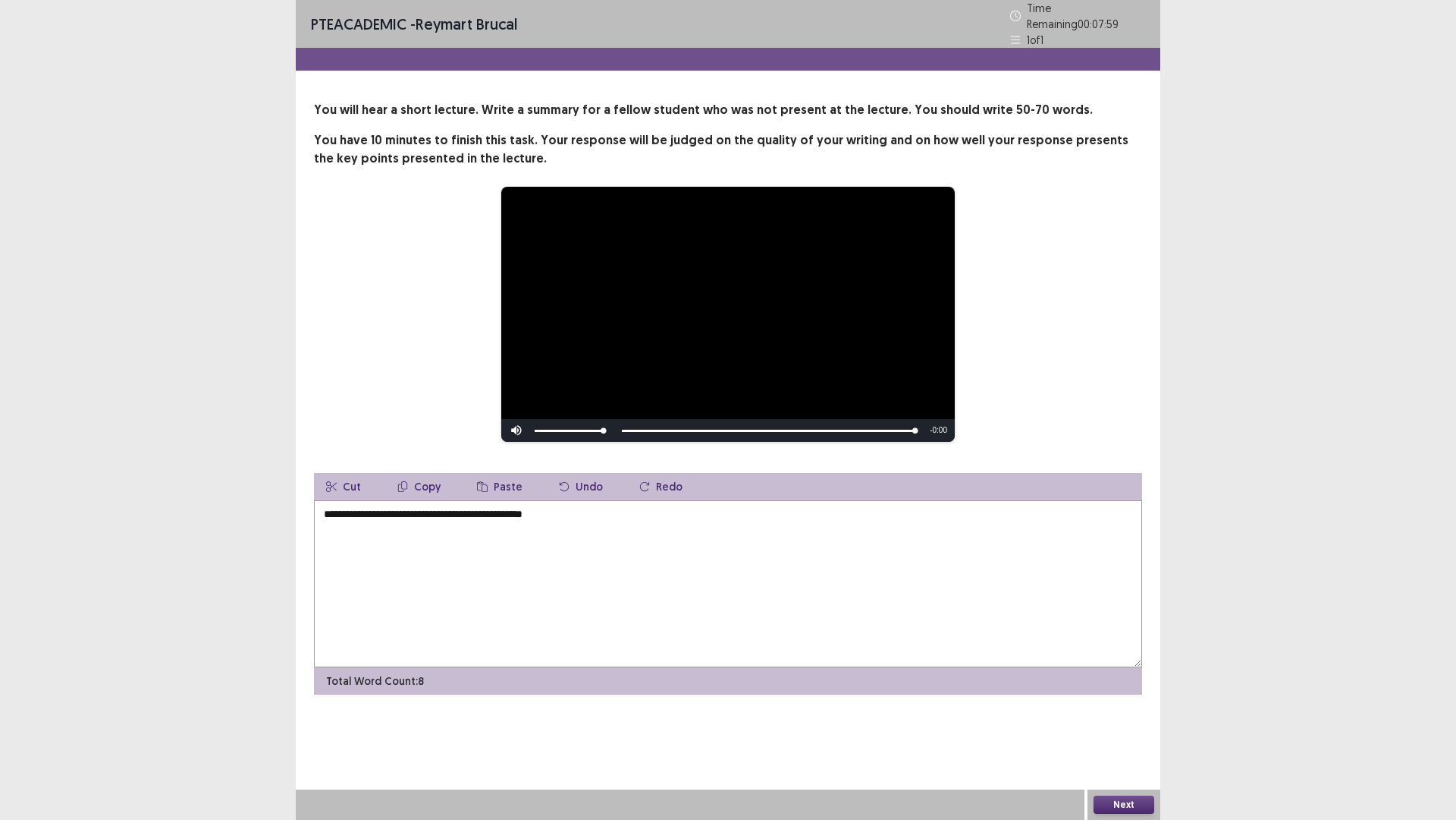
drag, startPoint x: 1280, startPoint y: 547, endPoint x: 1395, endPoint y: 477, distance: 134.6
click at [1395, 477] on div "**********" at bounding box center [728, 410] width 1456 height 820
click at [614, 507] on textarea "**********" at bounding box center [728, 584] width 829 height 167
click at [142, 158] on div "**********" at bounding box center [728, 410] width 1456 height 820
drag, startPoint x: 146, startPoint y: 156, endPoint x: 161, endPoint y: 62, distance: 95.2
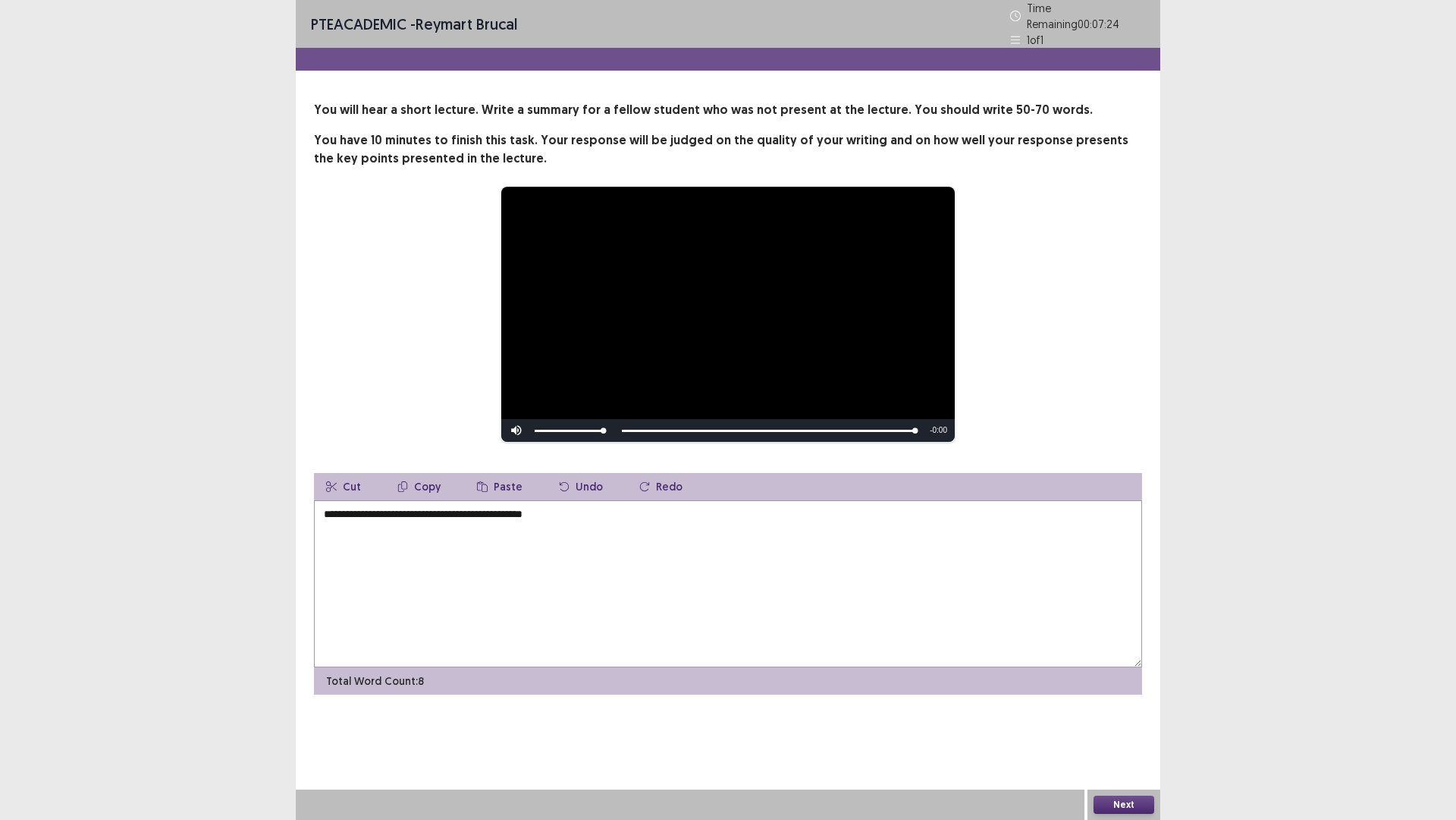
click at [161, 62] on div "**********" at bounding box center [728, 410] width 1456 height 820
click at [643, 504] on textarea "**********" at bounding box center [728, 584] width 829 height 167
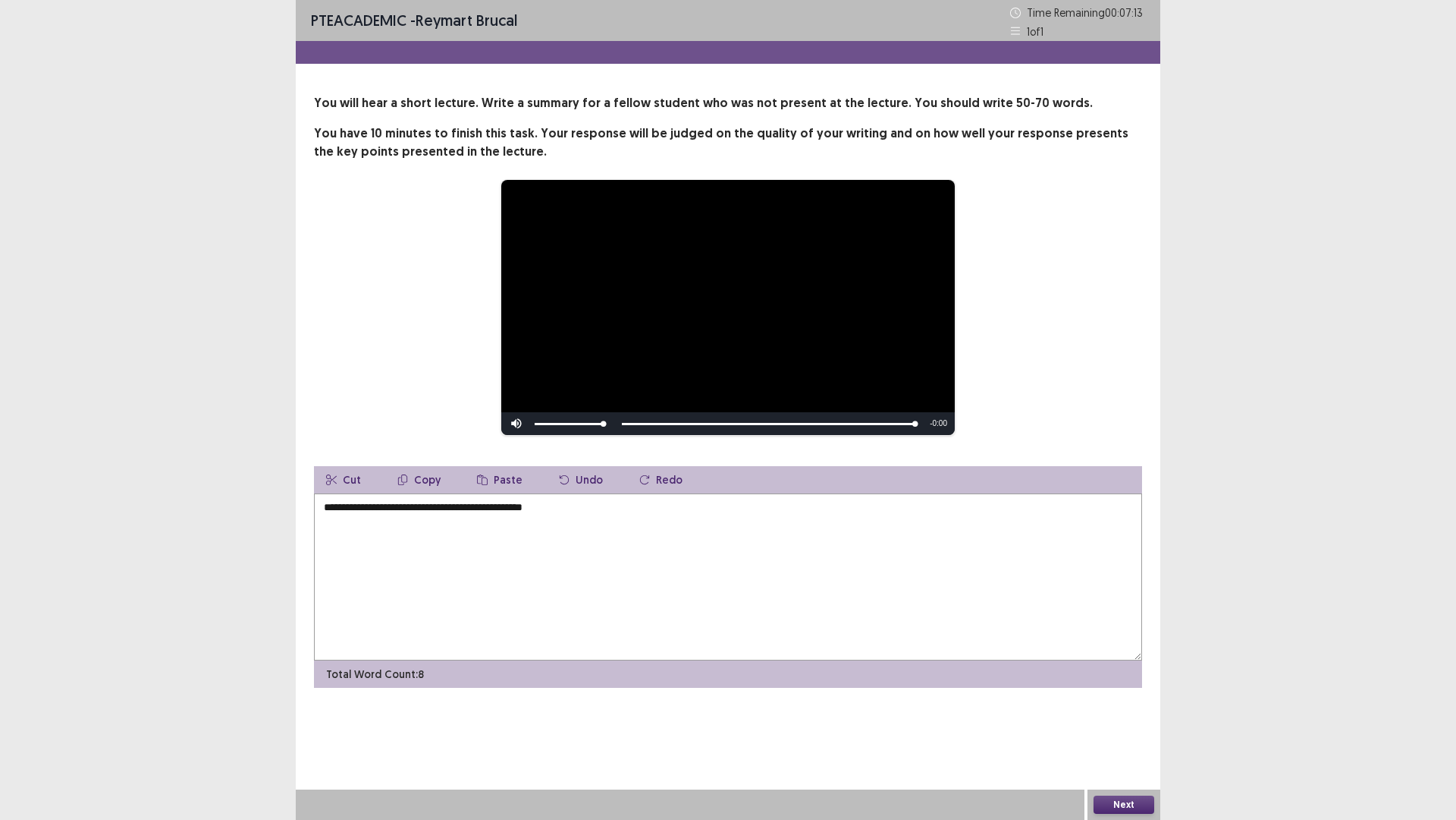
click at [1263, 368] on div "**********" at bounding box center [728, 410] width 1456 height 820
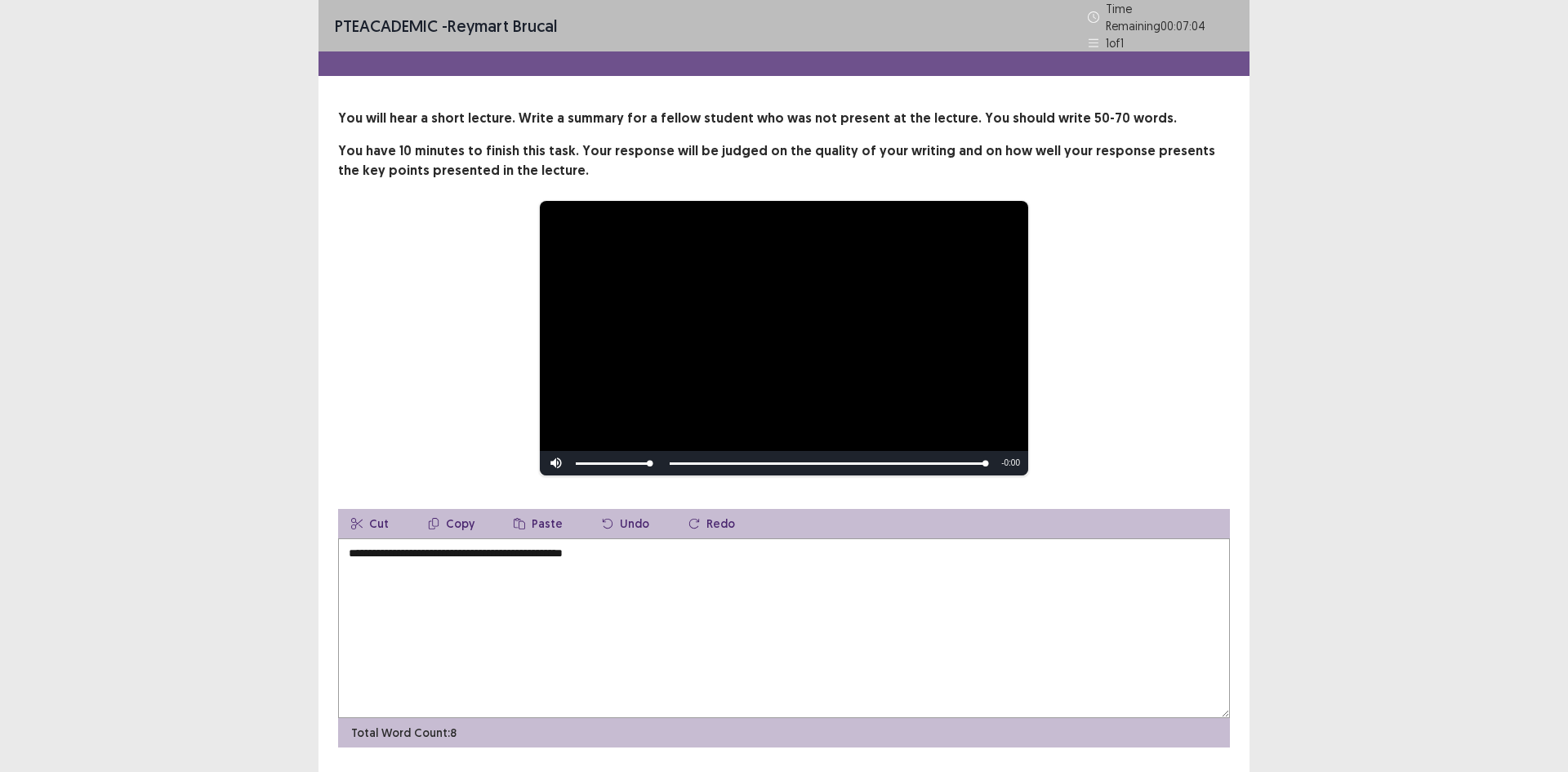
click at [1385, 474] on div "**********" at bounding box center [784, 409] width 1568 height 819
